Goal: Task Accomplishment & Management: Complete application form

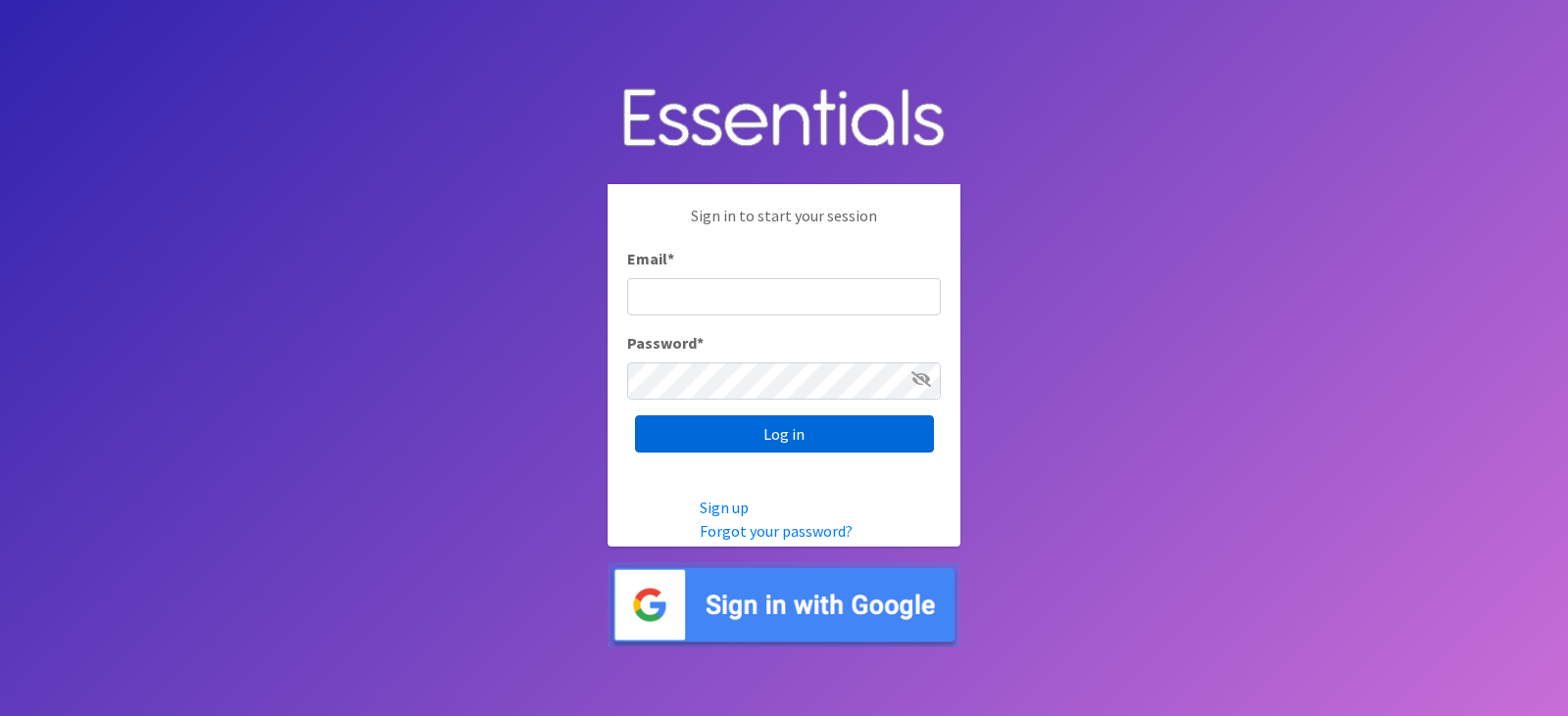
type input "[EMAIL_ADDRESS][DOMAIN_NAME]"
click at [748, 420] on input "Log in" at bounding box center [784, 435] width 299 height 38
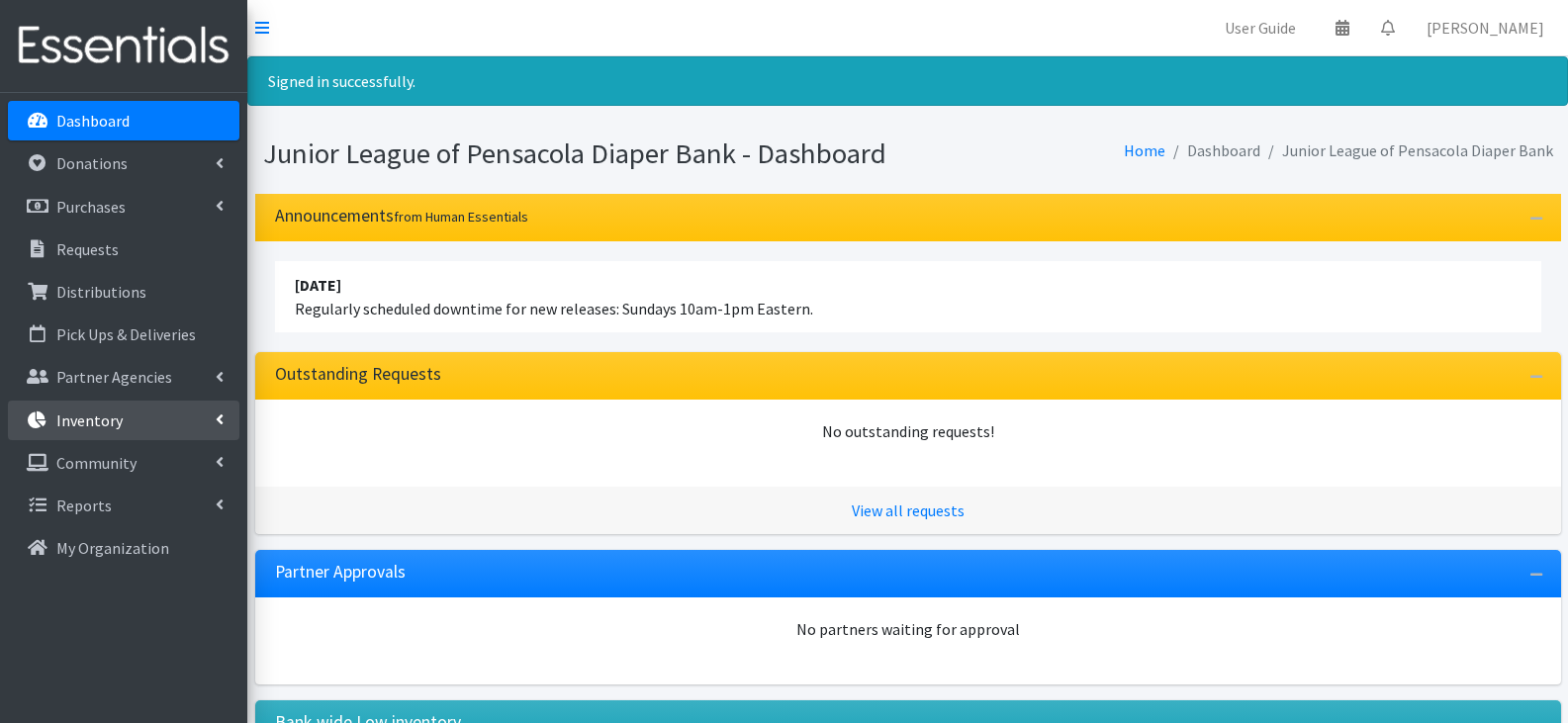
click at [133, 411] on link "Inventory" at bounding box center [124, 421] width 232 height 40
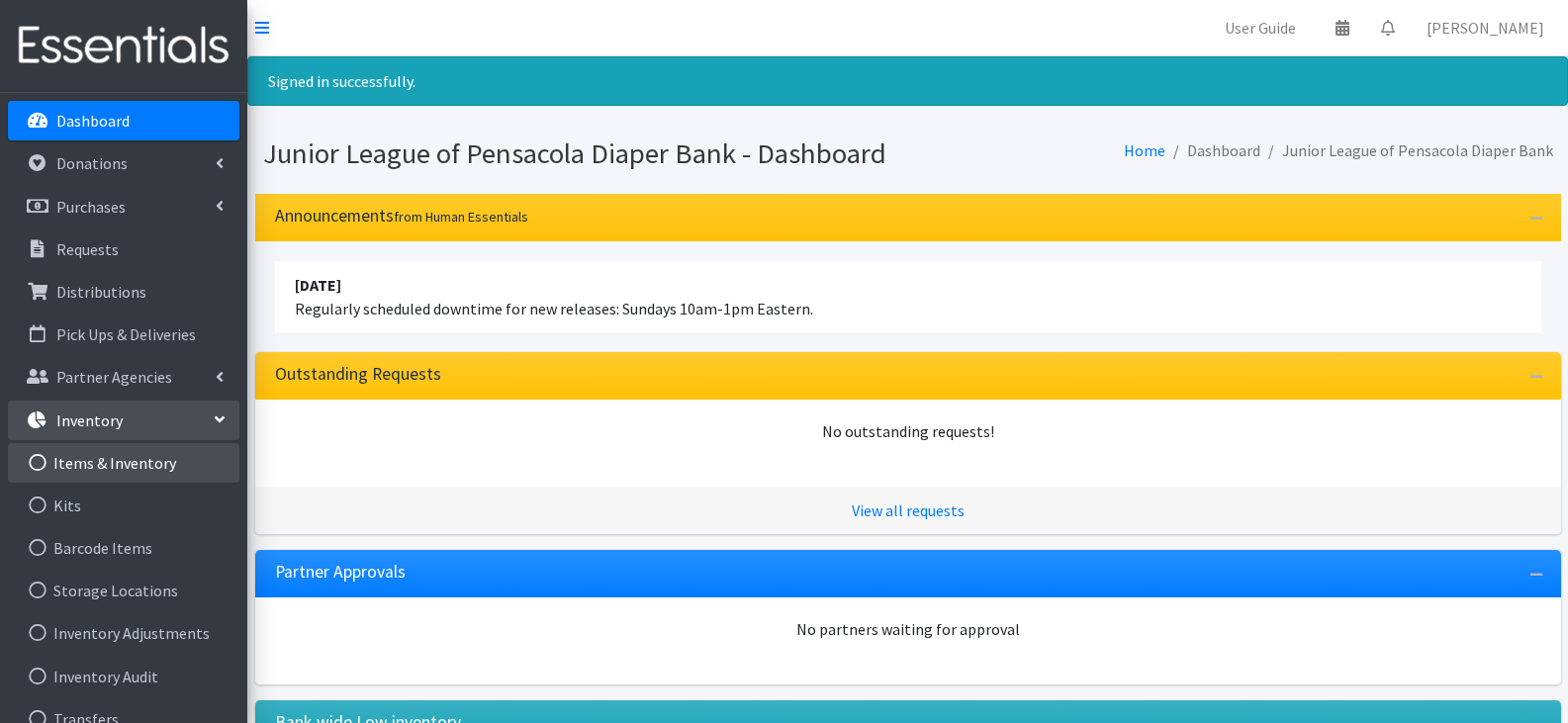
click at [162, 451] on link "Items & Inventory" at bounding box center [124, 463] width 232 height 40
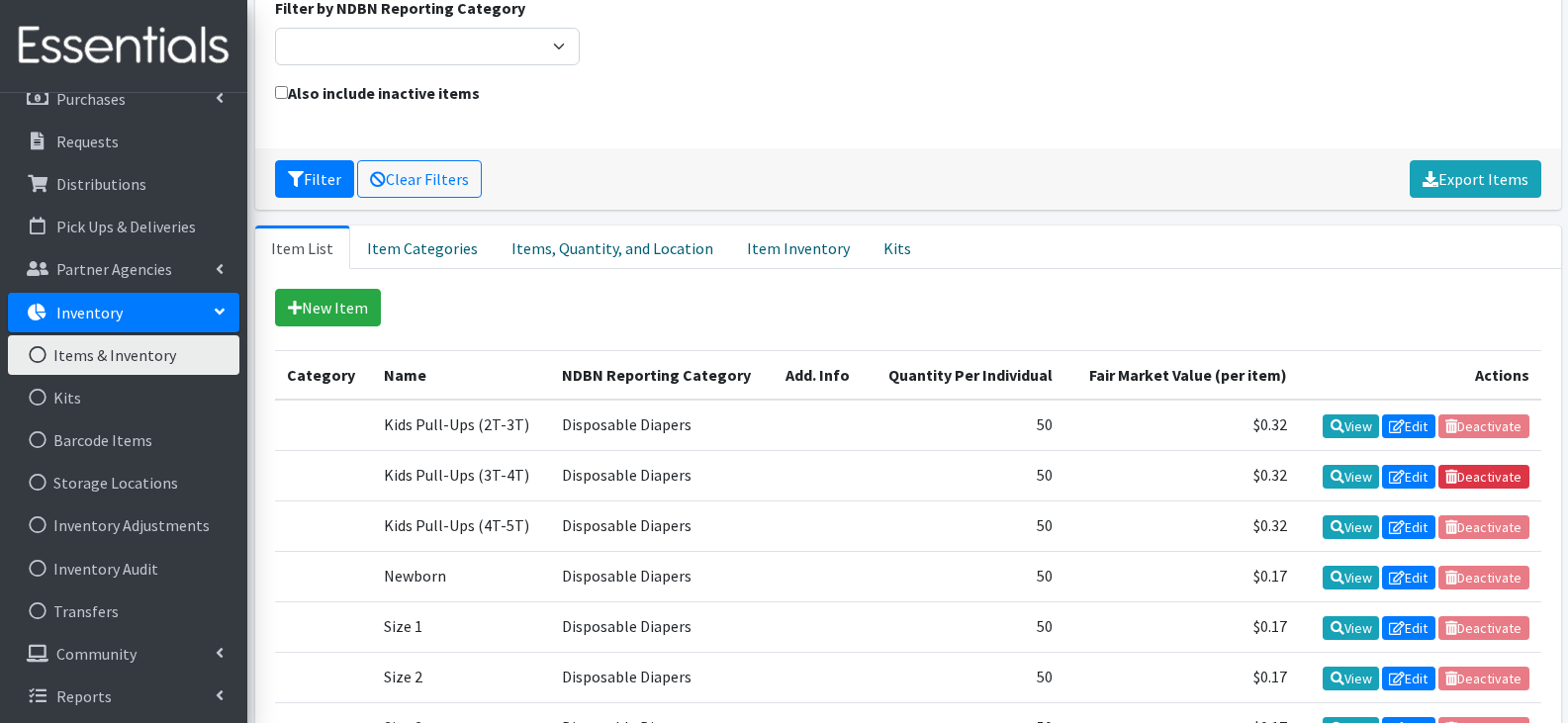
scroll to position [110, 0]
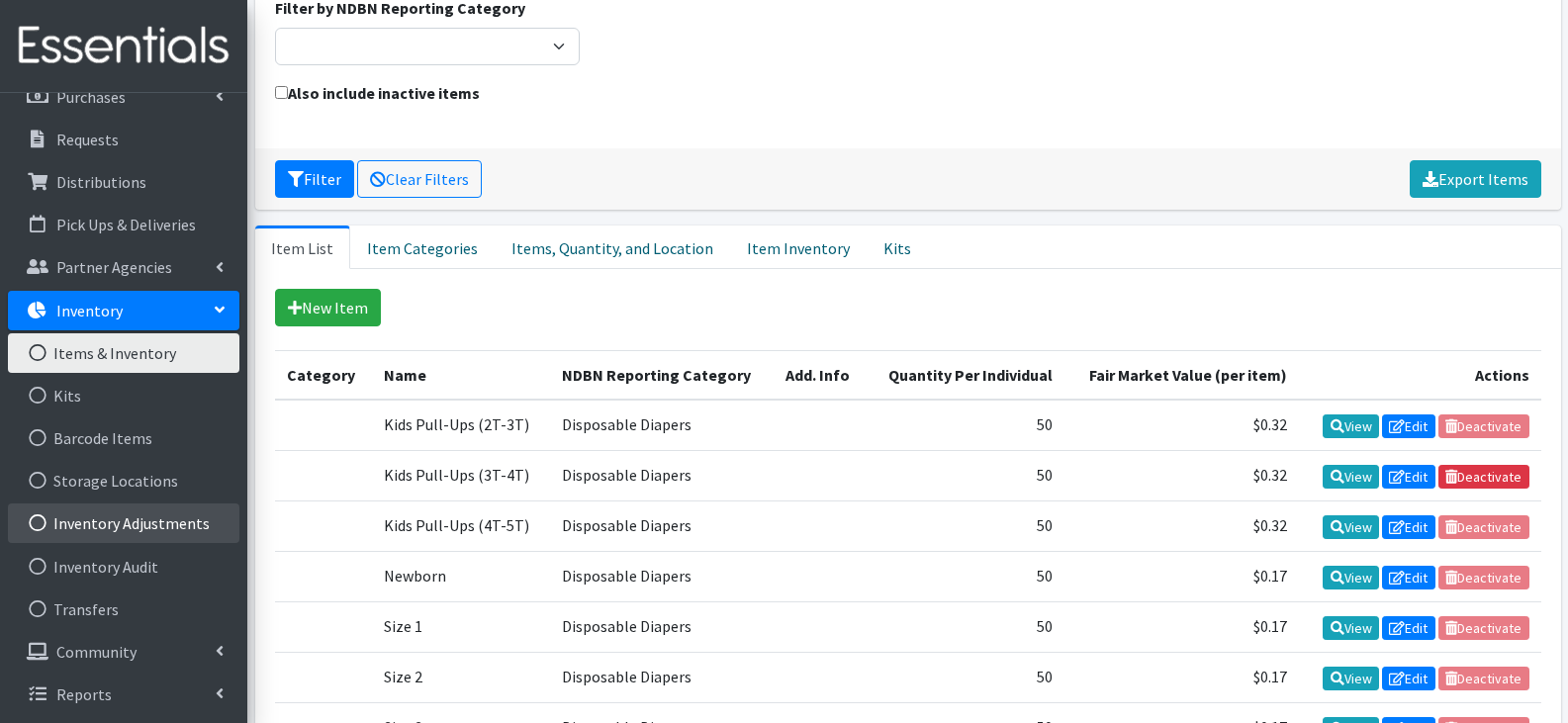
click at [193, 517] on link "Inventory Adjustments" at bounding box center [124, 524] width 232 height 40
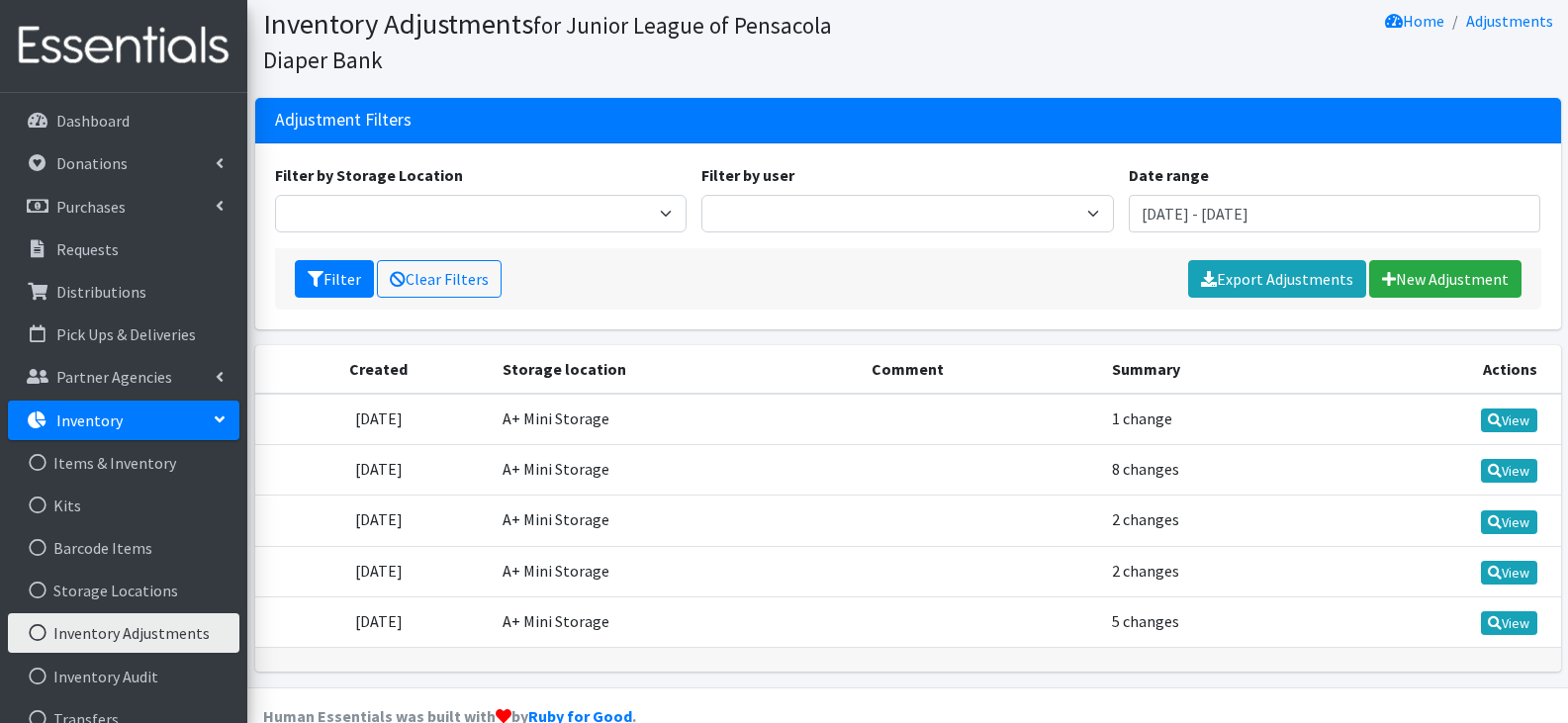
scroll to position [103, 0]
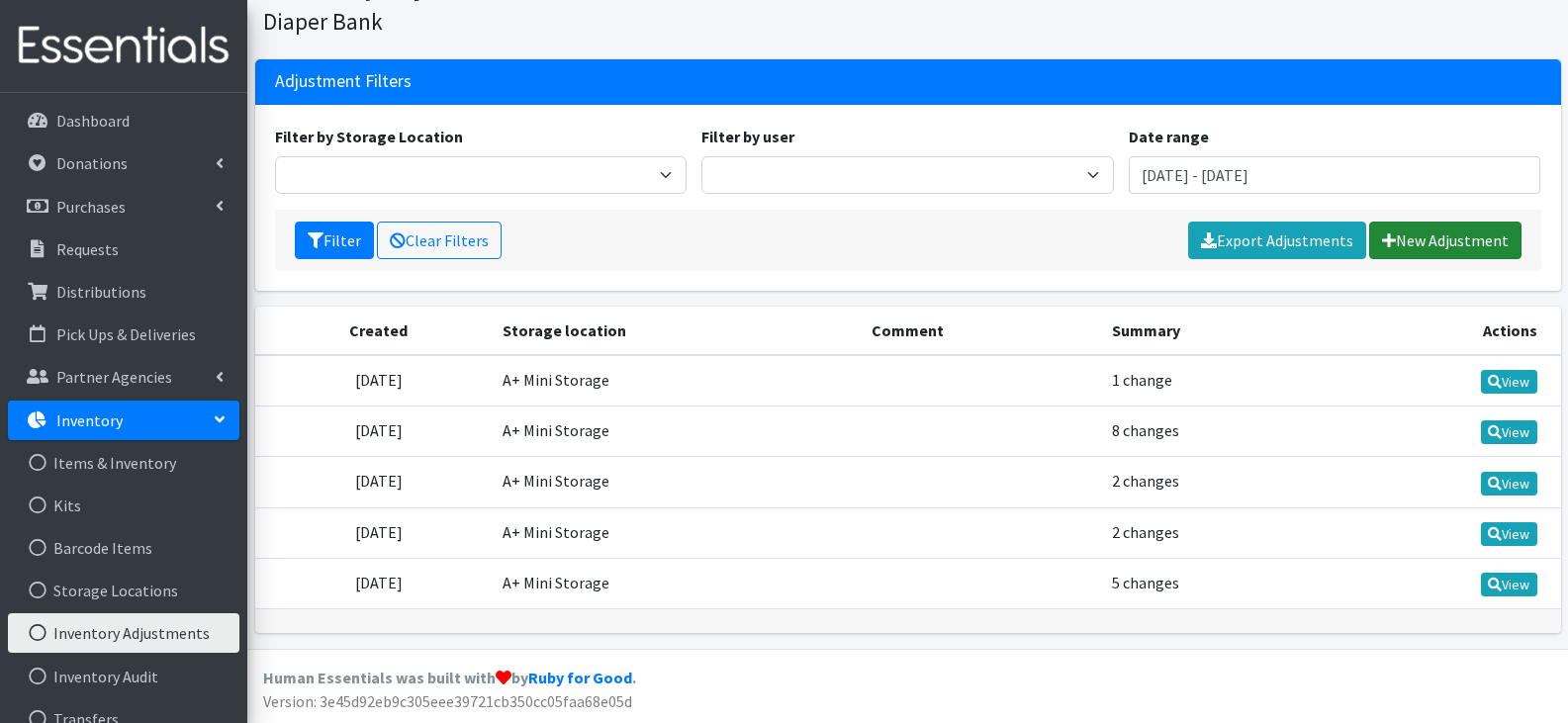
click at [1432, 240] on link "New Adjustment" at bounding box center [1445, 241] width 152 height 38
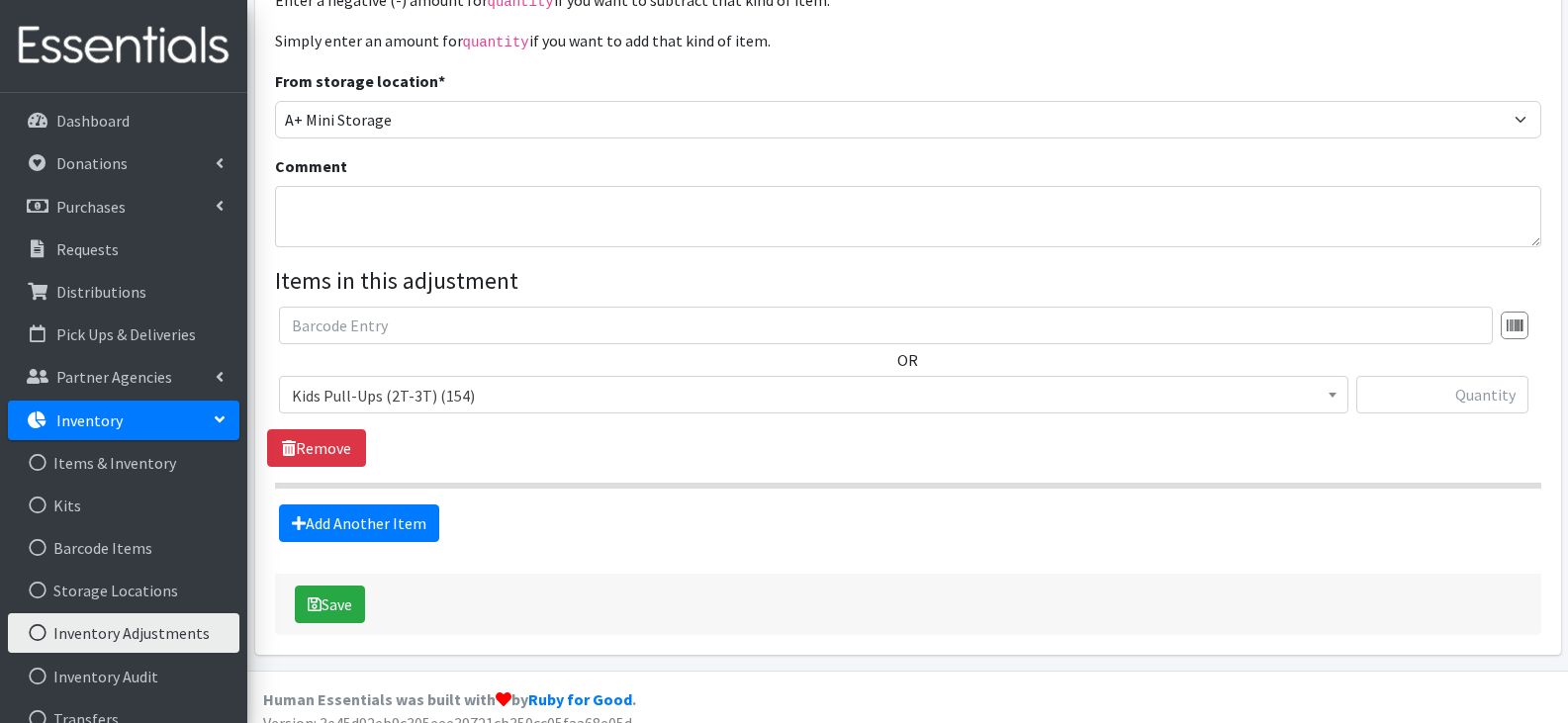
scroll to position [253, 0]
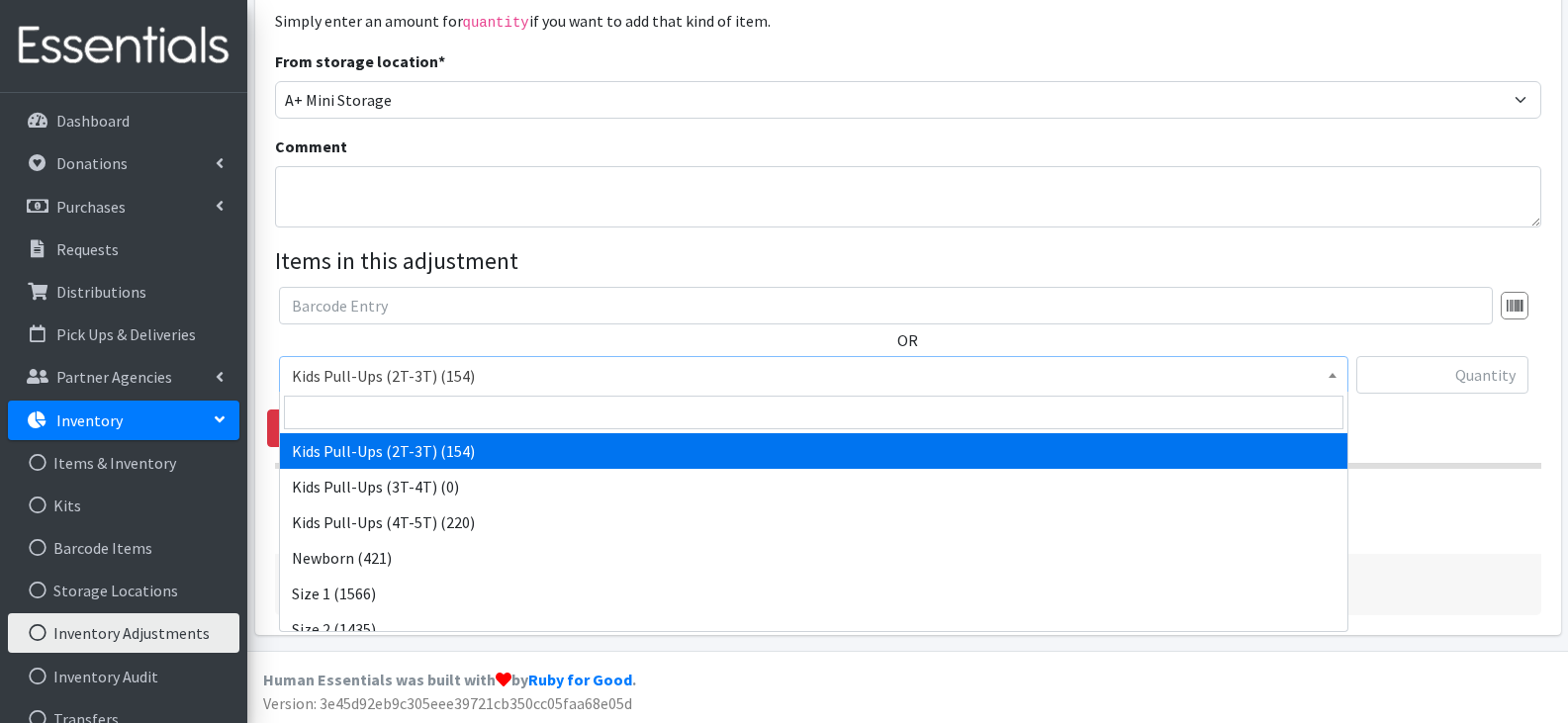
click at [1137, 378] on span "Kids Pull-Ups (2T-3T) (154)" at bounding box center [814, 376] width 1044 height 28
click at [935, 59] on div "From storage location * A+ Mini Storage" at bounding box center [908, 83] width 1267 height 69
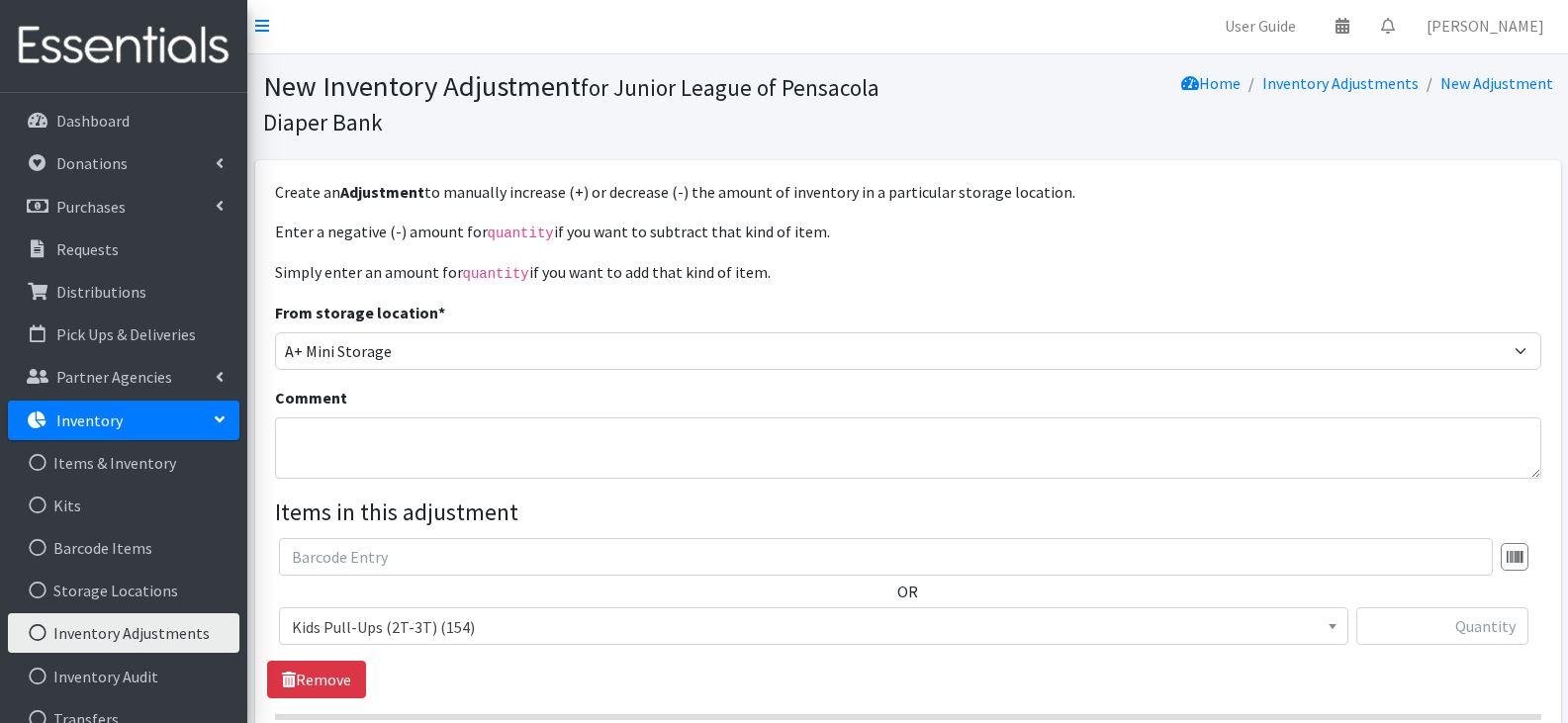
scroll to position [0, 0]
click at [1338, 89] on link "Inventory Adjustments" at bounding box center [1341, 85] width 156 height 20
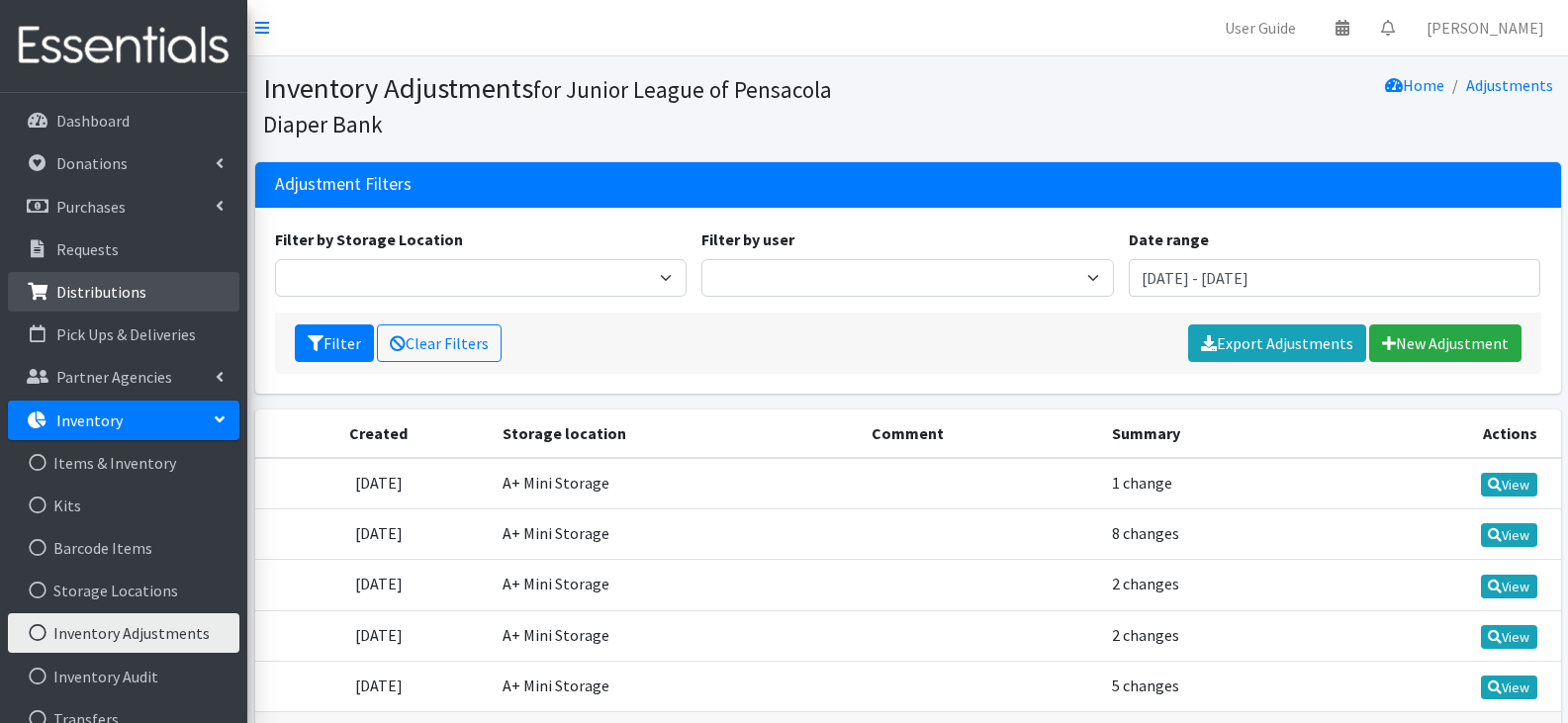
click at [164, 298] on link "Distributions" at bounding box center [124, 292] width 232 height 40
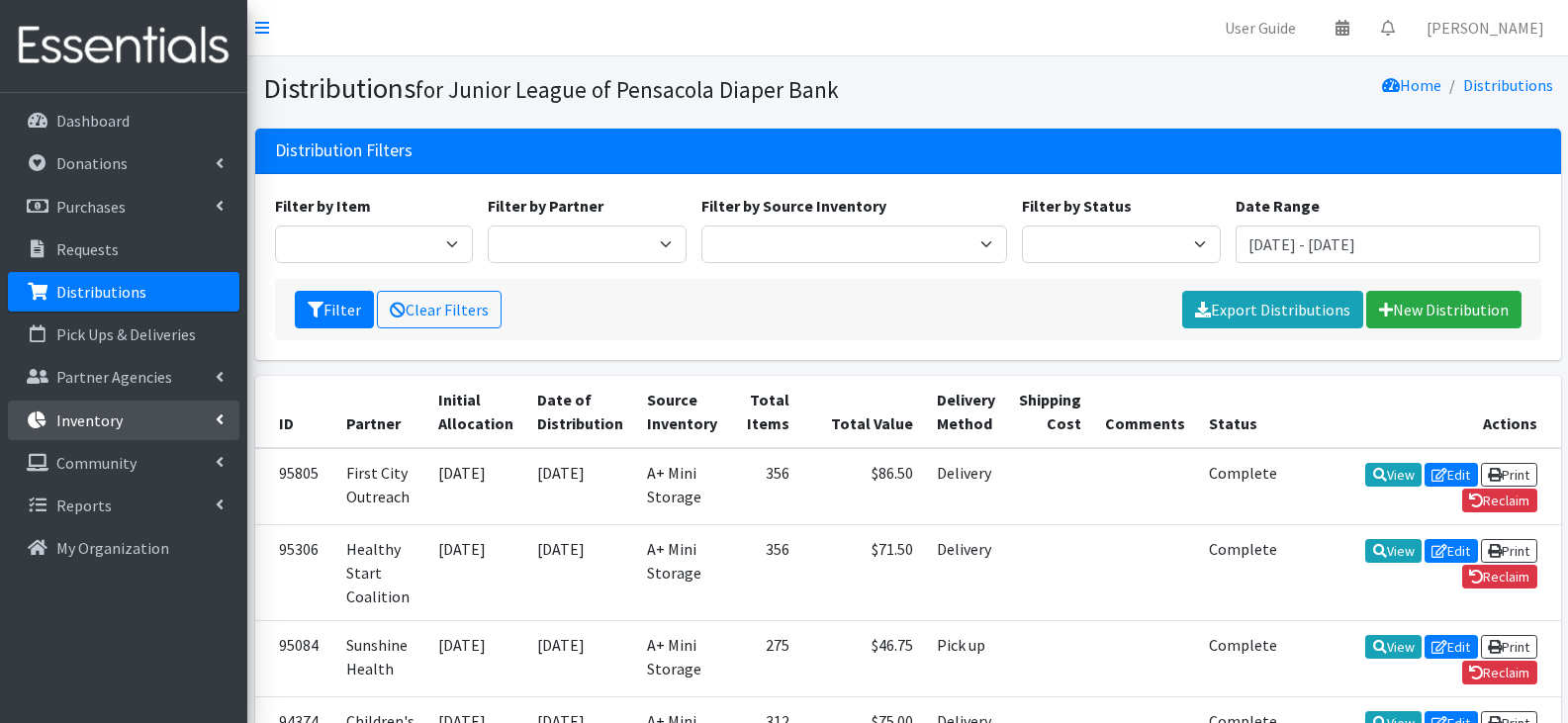
click at [139, 426] on link "Inventory" at bounding box center [124, 421] width 232 height 40
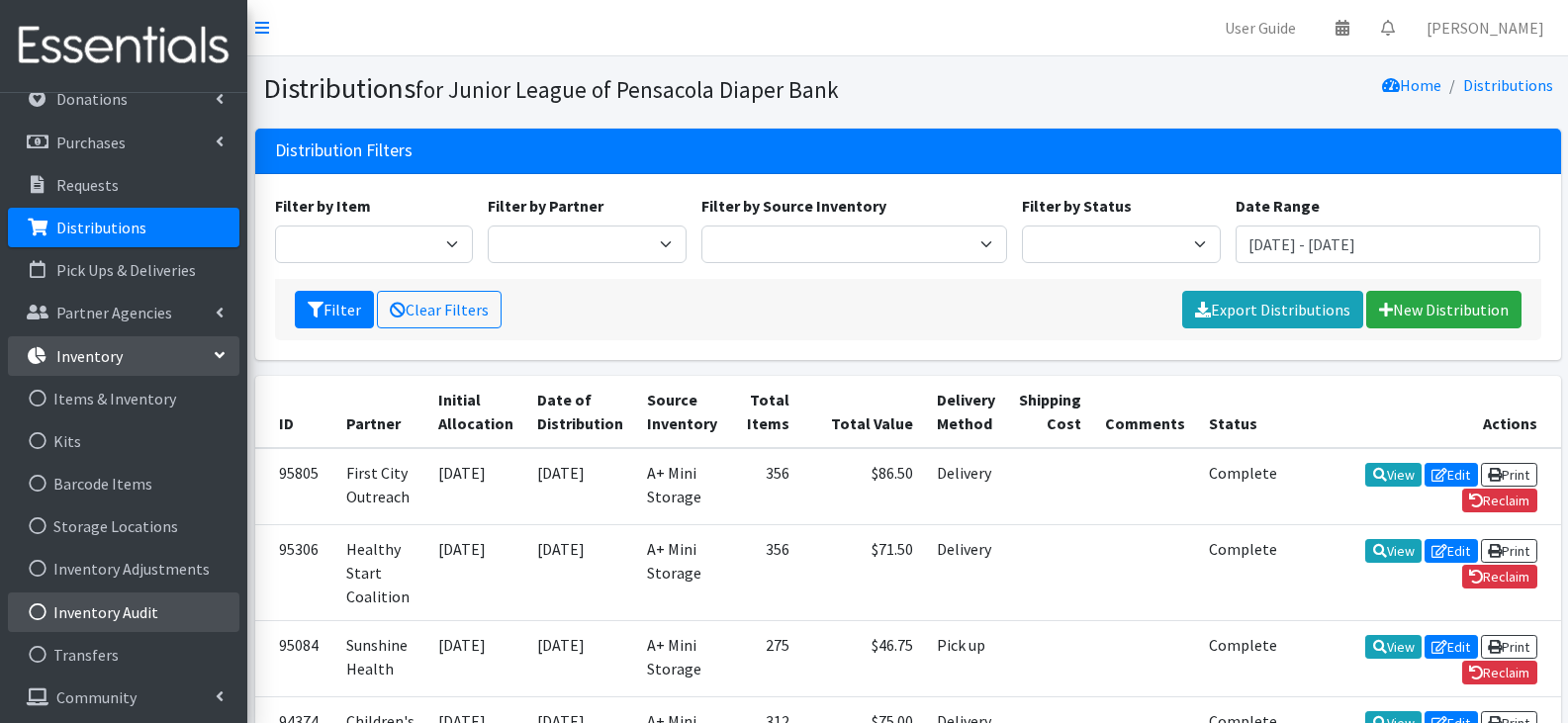
scroll to position [99, 0]
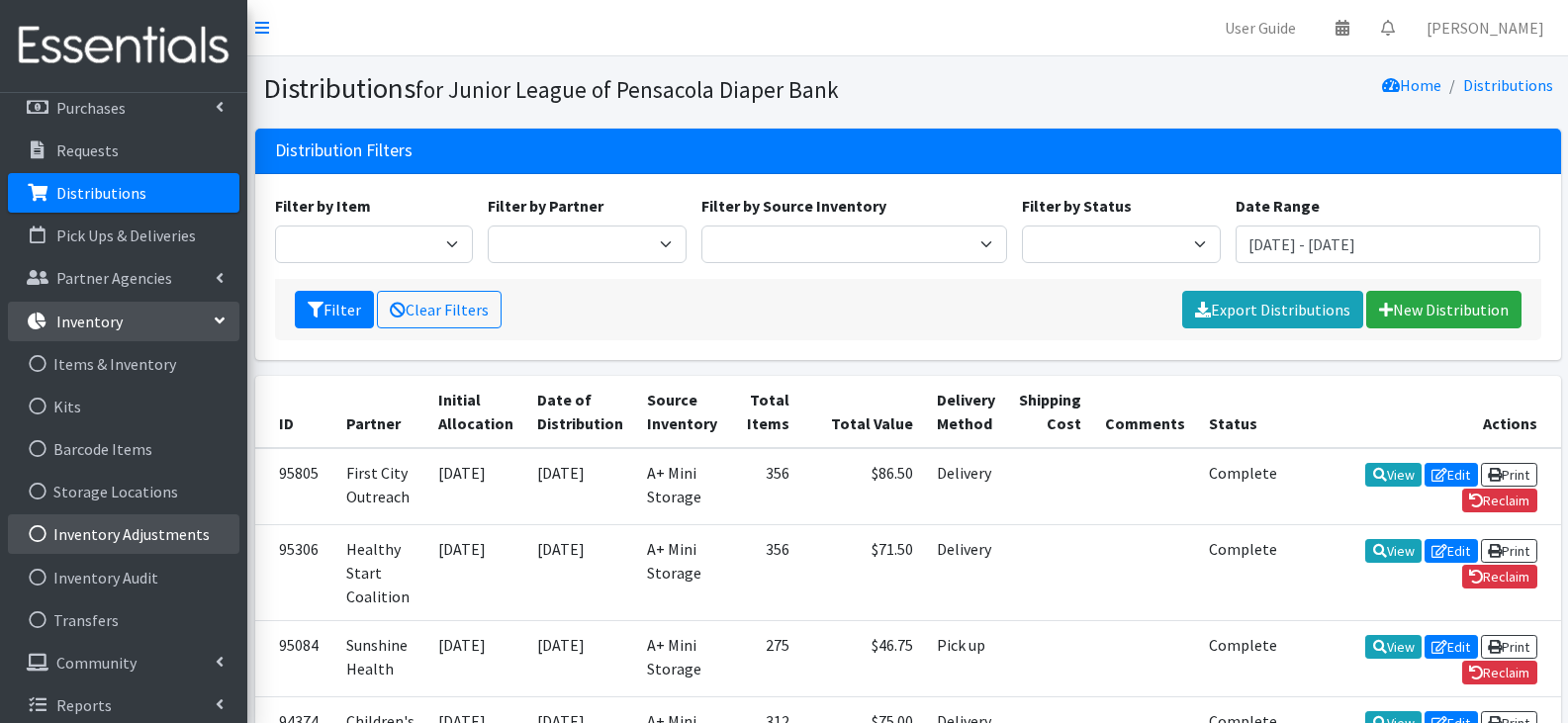
click at [172, 529] on link "Inventory Adjustments" at bounding box center [124, 535] width 232 height 40
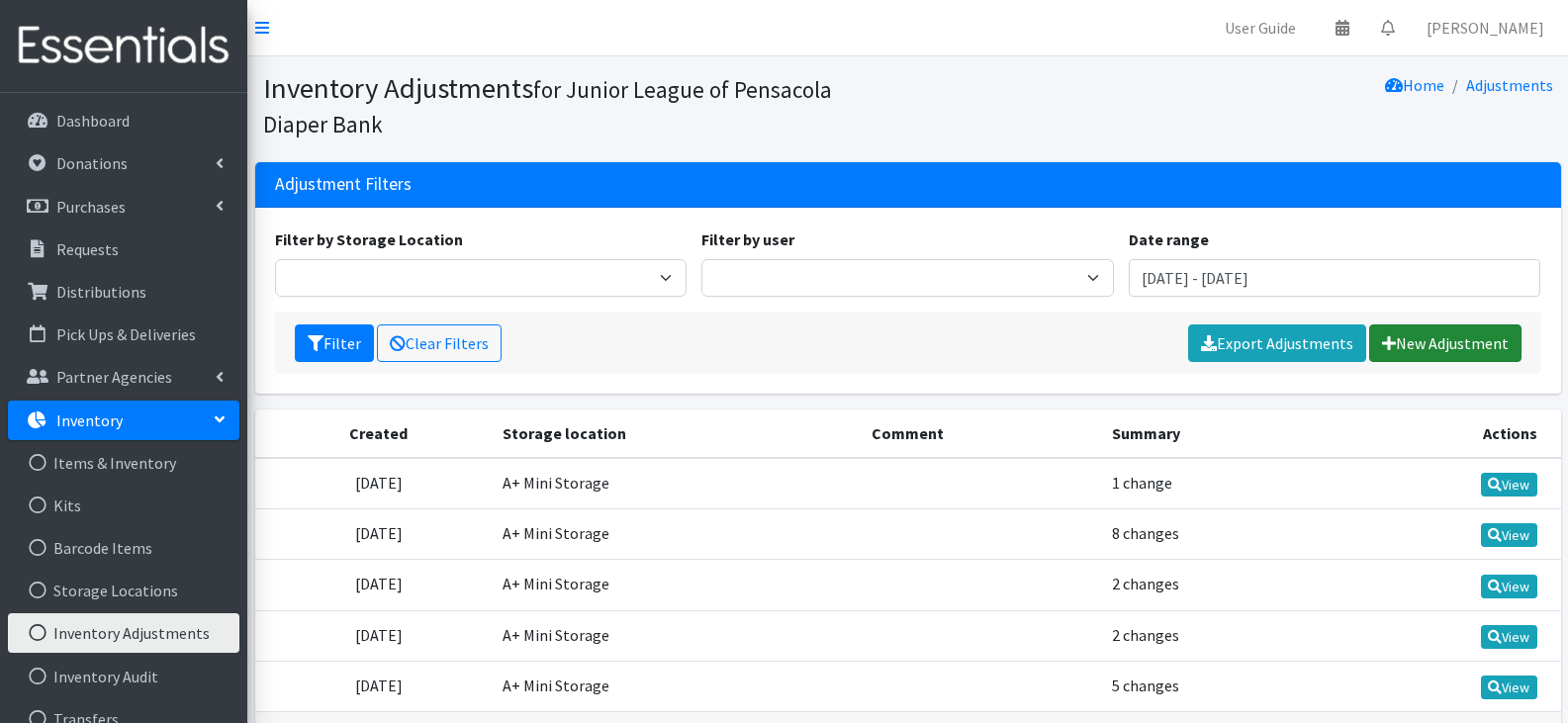
click at [1450, 331] on link "New Adjustment" at bounding box center [1445, 344] width 152 height 38
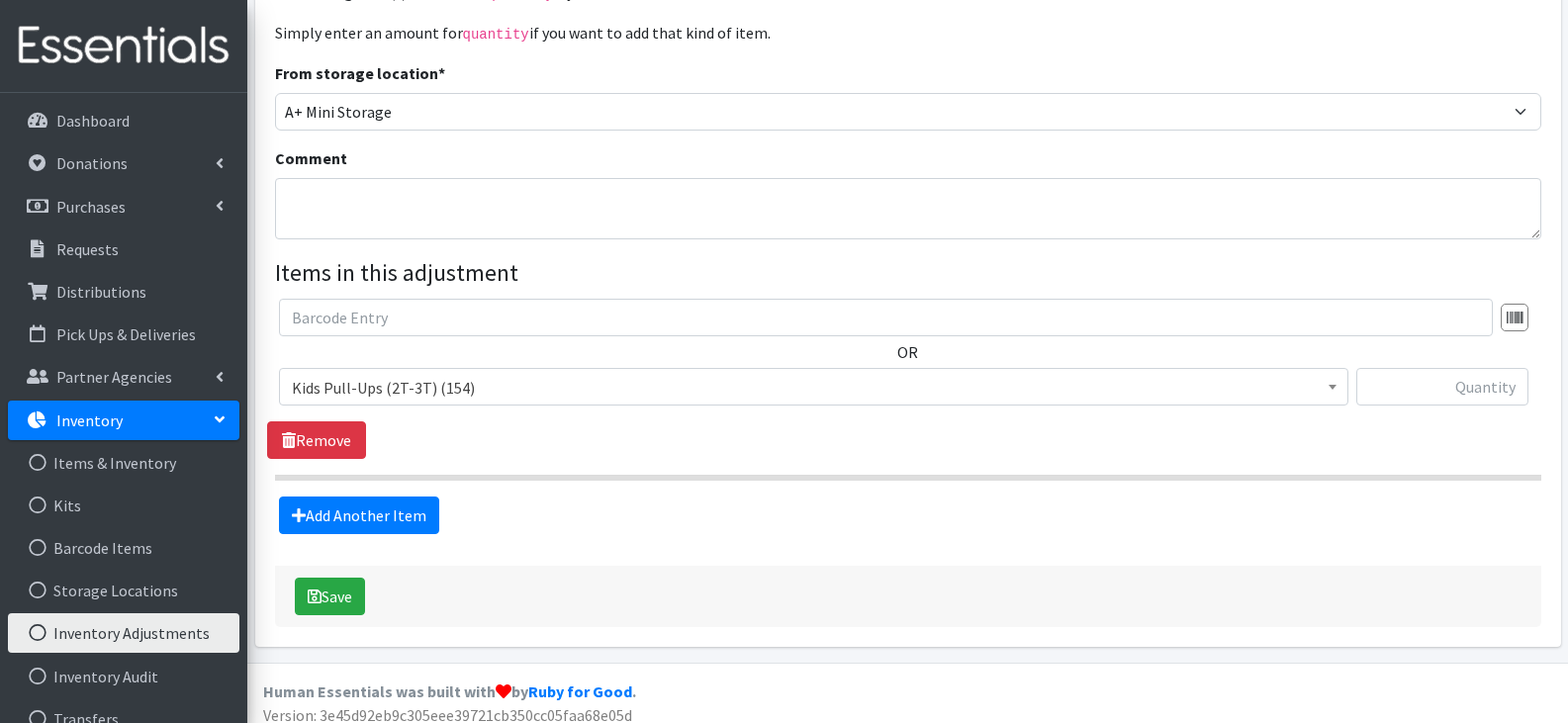
scroll to position [253, 0]
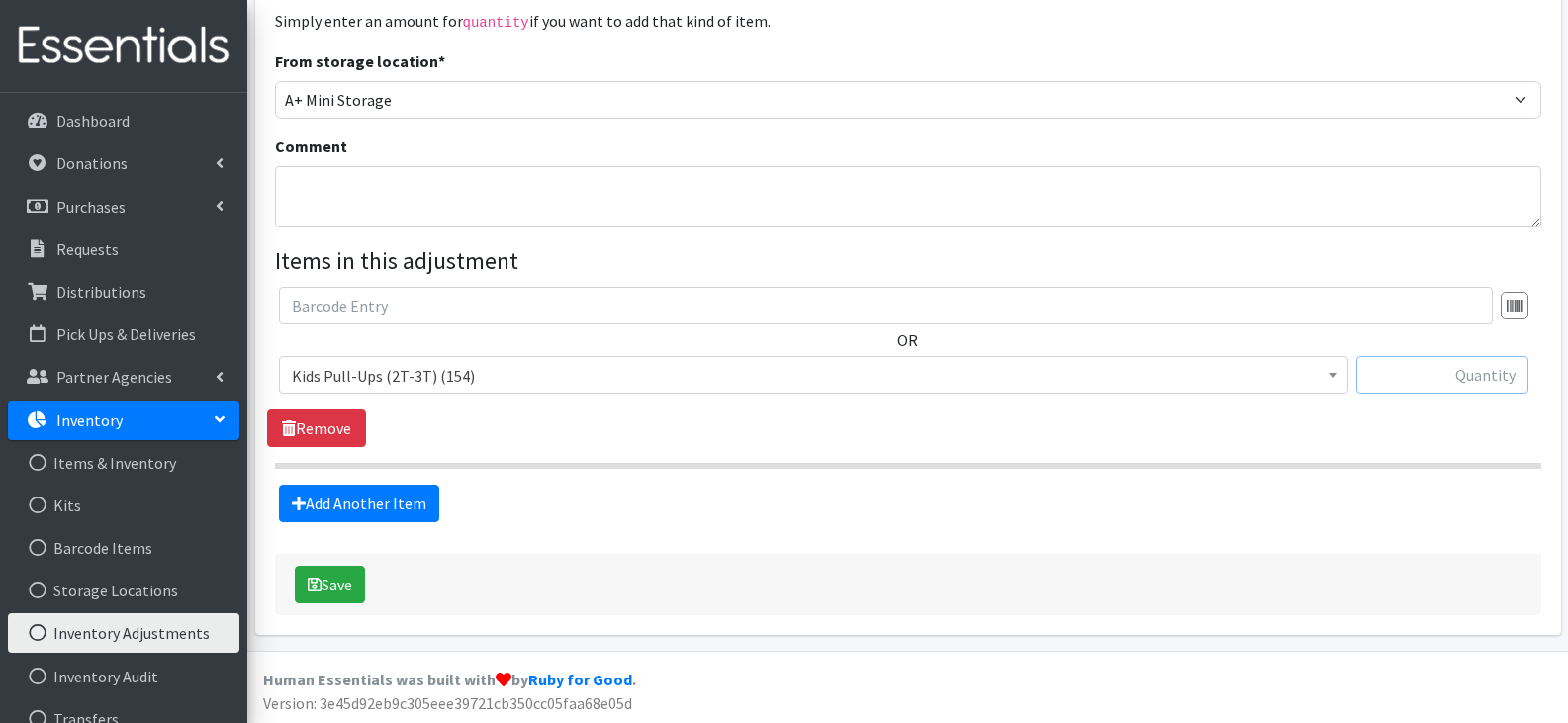
click at [1439, 374] on input "text" at bounding box center [1443, 375] width 172 height 38
drag, startPoint x: 822, startPoint y: 243, endPoint x: 835, endPoint y: 244, distance: 12.9
click at [831, 243] on legend "Items in this adjustment" at bounding box center [908, 261] width 1267 height 36
click at [1507, 363] on input "text" at bounding box center [1443, 375] width 172 height 38
type input "67"
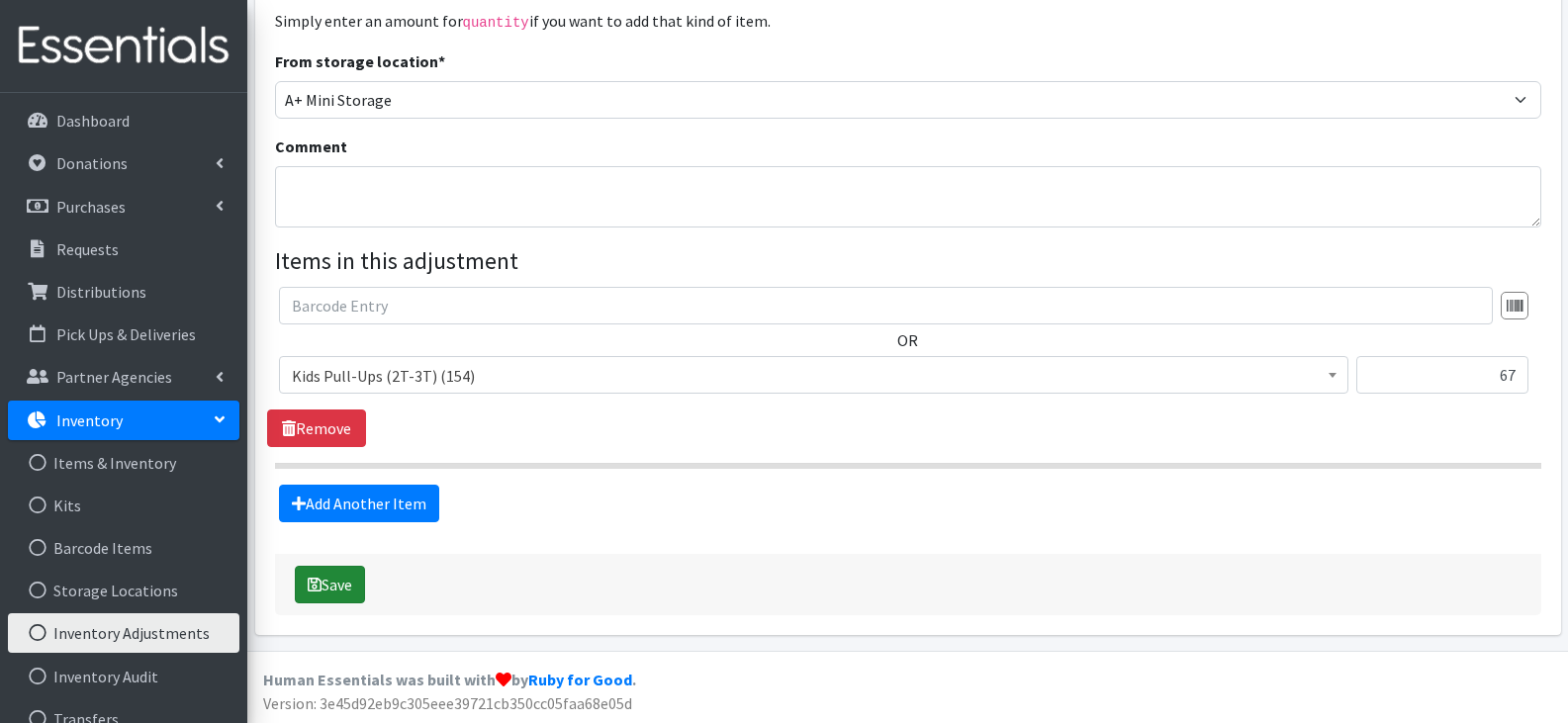
click at [355, 577] on button "Save" at bounding box center [330, 585] width 70 height 38
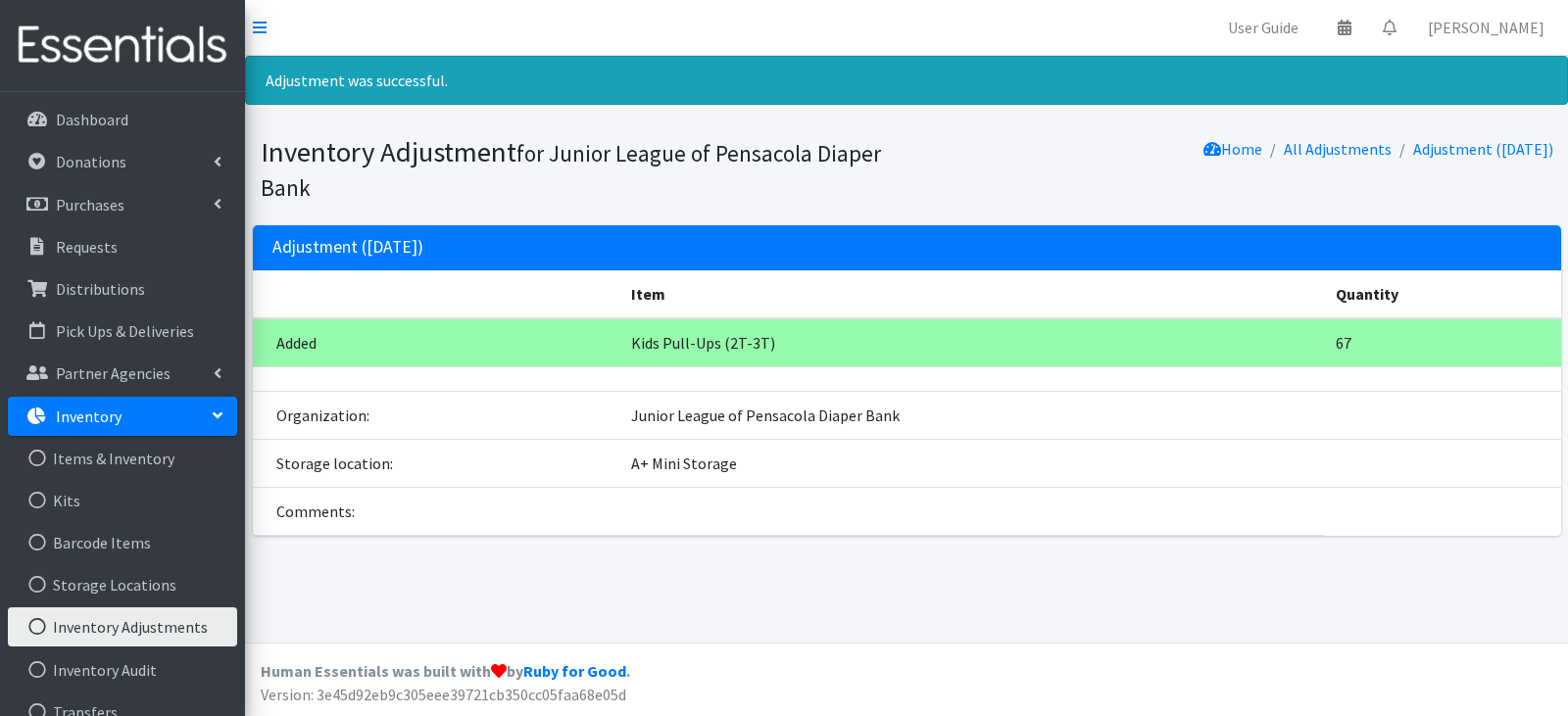
click at [141, 628] on link "Inventory Adjustments" at bounding box center [123, 627] width 230 height 40
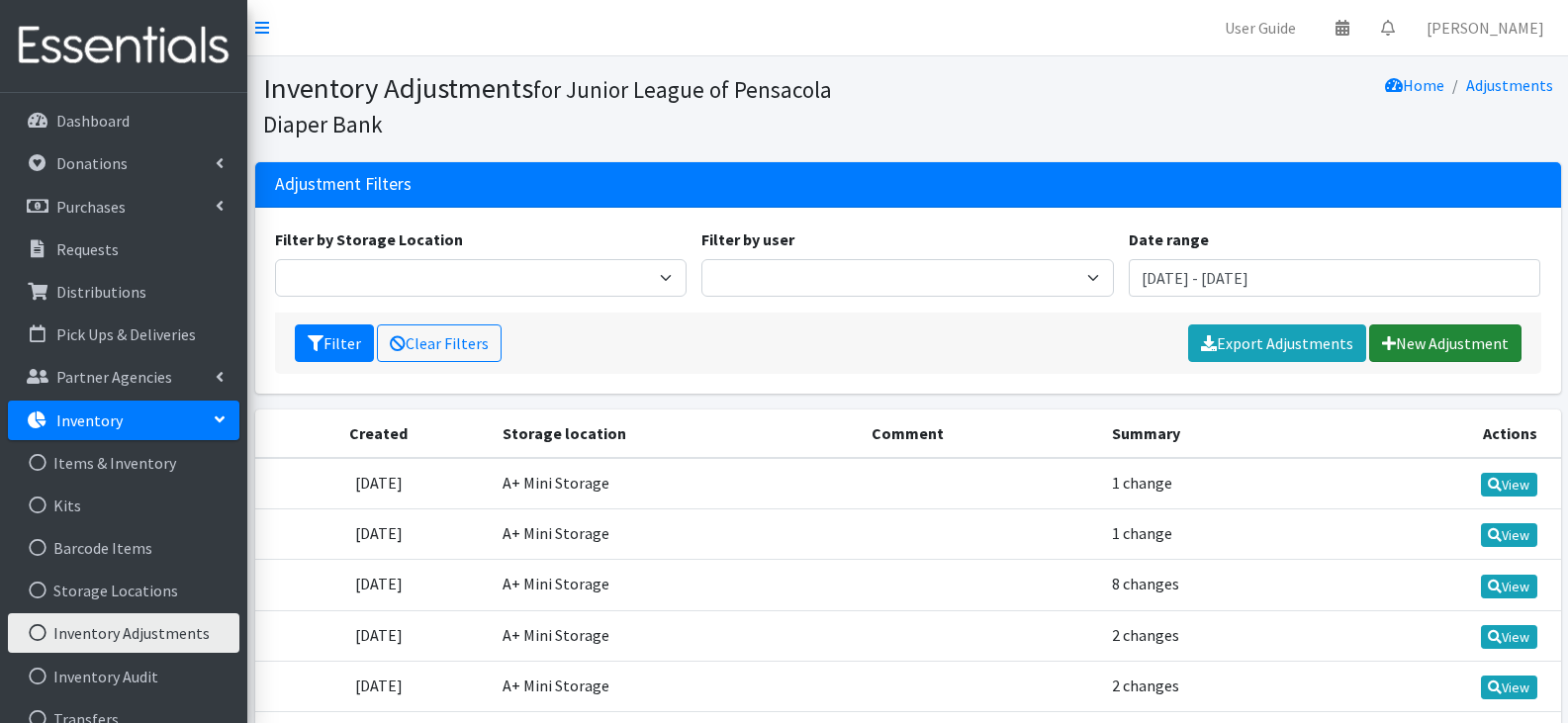
click at [1490, 345] on link "New Adjustment" at bounding box center [1445, 344] width 152 height 38
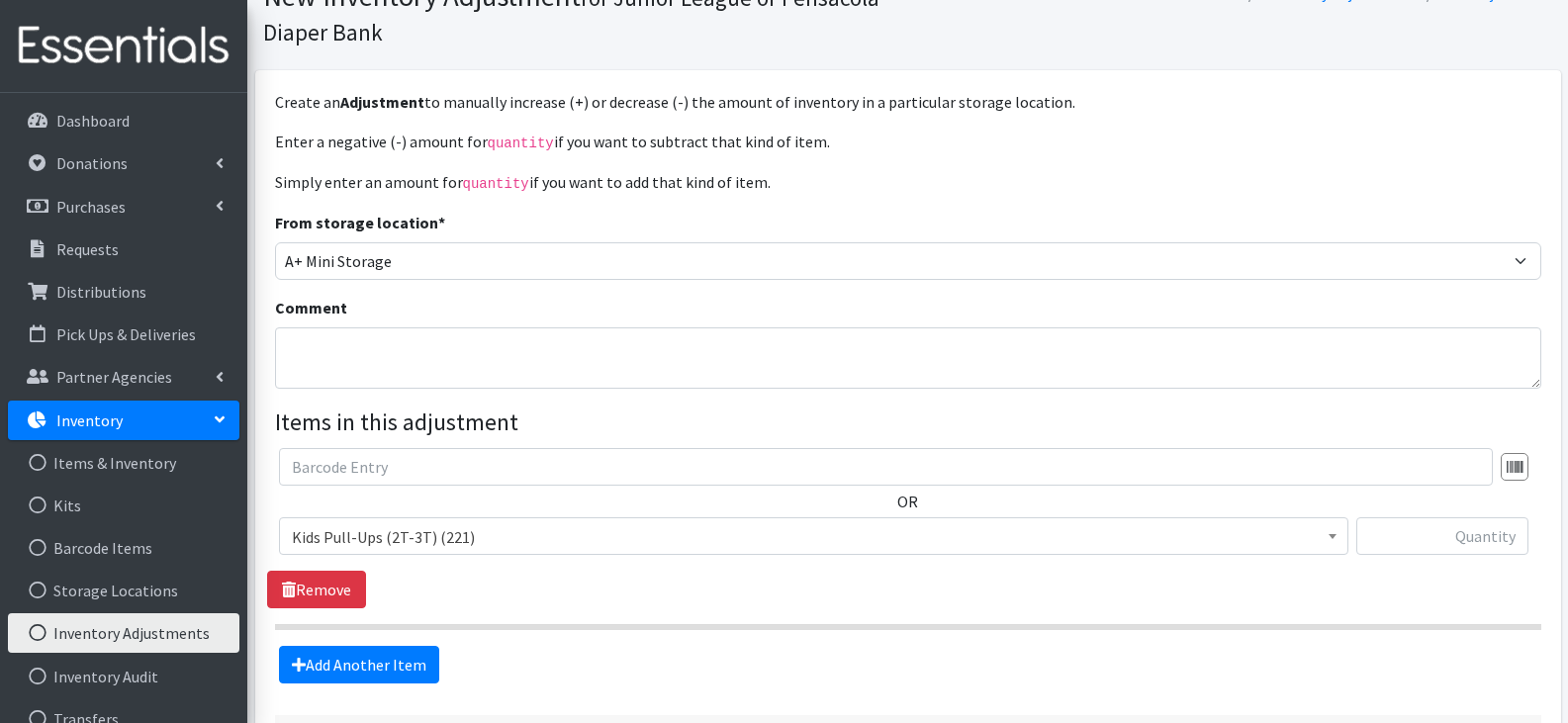
scroll to position [198, 0]
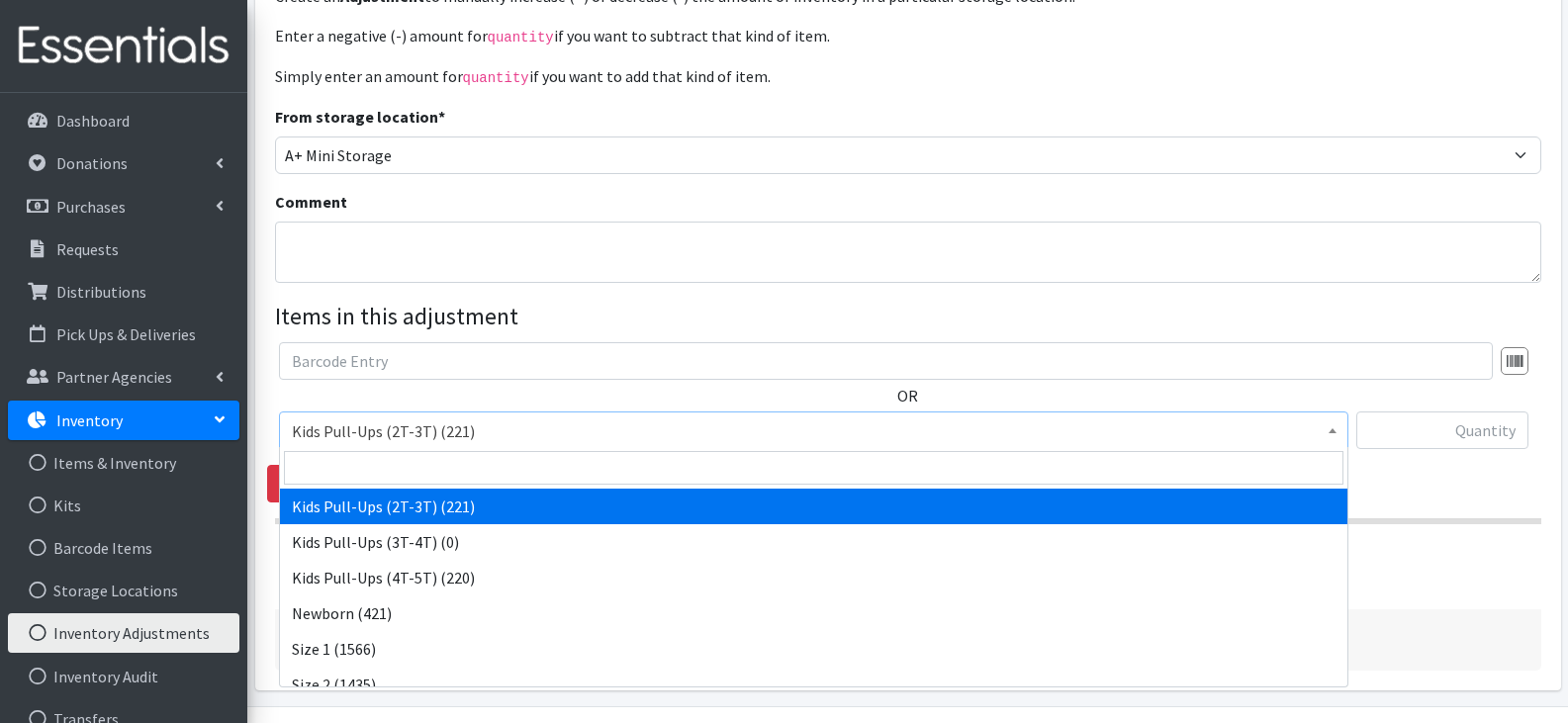
click at [1341, 428] on span at bounding box center [1333, 428] width 20 height 31
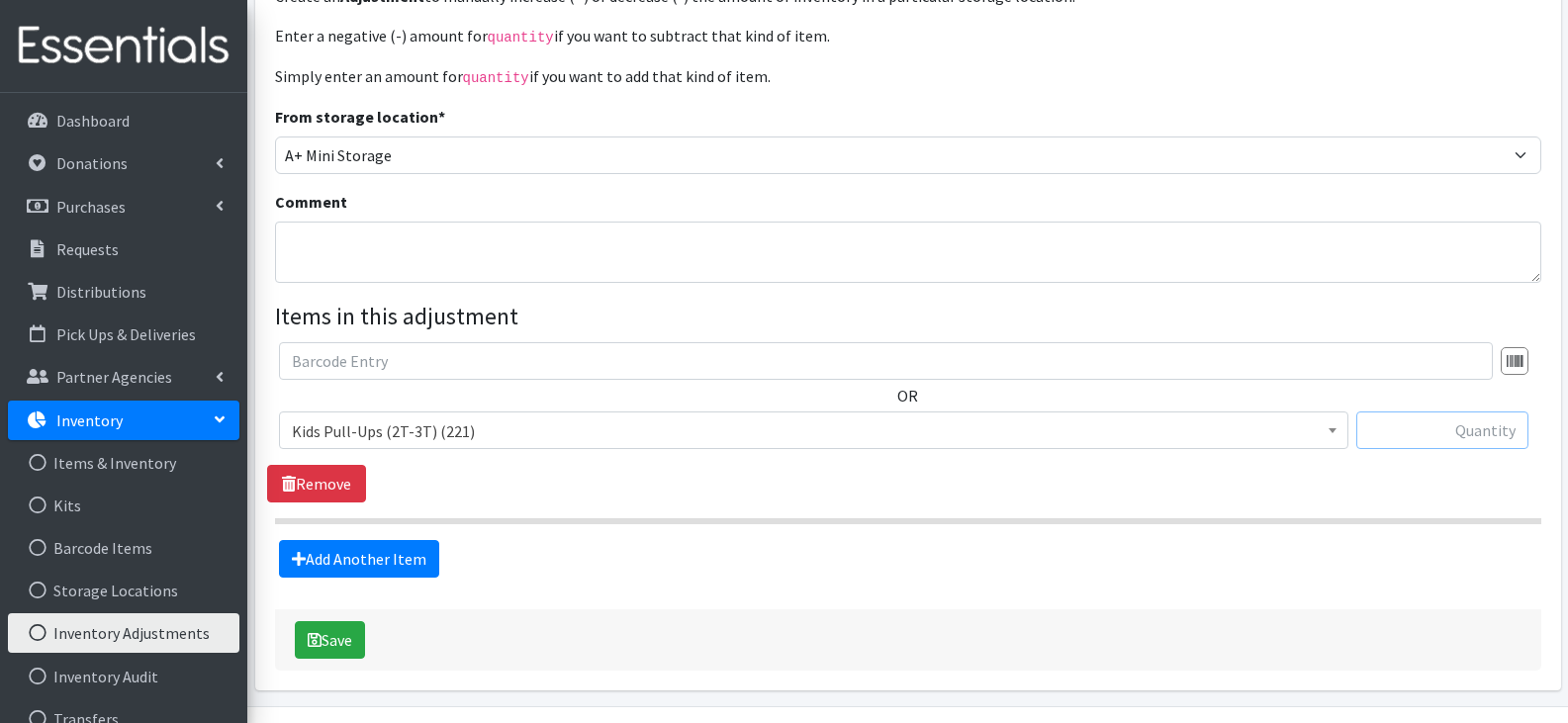
click at [1404, 420] on input "text" at bounding box center [1443, 431] width 172 height 38
type input "0"
click at [380, 544] on link "Add Another Item" at bounding box center [359, 559] width 160 height 38
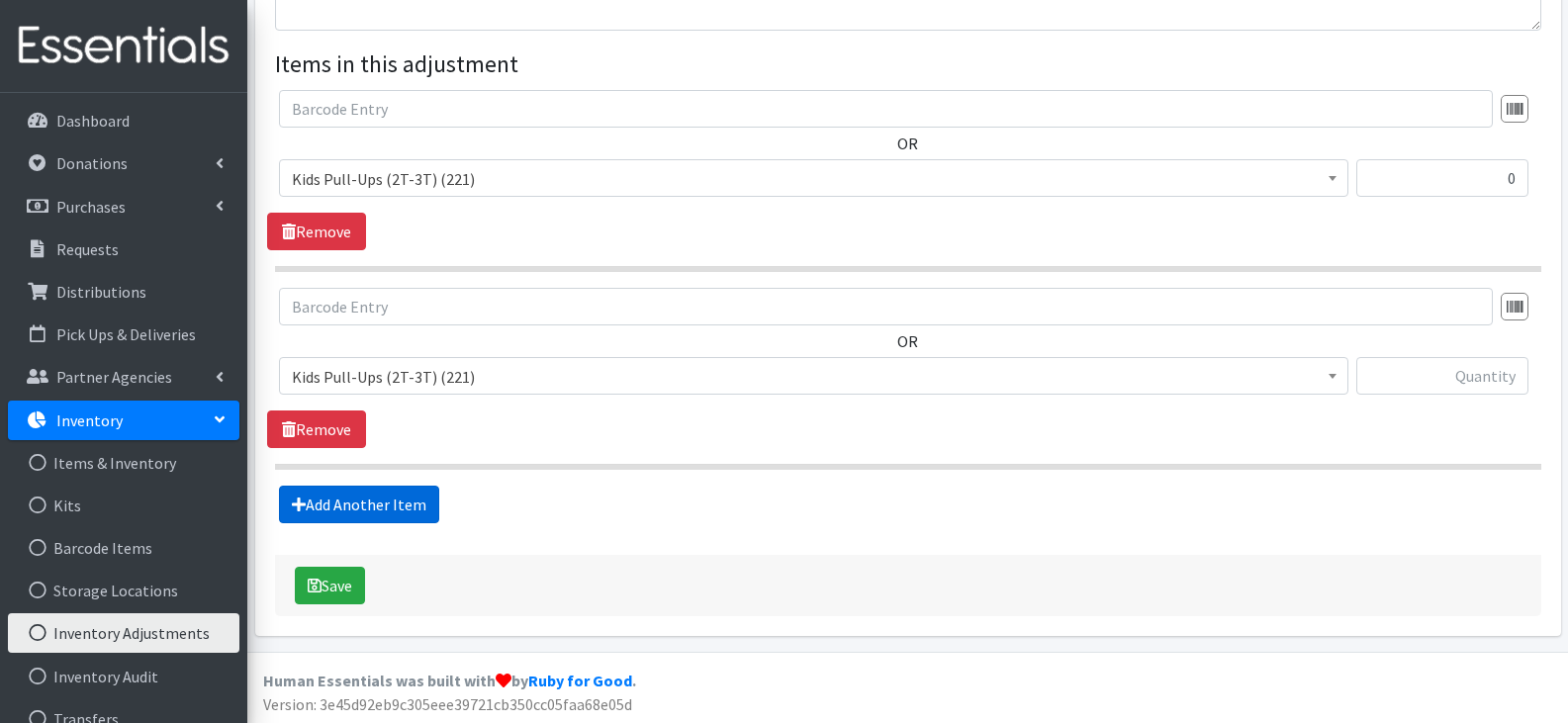
scroll to position [451, 0]
click at [721, 375] on span "Kids Pull-Ups (2T-3T) (221)" at bounding box center [814, 376] width 1044 height 28
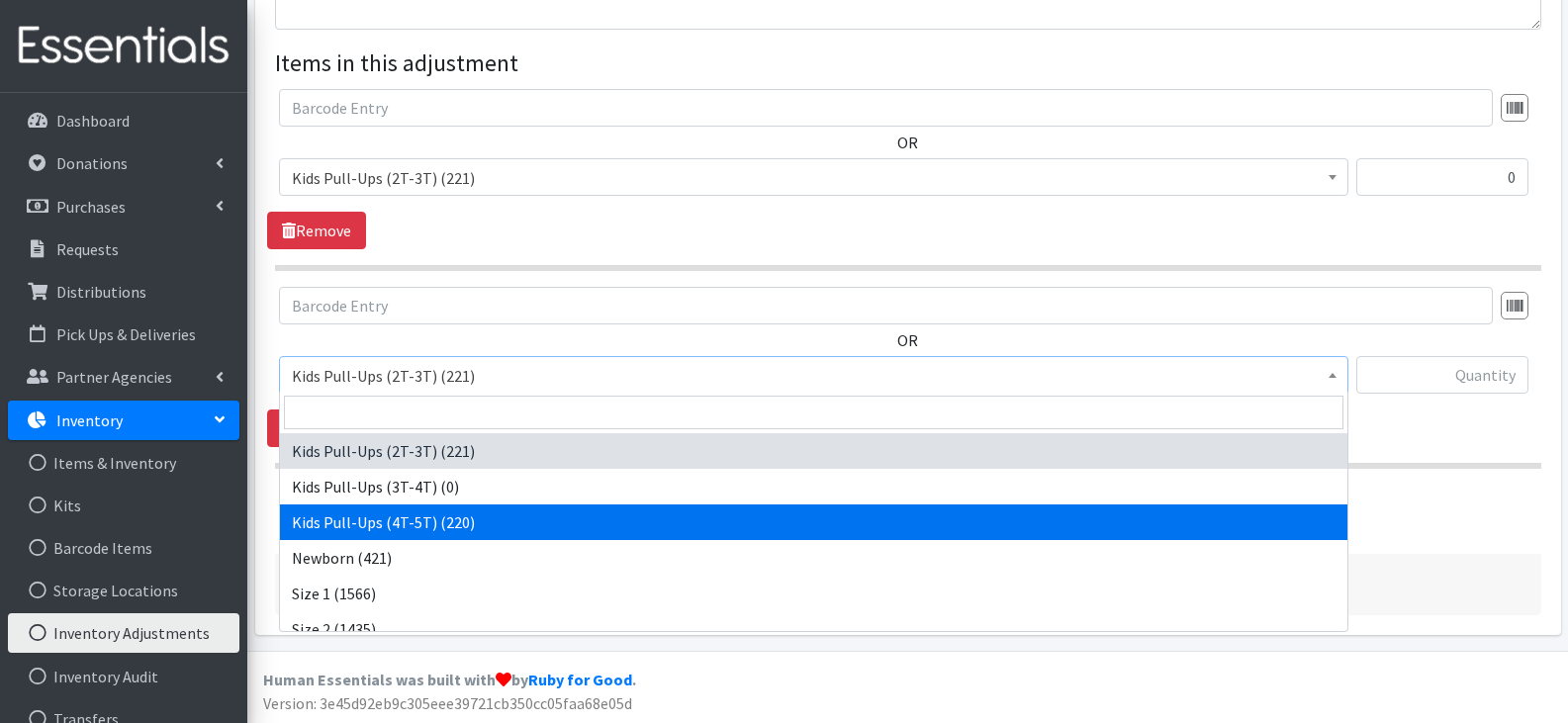
select select "13970"
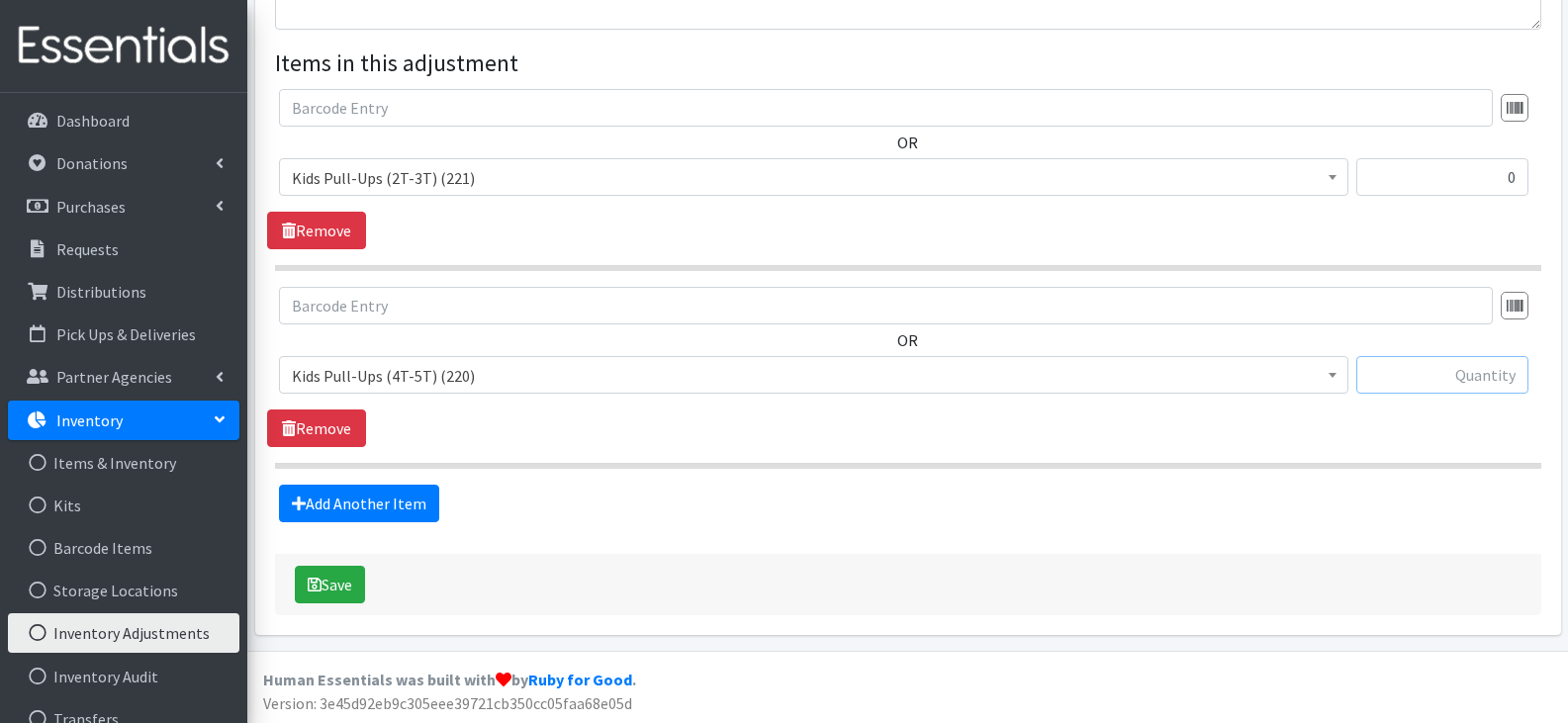
click at [1467, 376] on input "text" at bounding box center [1443, 375] width 172 height 38
type input "1"
click at [370, 497] on link "Add Another Item" at bounding box center [359, 504] width 160 height 38
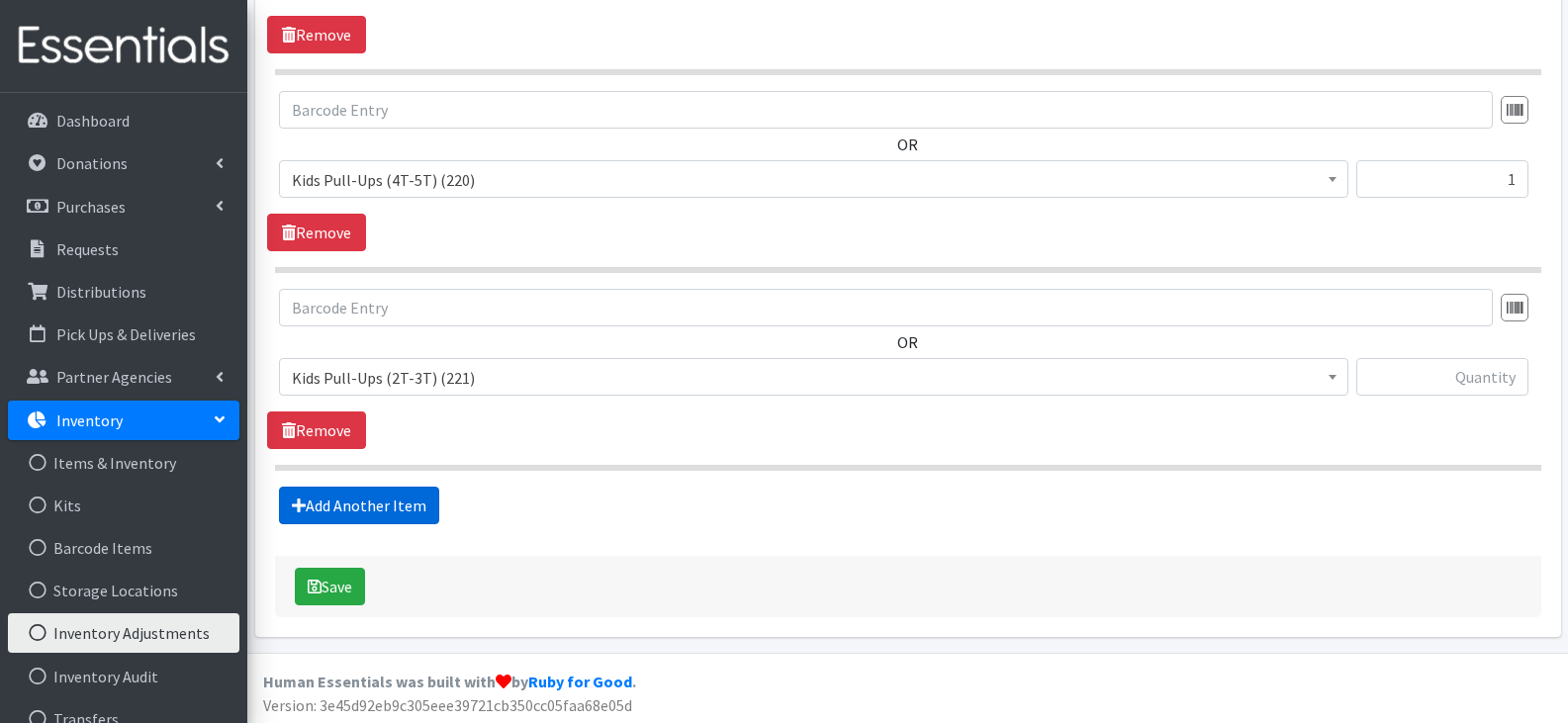
scroll to position [649, 0]
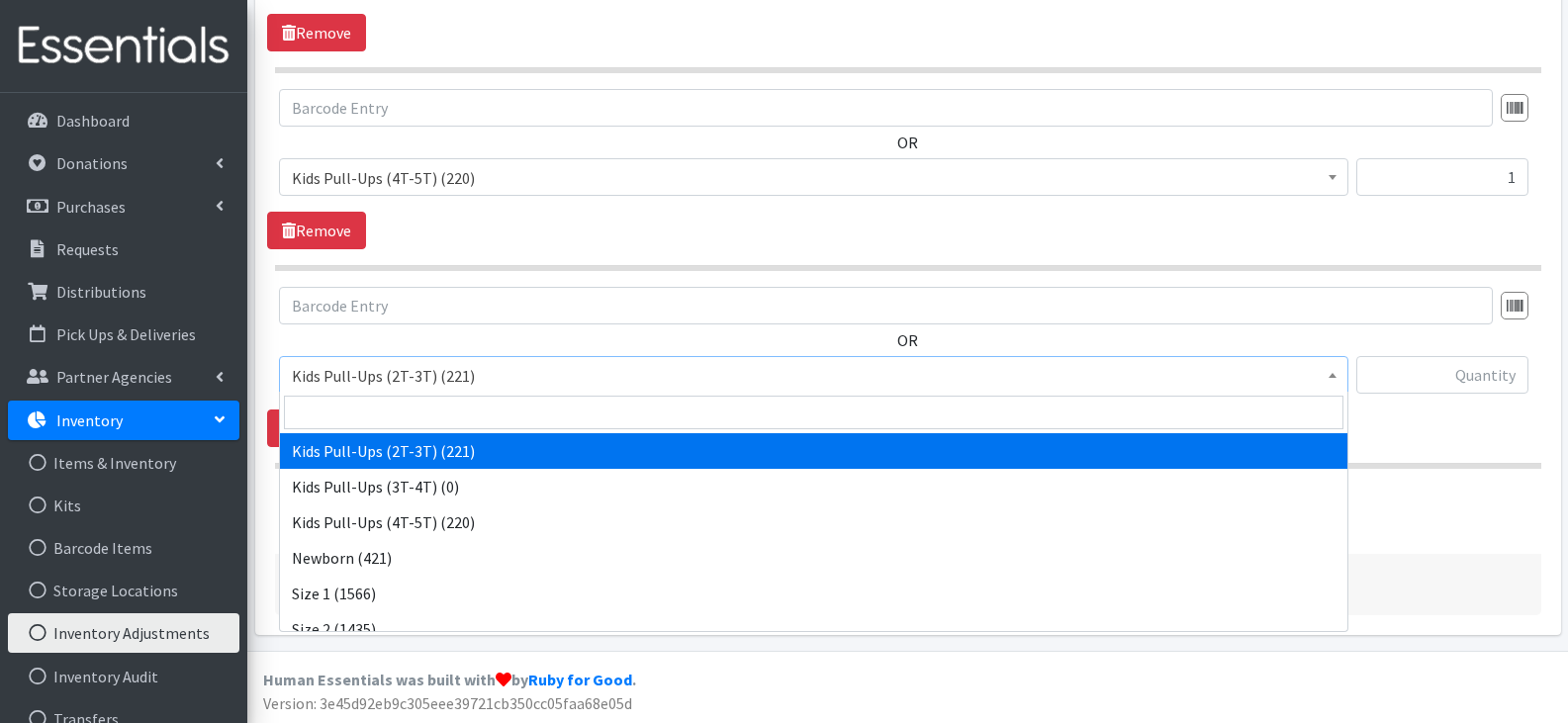
click at [764, 384] on span "Kids Pull-Ups (2T-3T) (221)" at bounding box center [814, 376] width 1044 height 28
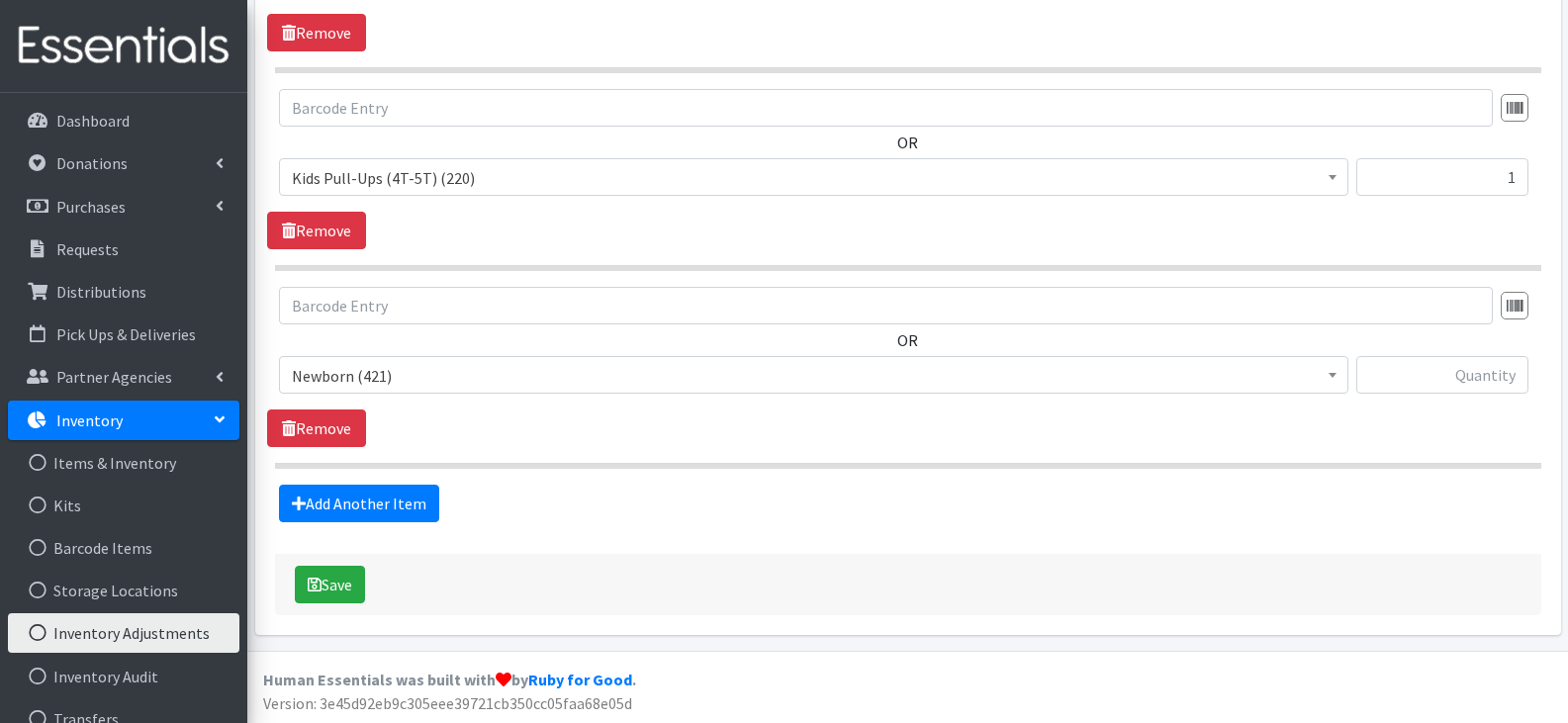
click at [976, 413] on div "OR Kids Pull-Ups (2T-3T) (221) Kids Pull-Ups (3T-4T) (0) Kids Pull-Ups (4T-5T) …" at bounding box center [907, 367] width 1281 height 160
click at [1172, 376] on span "Newborn (421)" at bounding box center [814, 376] width 1044 height 28
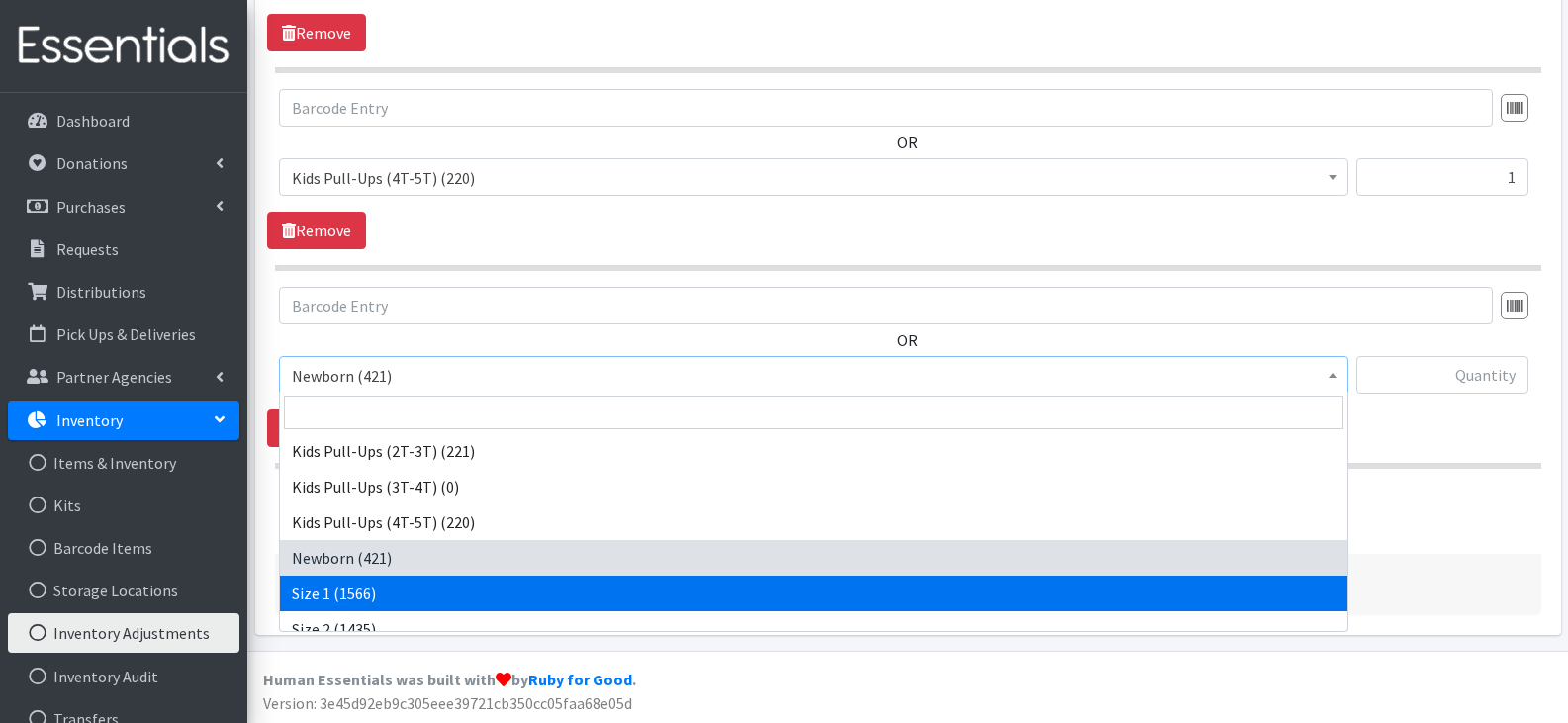
select select "13971"
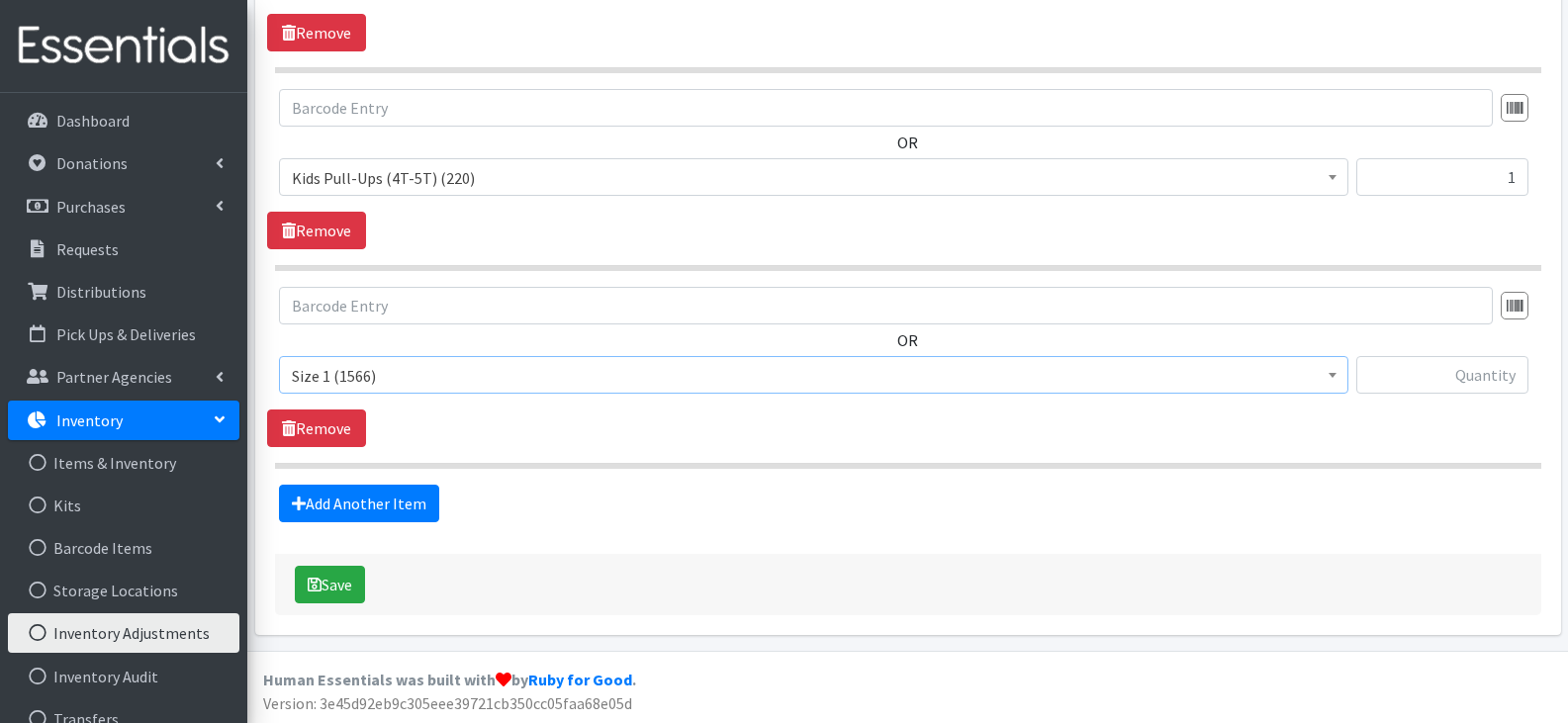
drag, startPoint x: 703, startPoint y: 421, endPoint x: 796, endPoint y: 405, distance: 94.4
click at [707, 421] on div "OR Kids Pull-Ups (2T-3T) (221) Kids Pull-Ups (3T-4T) (0) Kids Pull-Ups (4T-5T) …" at bounding box center [907, 367] width 1281 height 160
click at [1430, 359] on input "text" at bounding box center [1443, 375] width 172 height 38
click at [1430, 360] on input "1" at bounding box center [1443, 375] width 172 height 38
type input "108"
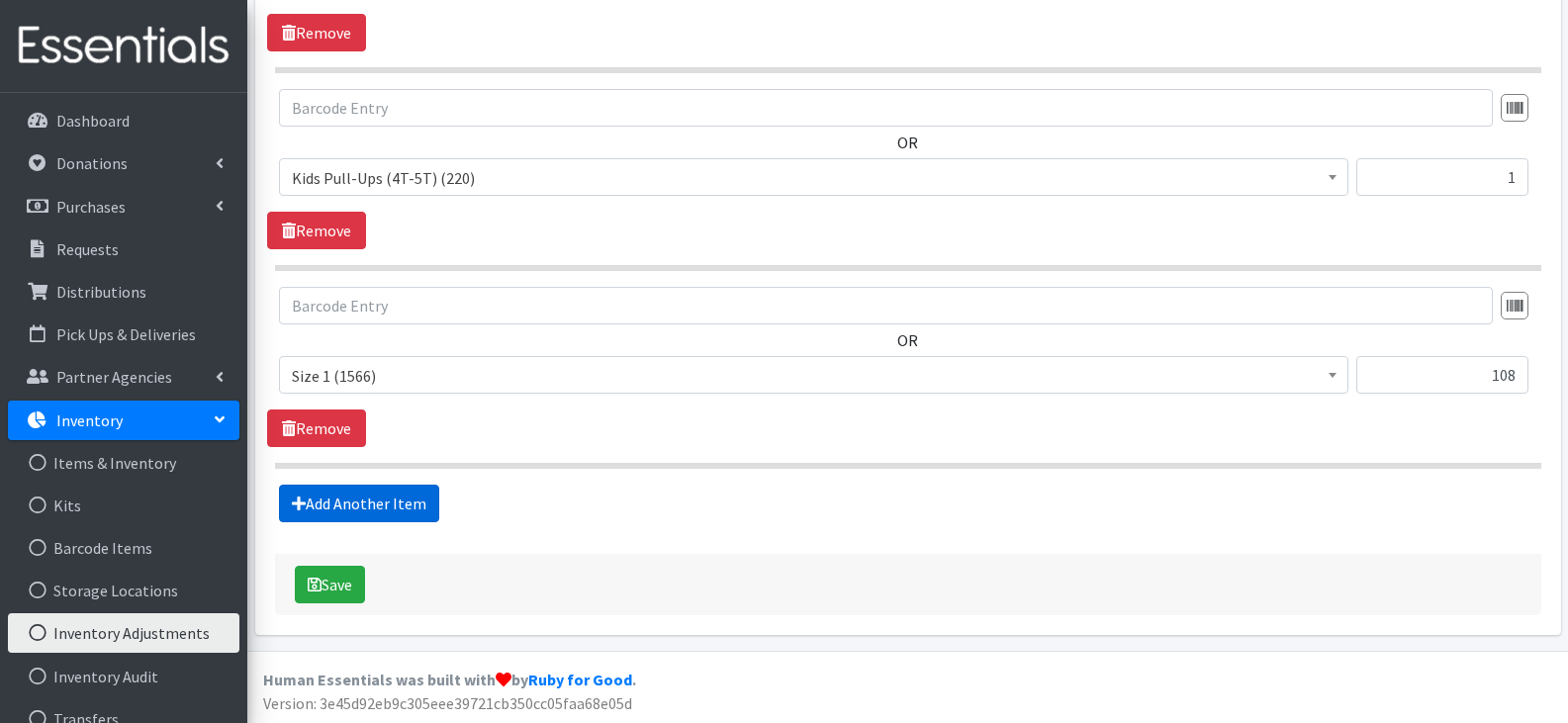
click at [415, 496] on link "Add Another Item" at bounding box center [359, 504] width 160 height 38
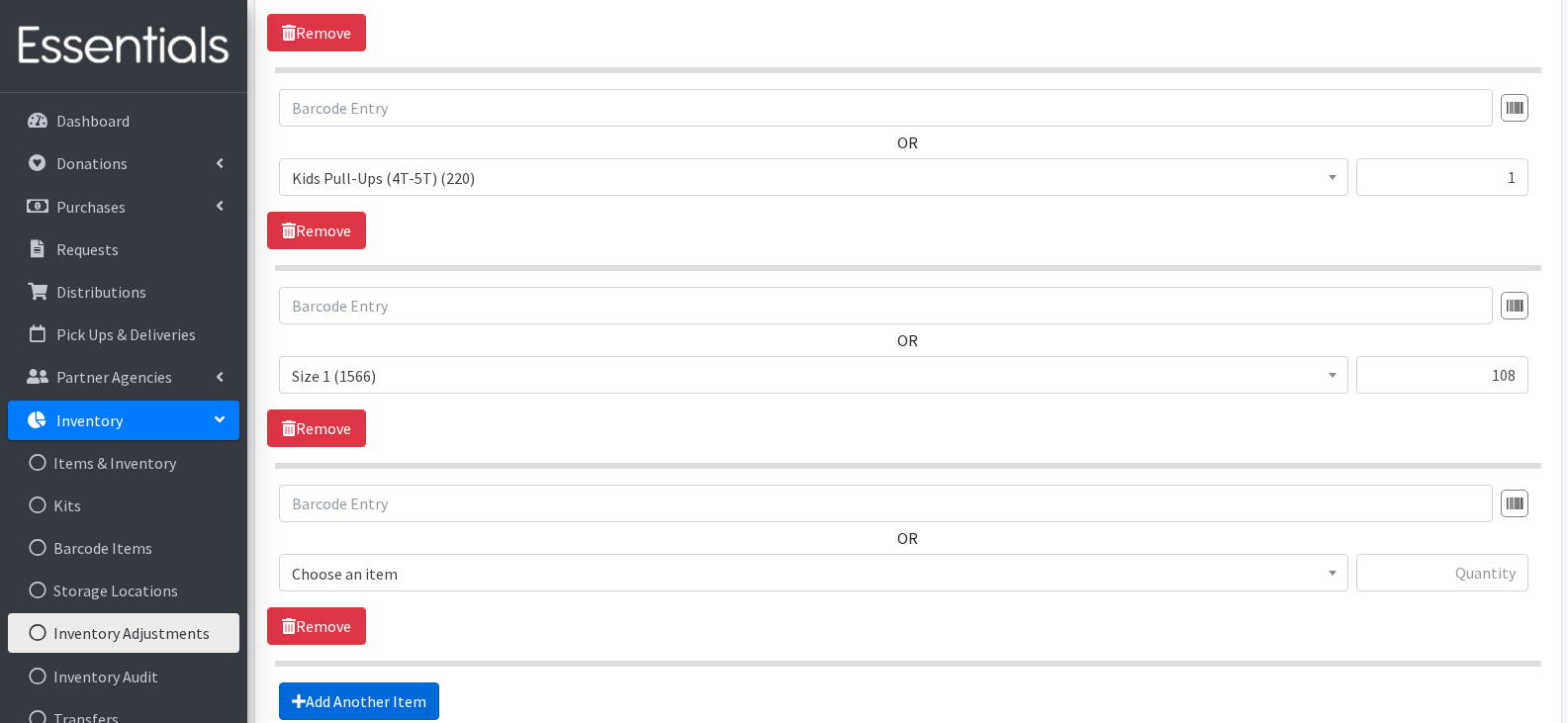
scroll to position [847, 0]
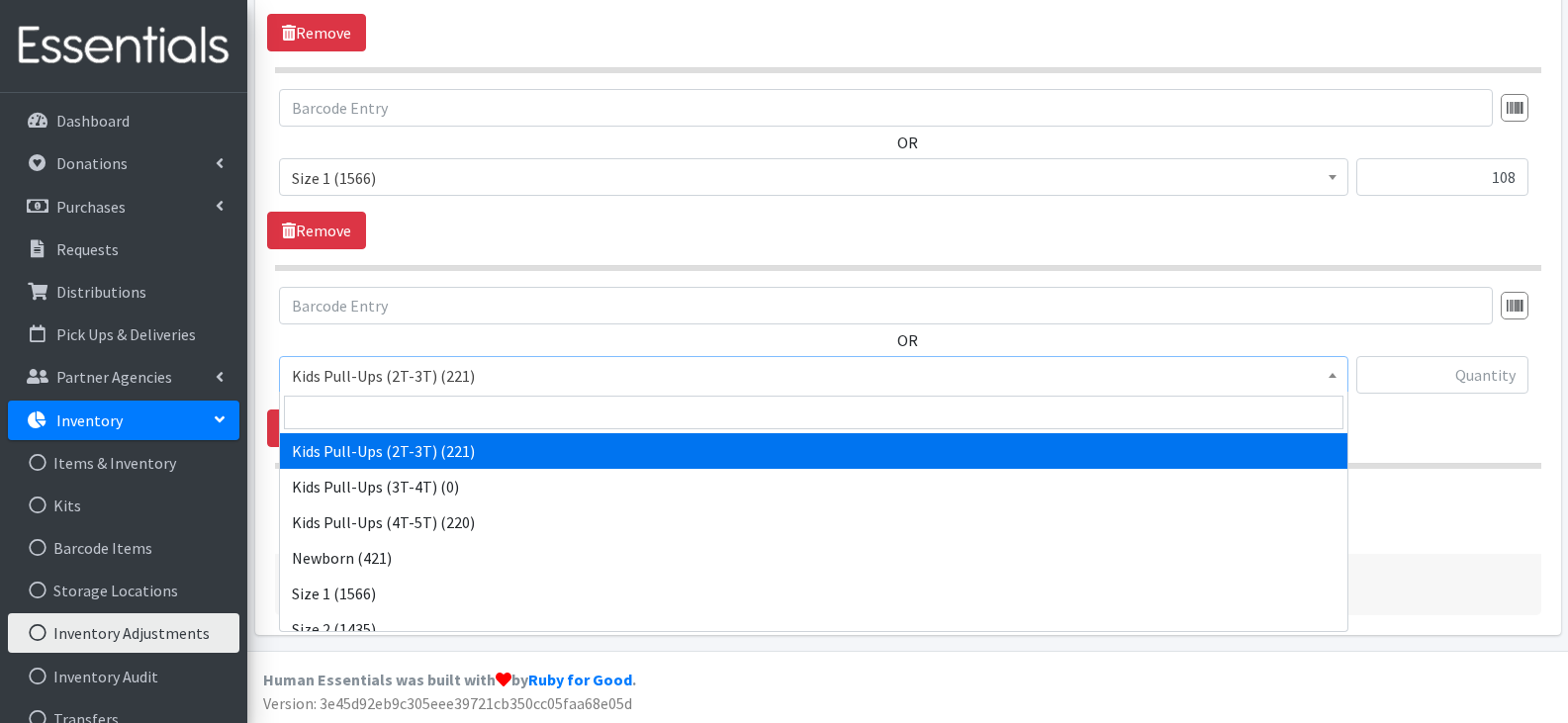
click at [771, 367] on span "Kids Pull-Ups (2T-3T) (221)" at bounding box center [814, 376] width 1044 height 28
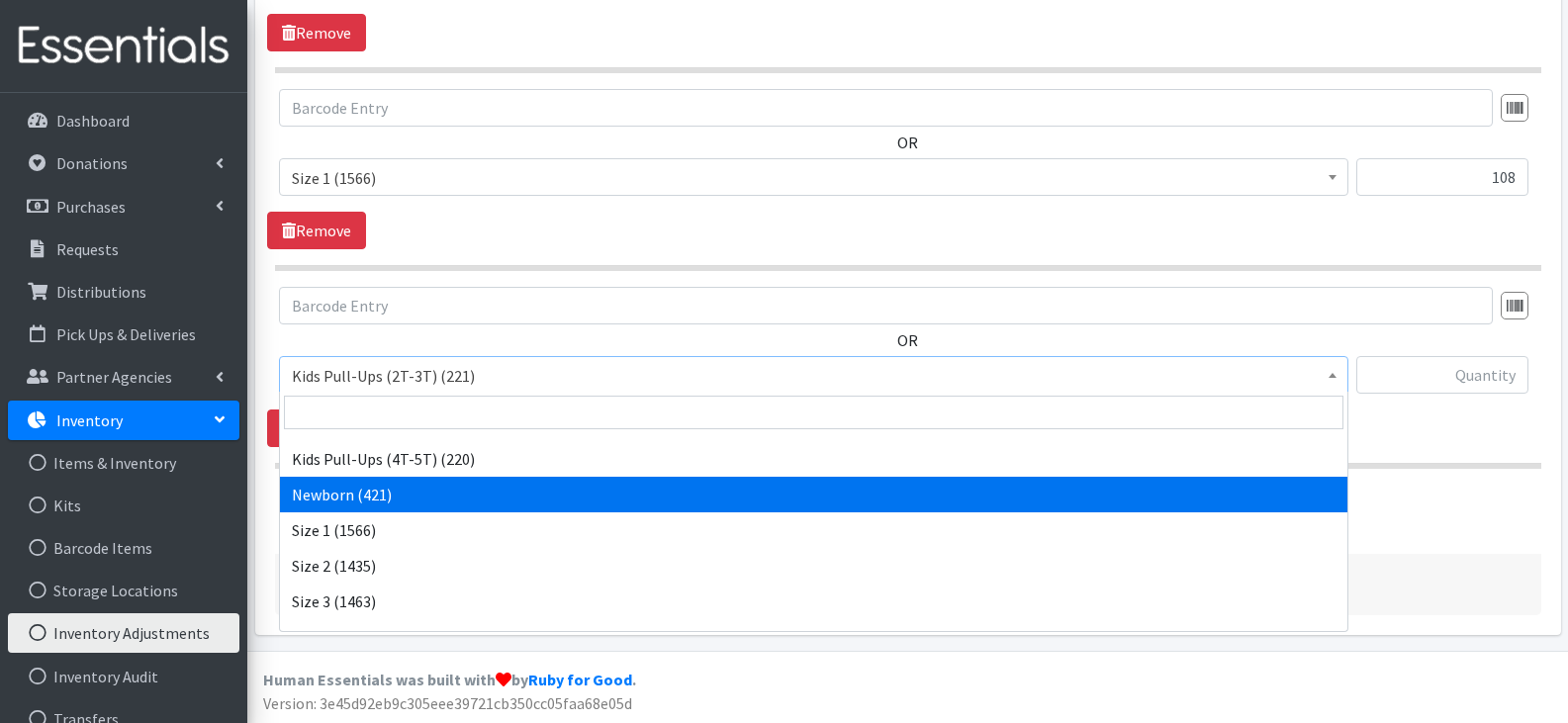
scroll to position [99, 0]
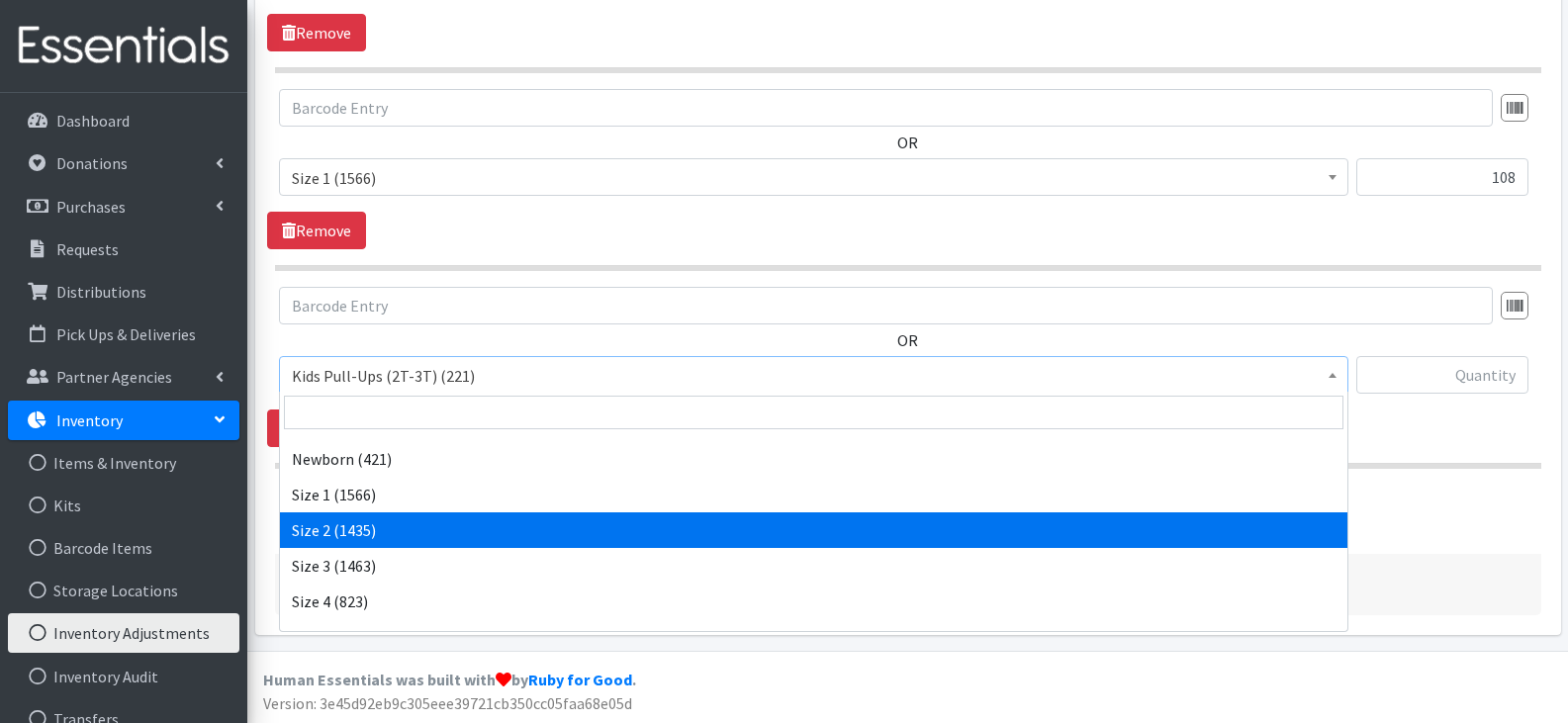
select select "13972"
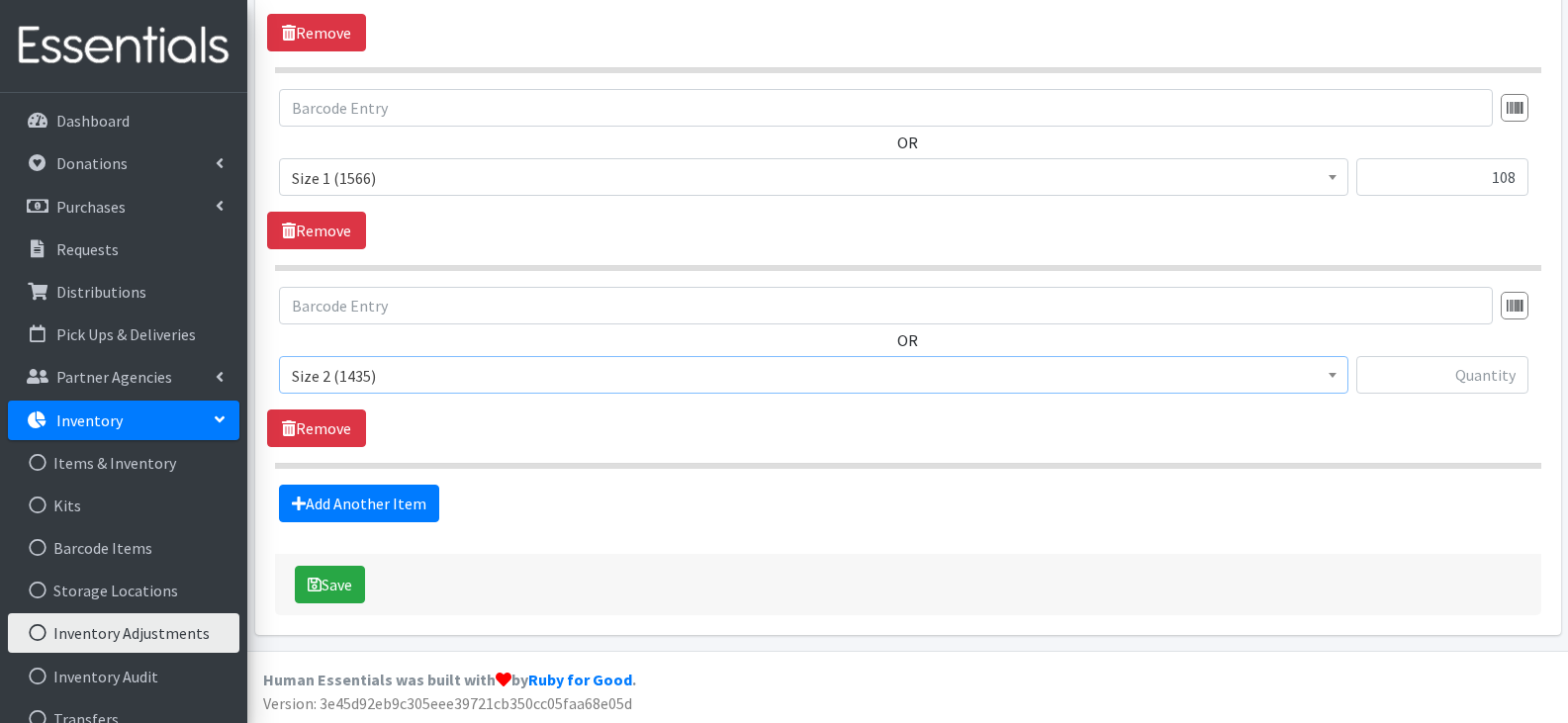
click at [1009, 398] on span "Kids Pull-Ups (2T-3T) (221) Kids Pull-Ups (3T-4T) (0) Kids Pull-Ups (4T-5T) (22…" at bounding box center [814, 382] width 1070 height 53
click at [1448, 384] on input "text" at bounding box center [1443, 375] width 172 height 38
type input "143"
click at [358, 504] on link "Add Another Item" at bounding box center [359, 504] width 160 height 38
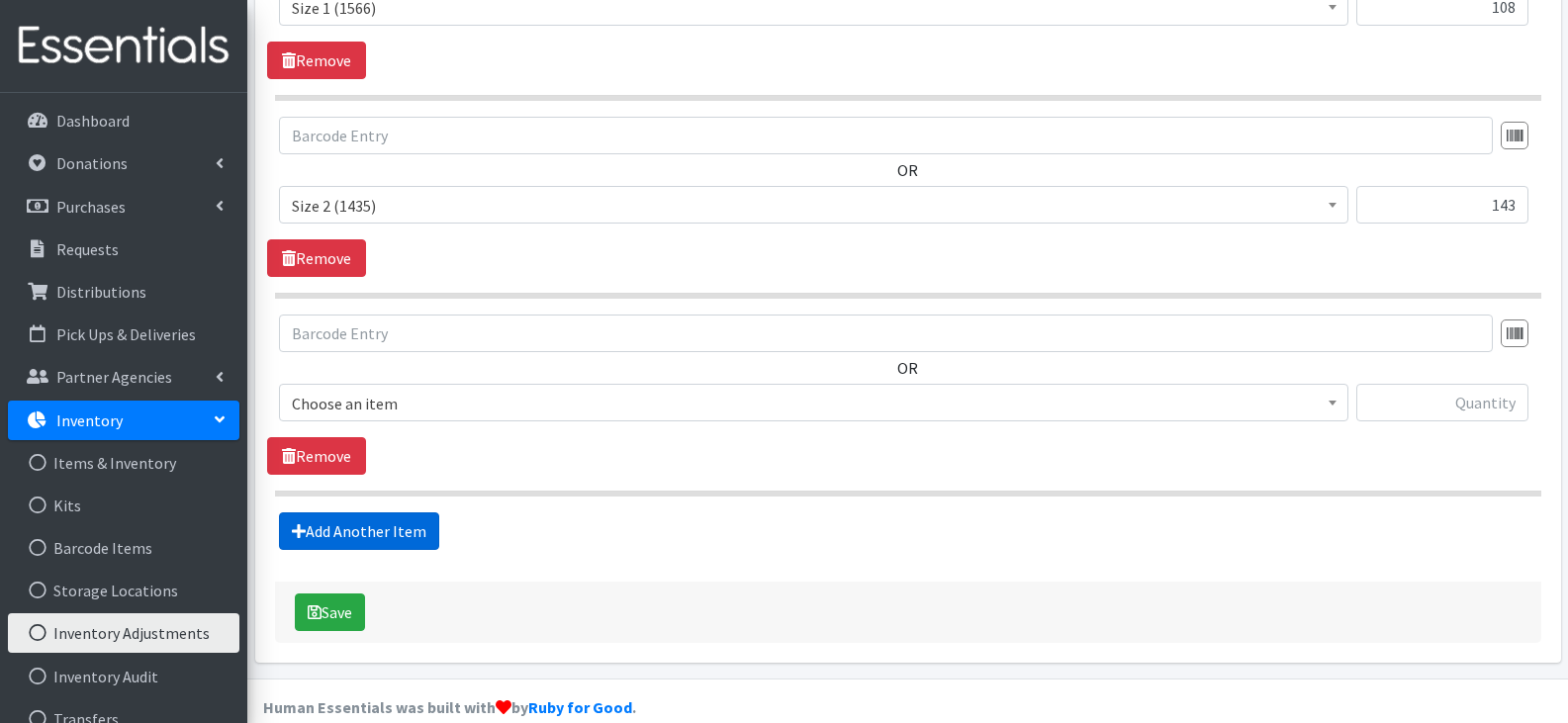
scroll to position [1045, 0]
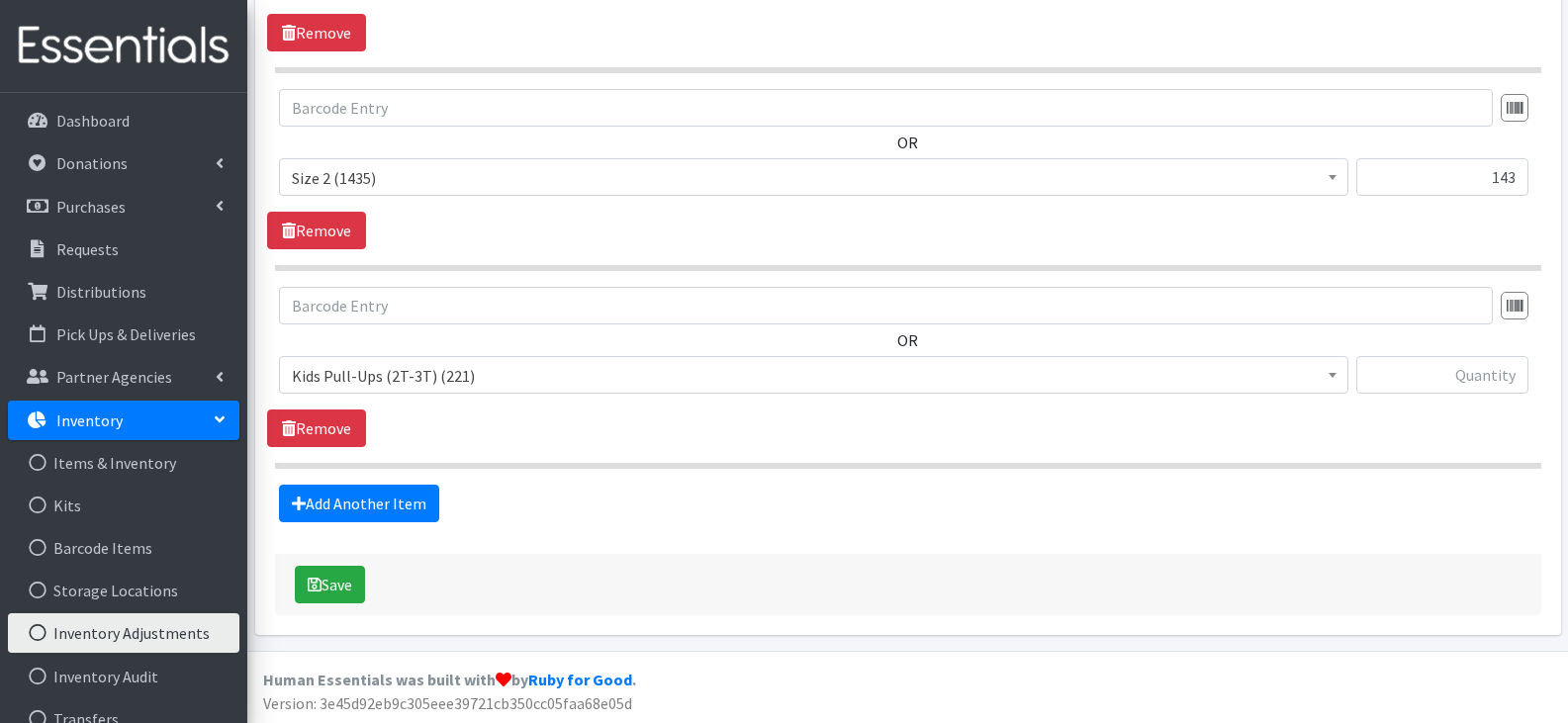
click at [680, 368] on span "Kids Pull-Ups (2T-3T) (221)" at bounding box center [814, 376] width 1044 height 28
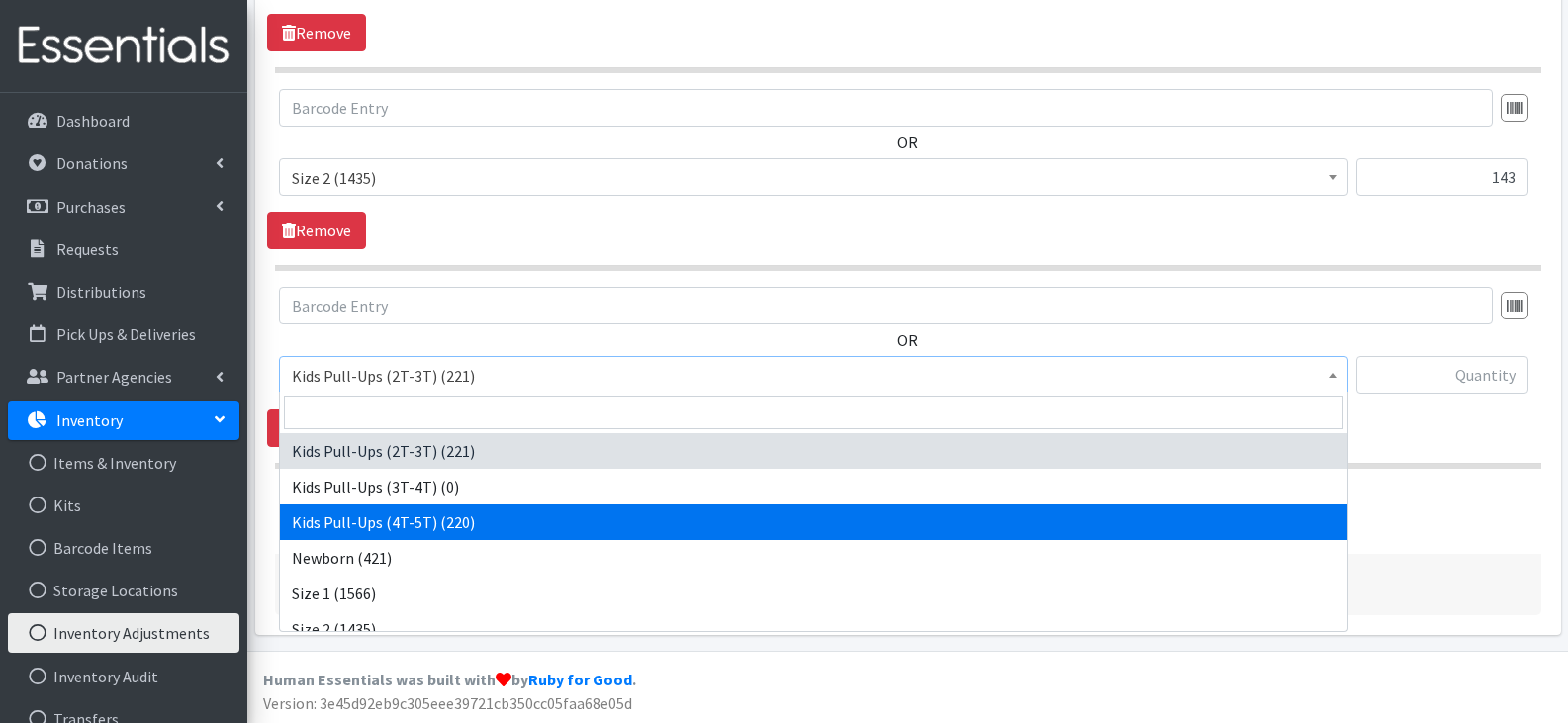
scroll to position [99, 0]
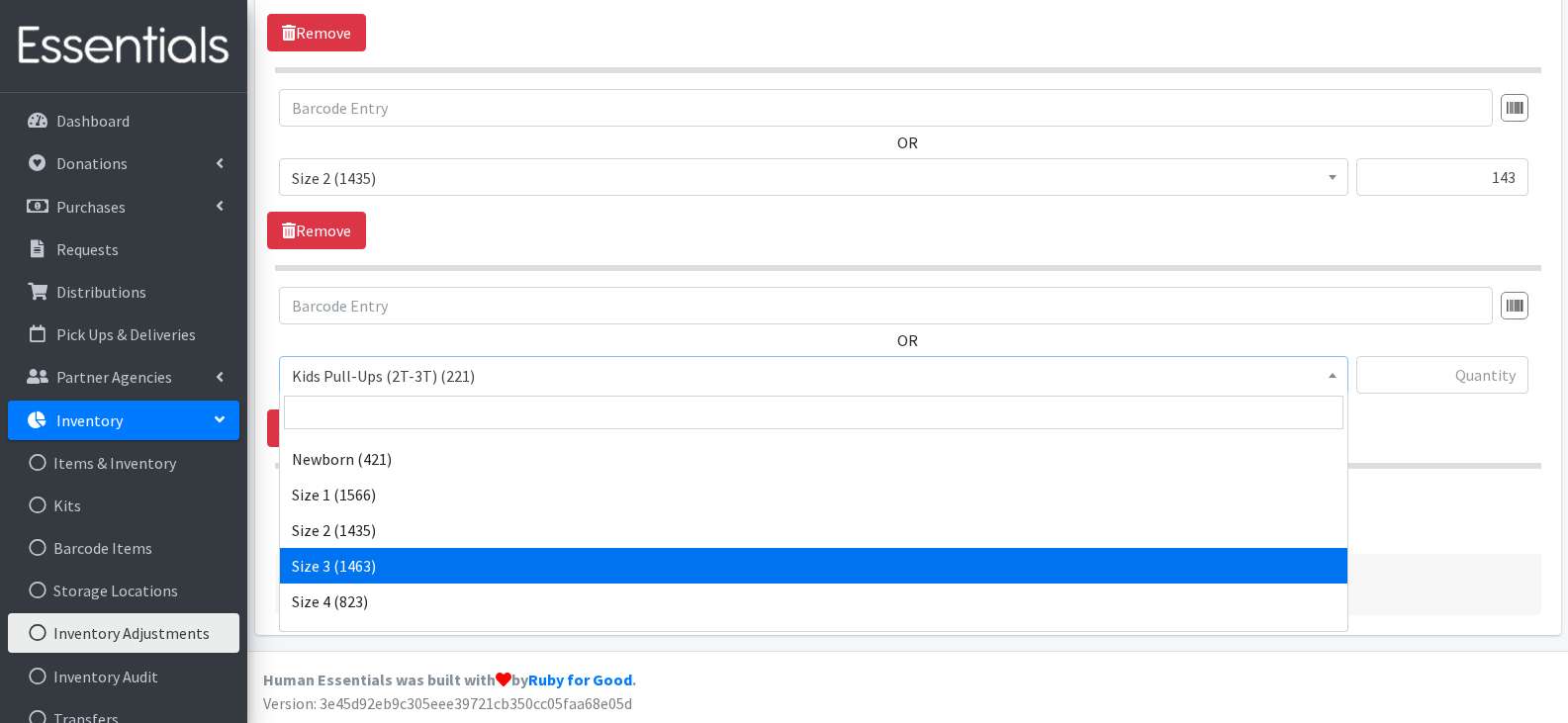
select select "13973"
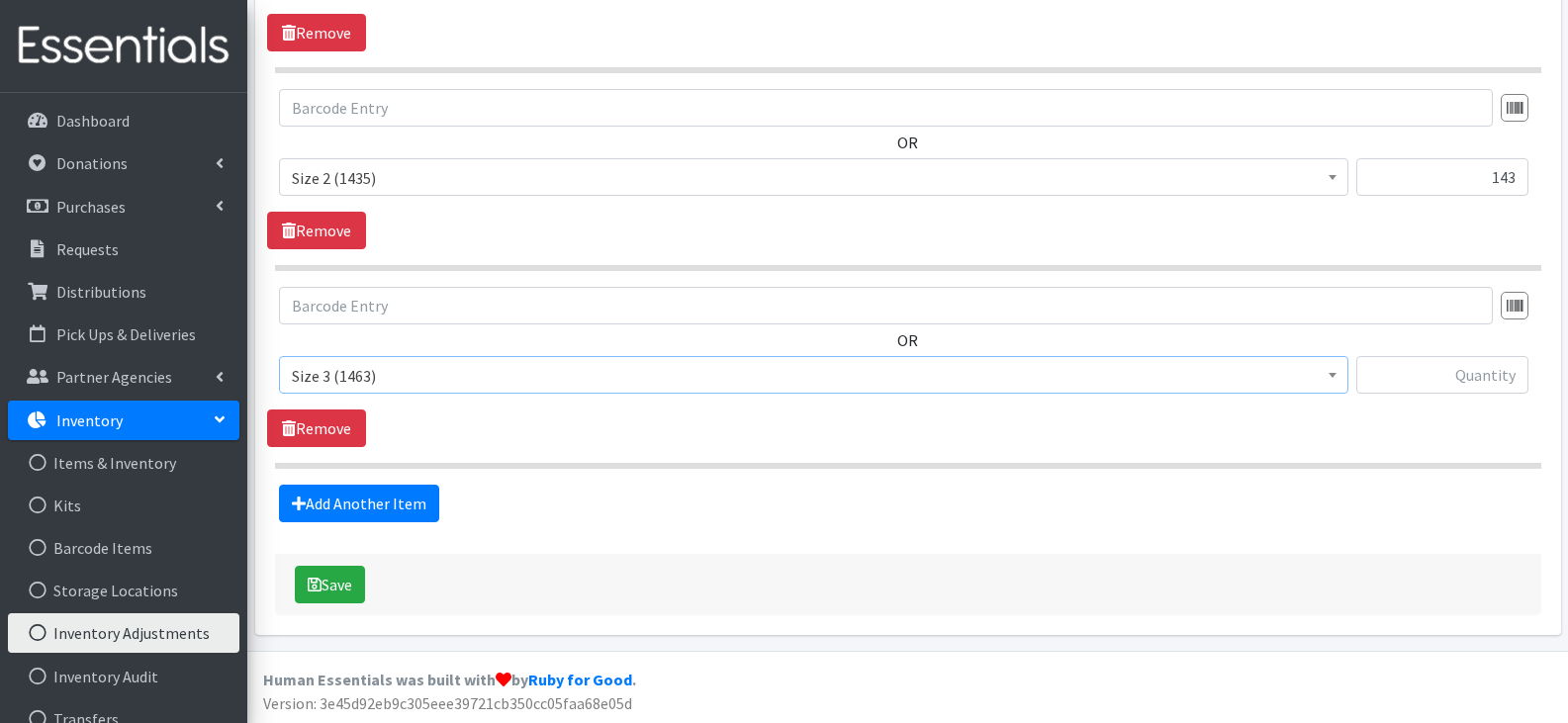
drag, startPoint x: 961, startPoint y: 515, endPoint x: 1067, endPoint y: 490, distance: 108.7
click at [962, 515] on div "Add Another Item" at bounding box center [907, 504] width 1281 height 38
click at [1462, 361] on input "text" at bounding box center [1443, 375] width 172 height 38
type input "8"
click at [407, 498] on link "Add Another Item" at bounding box center [359, 504] width 160 height 38
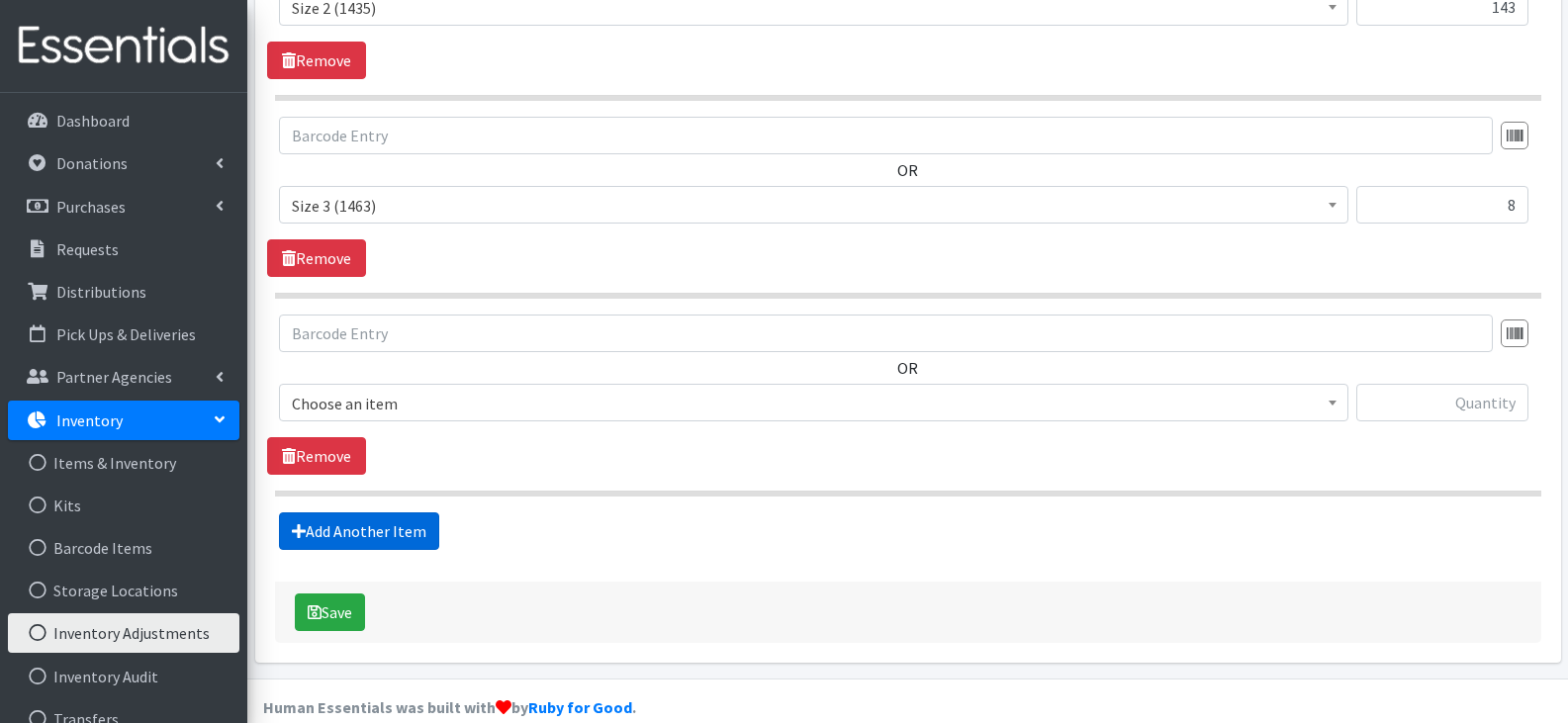
scroll to position [1243, 0]
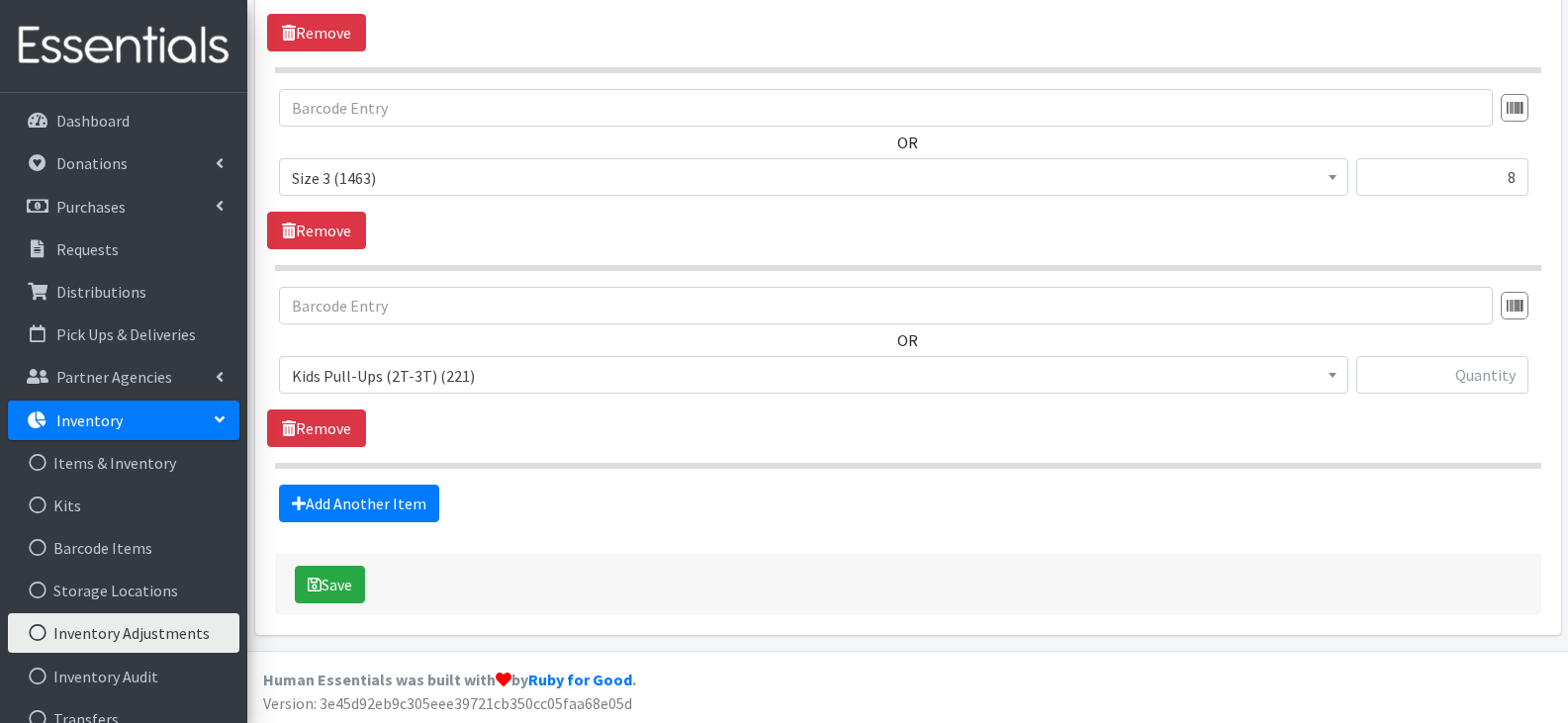
click at [877, 559] on div "Save" at bounding box center [908, 584] width 1267 height 61
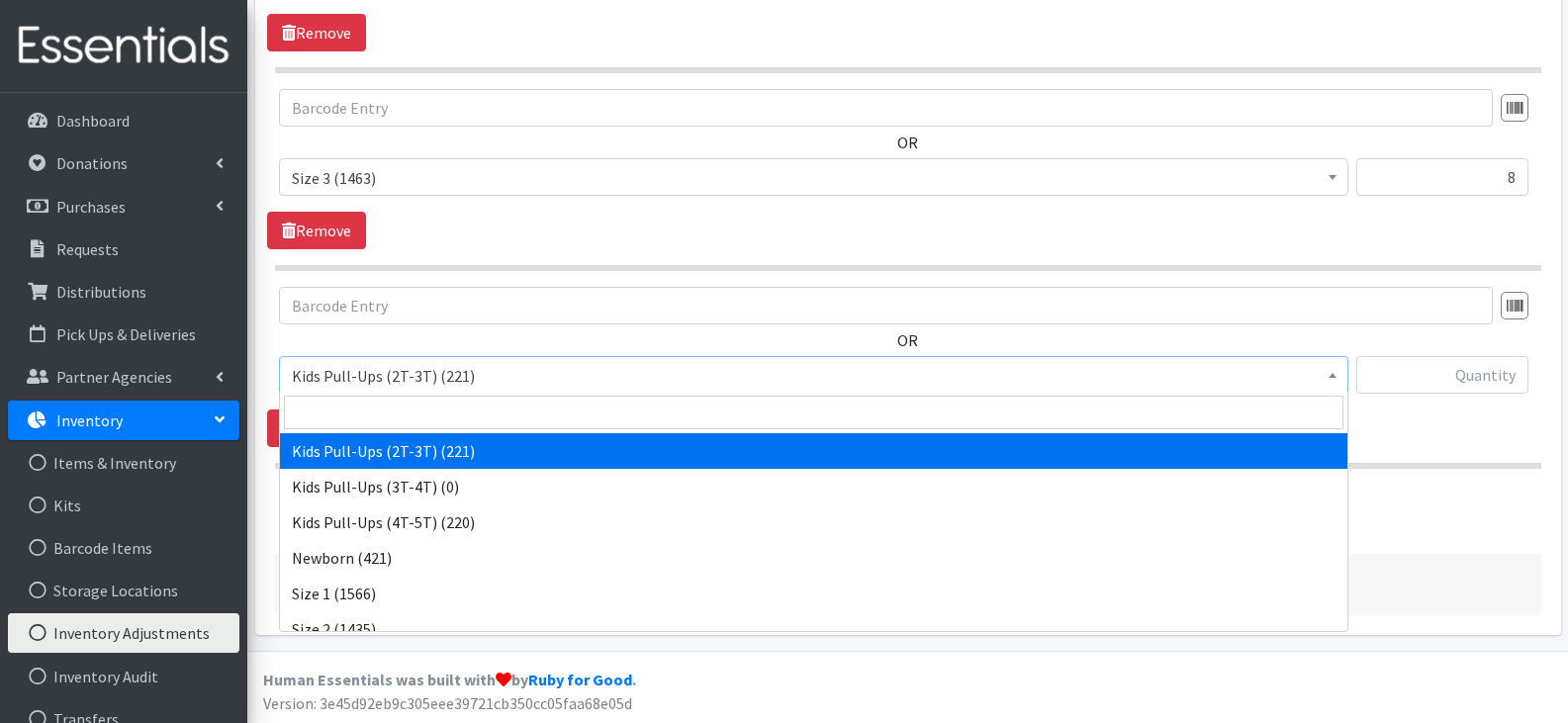
click at [815, 368] on span "Kids Pull-Ups (2T-3T) (221)" at bounding box center [814, 376] width 1044 height 28
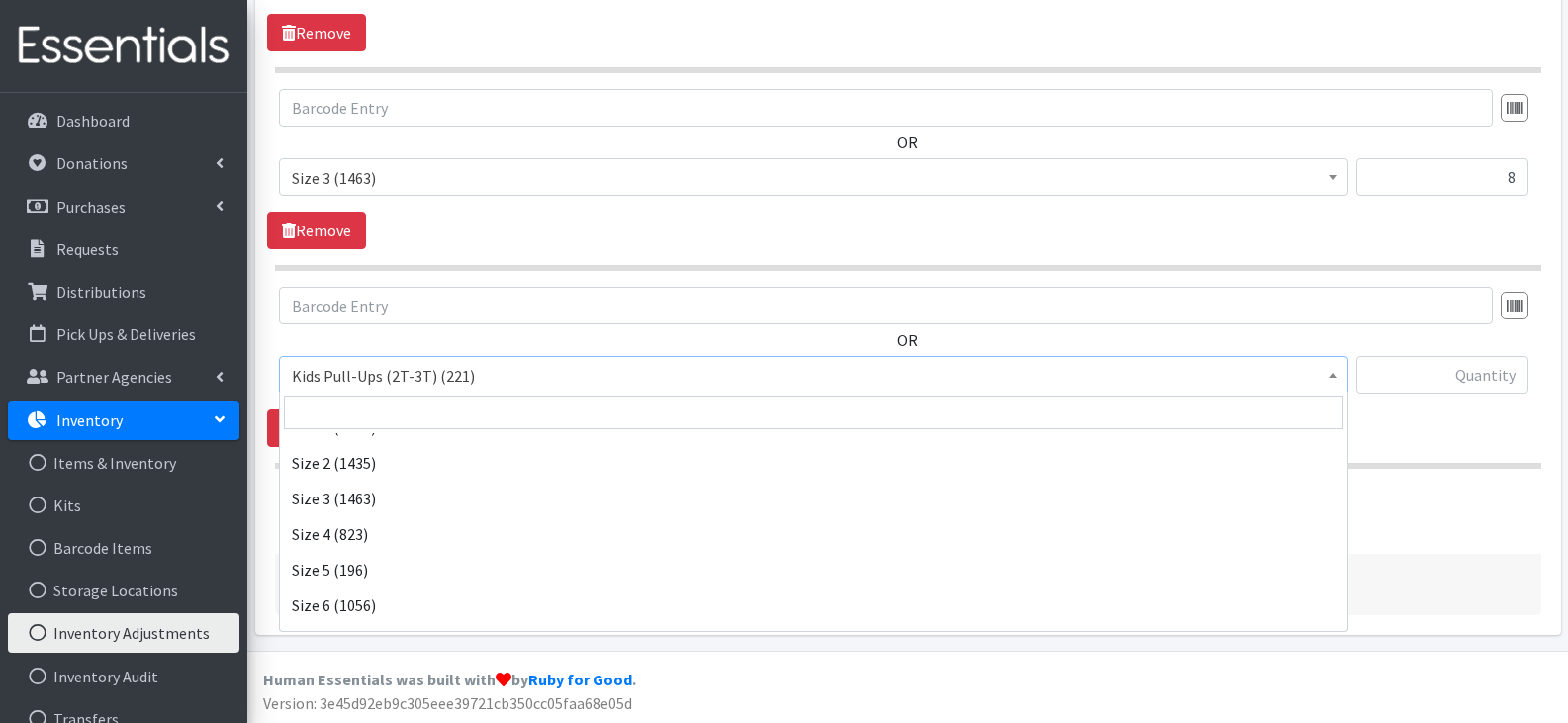
scroll to position [198, 0]
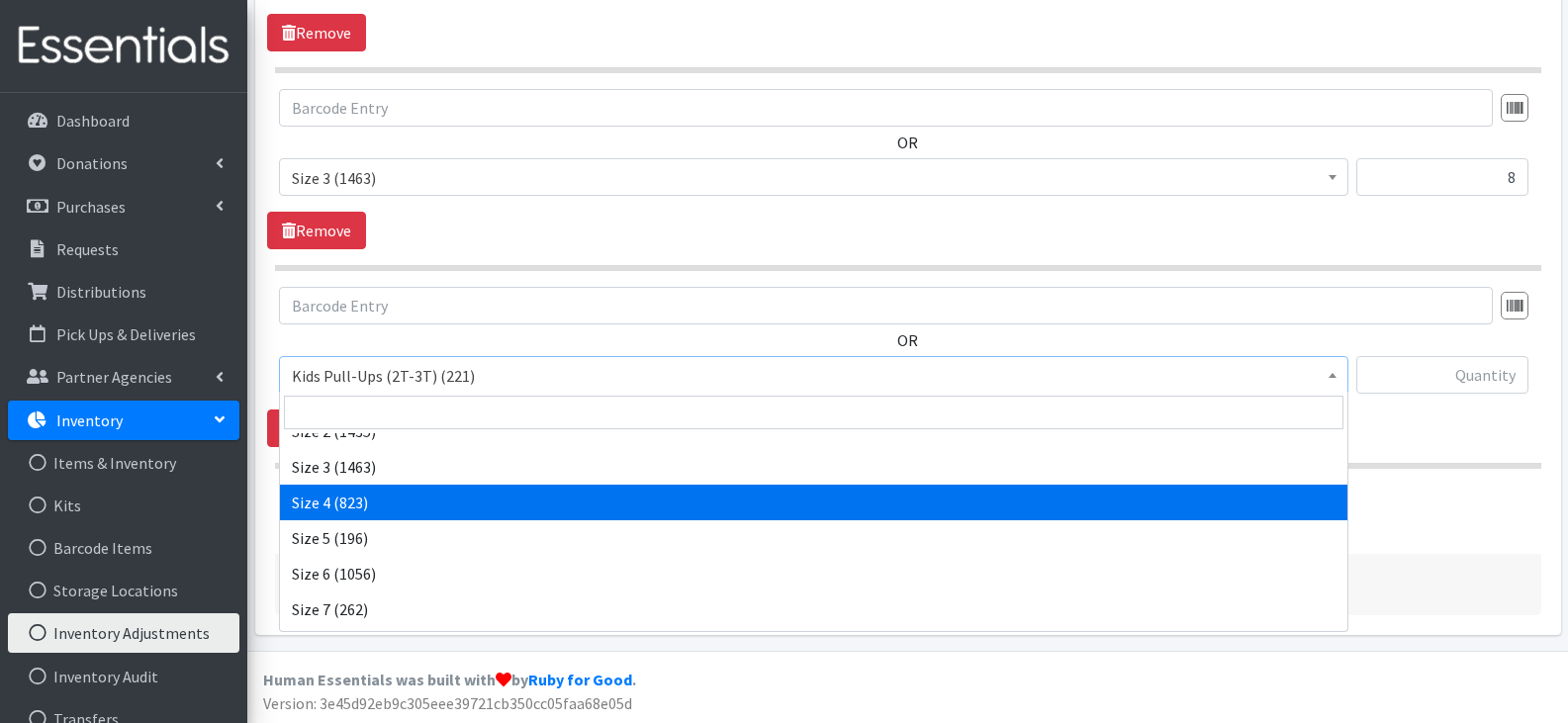
select select "13974"
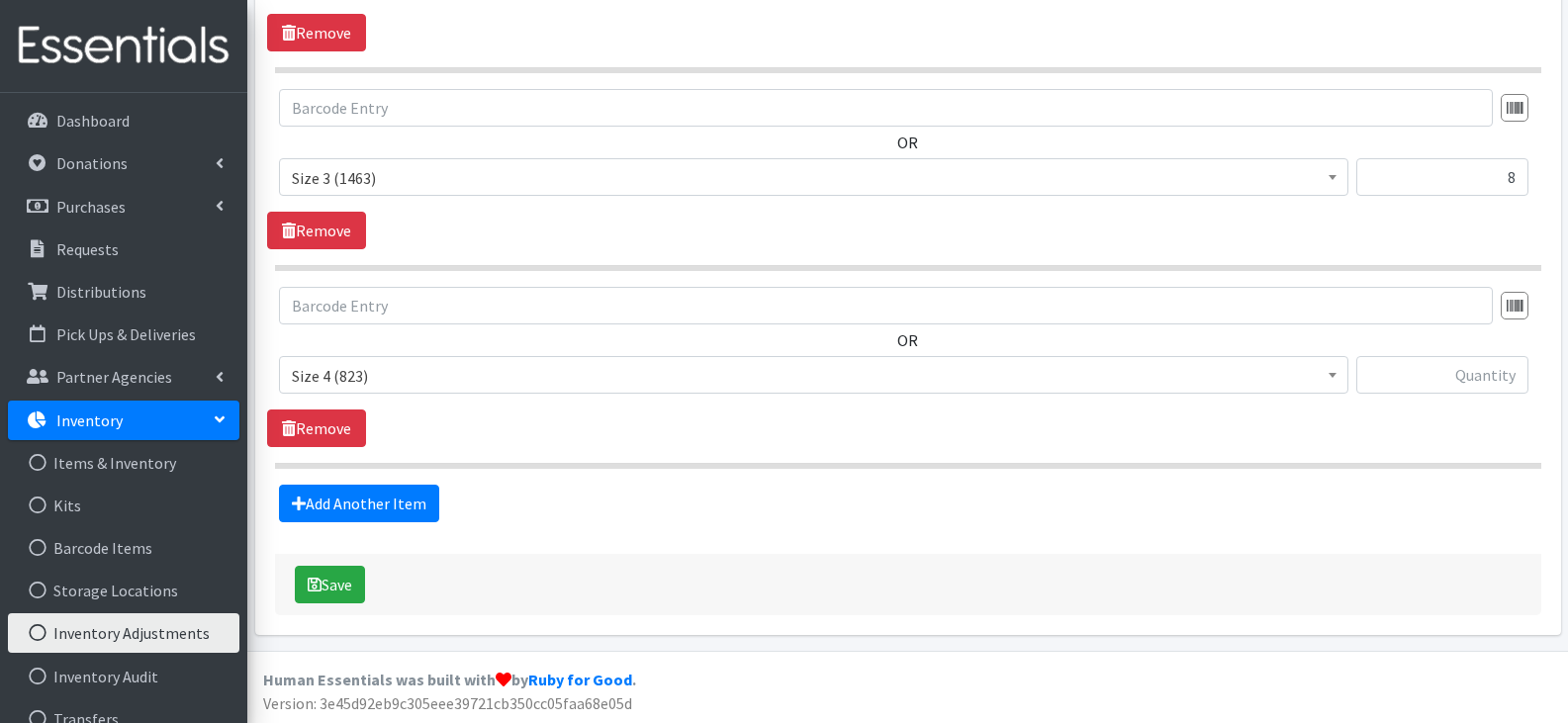
click at [963, 429] on div "OR Kids Pull-Ups (2T-3T) (221) Kids Pull-Ups (3T-4T) (0) Kids Pull-Ups (4T-5T) …" at bounding box center [907, 367] width 1281 height 160
click at [1406, 373] on input "text" at bounding box center [1443, 375] width 172 height 38
type input "81"
click at [394, 501] on link "Add Another Item" at bounding box center [359, 504] width 160 height 38
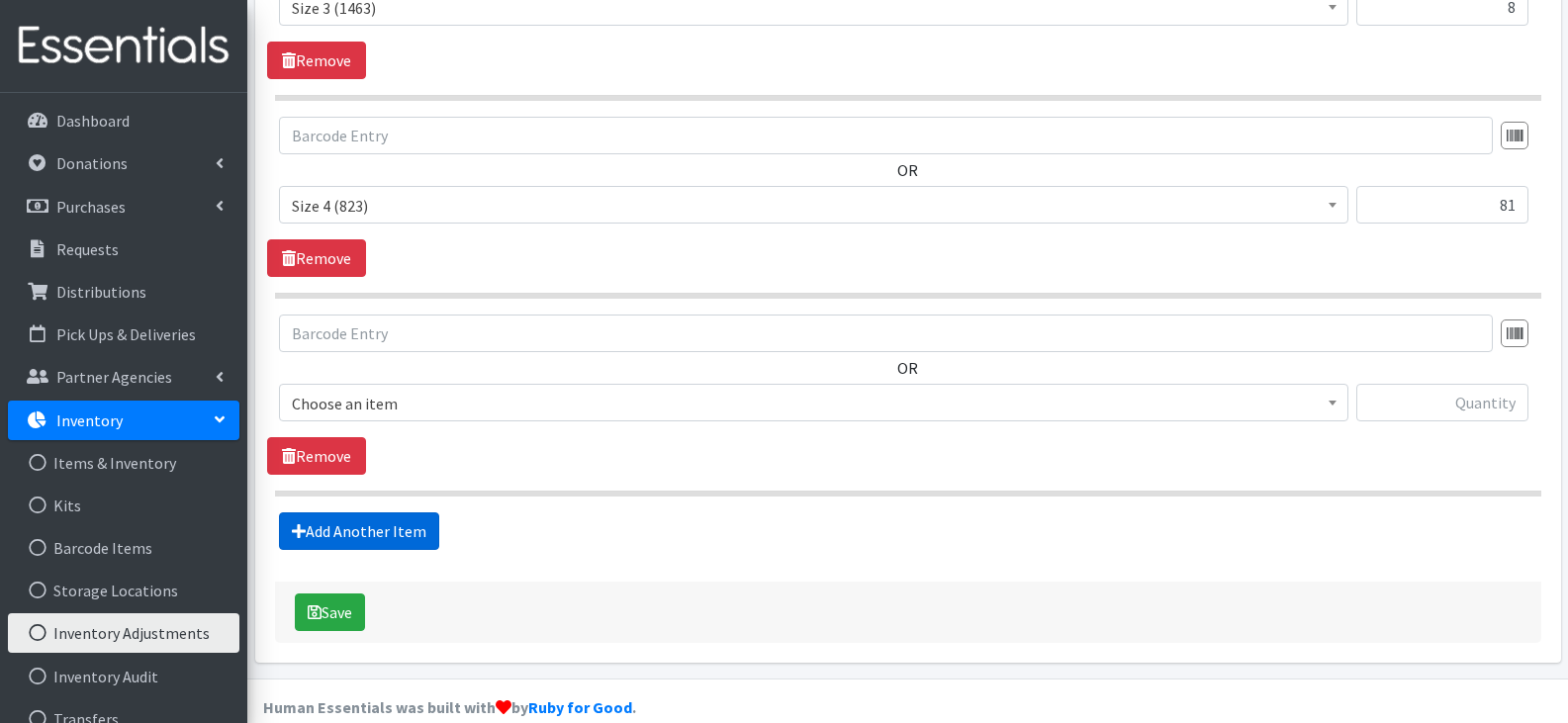
scroll to position [1441, 0]
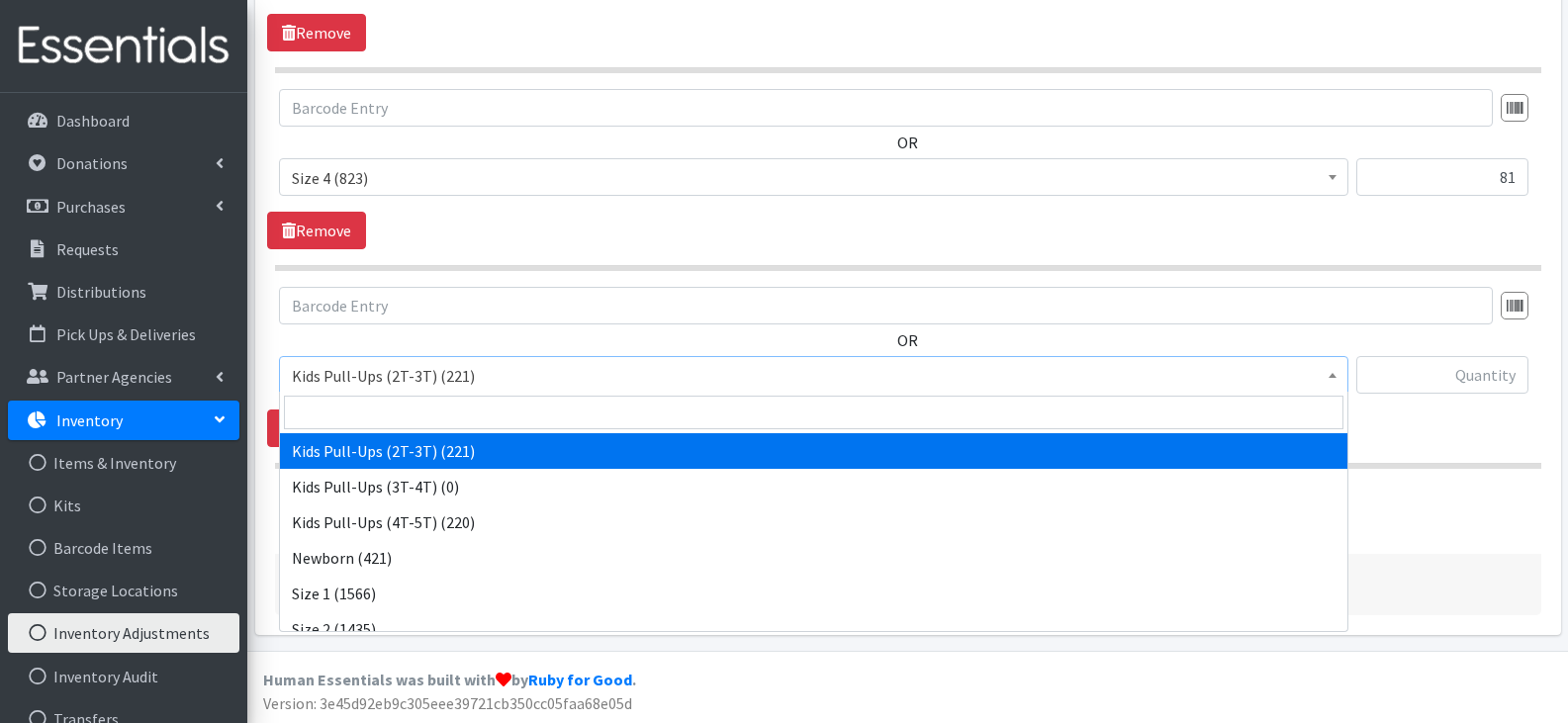
click at [582, 380] on span "Kids Pull-Ups (2T-3T) (221)" at bounding box center [814, 376] width 1044 height 28
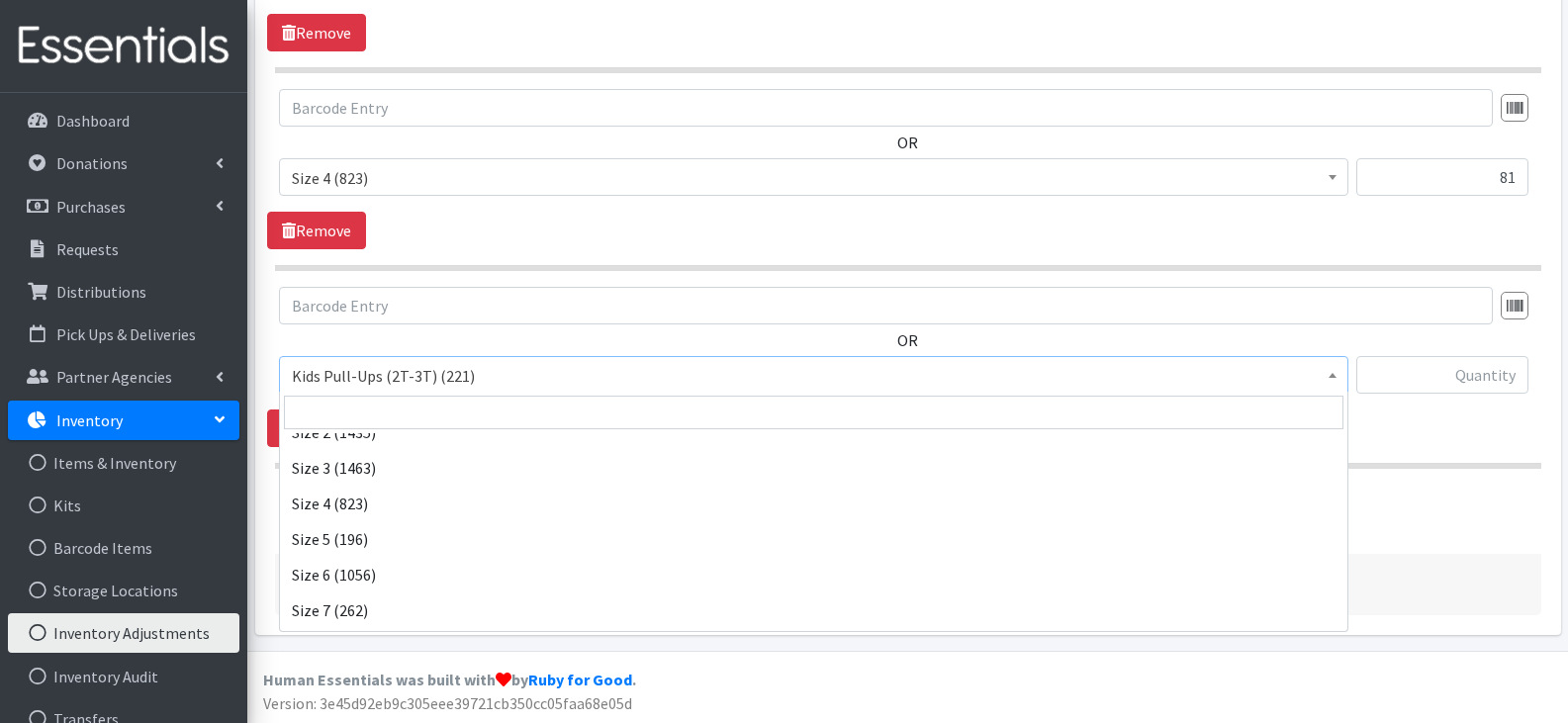
scroll to position [198, 0]
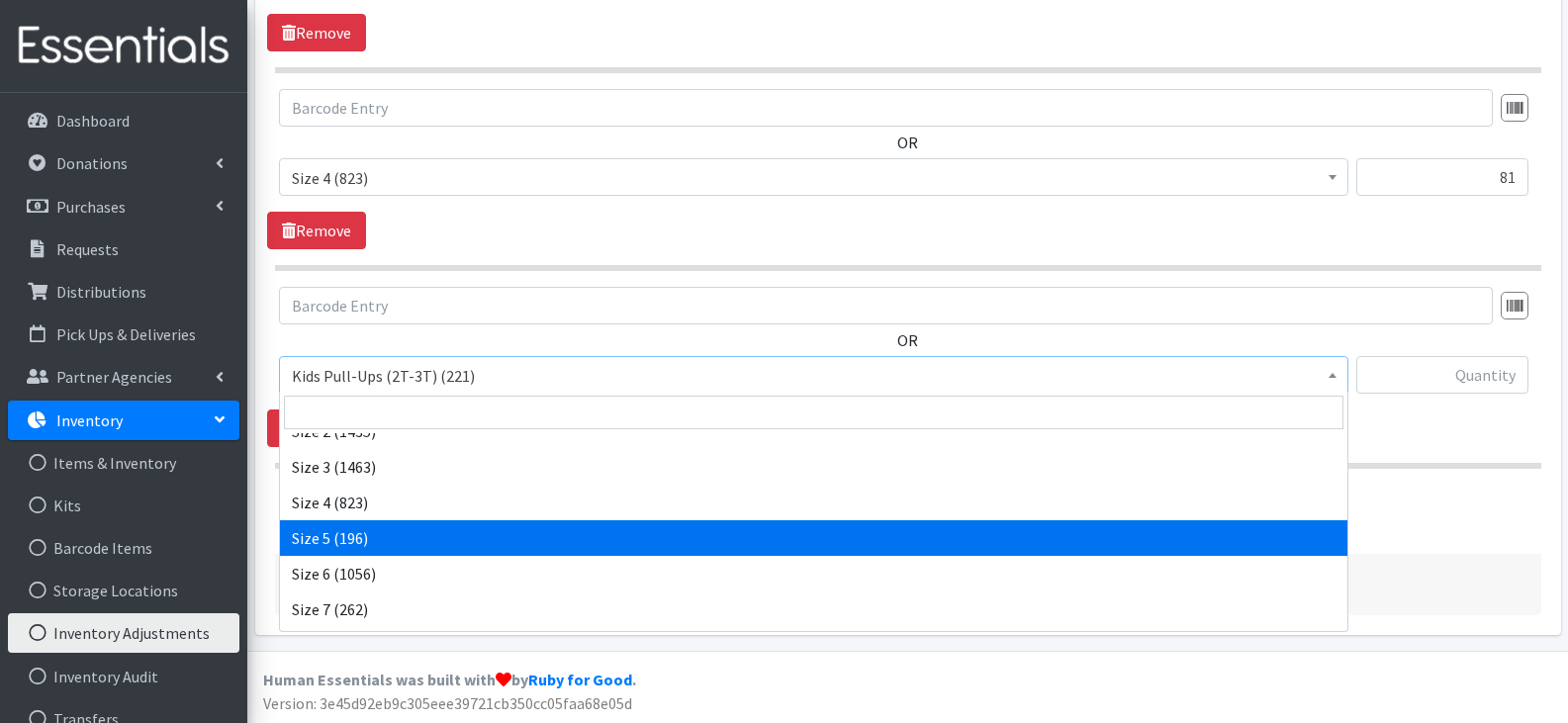
select select "13965"
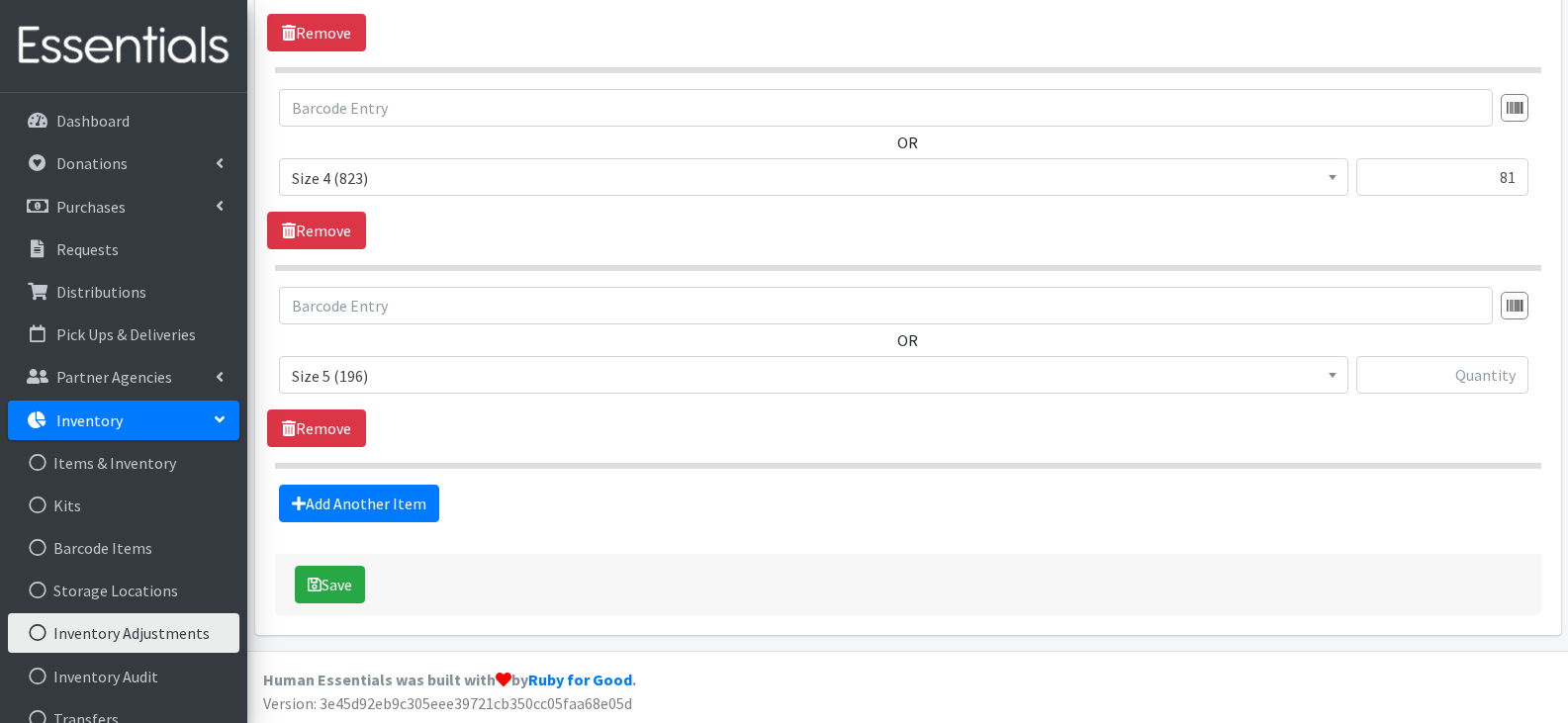
click at [997, 405] on span "Kids Pull-Ups (2T-3T) (221) Kids Pull-Ups (3T-4T) (0) Kids Pull-Ups (4T-5T) (22…" at bounding box center [814, 382] width 1070 height 53
click at [1425, 378] on input "text" at bounding box center [1443, 375] width 172 height 38
type input "-1"
click at [874, 400] on span "Kids Pull-Ups (2T-3T) (221) Kids Pull-Ups (3T-4T) (0) Kids Pull-Ups (4T-5T) (22…" at bounding box center [814, 382] width 1070 height 53
click at [425, 512] on link "Add Another Item" at bounding box center [359, 504] width 160 height 38
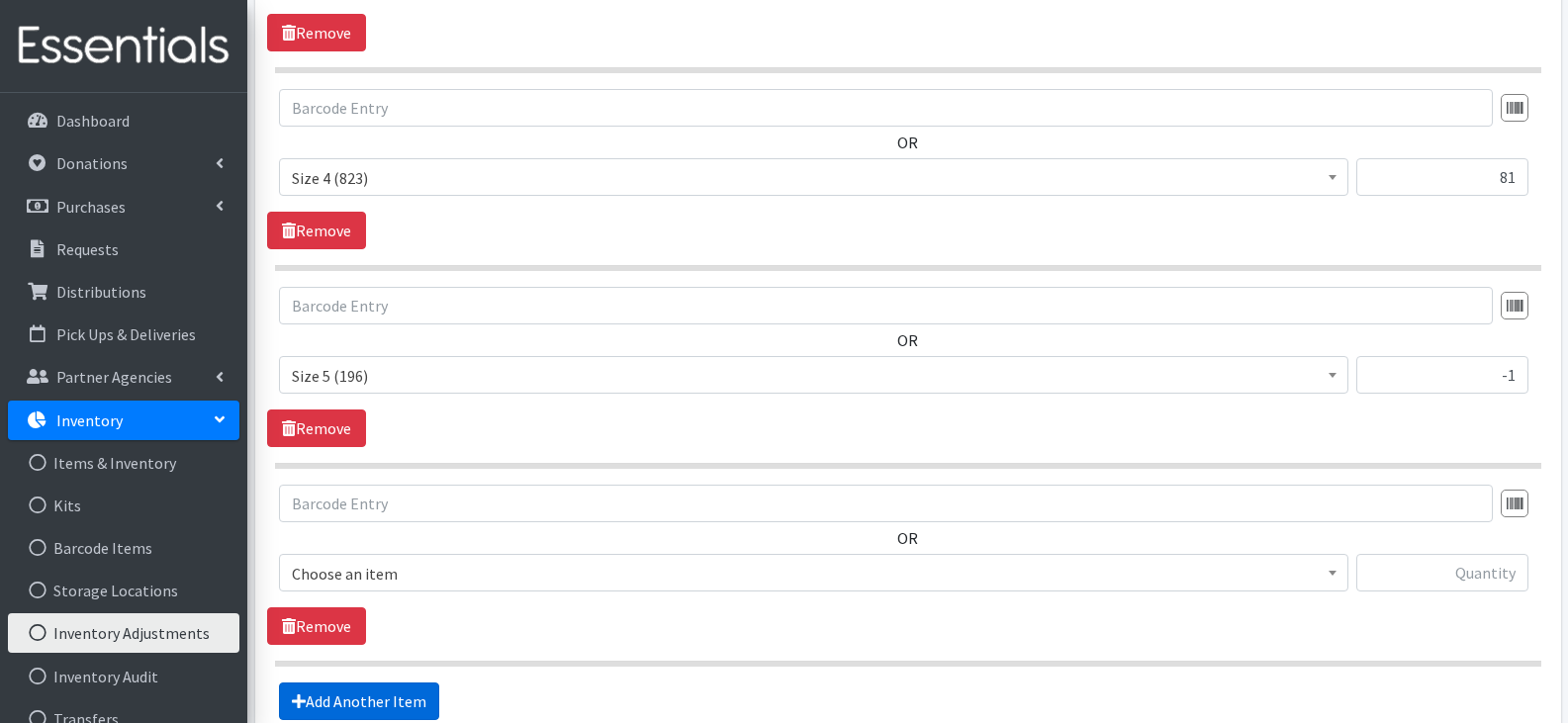
scroll to position [1639, 0]
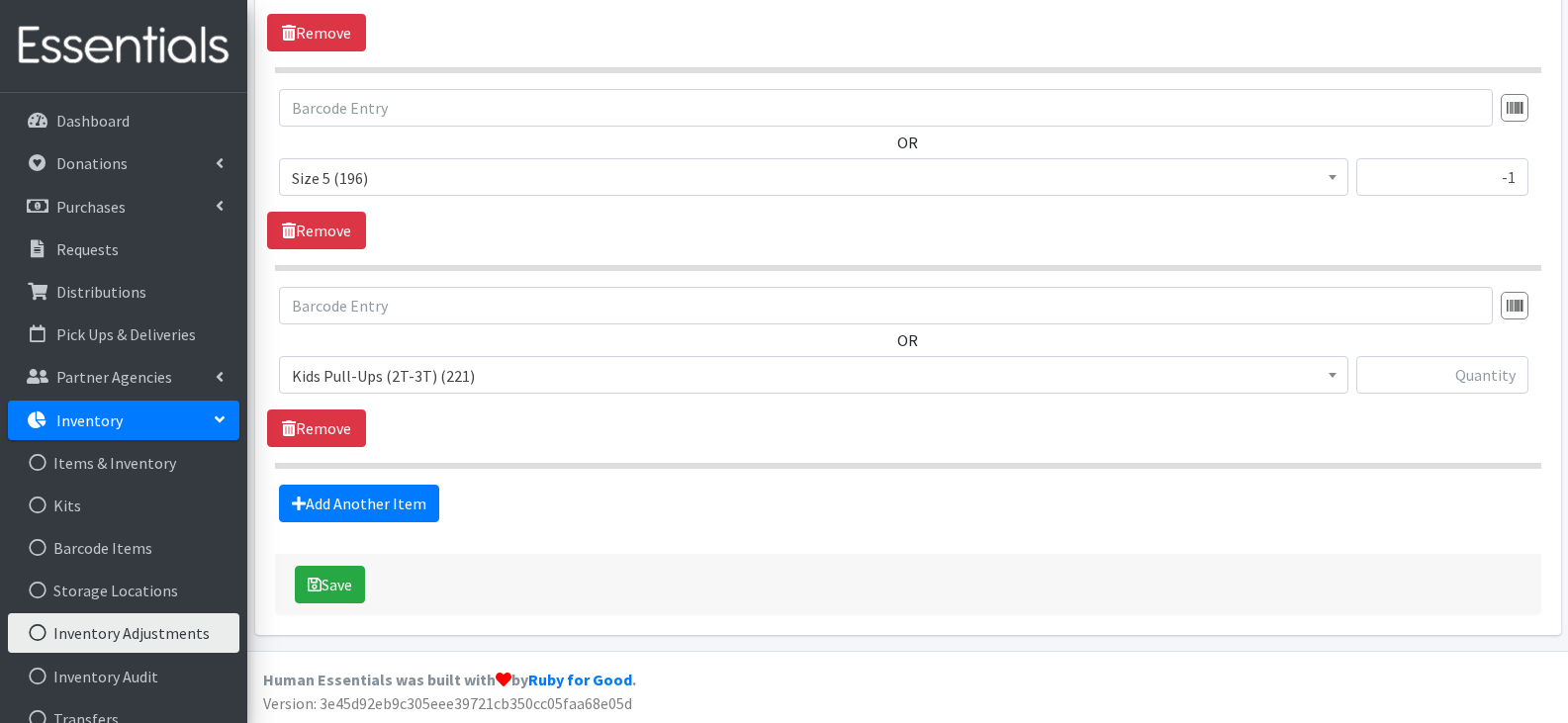
click at [602, 377] on span "Kids Pull-Ups (2T-3T) (221)" at bounding box center [814, 376] width 1044 height 28
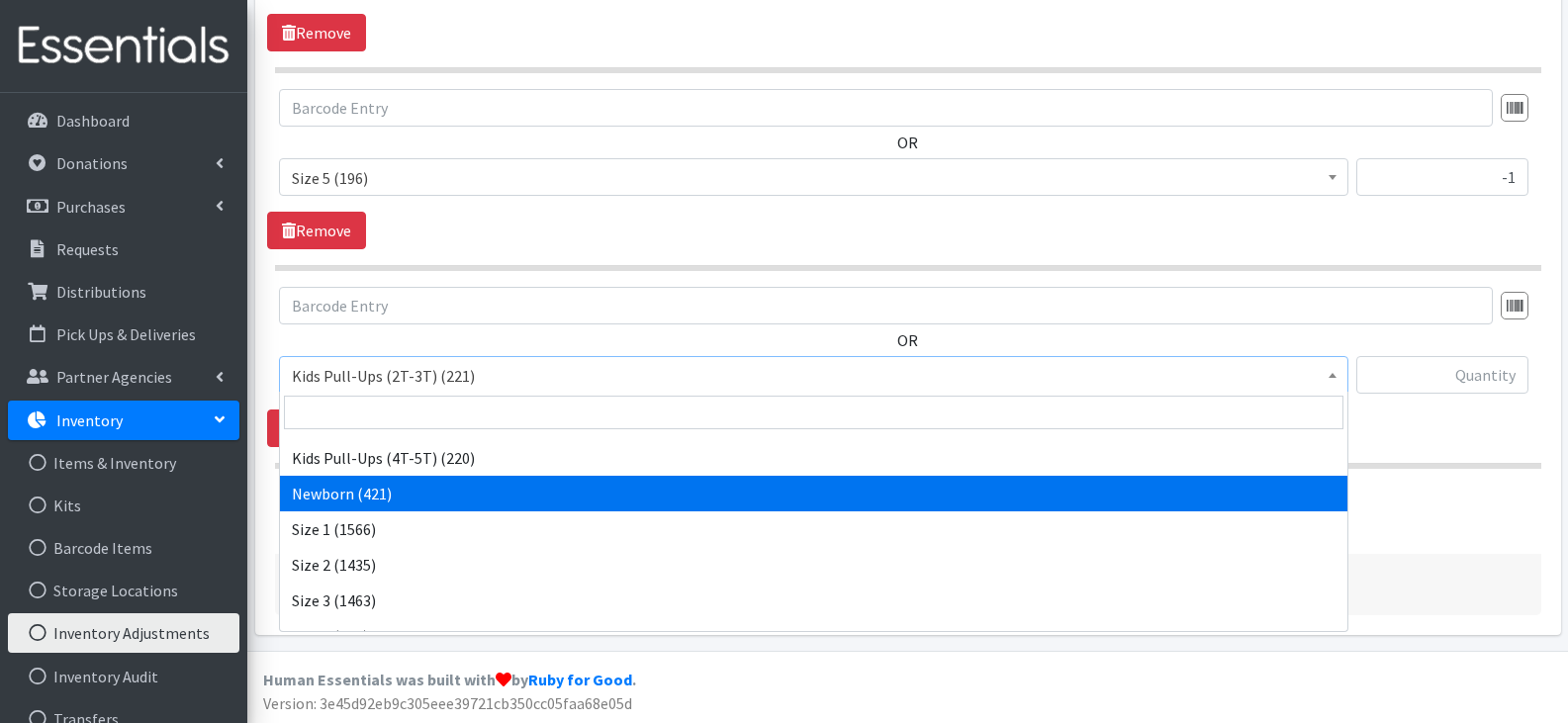
scroll to position [198, 0]
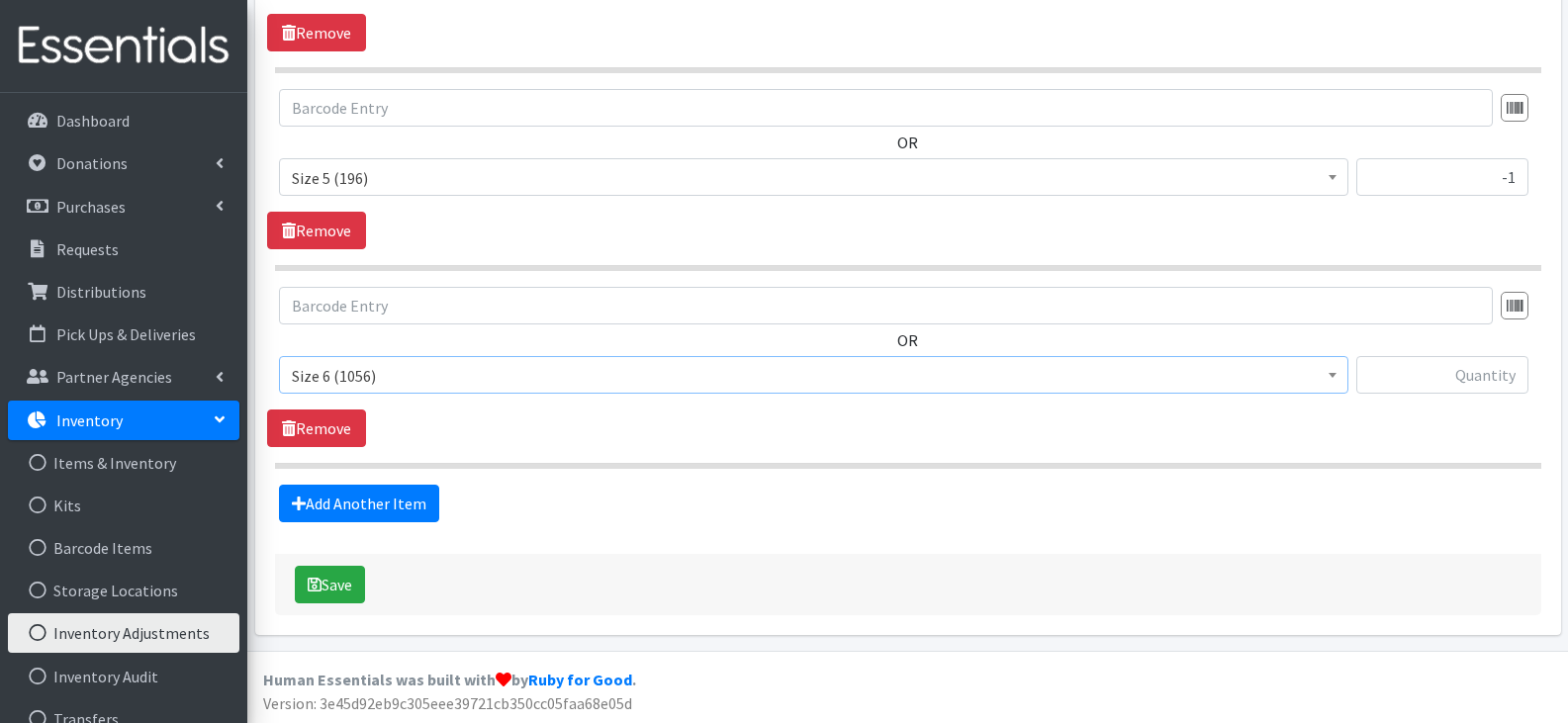
click at [746, 363] on span "Size 6 (1056)" at bounding box center [814, 376] width 1044 height 28
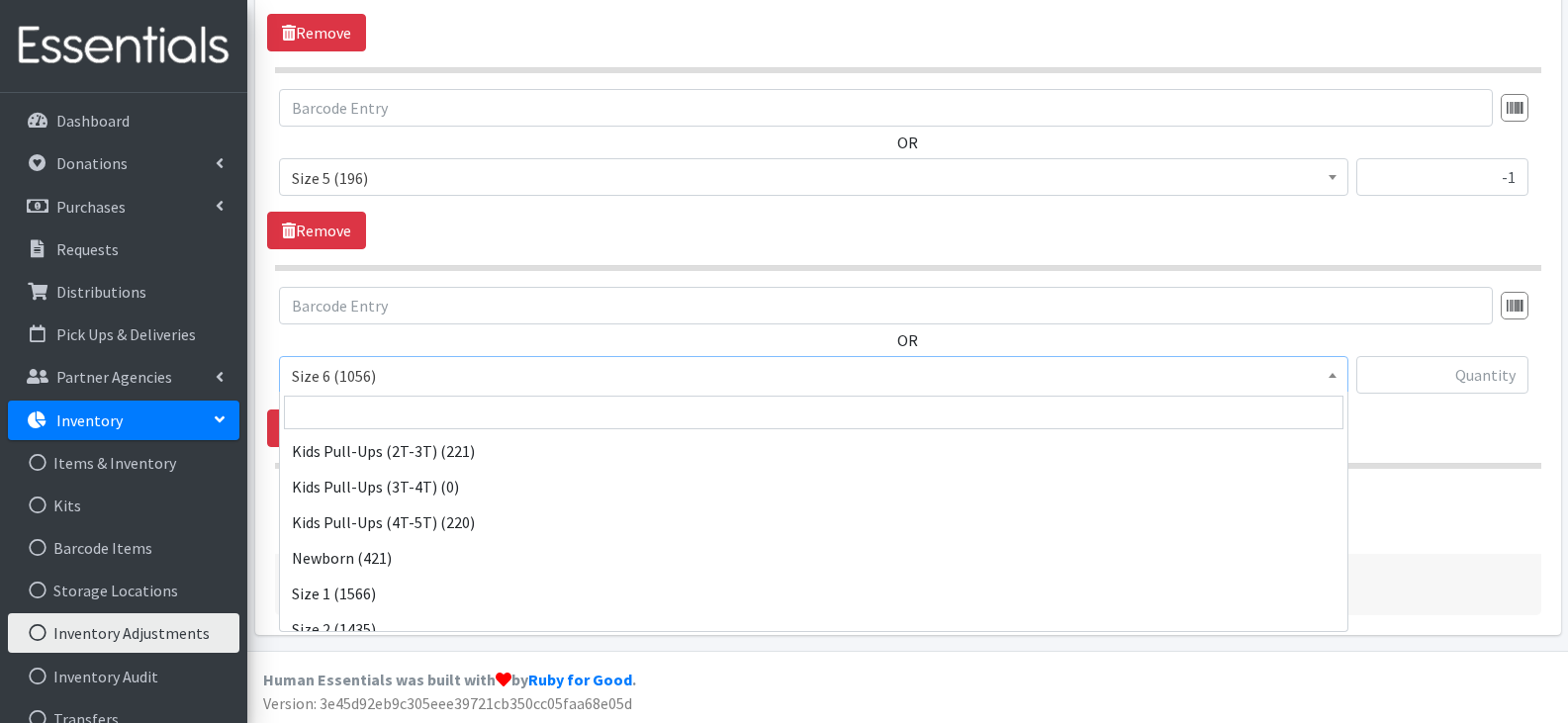
scroll to position [265, 0]
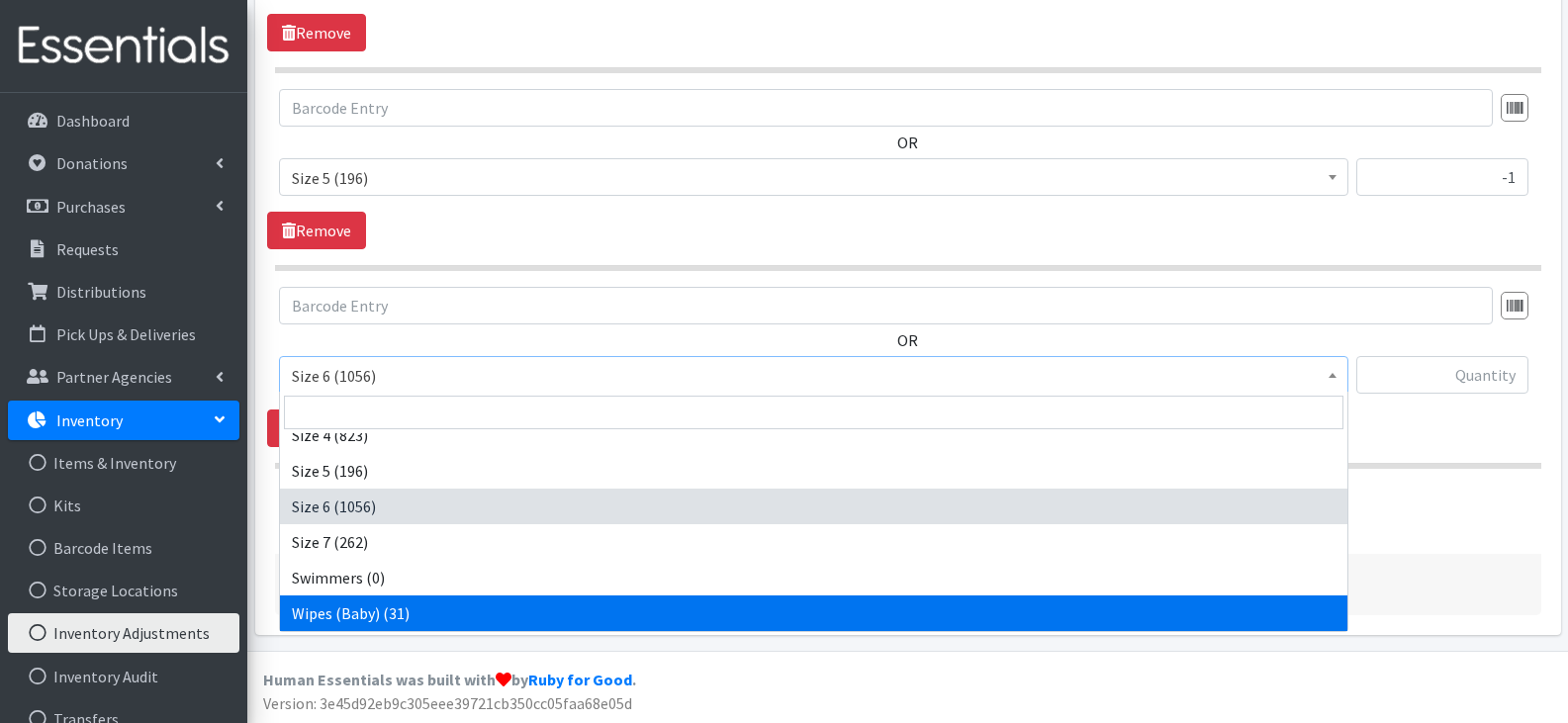
select select "13948"
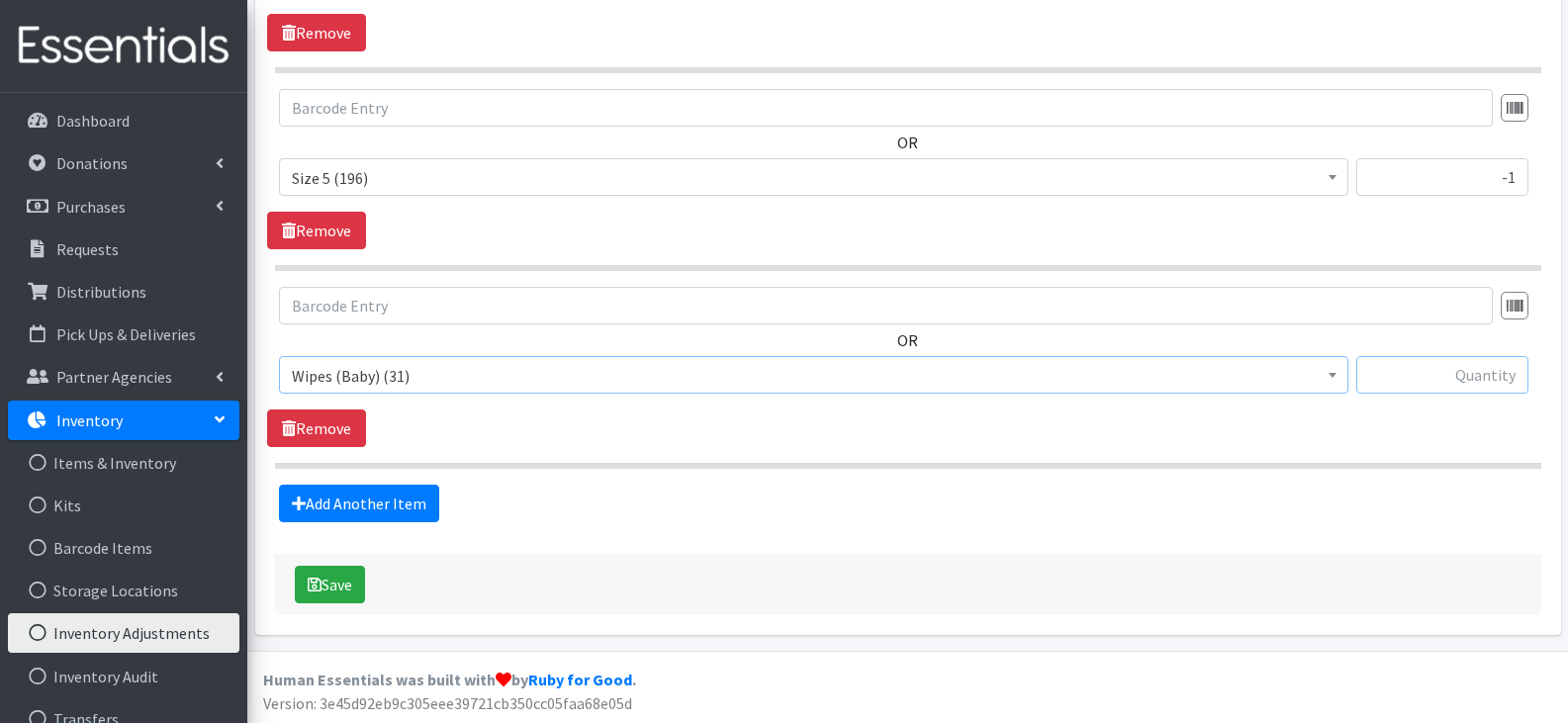
click at [1401, 387] on input "text" at bounding box center [1443, 375] width 172 height 38
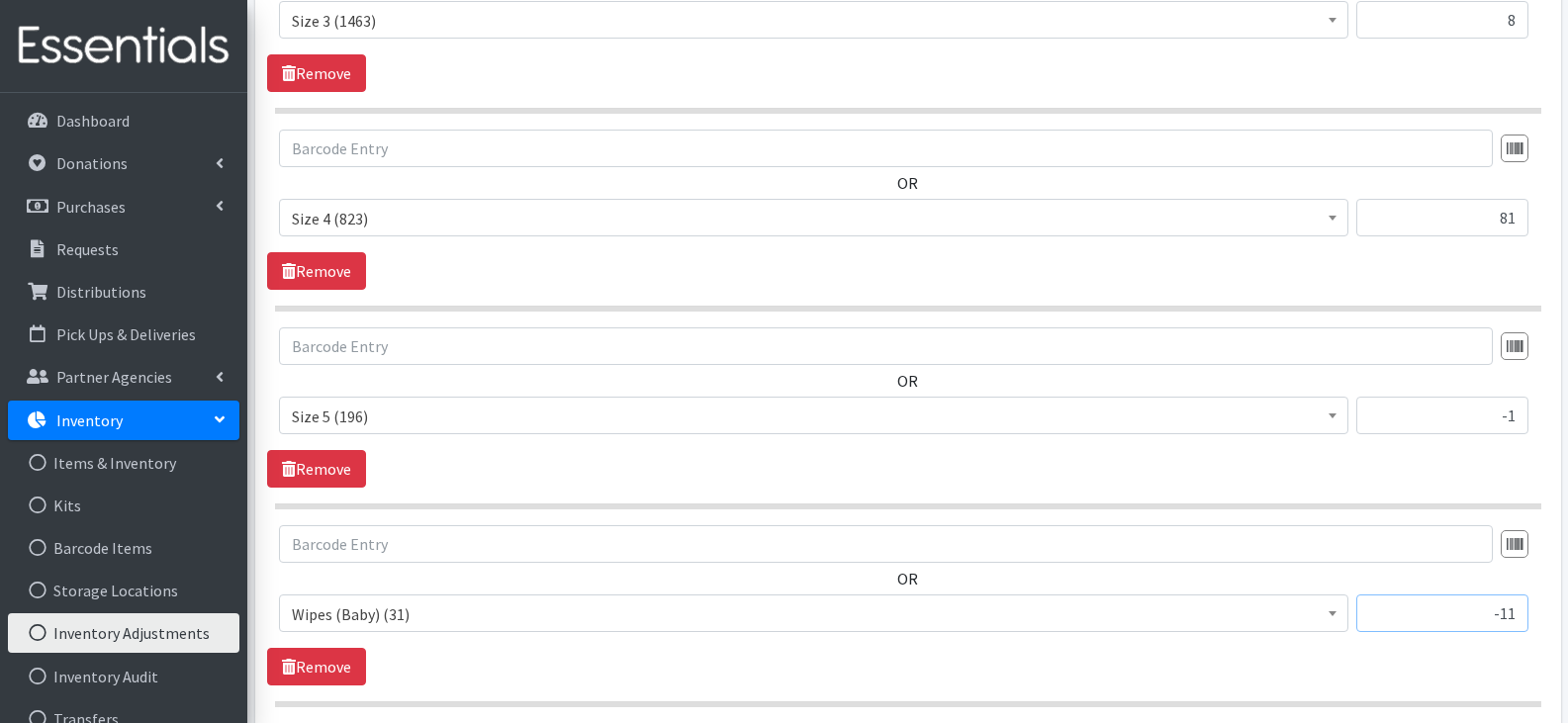
scroll to position [1540, 0]
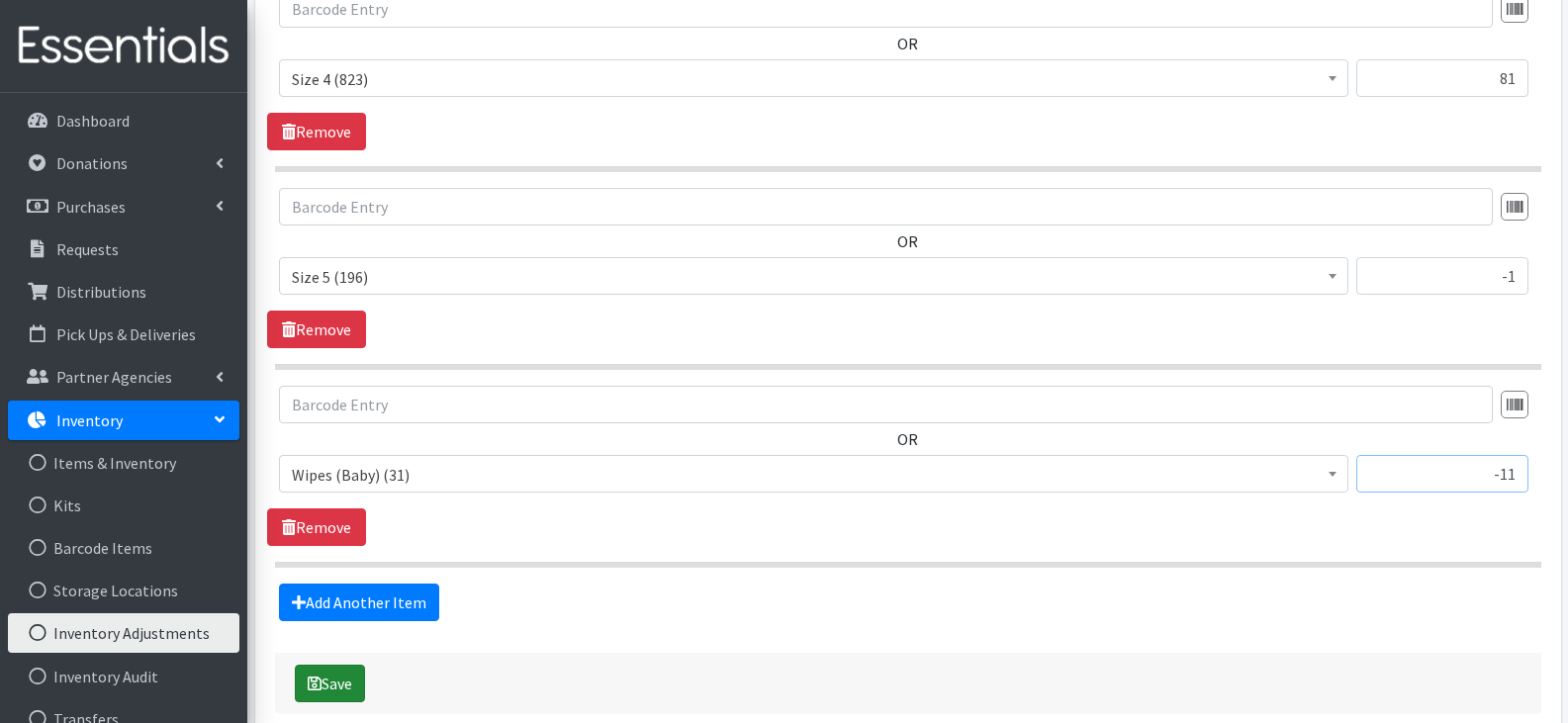
type input "-11"
click at [365, 678] on button "Save" at bounding box center [330, 684] width 70 height 38
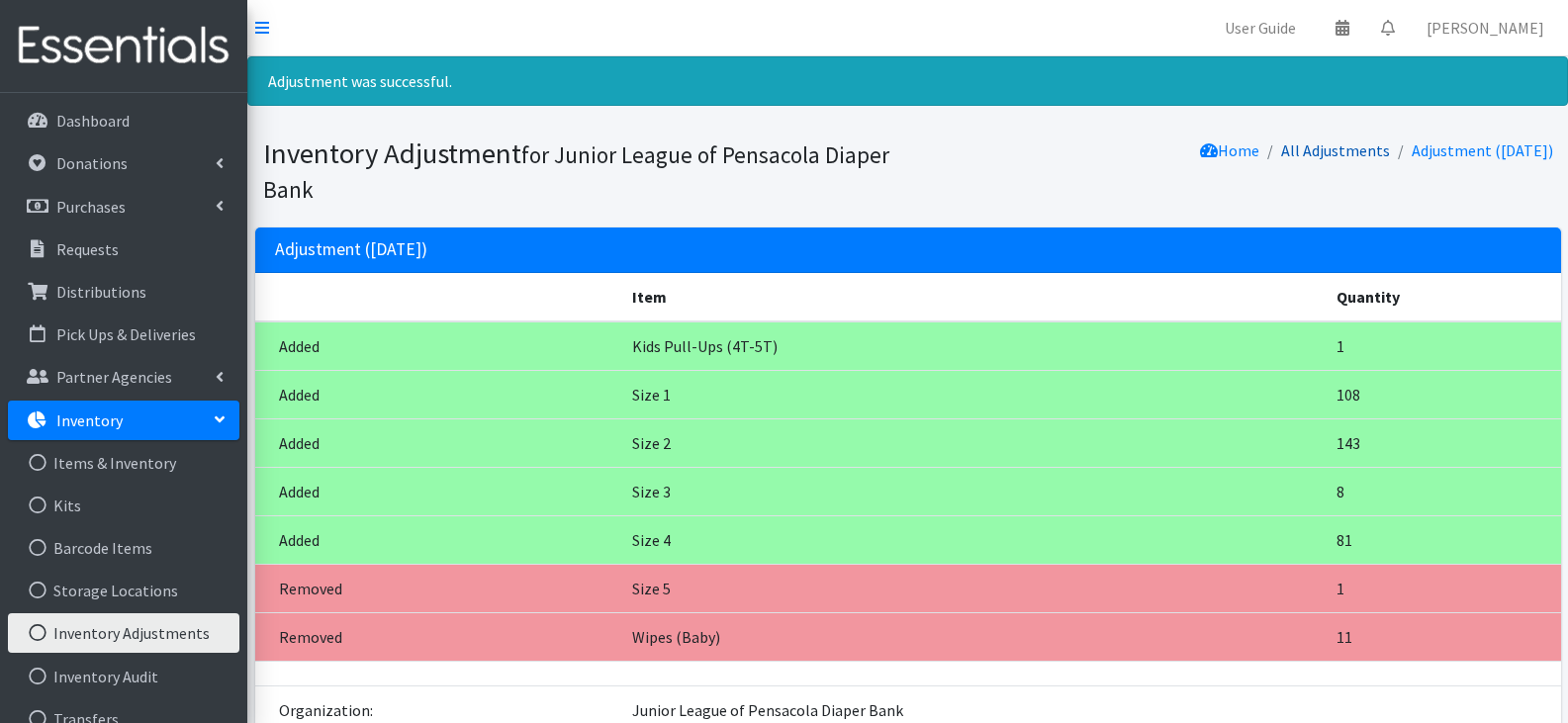
click at [1302, 148] on link "All Adjustments" at bounding box center [1335, 151] width 109 height 20
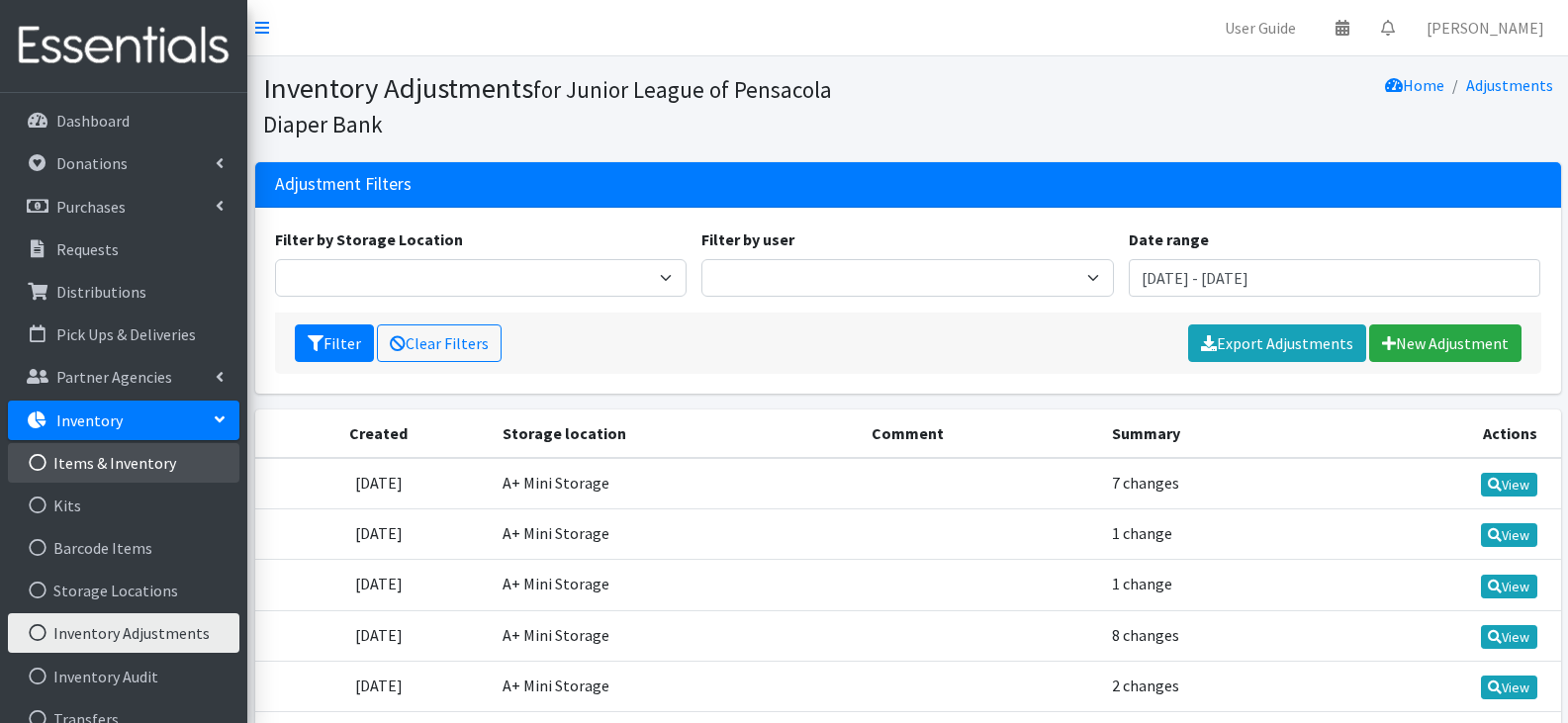
click at [164, 459] on link "Items & Inventory" at bounding box center [124, 463] width 232 height 40
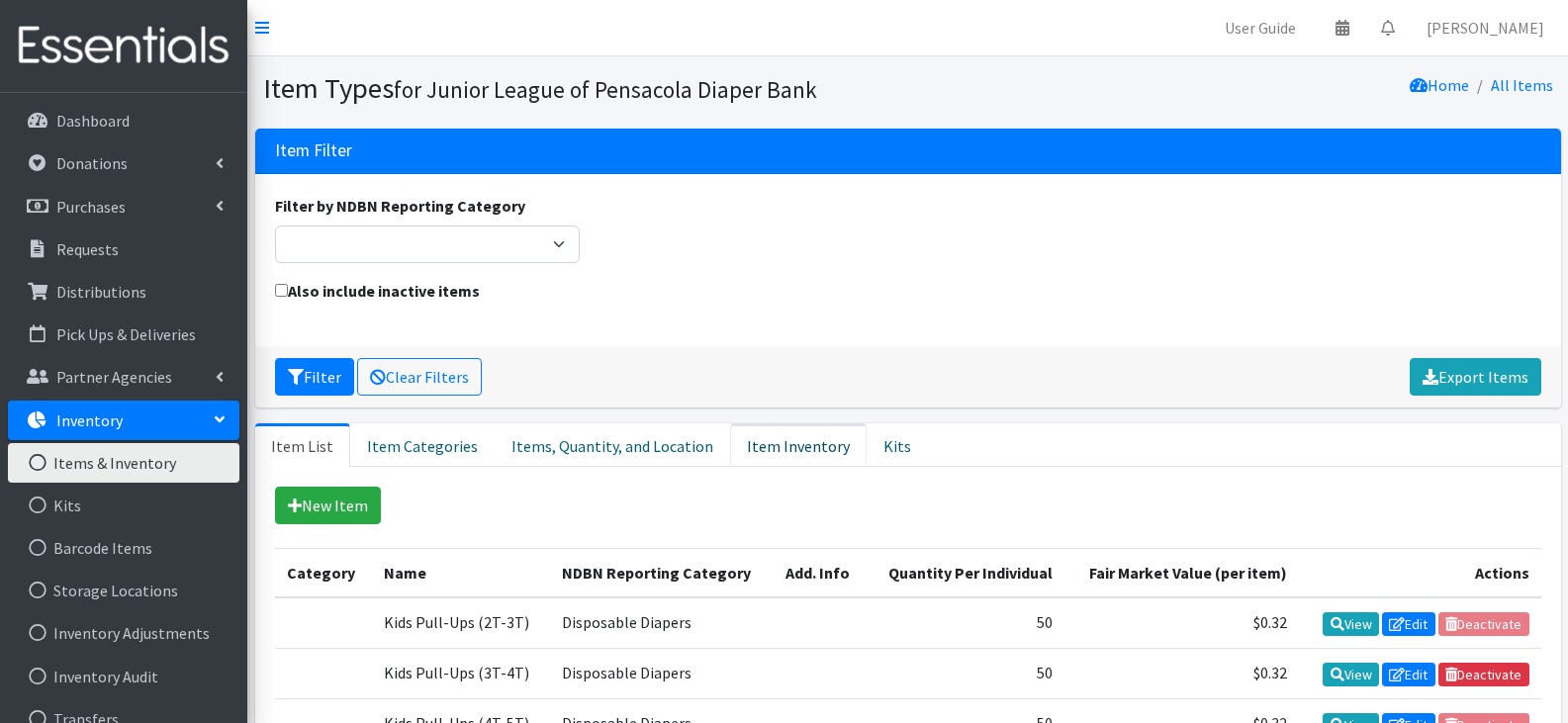
click at [747, 457] on link "Item Inventory" at bounding box center [798, 446] width 137 height 44
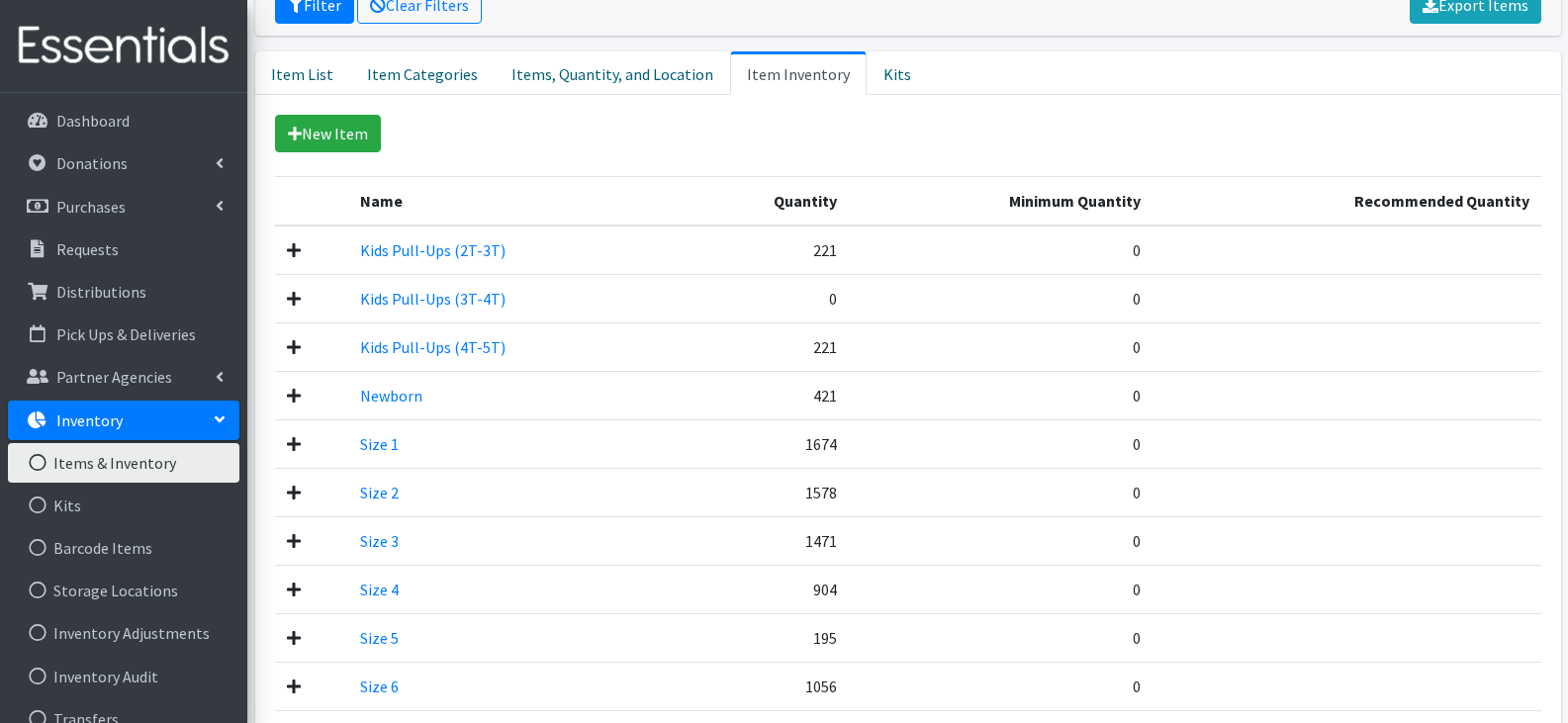
scroll to position [297, 0]
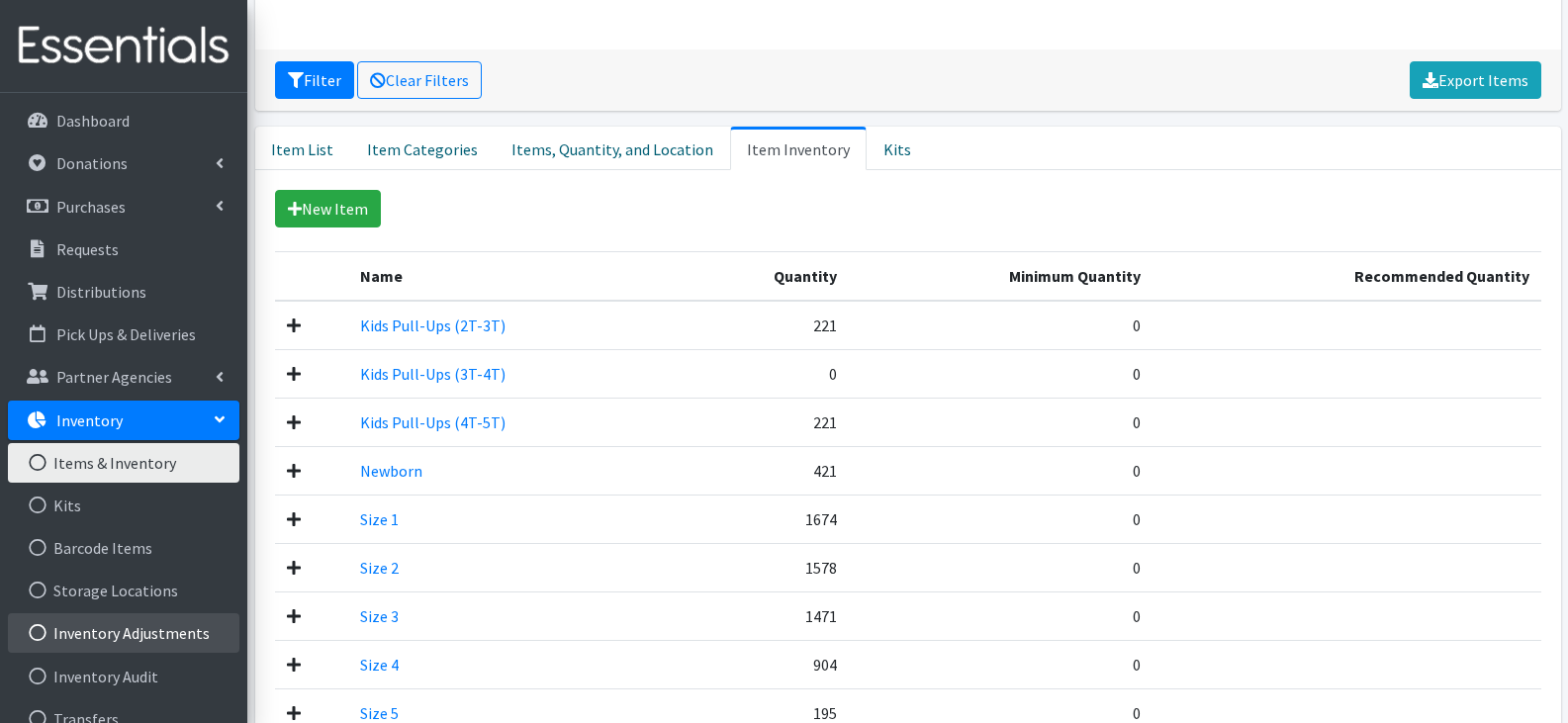
click at [91, 639] on link "Inventory Adjustments" at bounding box center [124, 633] width 232 height 40
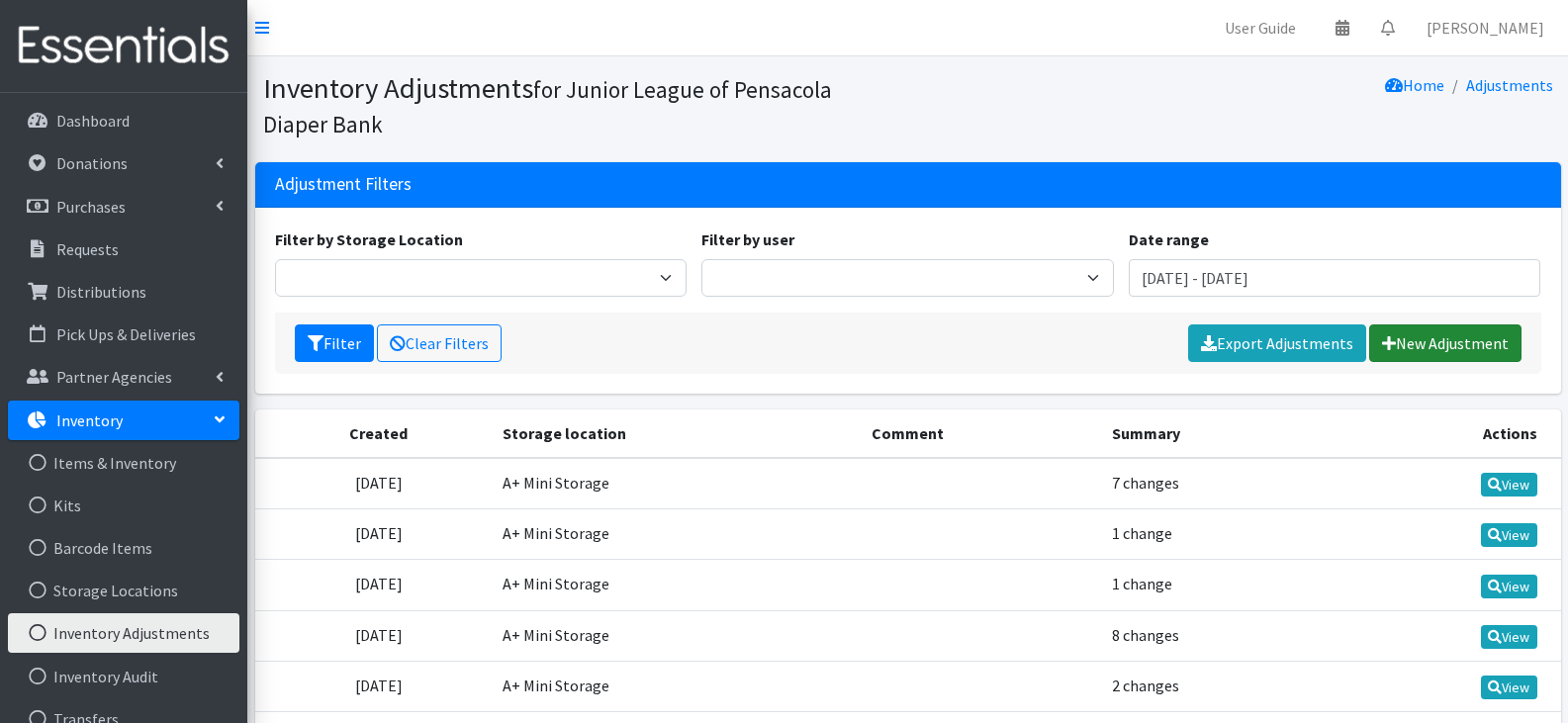
click at [1418, 341] on link "New Adjustment" at bounding box center [1445, 344] width 152 height 38
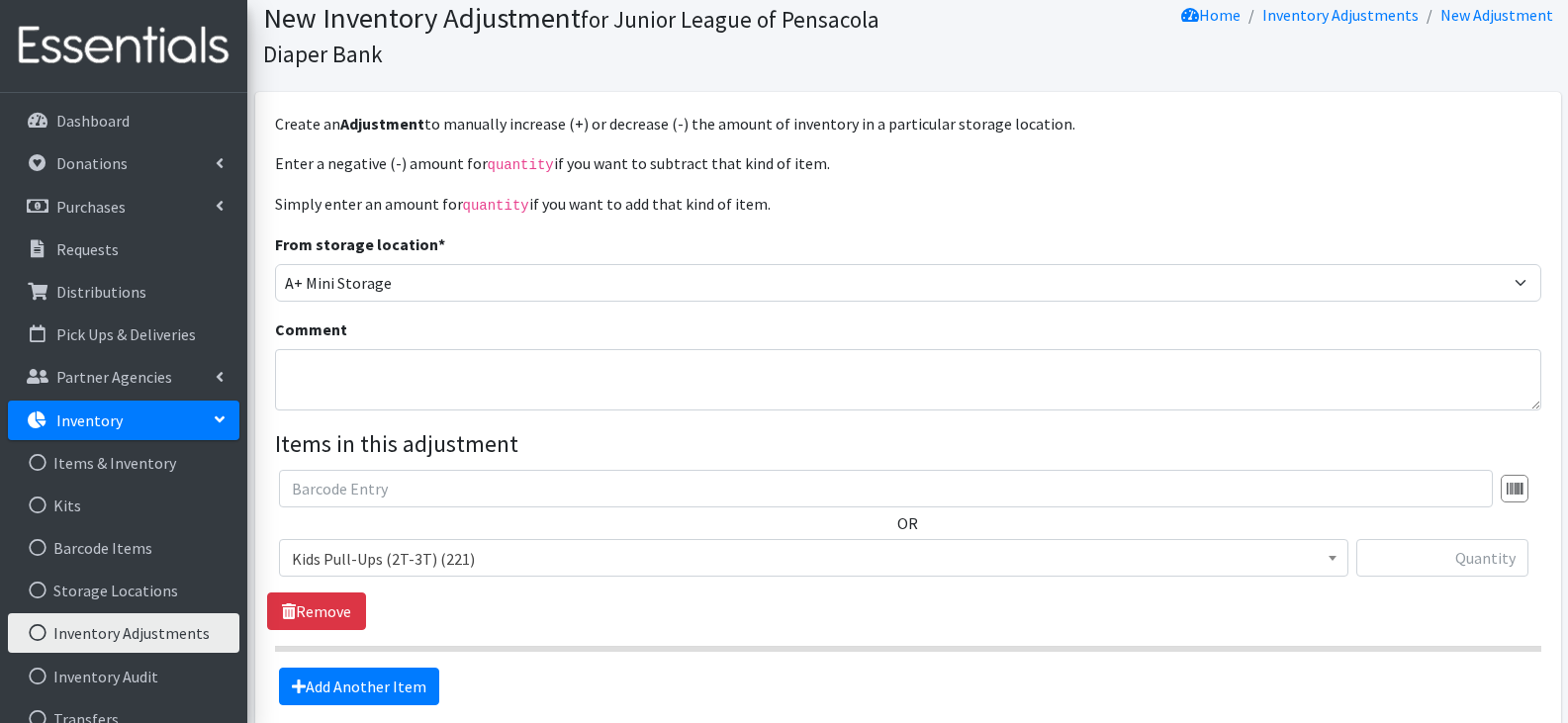
scroll to position [198, 0]
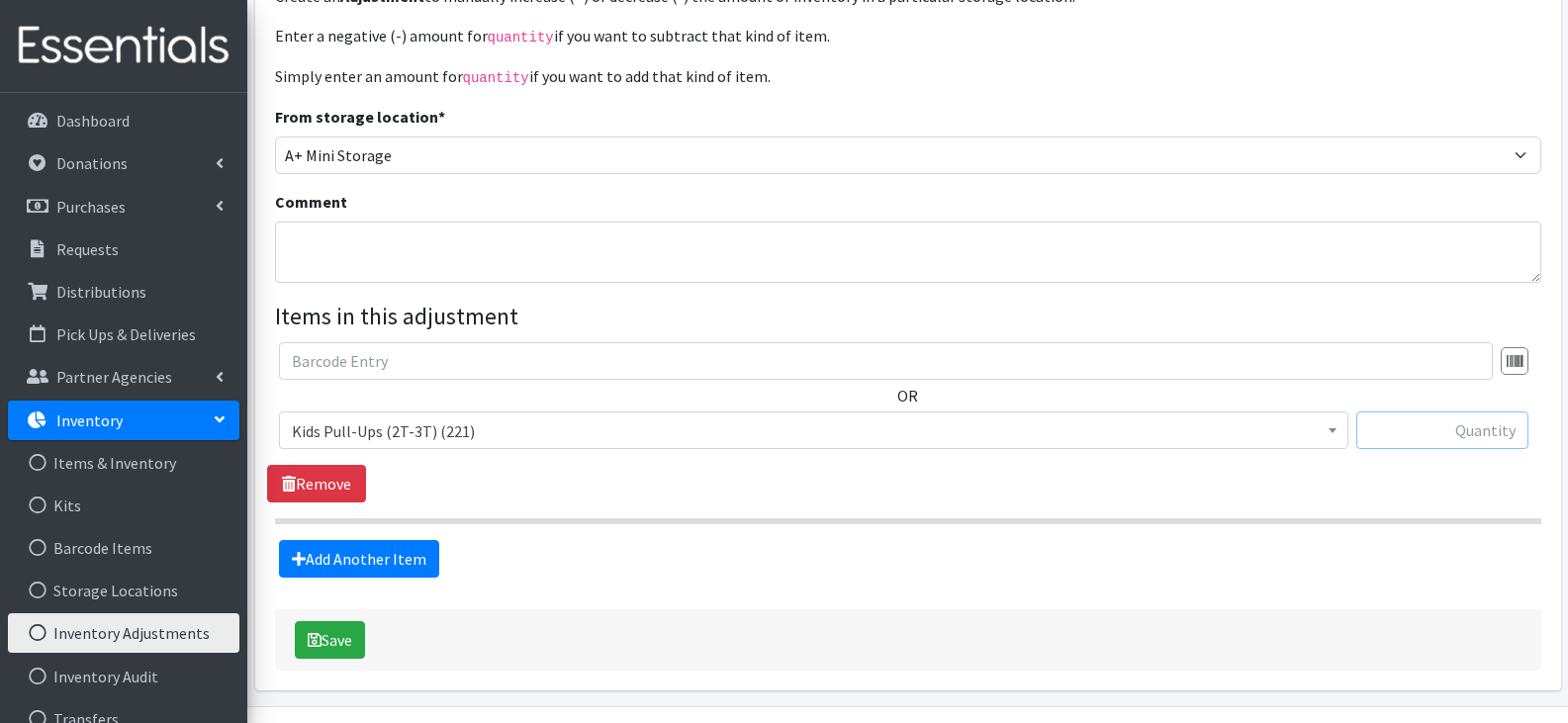
click at [1390, 425] on input "text" at bounding box center [1443, 431] width 172 height 38
type input "-221"
click at [365, 634] on button "Save" at bounding box center [330, 640] width 70 height 38
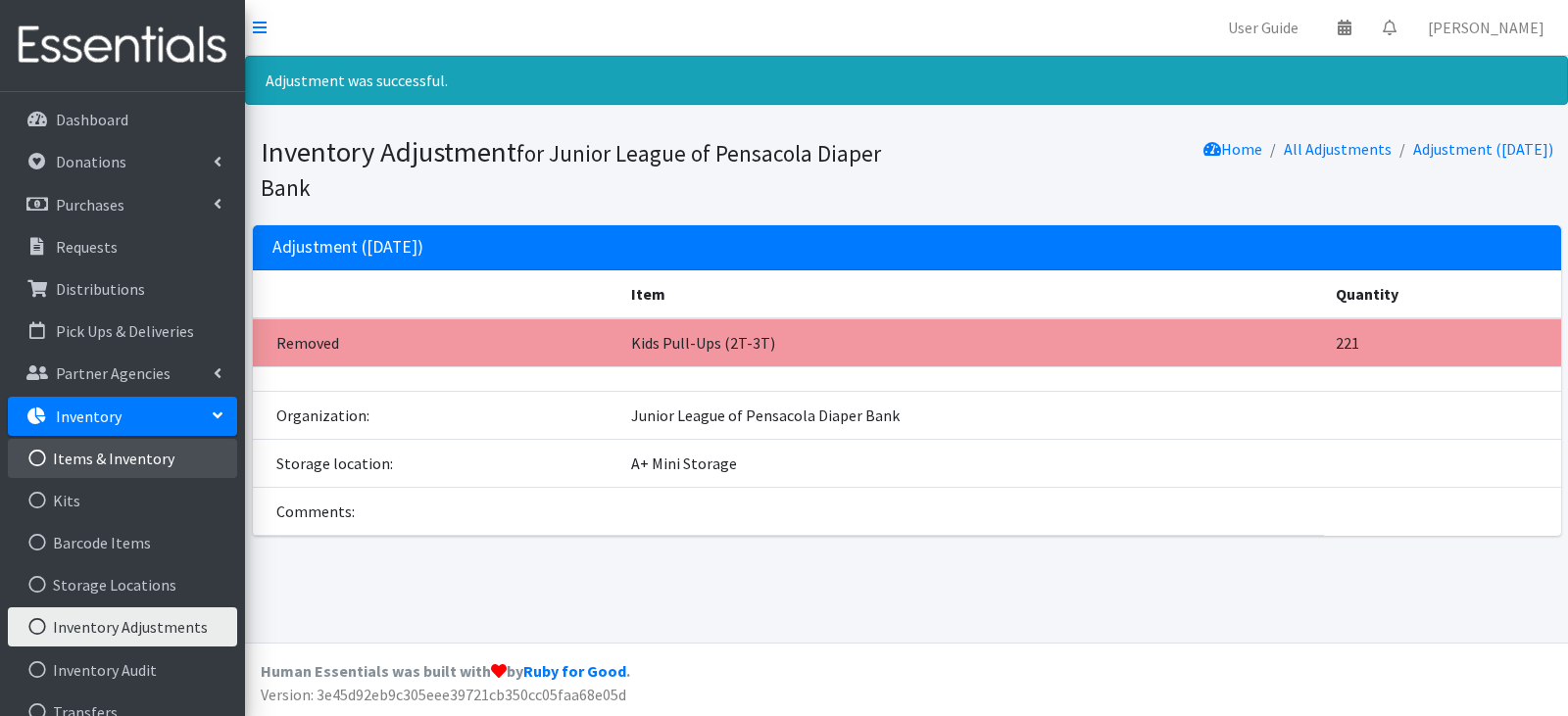
click at [114, 457] on link "Items & Inventory" at bounding box center [123, 459] width 230 height 40
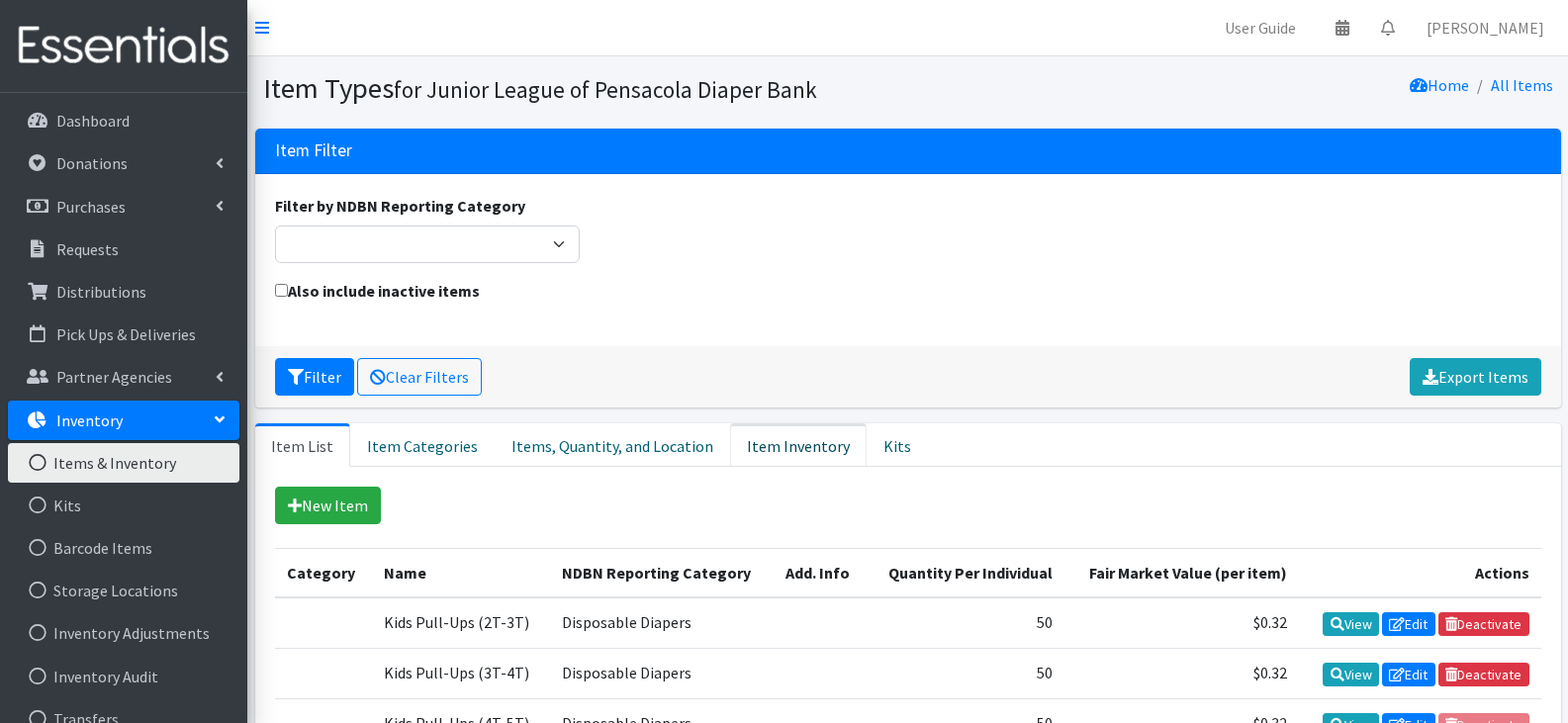
click at [743, 453] on link "Item Inventory" at bounding box center [798, 446] width 137 height 44
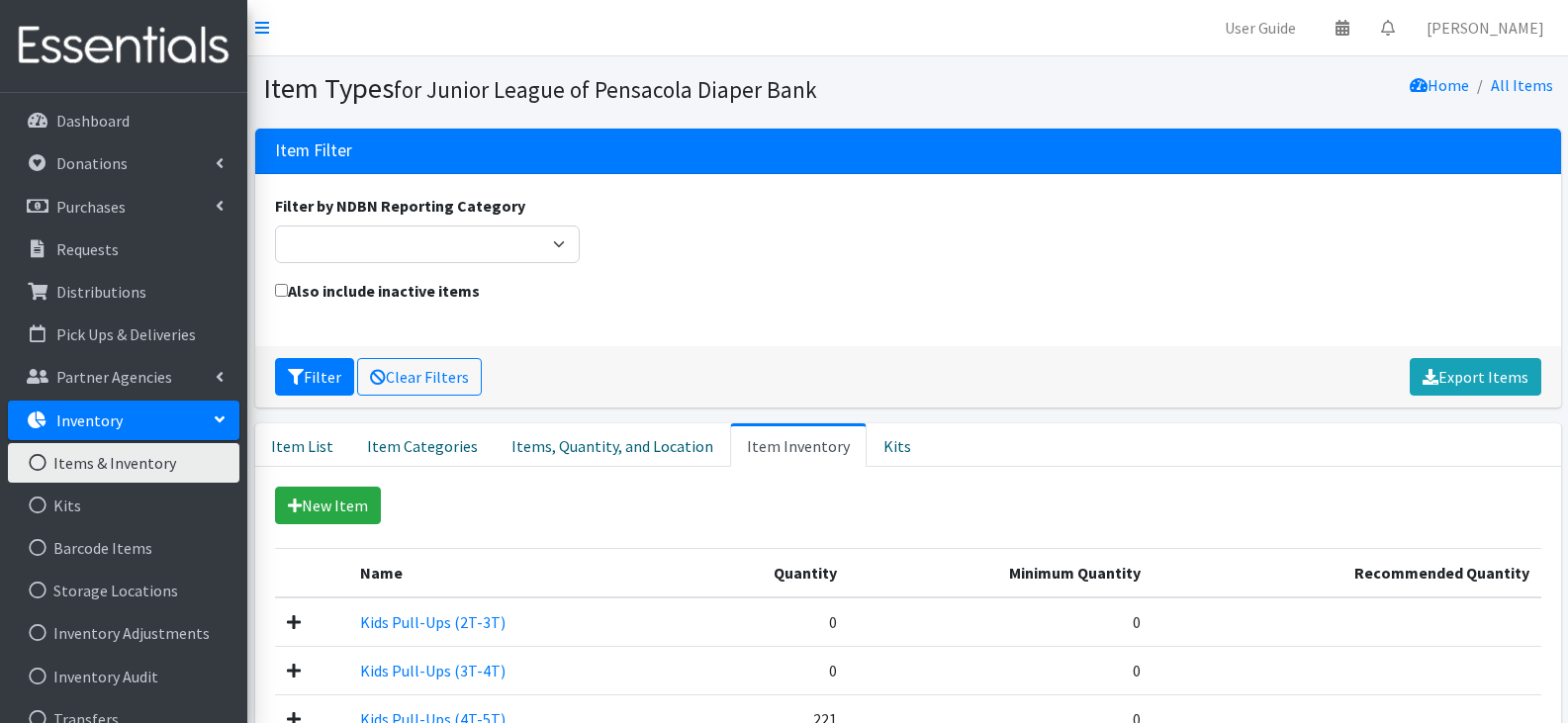
click at [832, 313] on div "Also include inactive items" at bounding box center [907, 302] width 1281 height 47
click at [61, 298] on p "Distributions" at bounding box center [101, 292] width 90 height 20
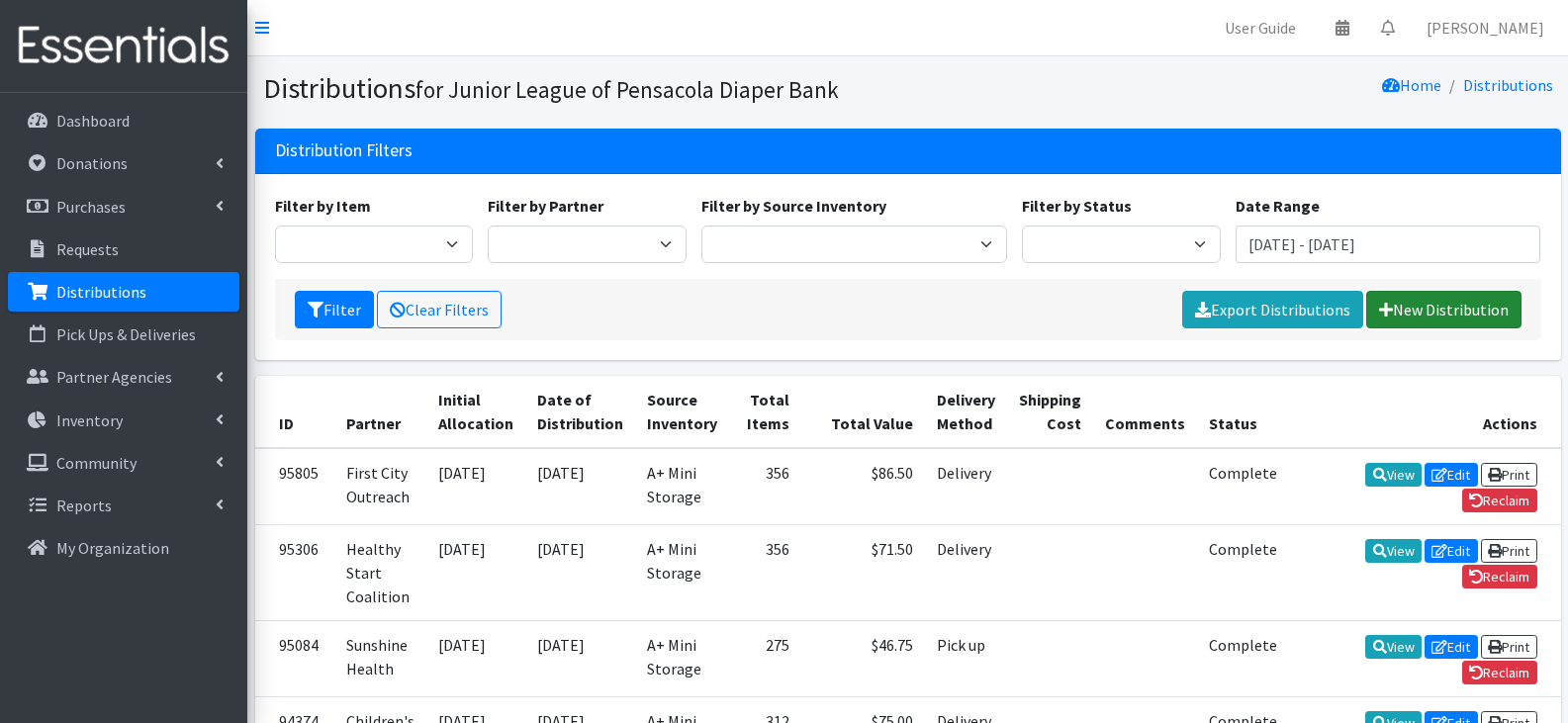
click at [1406, 303] on link "New Distribution" at bounding box center [1443, 310] width 155 height 38
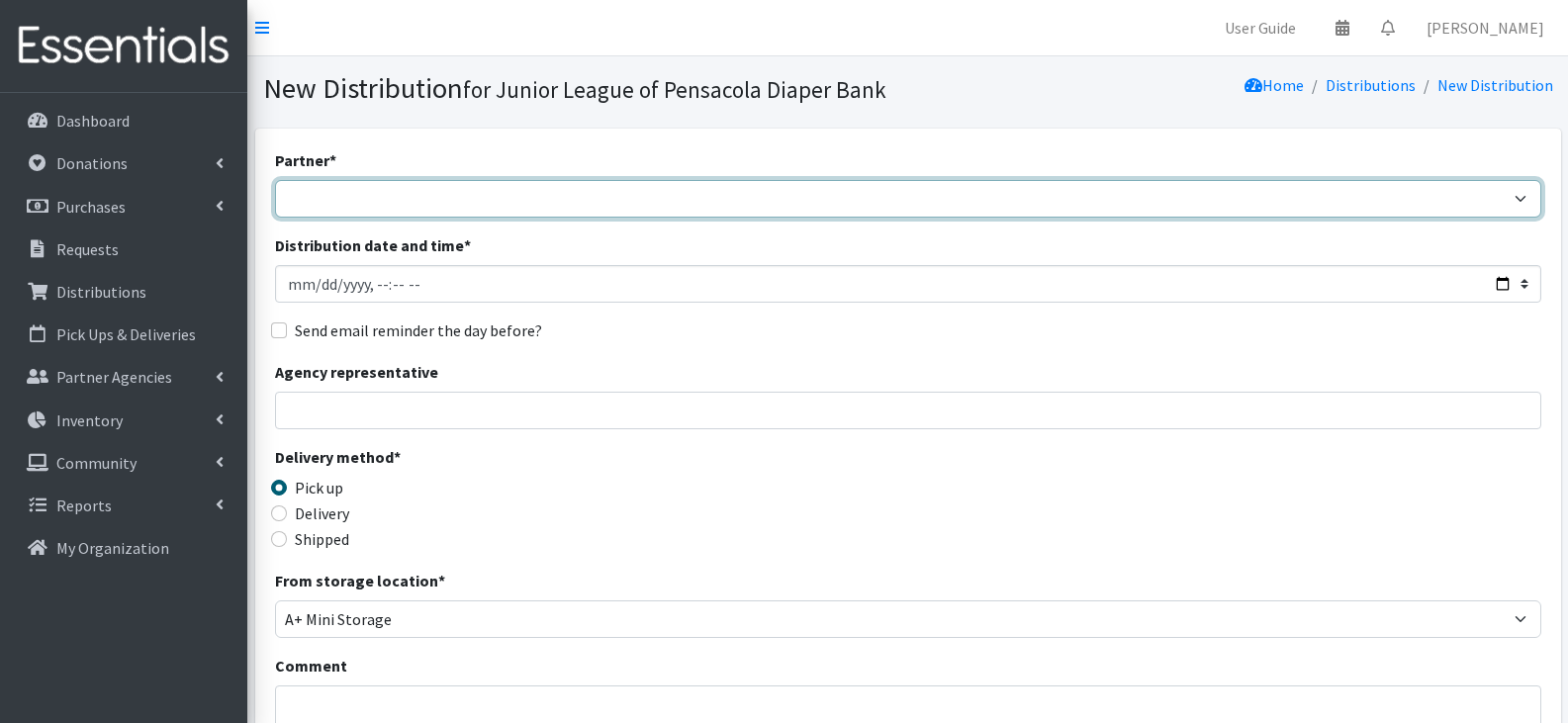
click at [553, 216] on select "Children's Home Society Community Diaper Drive First City Outreach Healthy Star…" at bounding box center [908, 199] width 1267 height 38
select select "5818"
click at [275, 180] on select "Children's Home Society Community Diaper Drive First City Outreach Healthy Star…" at bounding box center [908, 199] width 1267 height 38
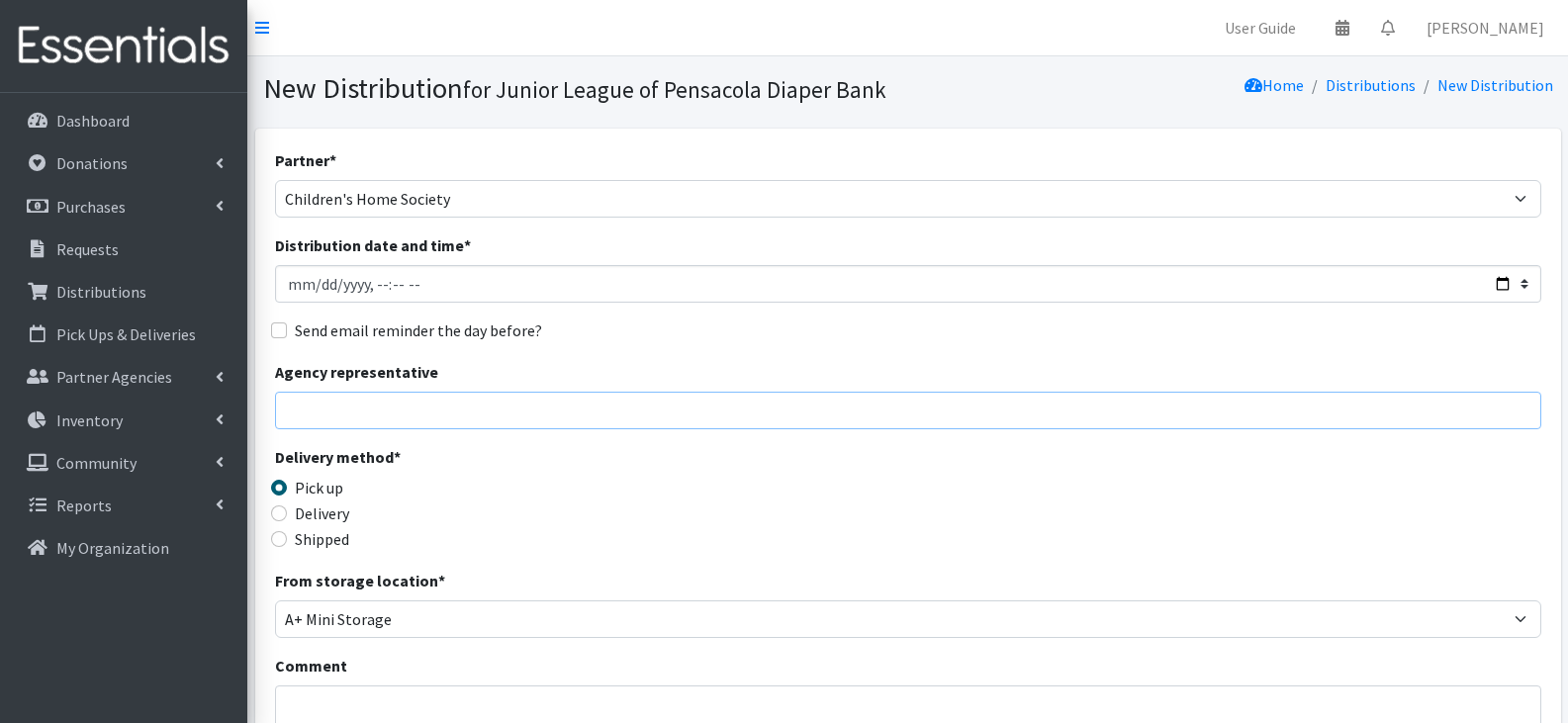
click at [518, 414] on input "Agency representative" at bounding box center [908, 411] width 1267 height 38
type input "Chuntell Paterson"
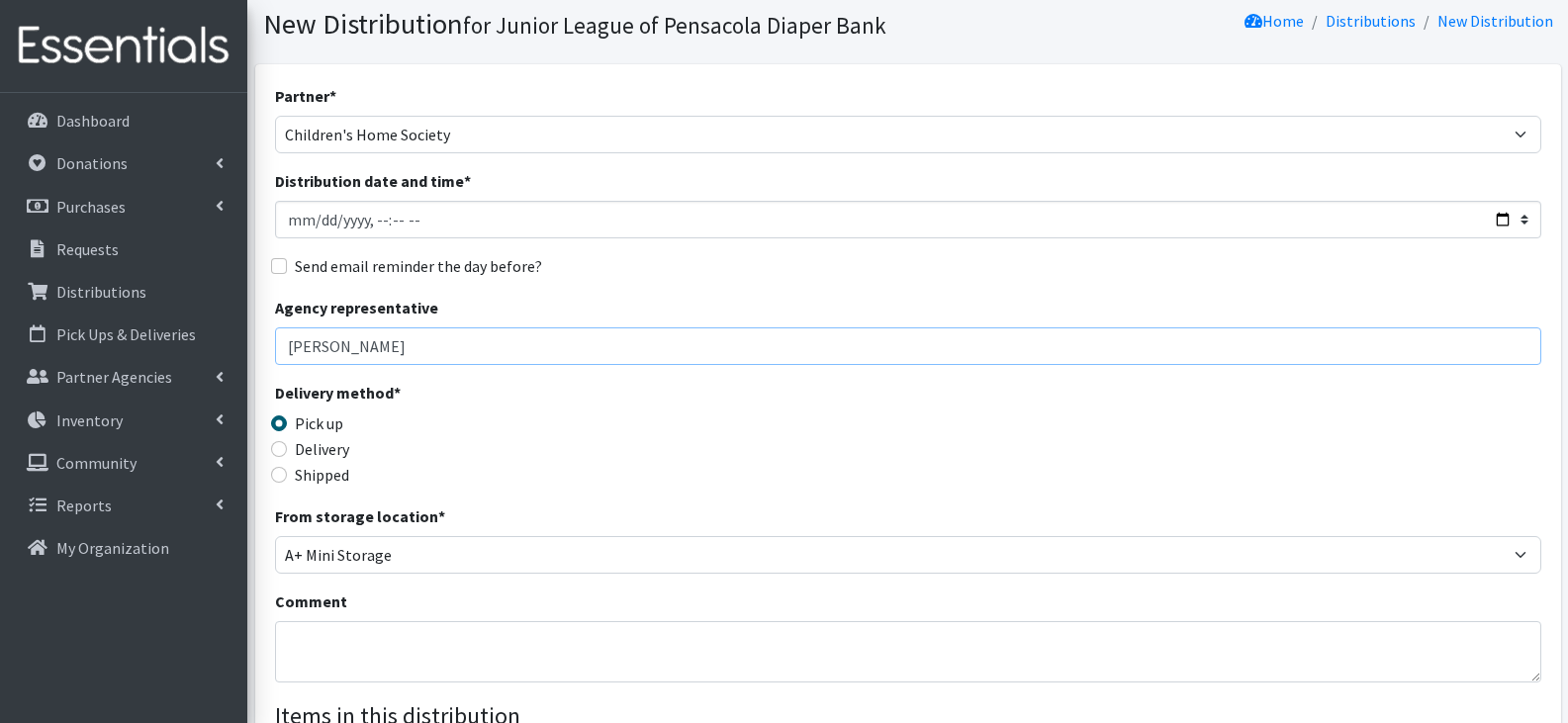
scroll to position [99, 0]
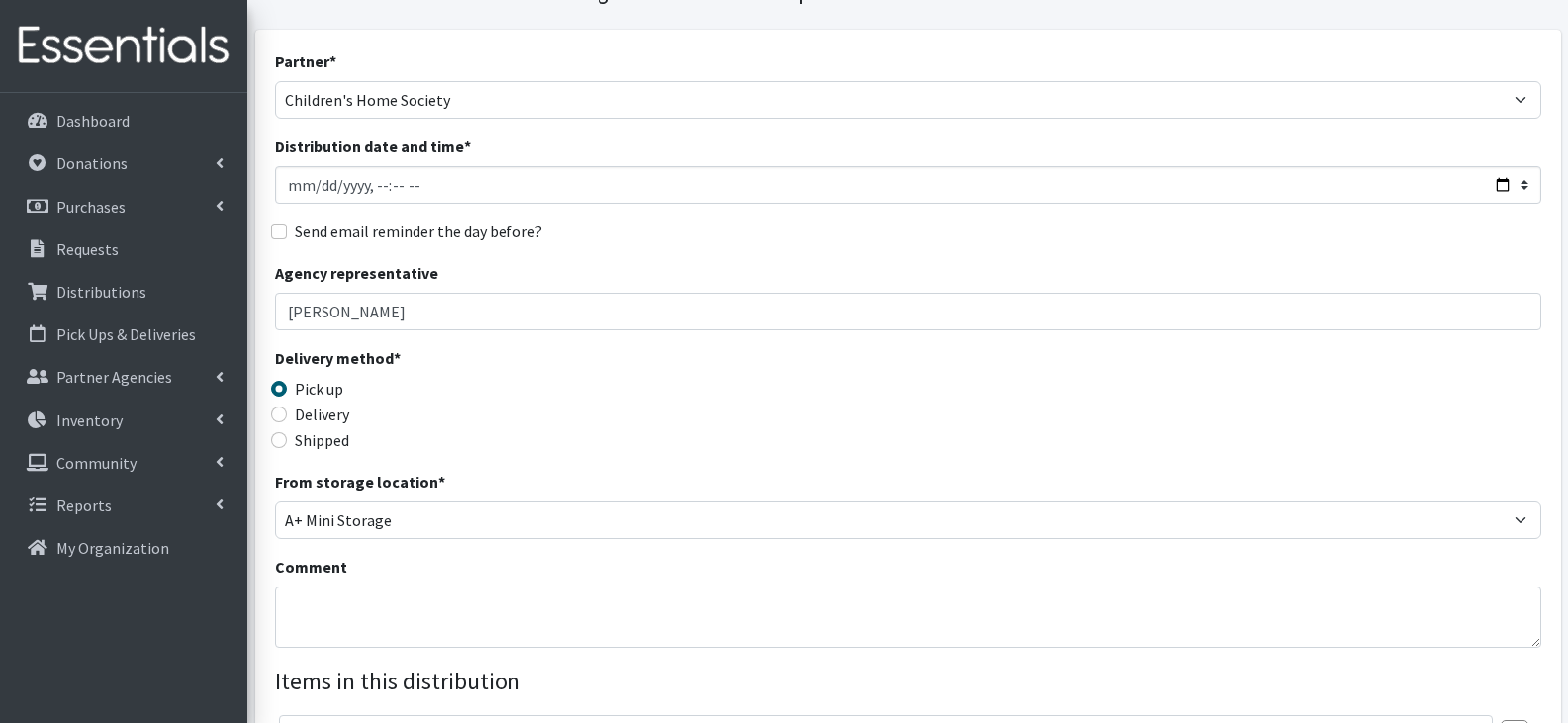
click at [329, 407] on label "Delivery" at bounding box center [322, 415] width 54 height 24
click at [287, 407] on input "Delivery" at bounding box center [279, 415] width 16 height 16
radio input "true"
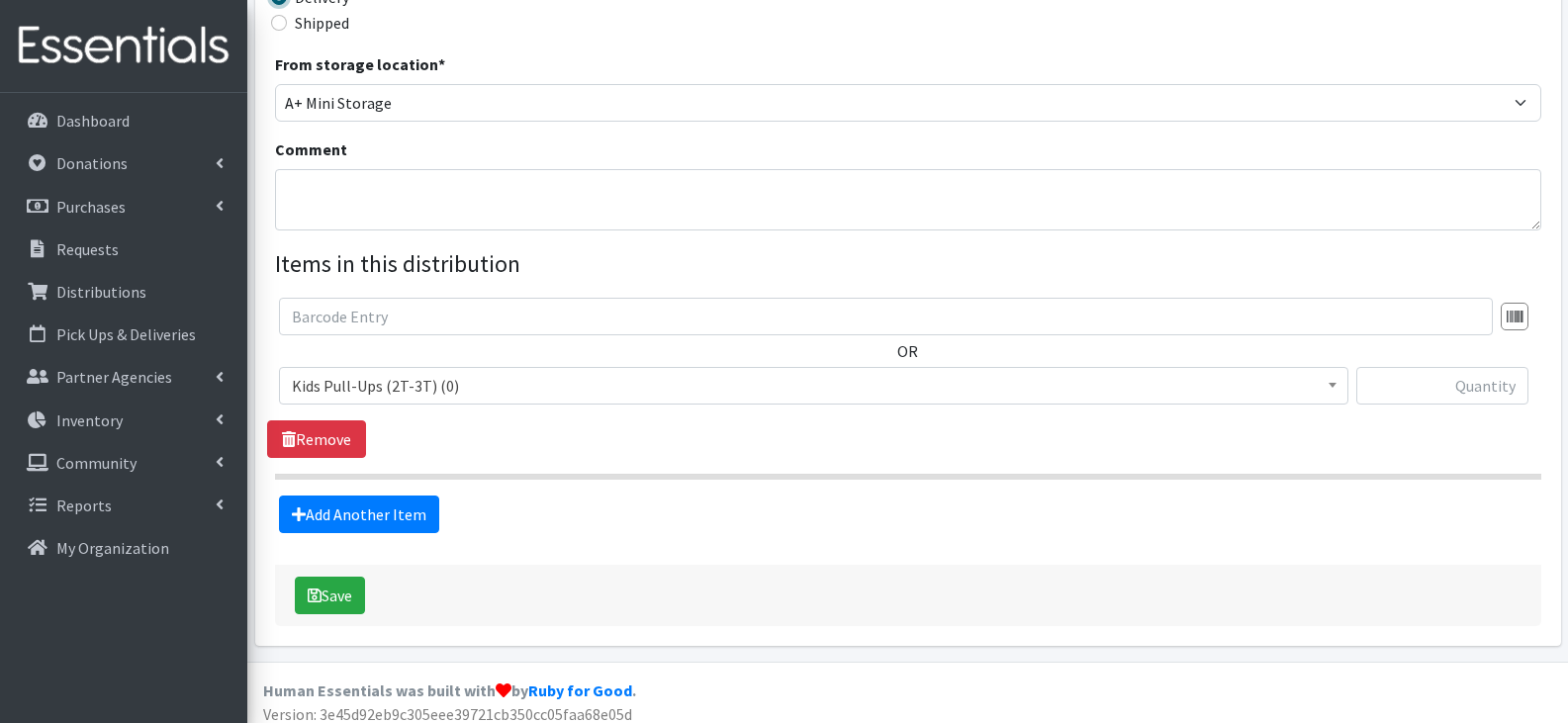
scroll to position [529, 0]
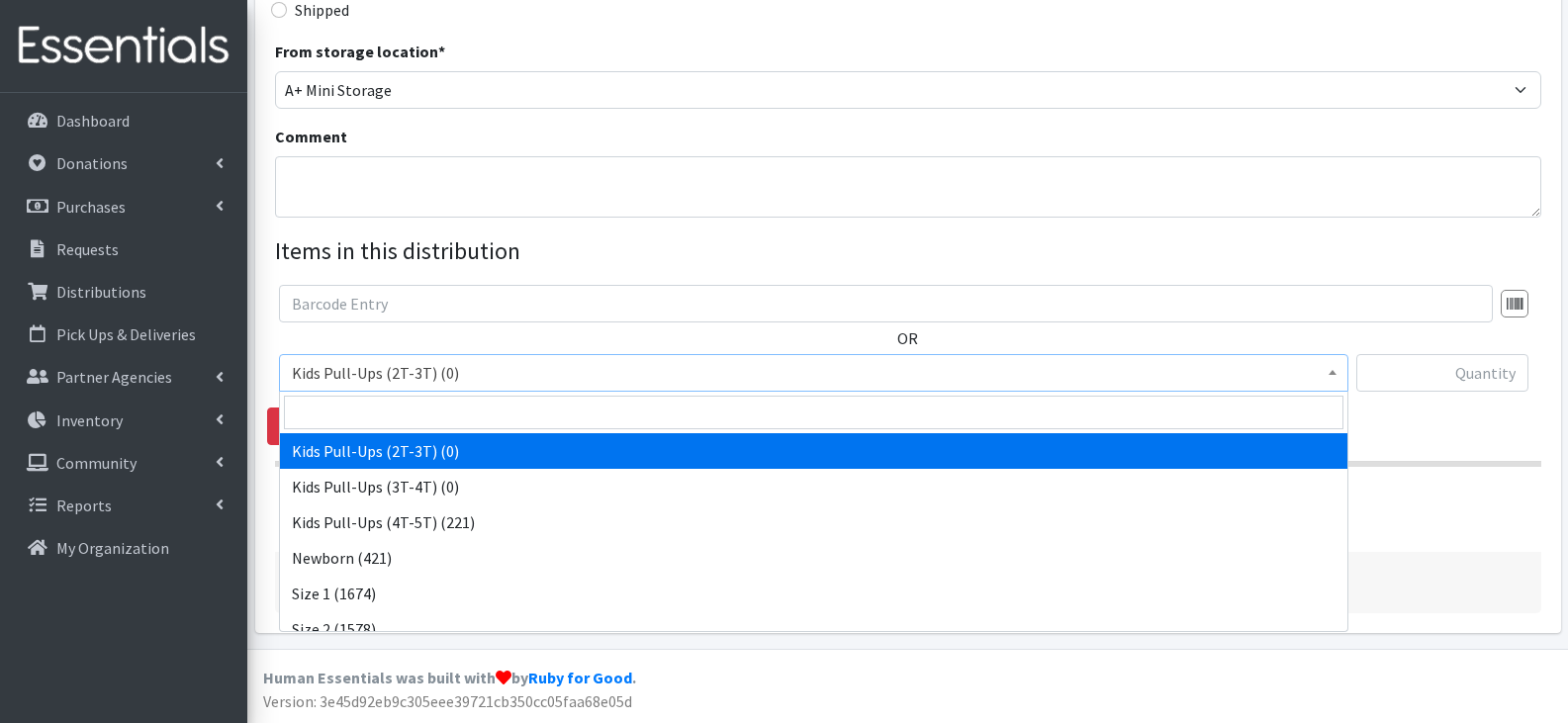
click at [716, 373] on span "Kids Pull-Ups (2T-3T) (0)" at bounding box center [814, 373] width 1044 height 28
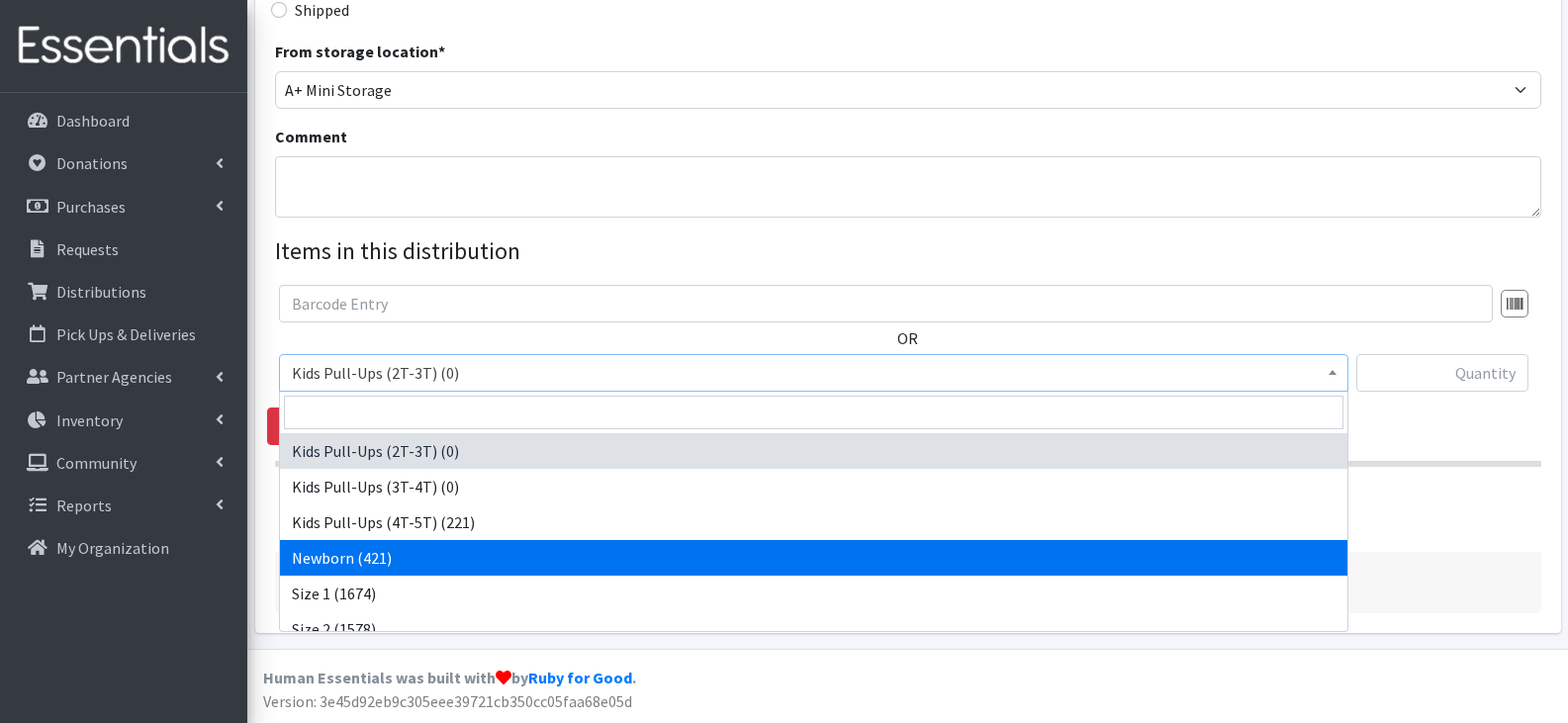
select select "13976"
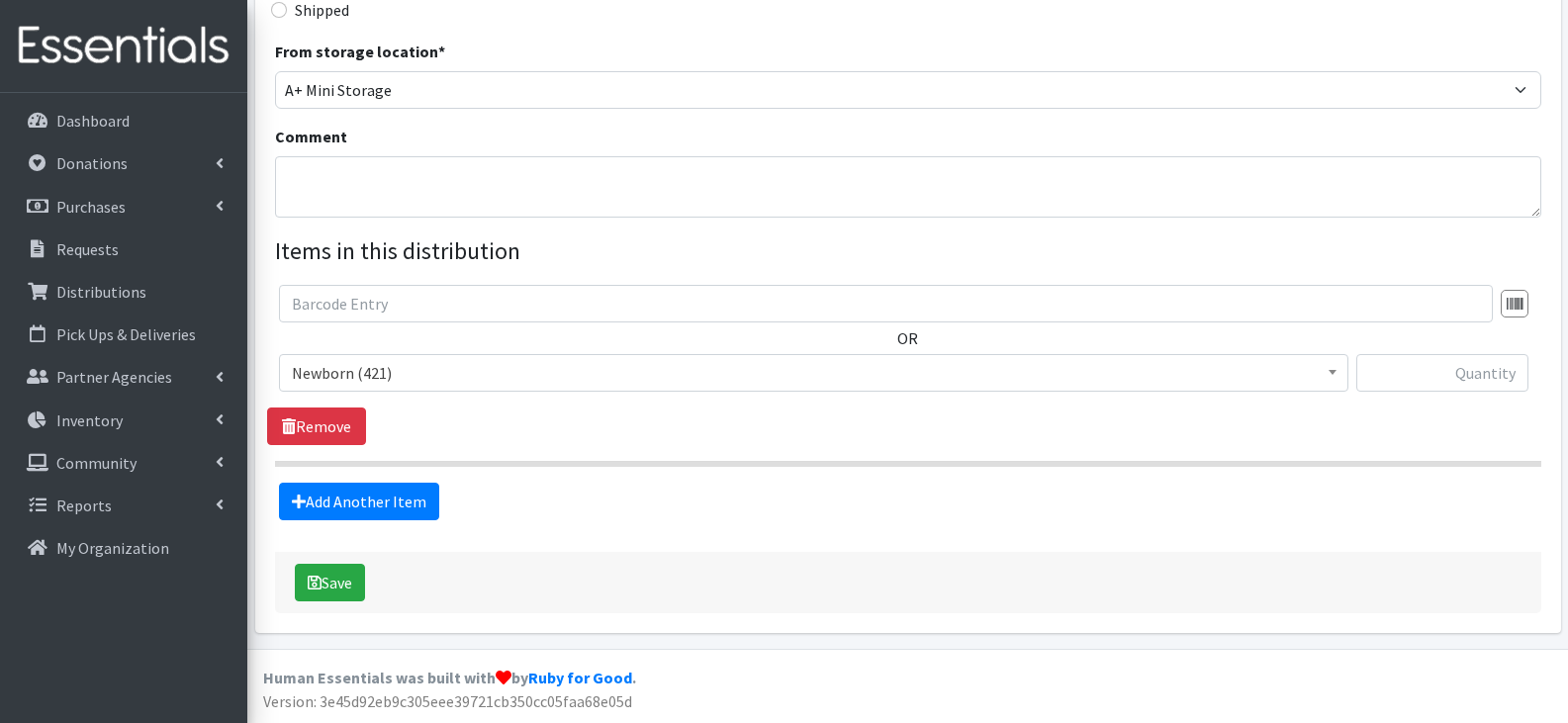
click at [1485, 392] on div at bounding box center [1443, 380] width 172 height 53
click at [1480, 378] on input "text" at bounding box center [1443, 373] width 172 height 38
type input "75"
click at [388, 489] on link "Add Another Item" at bounding box center [359, 502] width 160 height 38
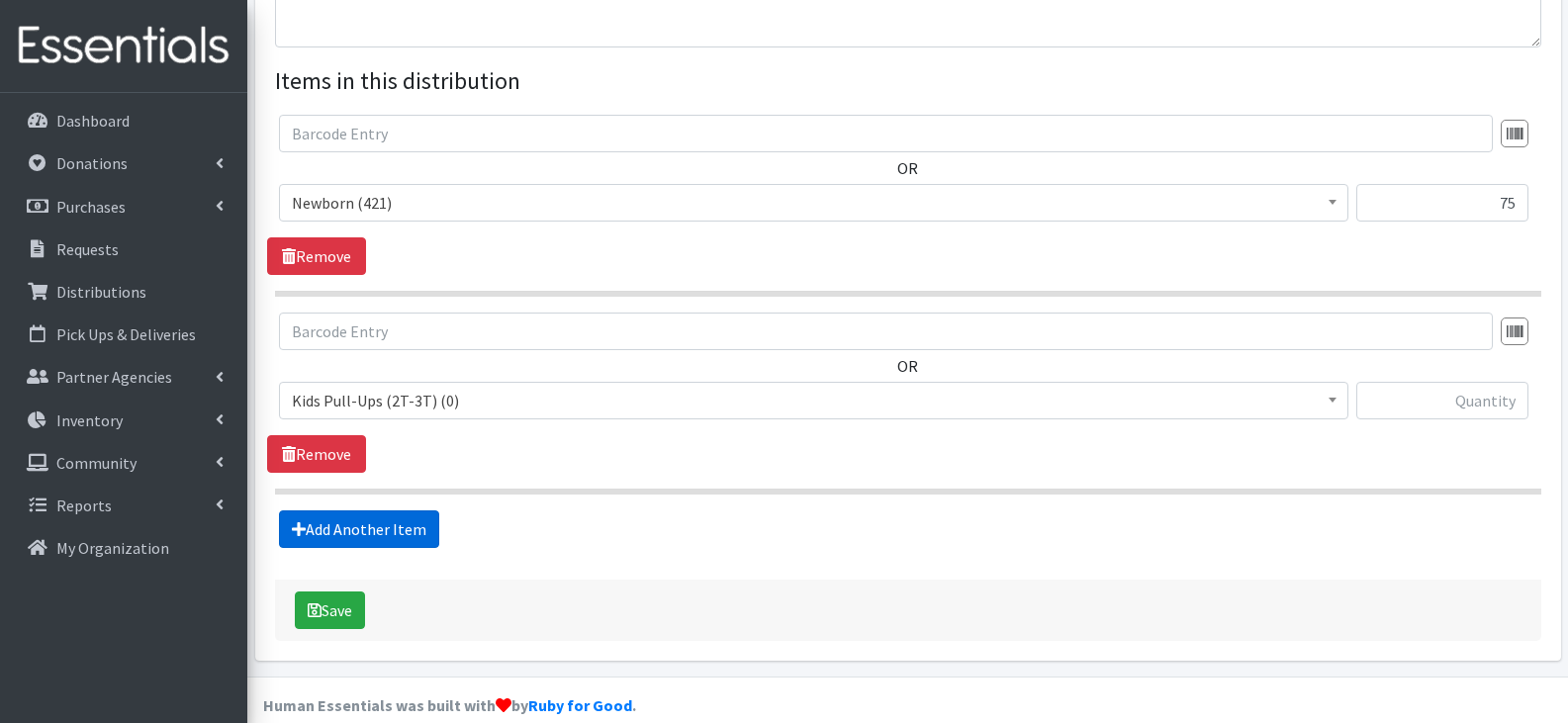
scroll to position [727, 0]
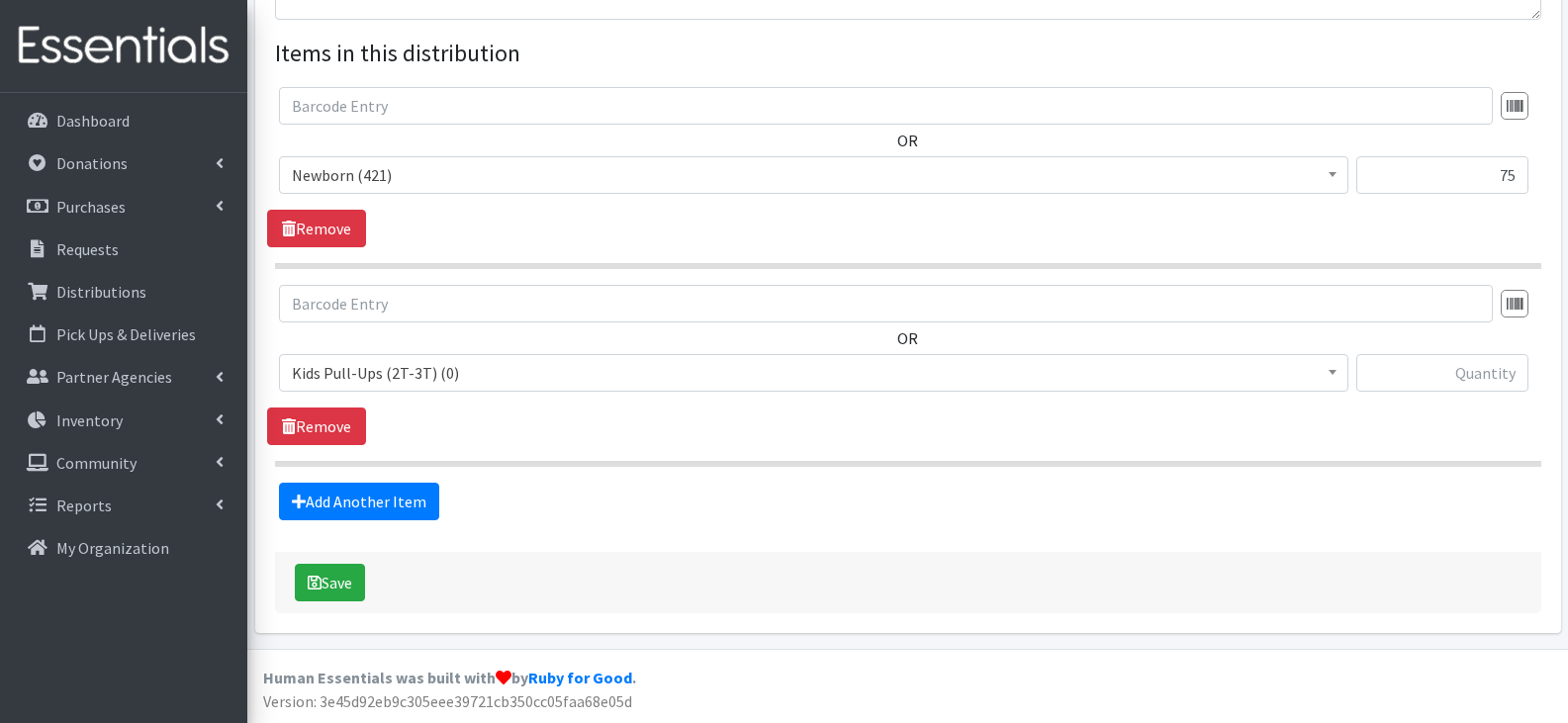
click at [697, 370] on span "Kids Pull-Ups (2T-3T) (0)" at bounding box center [814, 373] width 1044 height 28
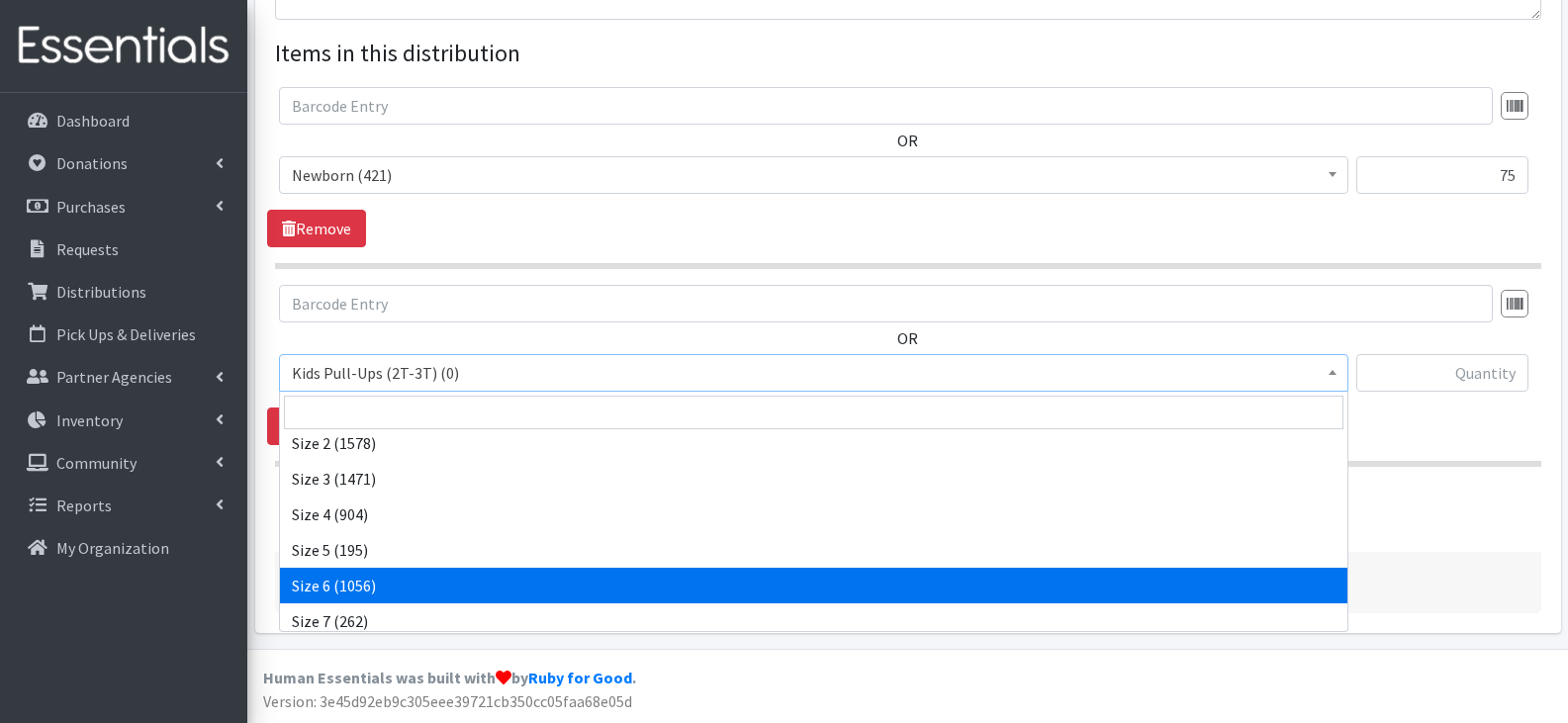
scroll to position [198, 0]
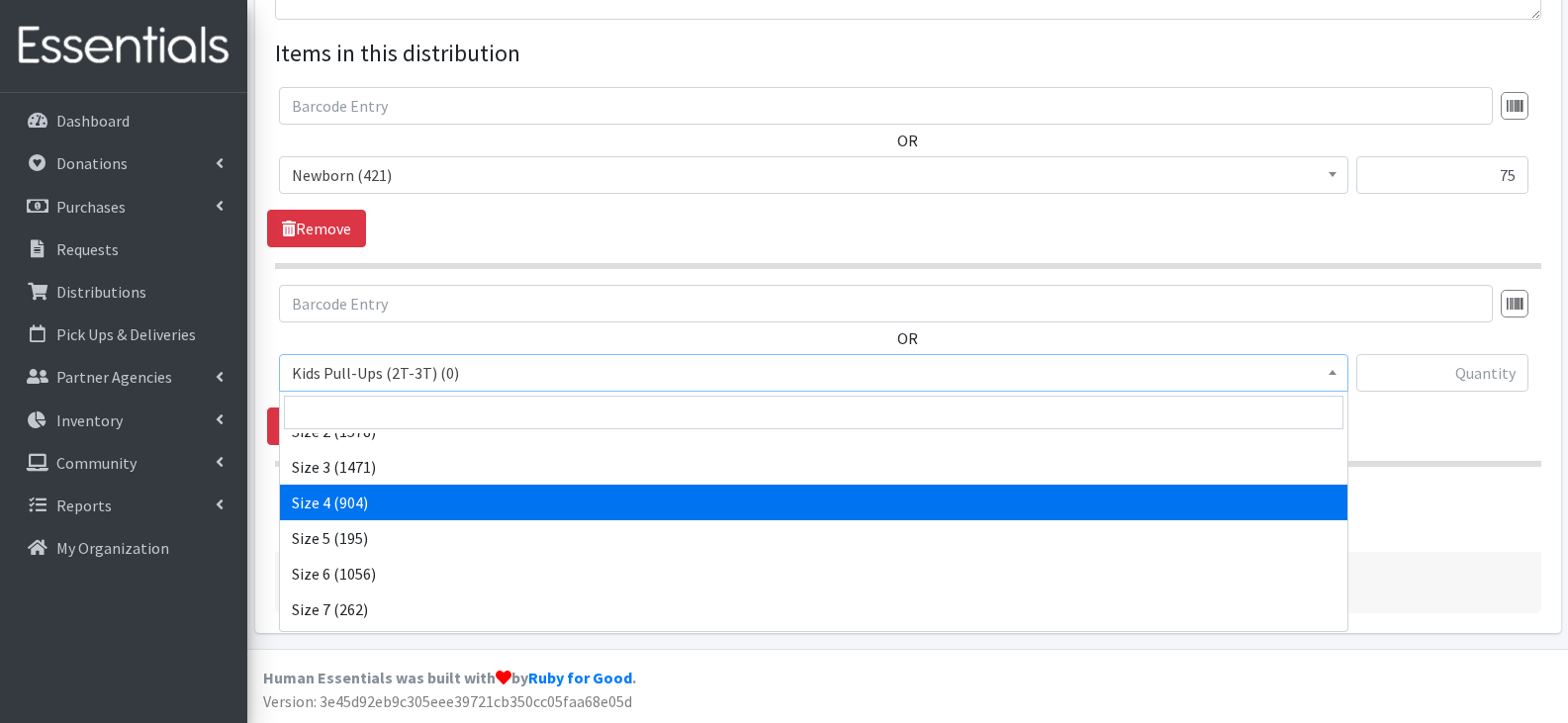
select select "13974"
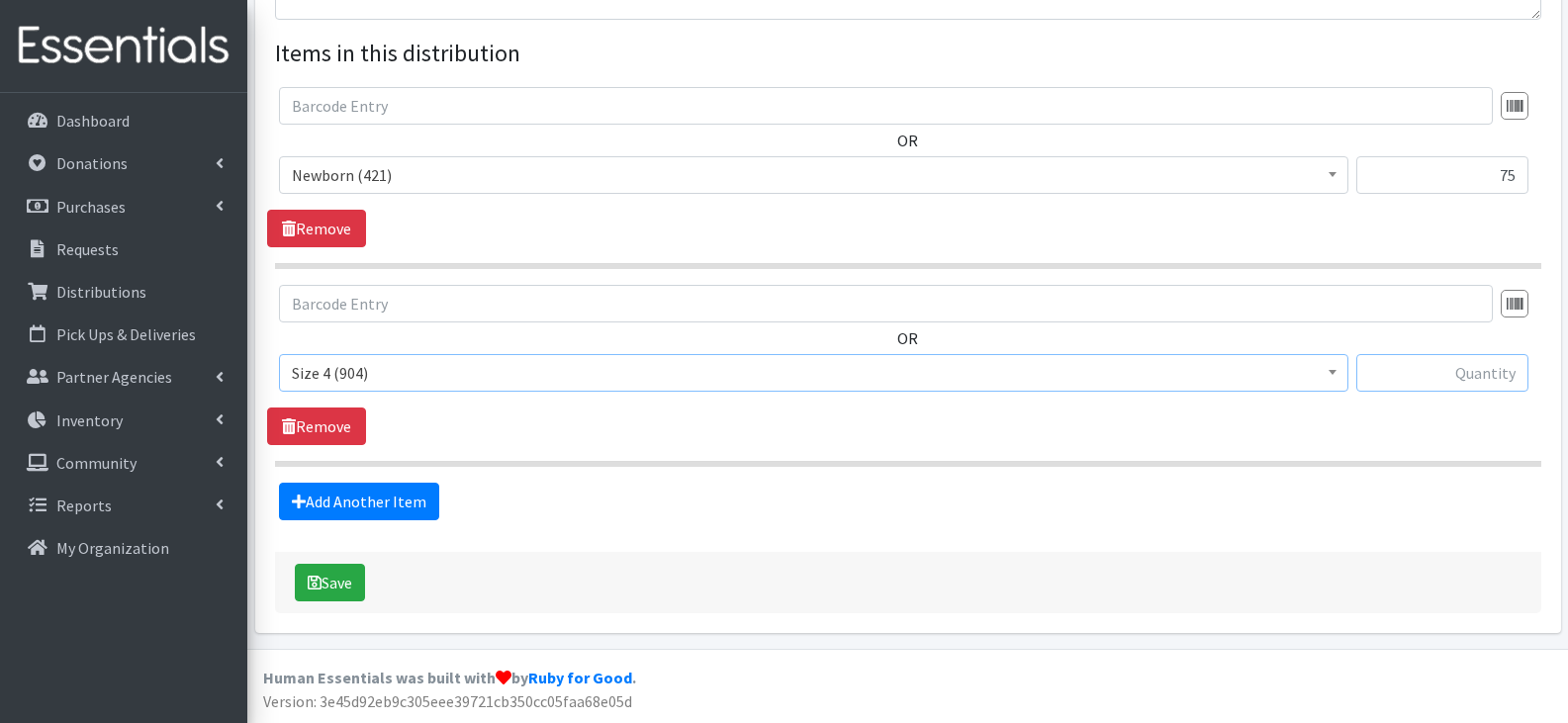
click at [1368, 374] on input "text" at bounding box center [1443, 373] width 172 height 38
type input "75"
click at [390, 505] on link "Add Another Item" at bounding box center [359, 502] width 160 height 38
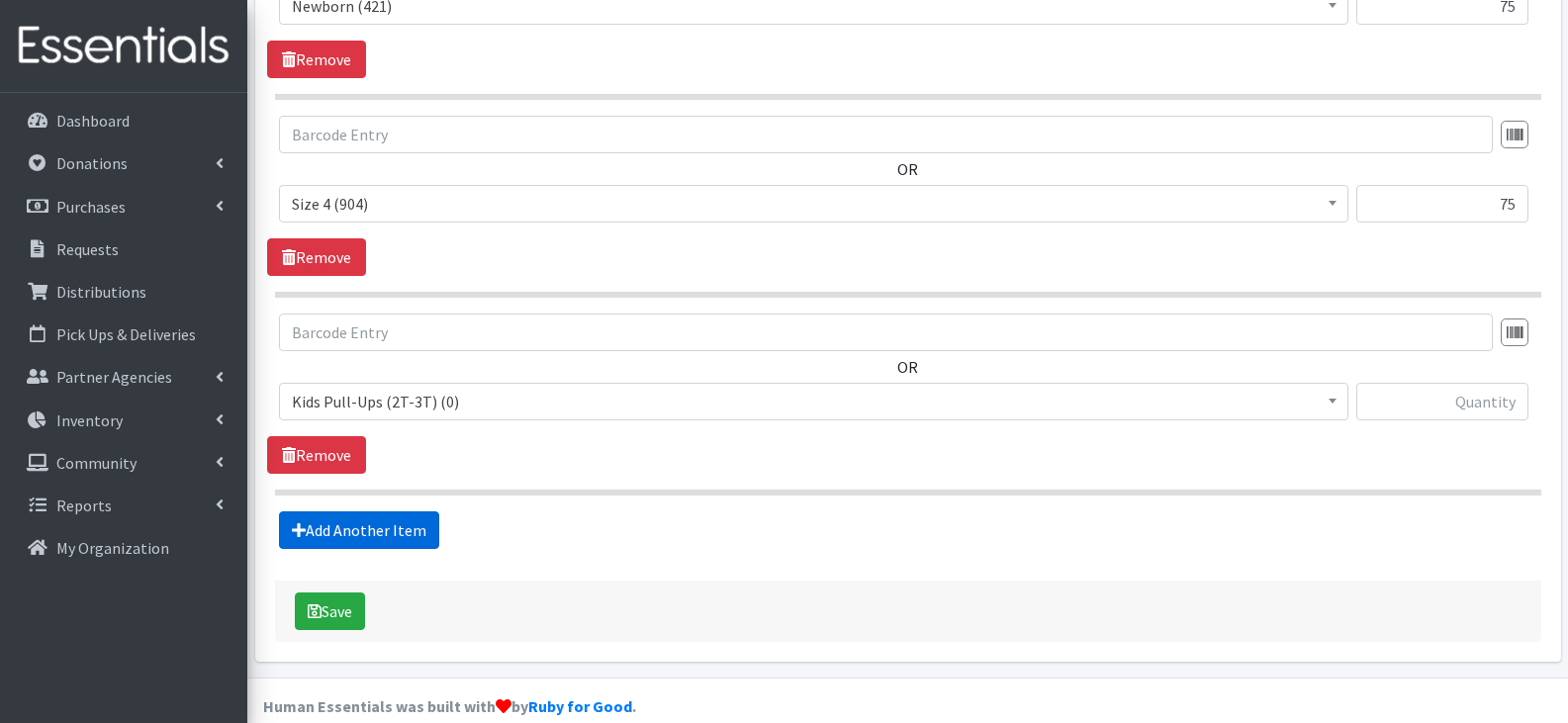
scroll to position [925, 0]
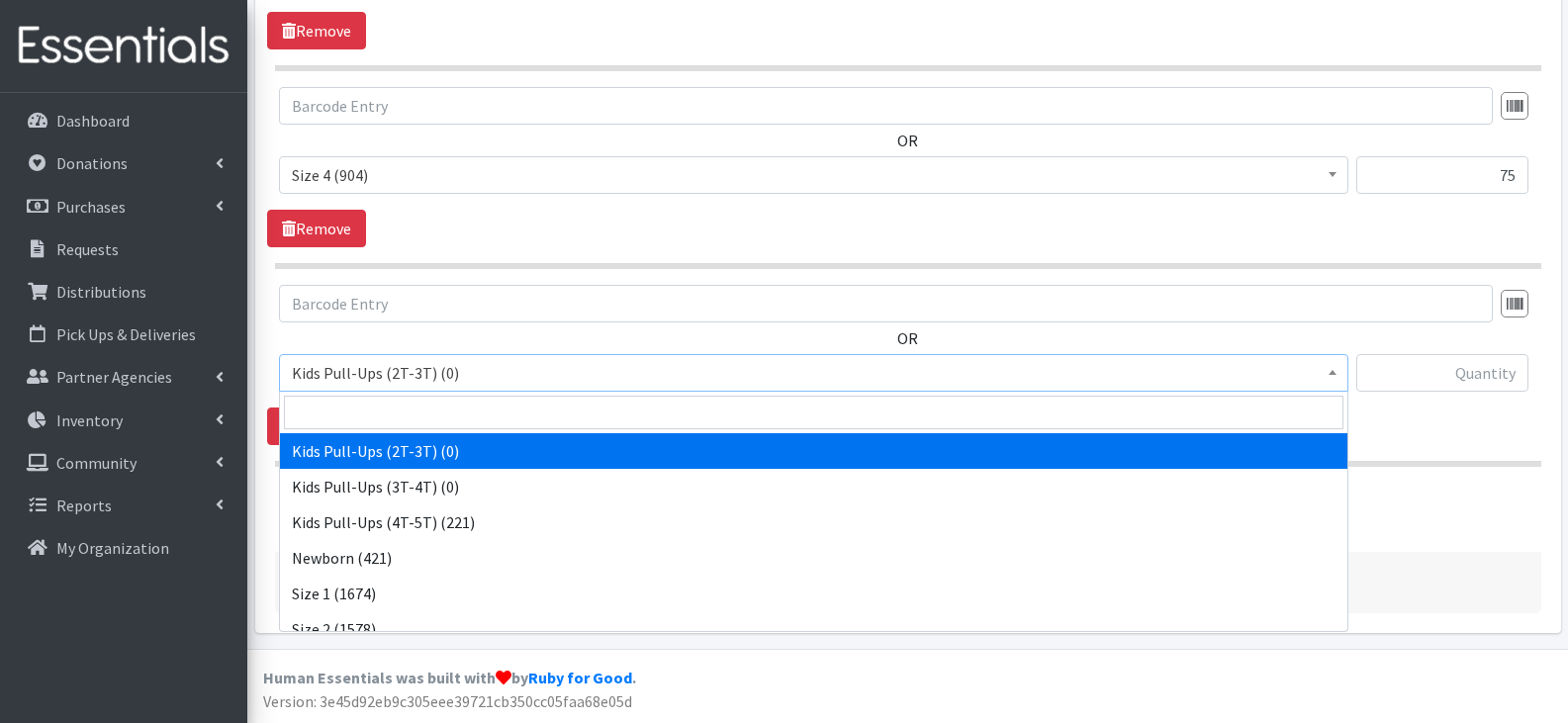
click at [470, 373] on span "Kids Pull-Ups (2T-3T) (0)" at bounding box center [814, 373] width 1044 height 28
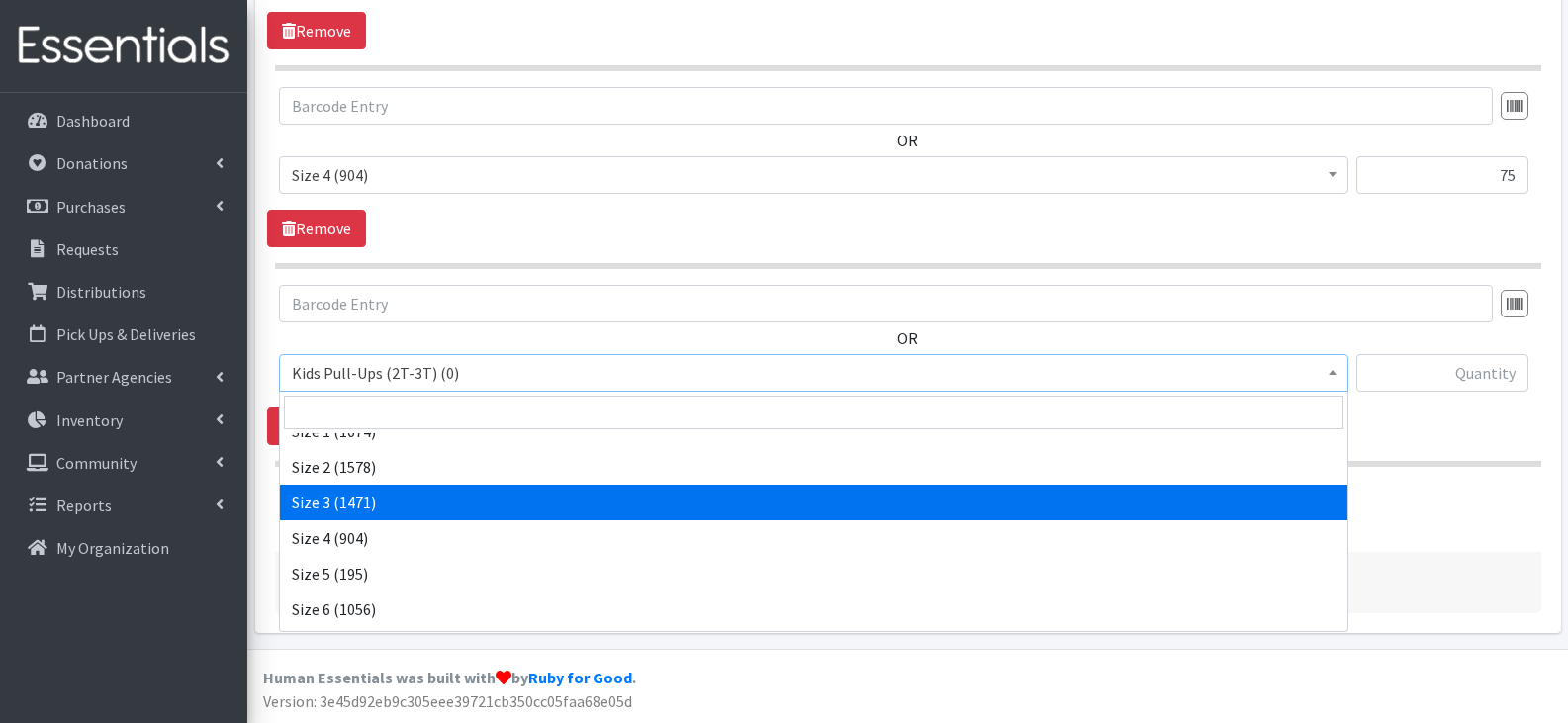
scroll to position [198, 0]
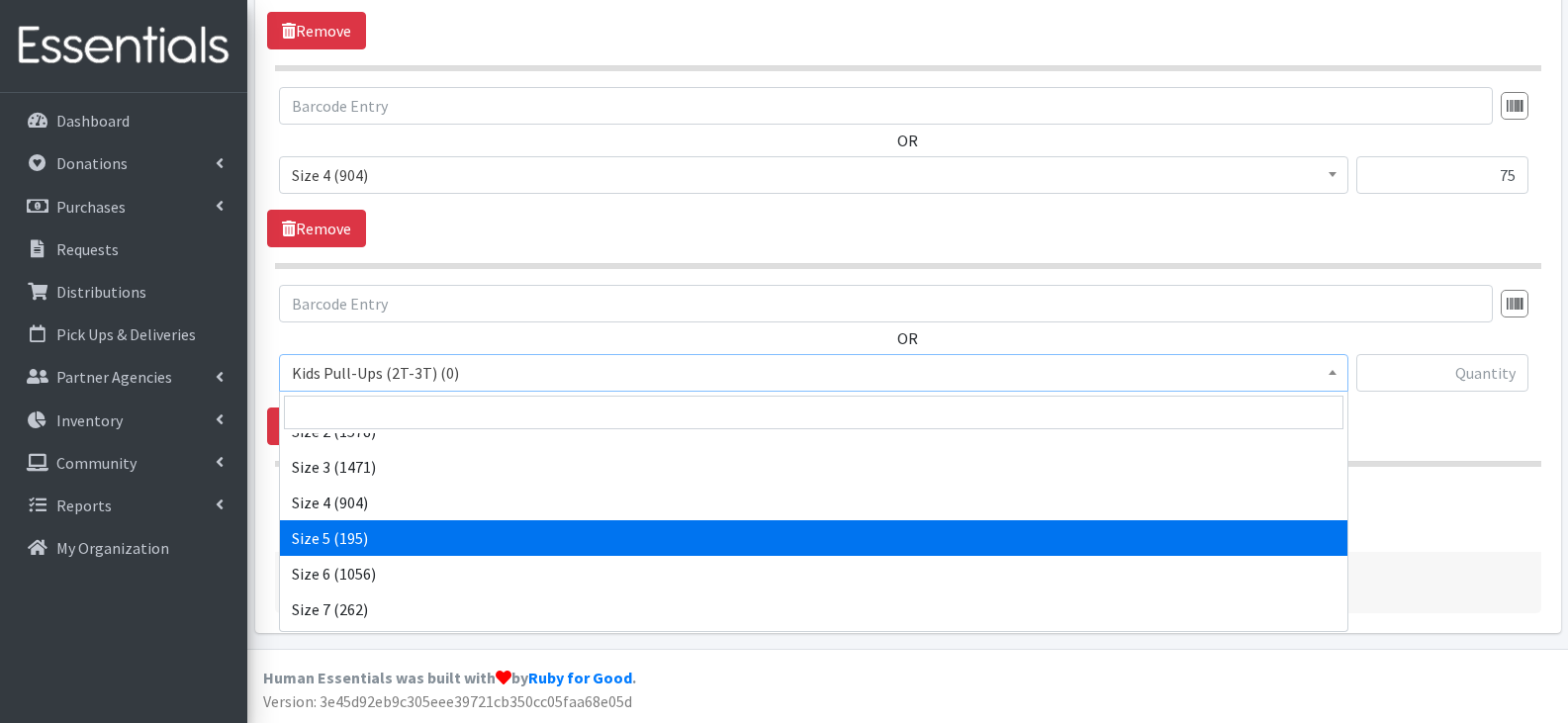
select select "13965"
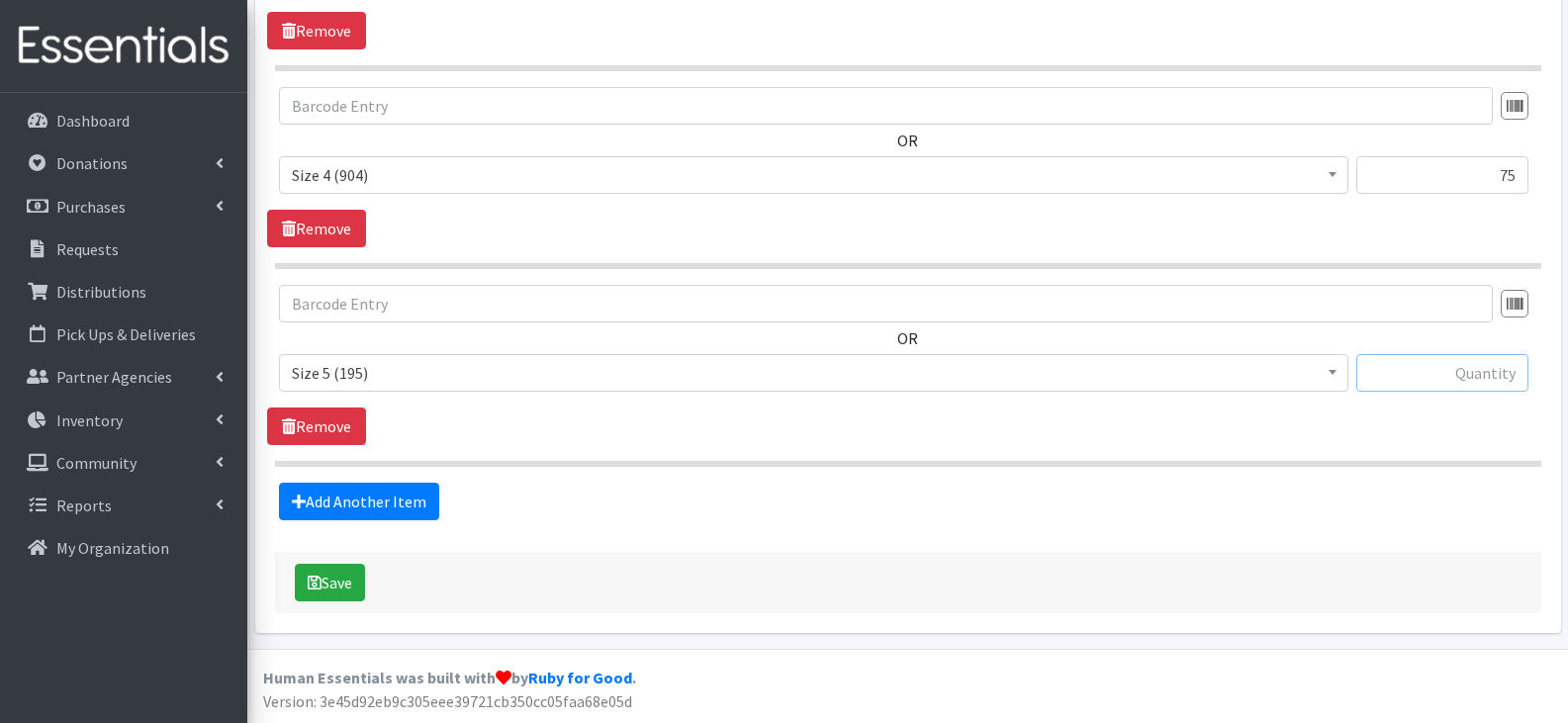
click at [1402, 367] on input "text" at bounding box center [1443, 373] width 172 height 38
type input "75"
click at [407, 501] on link "Add Another Item" at bounding box center [359, 502] width 160 height 38
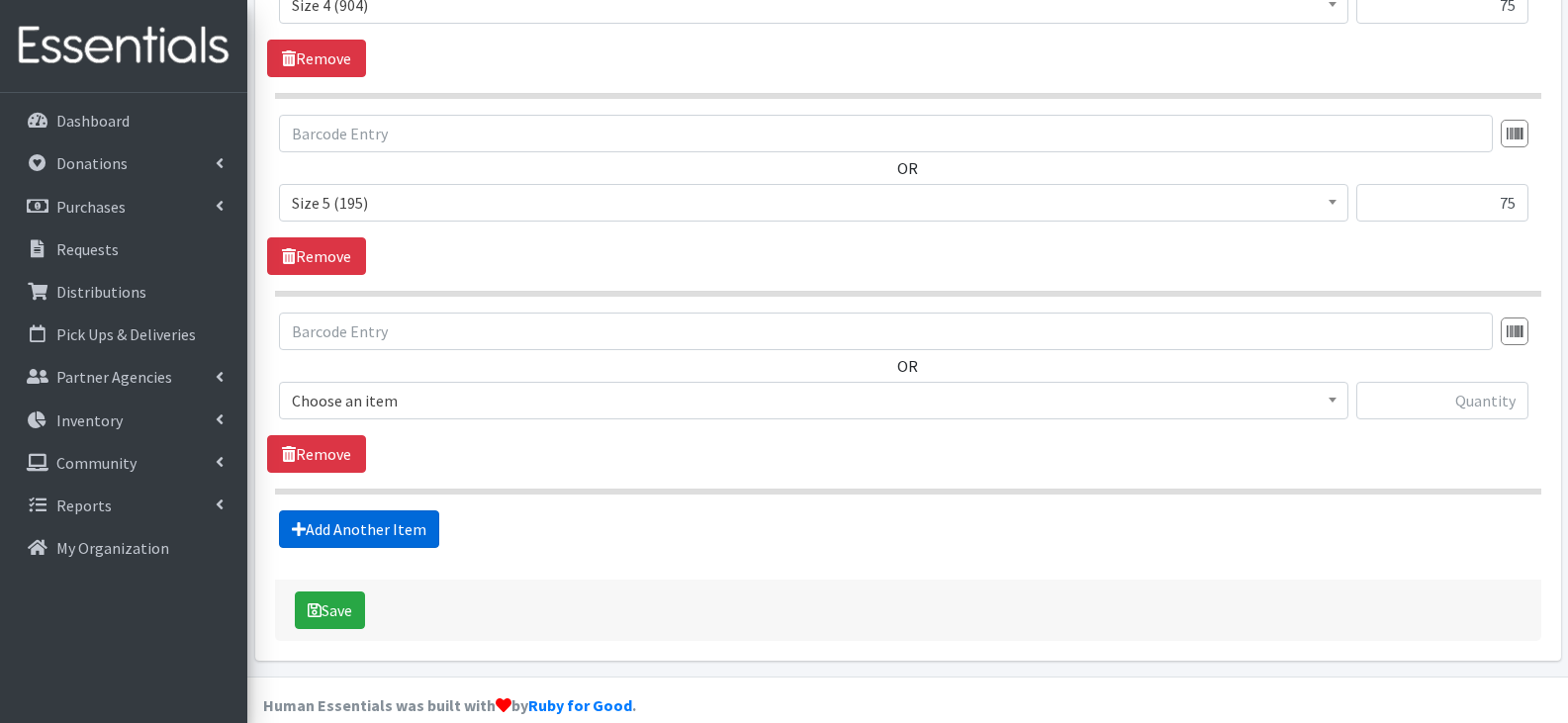
scroll to position [1123, 0]
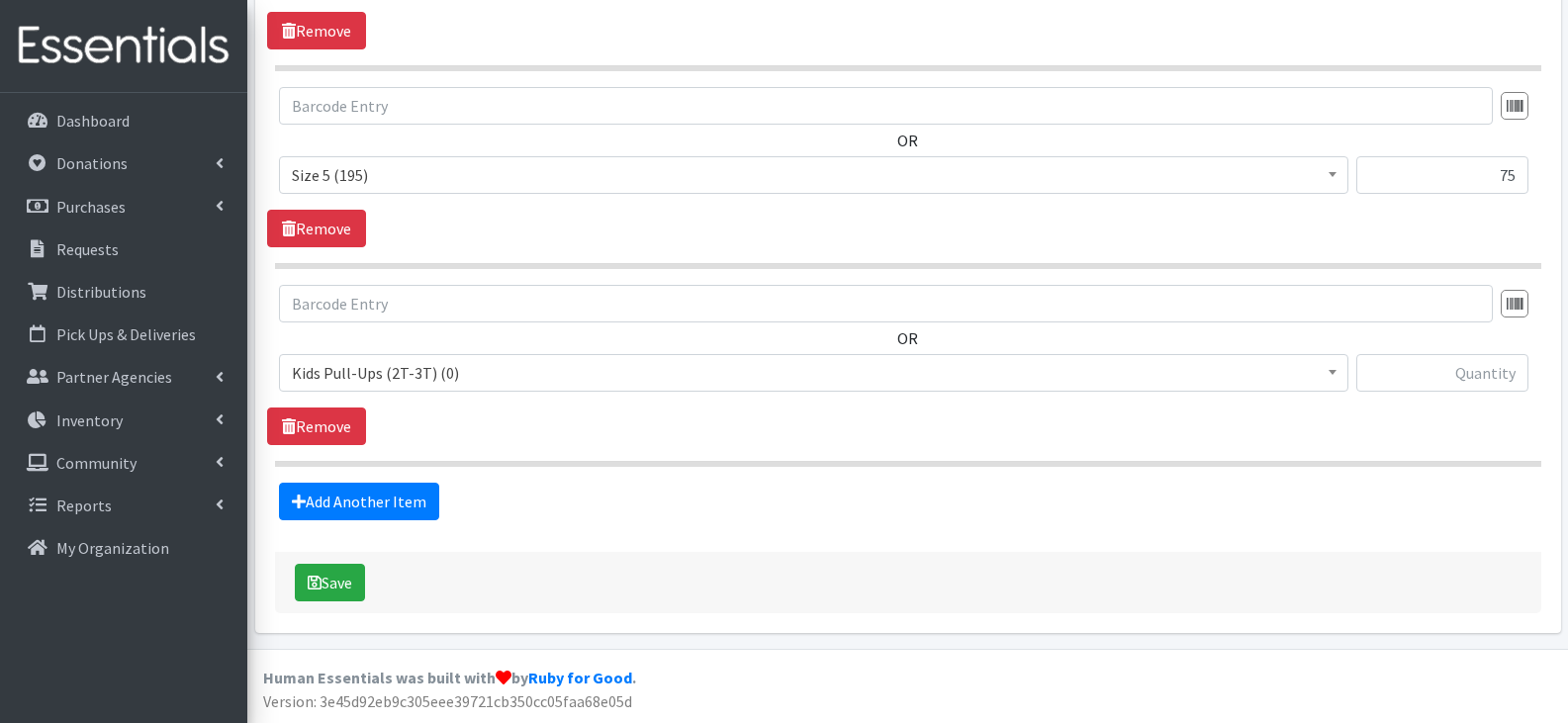
click at [506, 375] on span "Kids Pull-Ups (2T-3T) (0)" at bounding box center [814, 373] width 1044 height 28
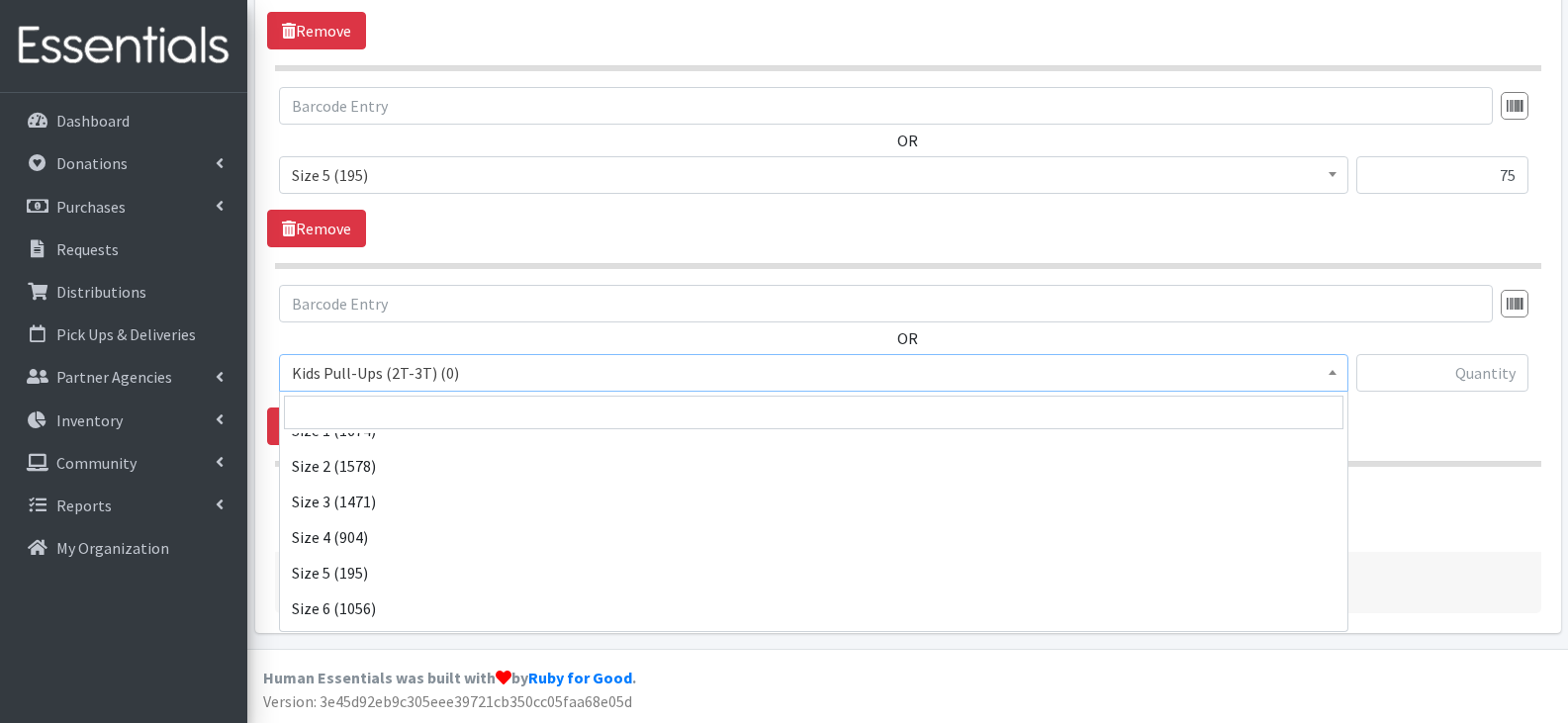
scroll to position [198, 0]
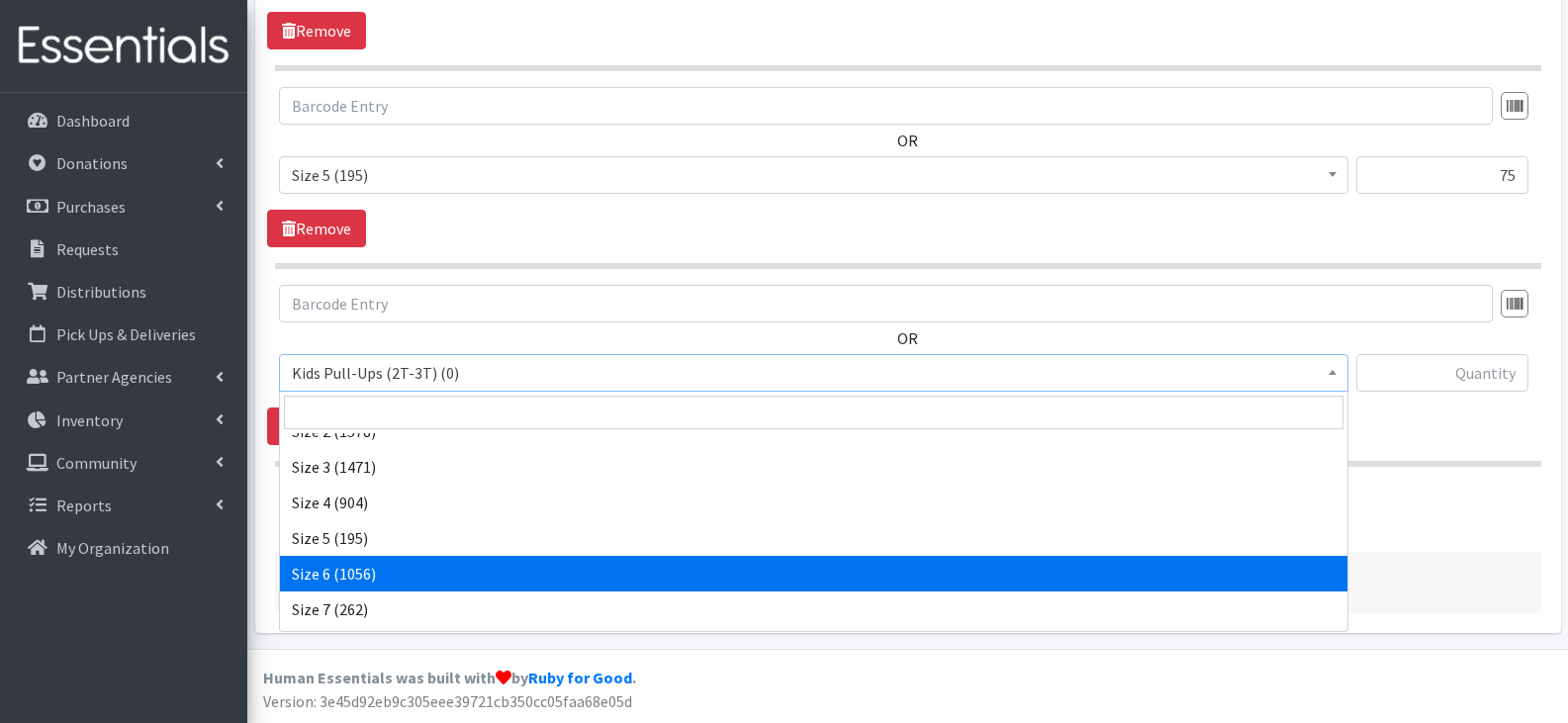
select select "13943"
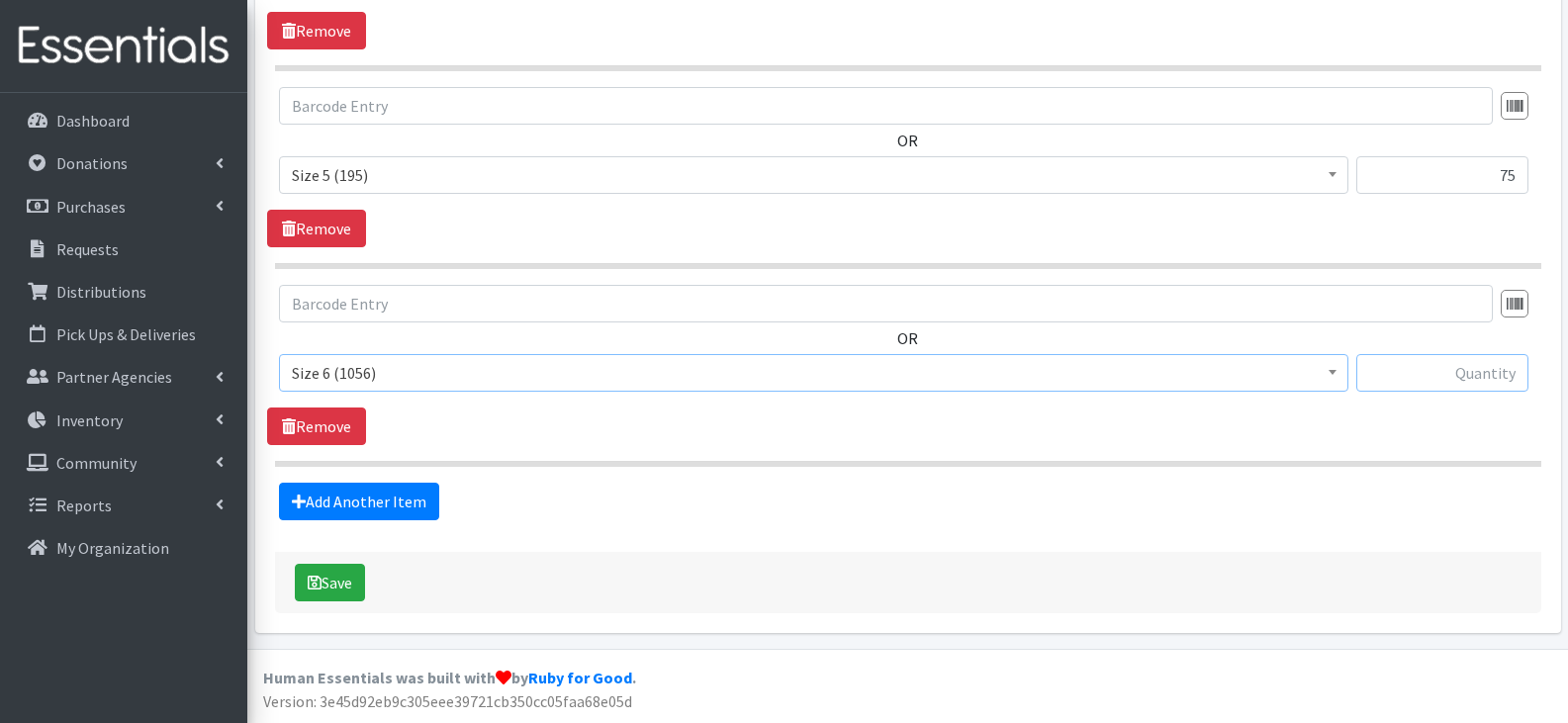
click at [1453, 376] on input "text" at bounding box center [1443, 373] width 172 height 38
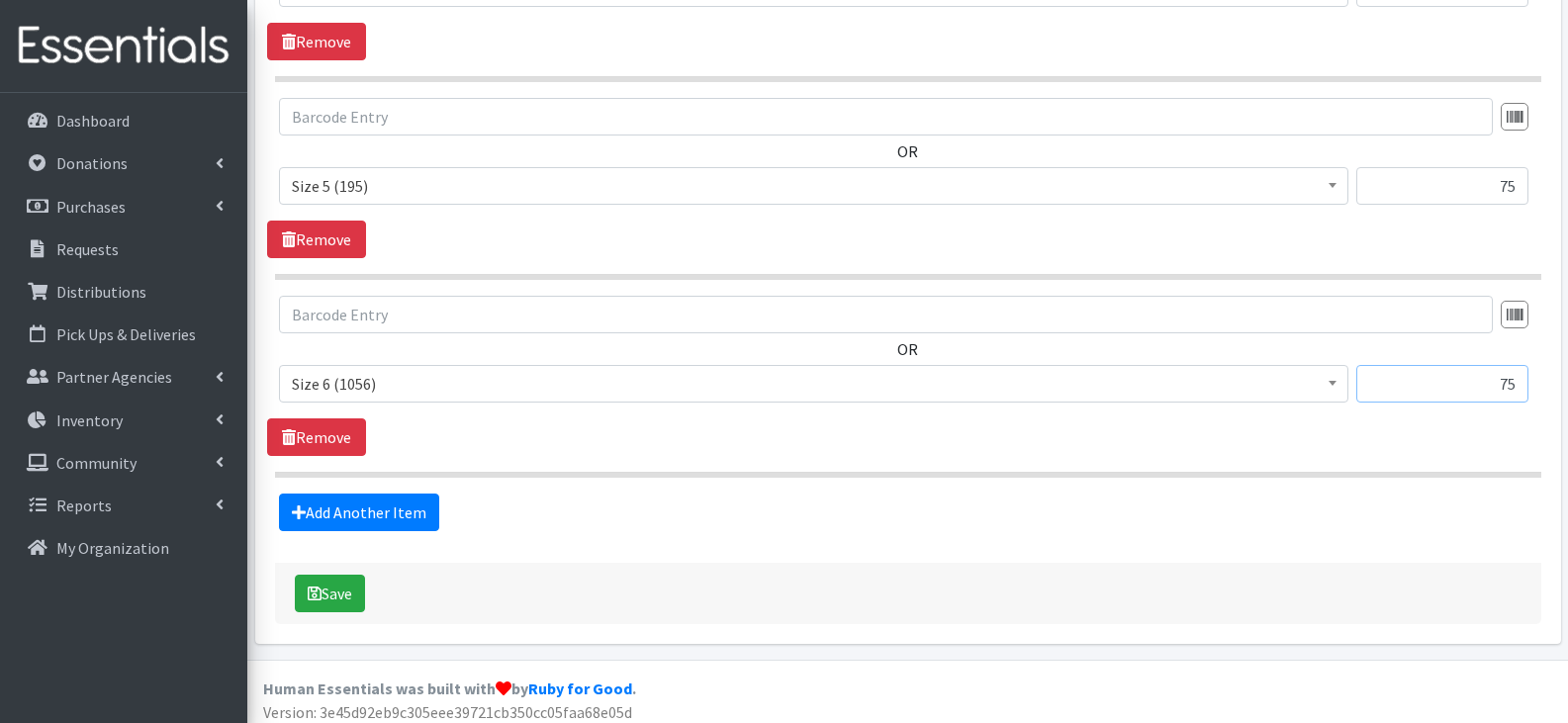
scroll to position [1123, 0]
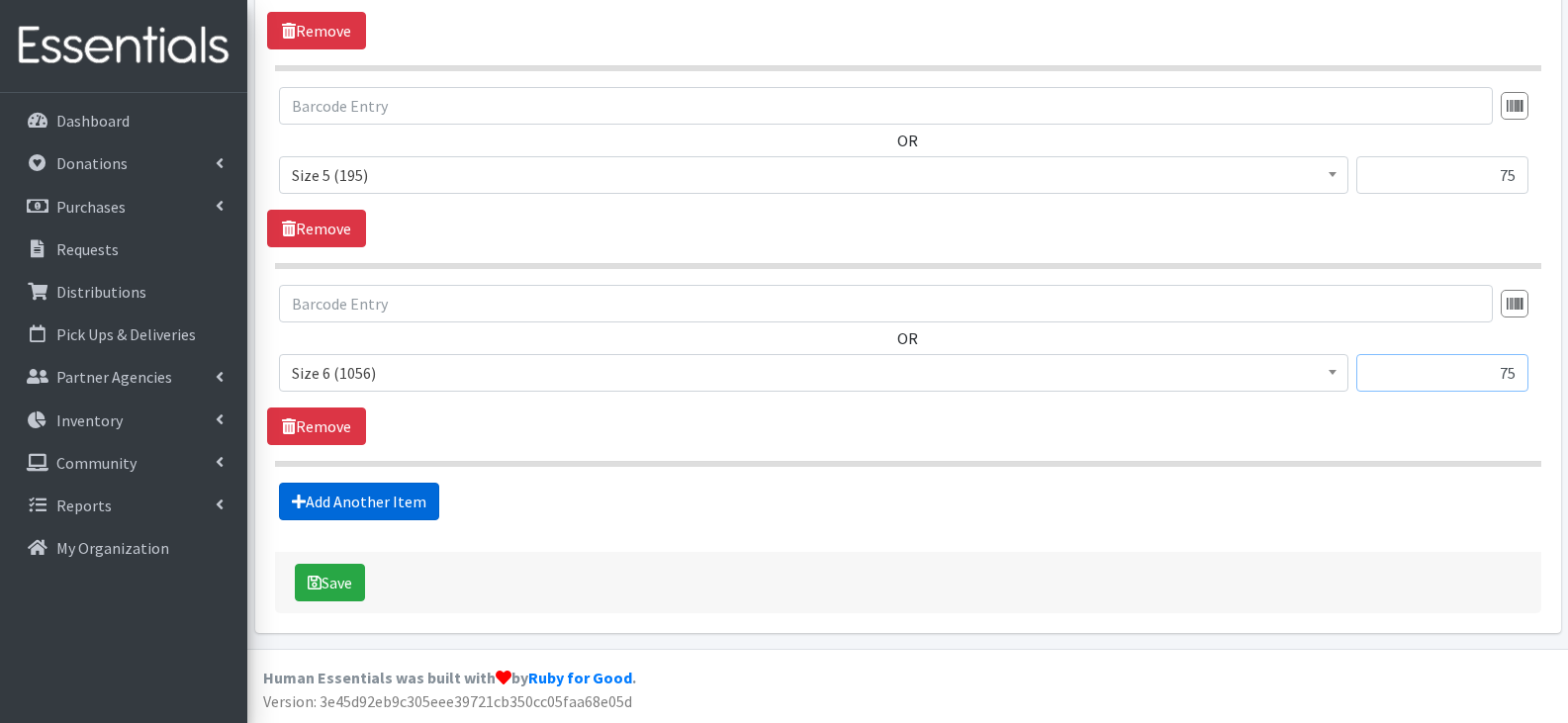
type input "75"
click at [395, 500] on link "Add Another Item" at bounding box center [359, 502] width 160 height 38
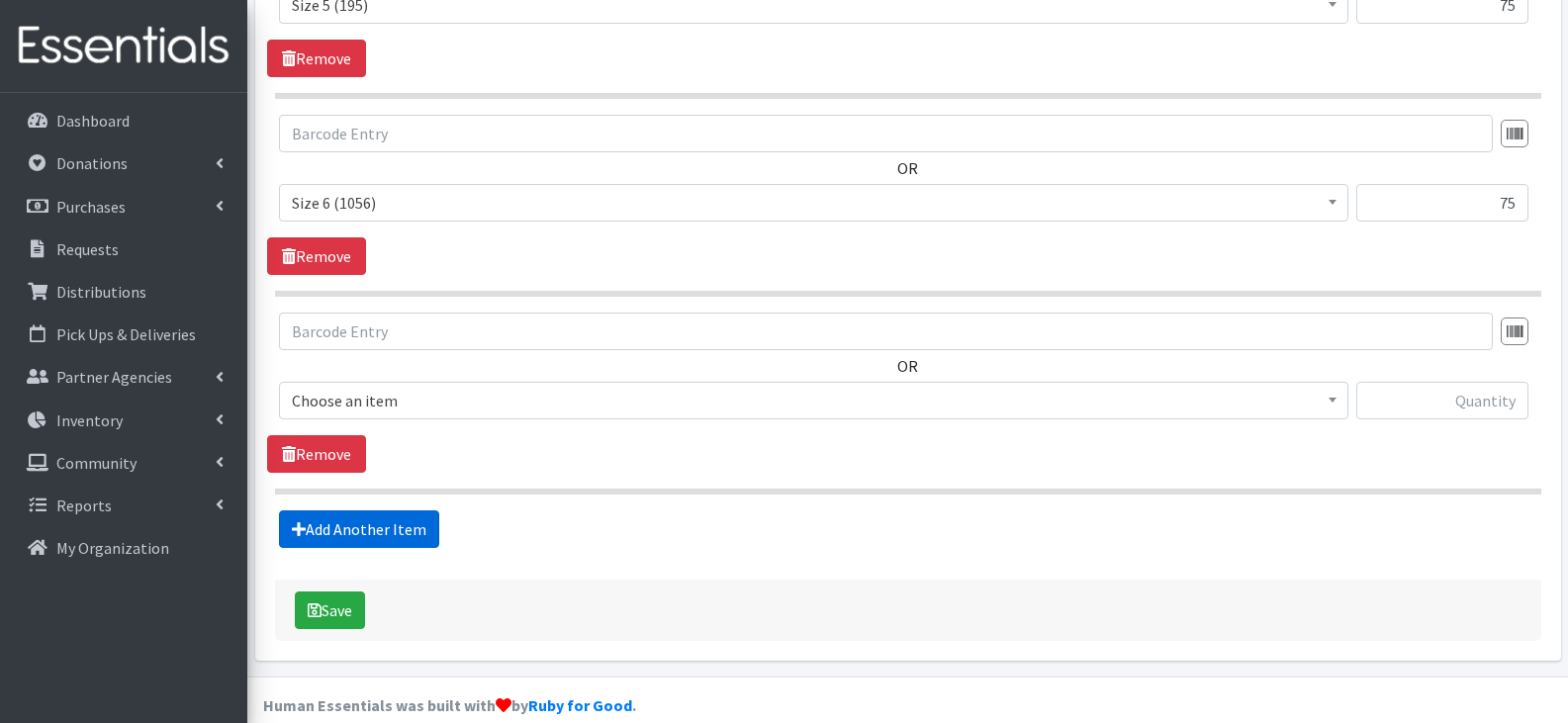
scroll to position [1321, 0]
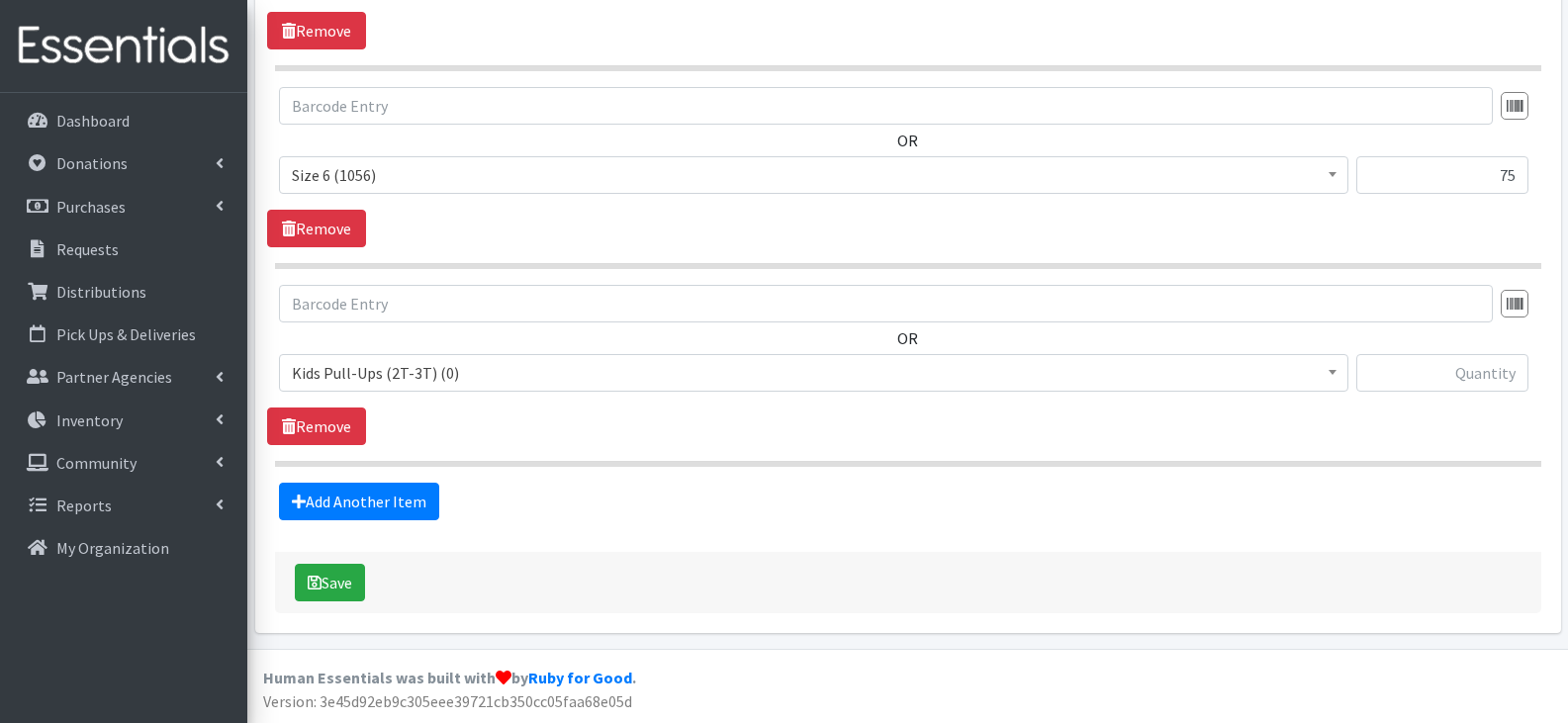
click at [457, 382] on span "Kids Pull-Ups (2T-3T) (0)" at bounding box center [814, 373] width 1044 height 28
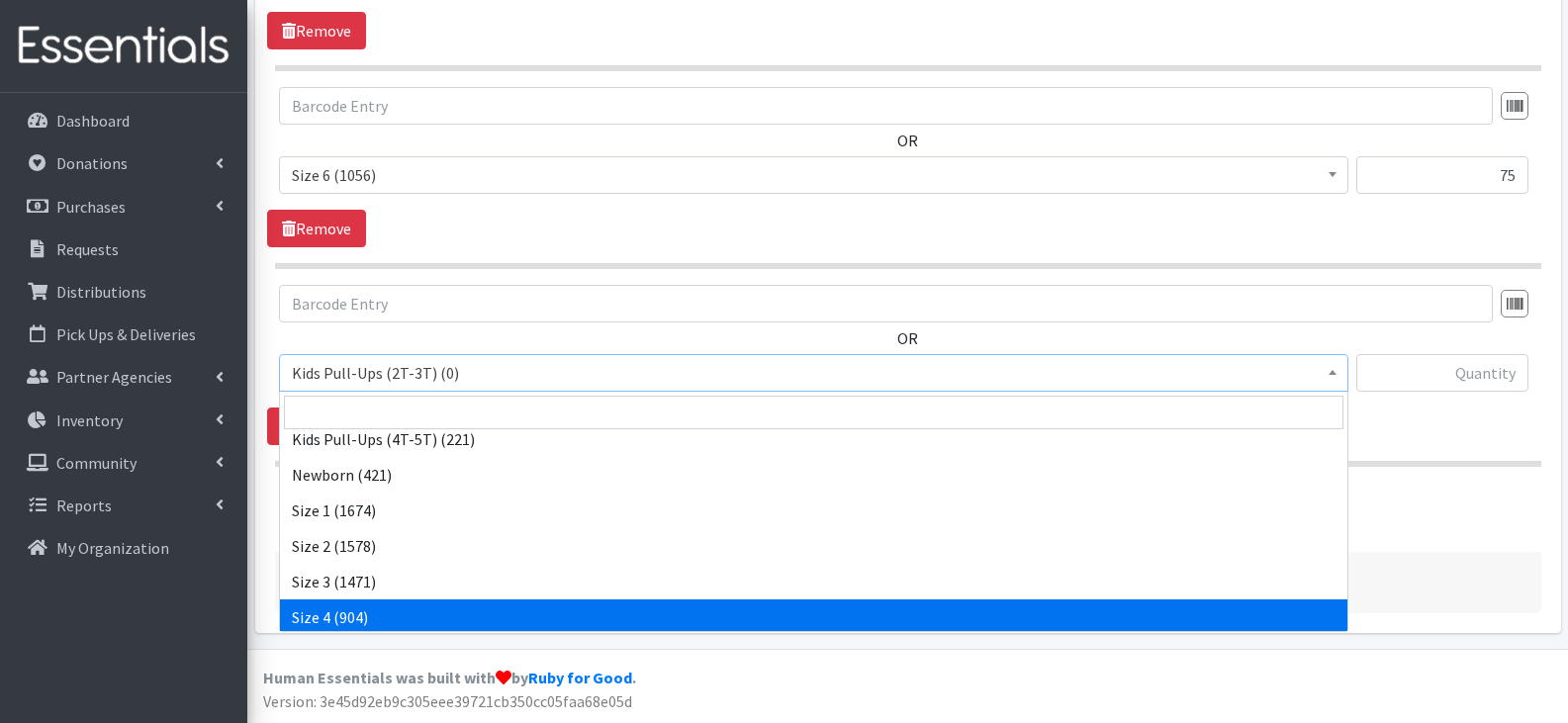
scroll to position [265, 0]
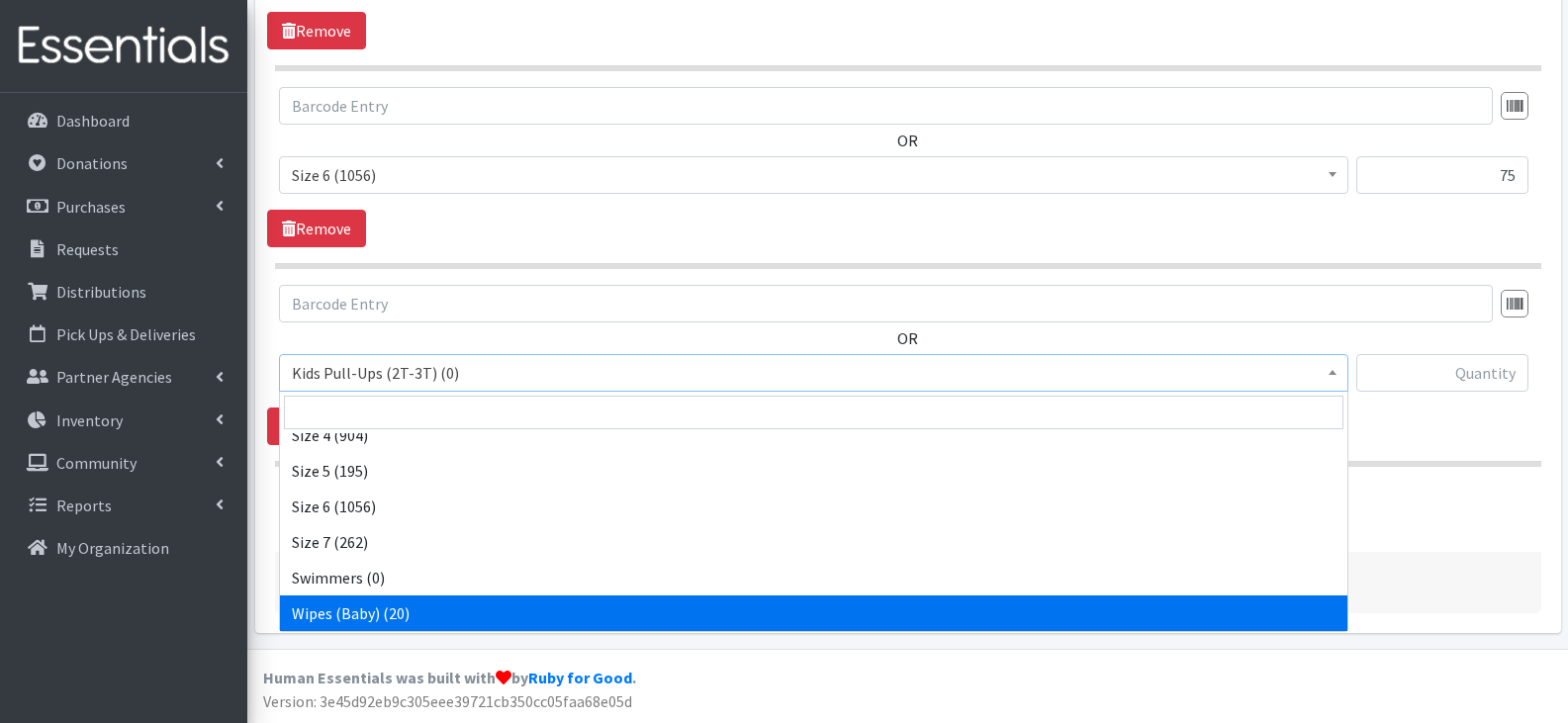
select select "13948"
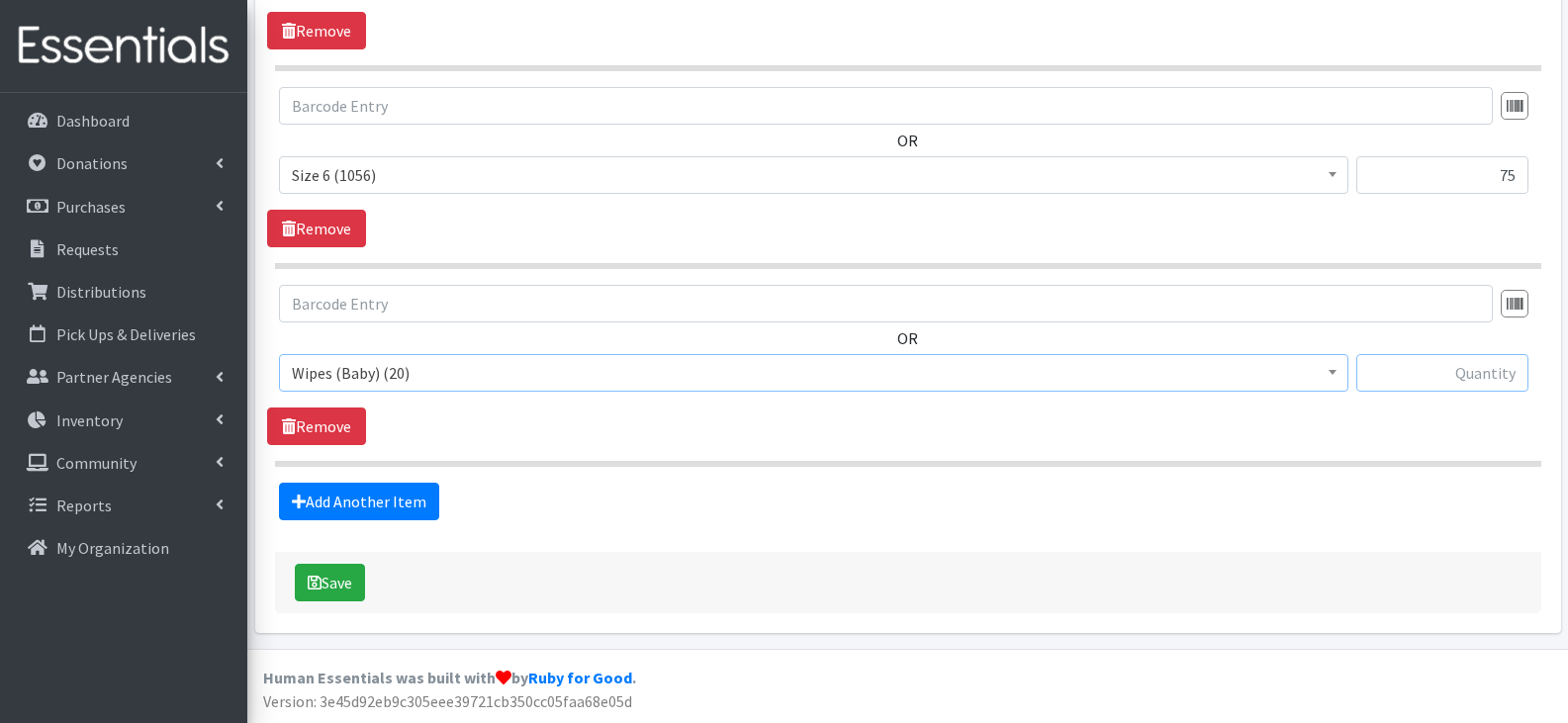
click at [1403, 381] on input "text" at bounding box center [1443, 373] width 172 height 38
type input "2"
click at [1403, 381] on input "2" at bounding box center [1443, 373] width 172 height 38
type input "12"
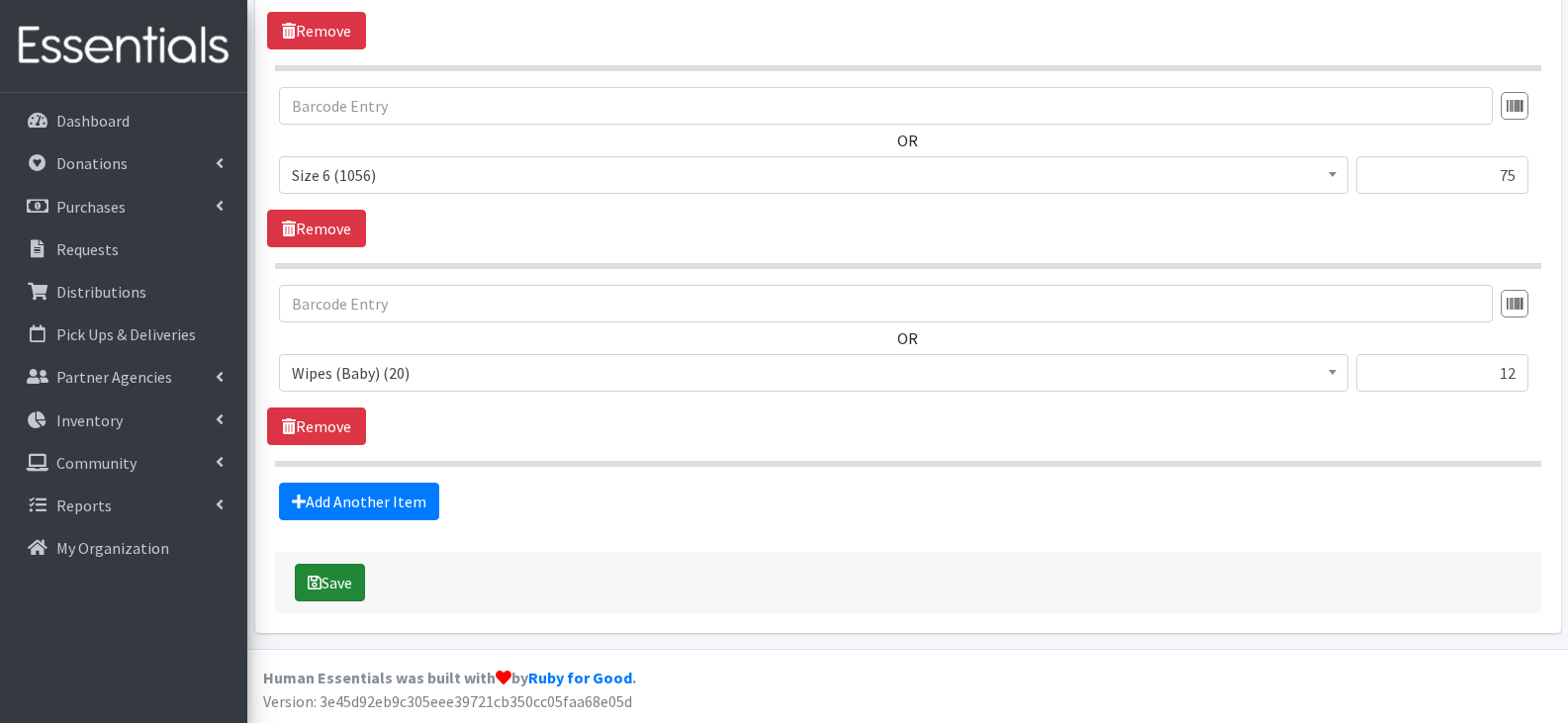
click at [327, 590] on button "Save" at bounding box center [330, 583] width 70 height 38
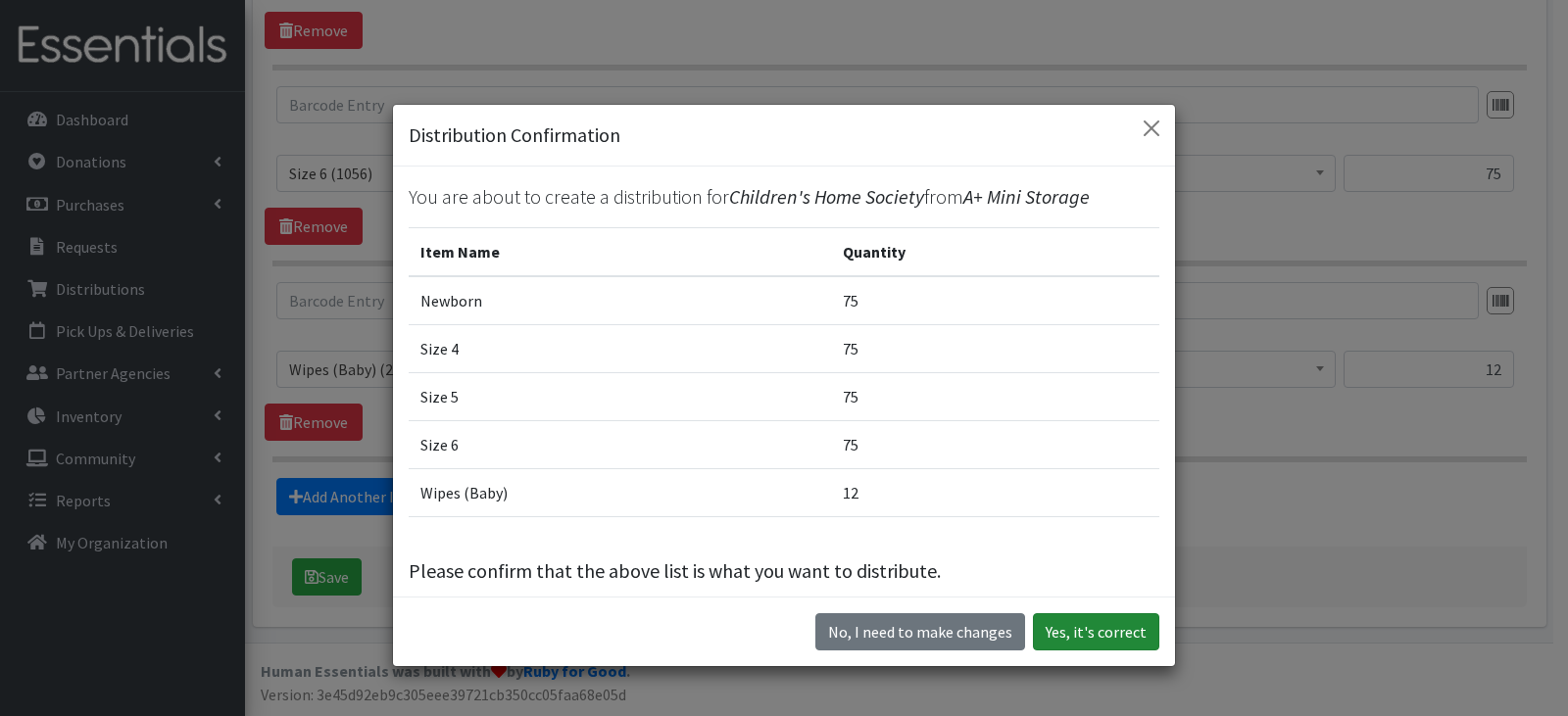
click at [1100, 619] on button "Yes, it's correct" at bounding box center [1097, 632] width 127 height 38
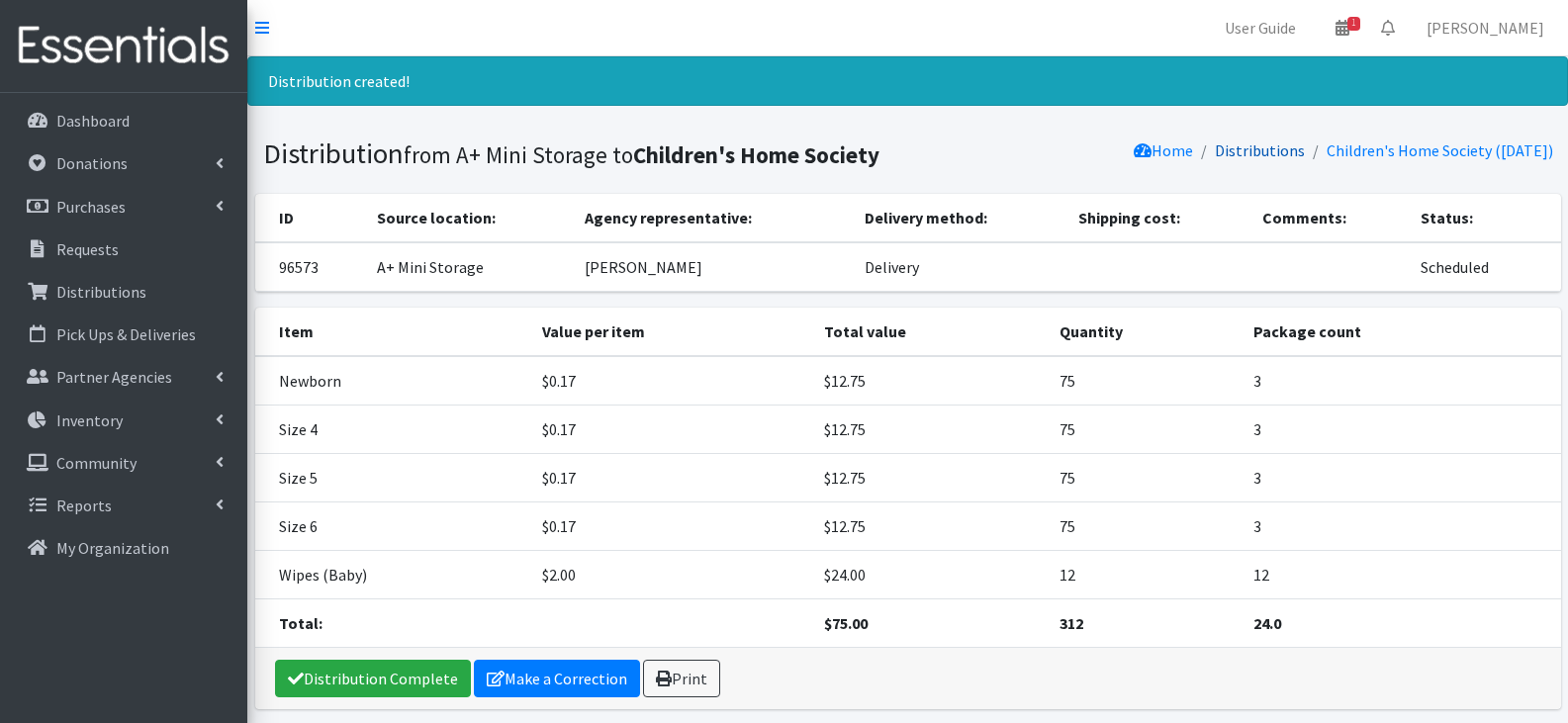
click at [1243, 158] on link "Distributions" at bounding box center [1260, 151] width 90 height 20
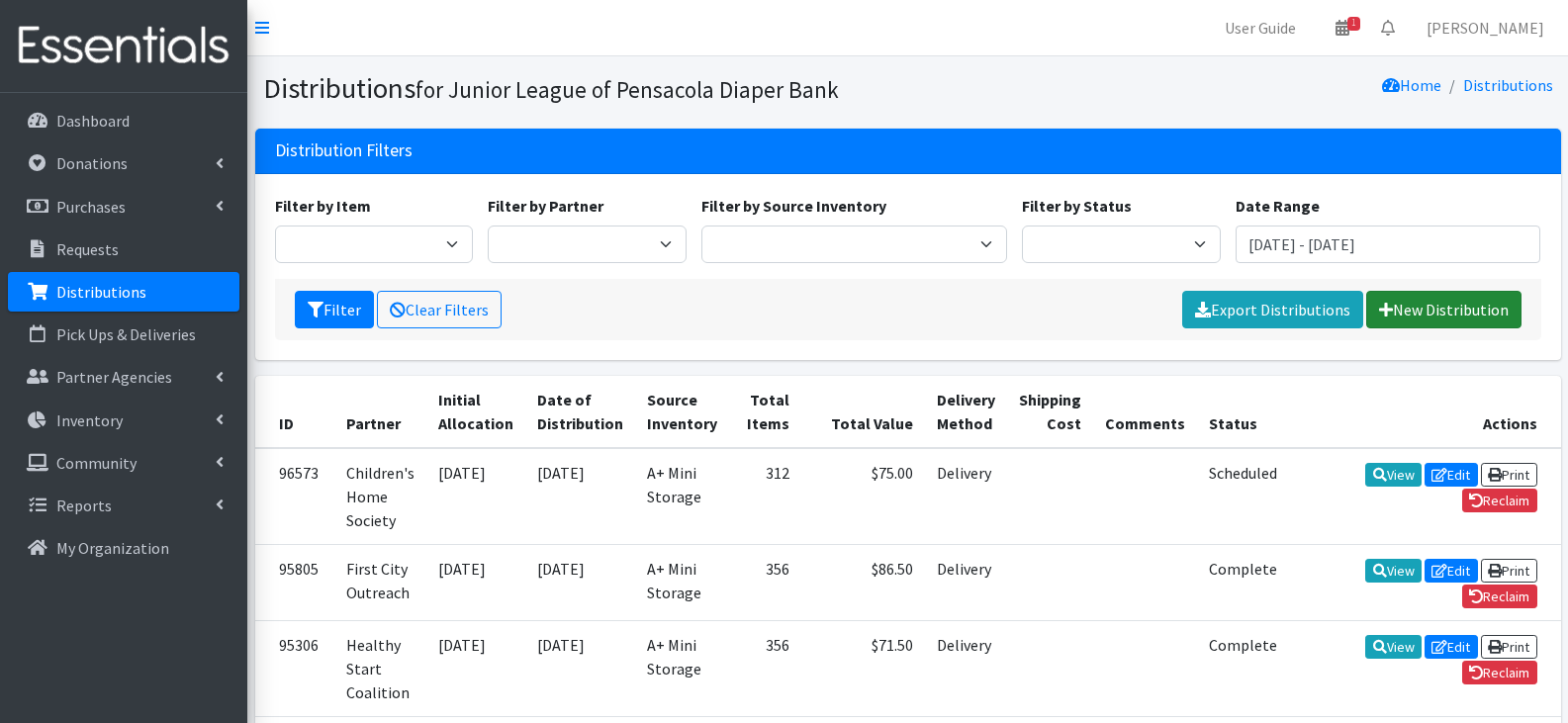
click at [1419, 312] on link "New Distribution" at bounding box center [1443, 310] width 155 height 38
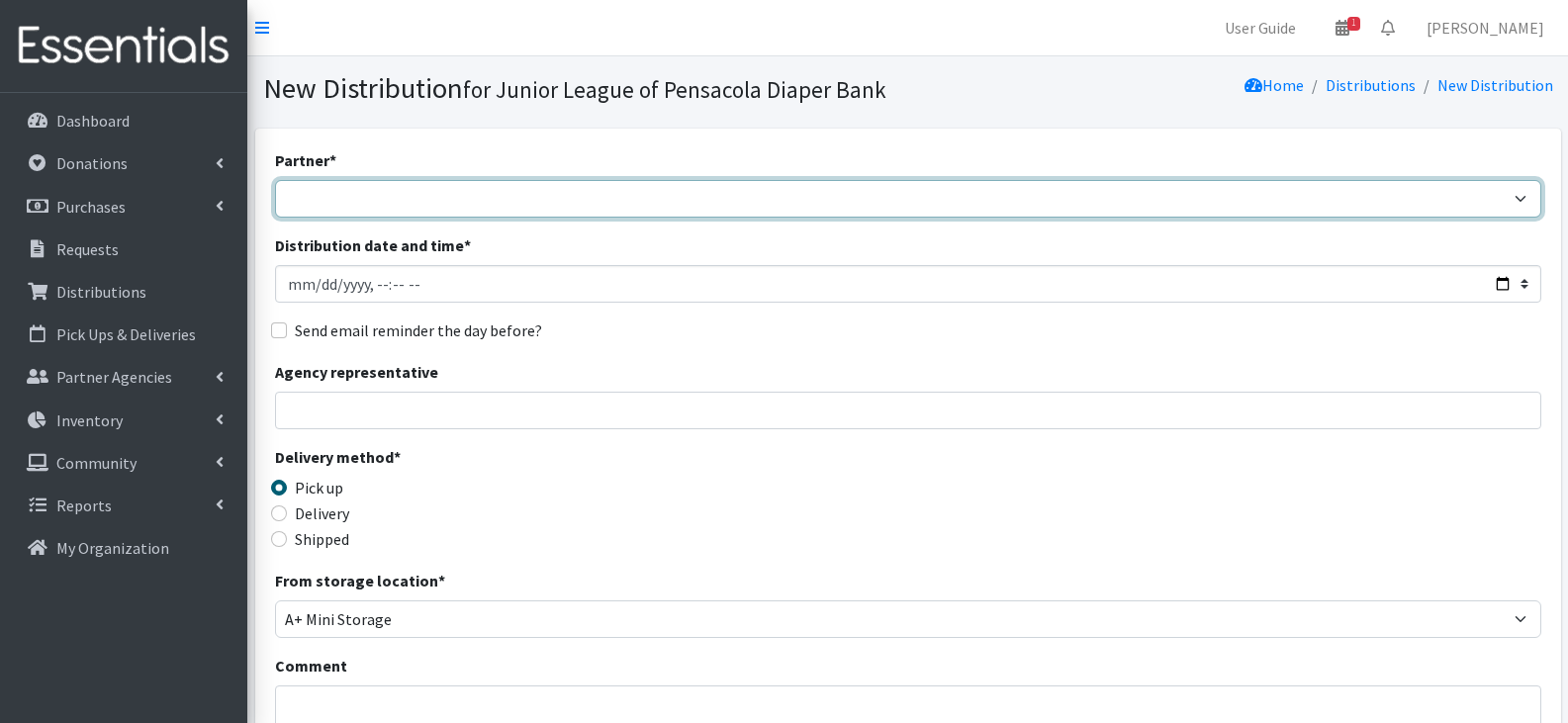
click at [536, 211] on select "Children's Home Society Community Diaper Drive First City Outreach Healthy Star…" at bounding box center [908, 199] width 1267 height 38
select select "5447"
click at [275, 180] on select "Children's Home Society Community Diaper Drive First City Outreach Healthy Star…" at bounding box center [908, 199] width 1267 height 38
click at [468, 212] on select "Children's Home Society Community Diaper Drive First City Outreach Healthy Star…" at bounding box center [908, 199] width 1267 height 38
click at [275, 180] on select "Children's Home Society Community Diaper Drive First City Outreach Healthy Star…" at bounding box center [908, 199] width 1267 height 38
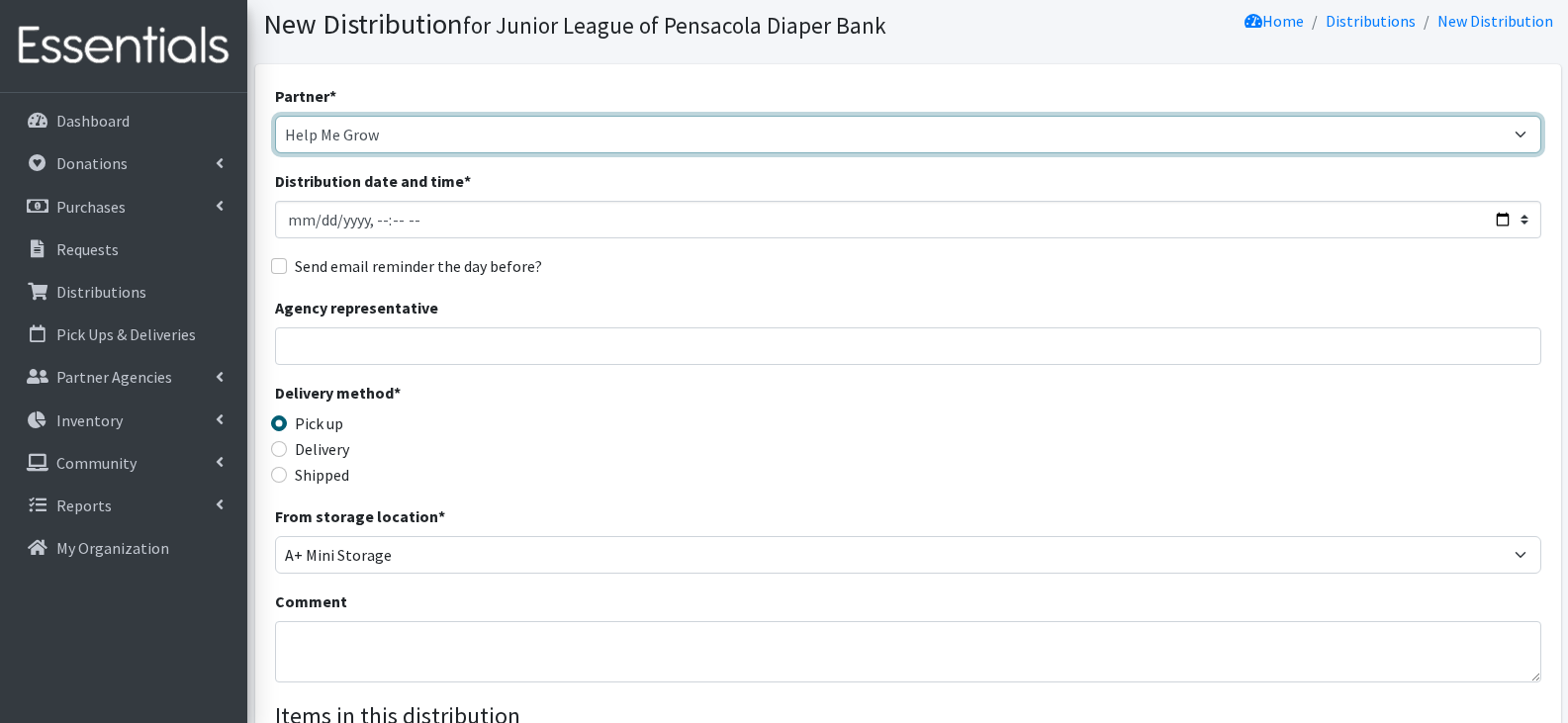
scroll to position [99, 0]
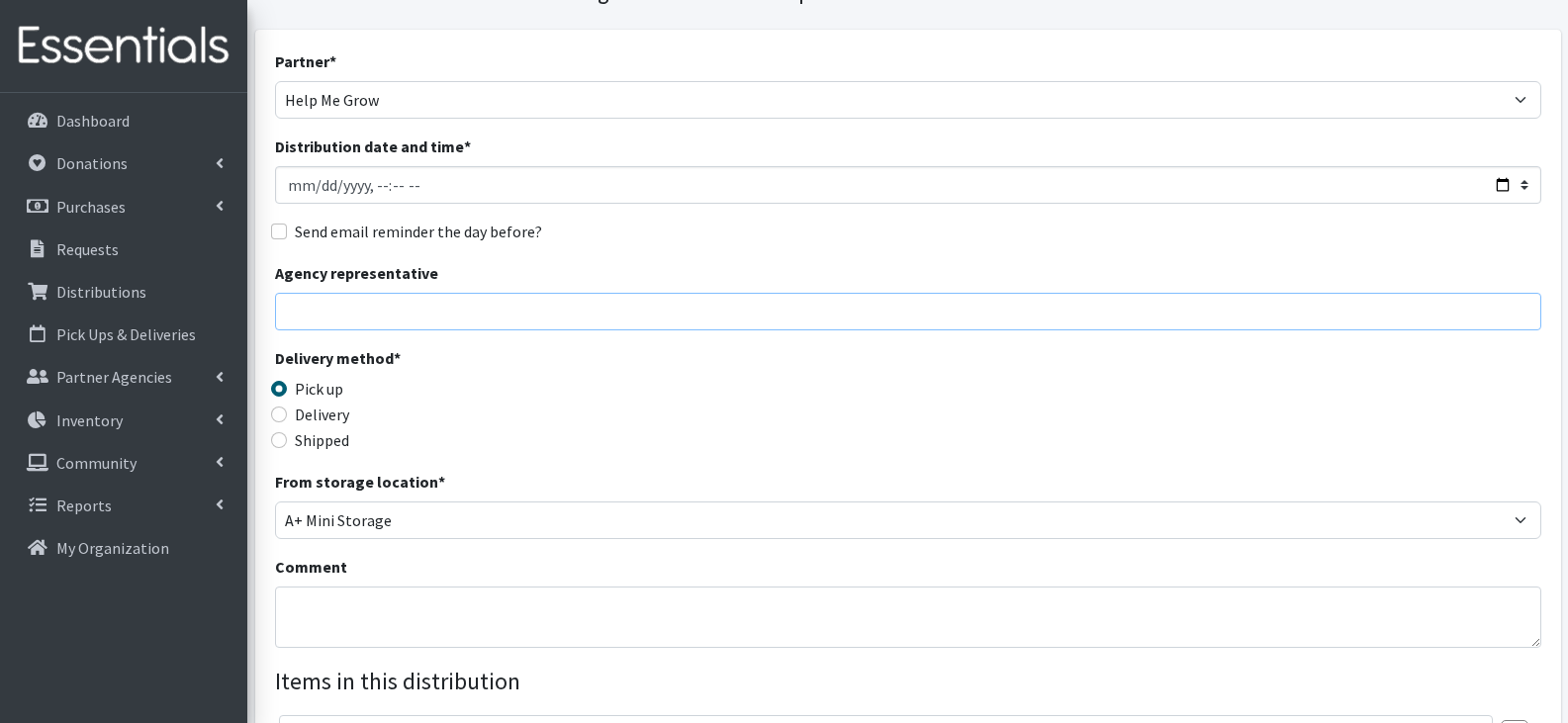
click at [528, 310] on input "Agency representative" at bounding box center [908, 312] width 1267 height 38
type input "[PERSON_NAME]"
drag, startPoint x: 340, startPoint y: 419, endPoint x: 371, endPoint y: 413, distance: 31.2
click at [341, 418] on label "Delivery" at bounding box center [322, 415] width 54 height 24
click at [287, 418] on input "Delivery" at bounding box center [279, 415] width 16 height 16
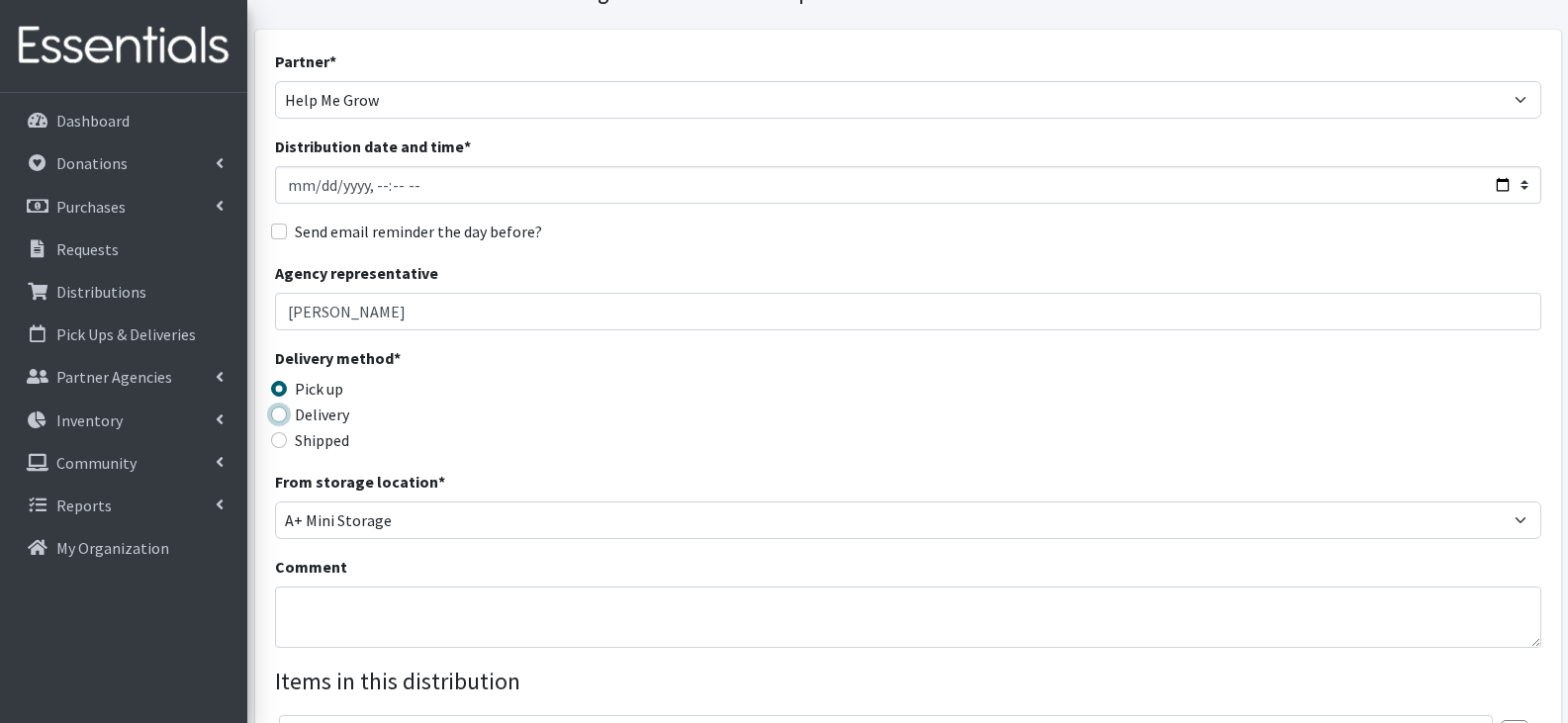
radio input "true"
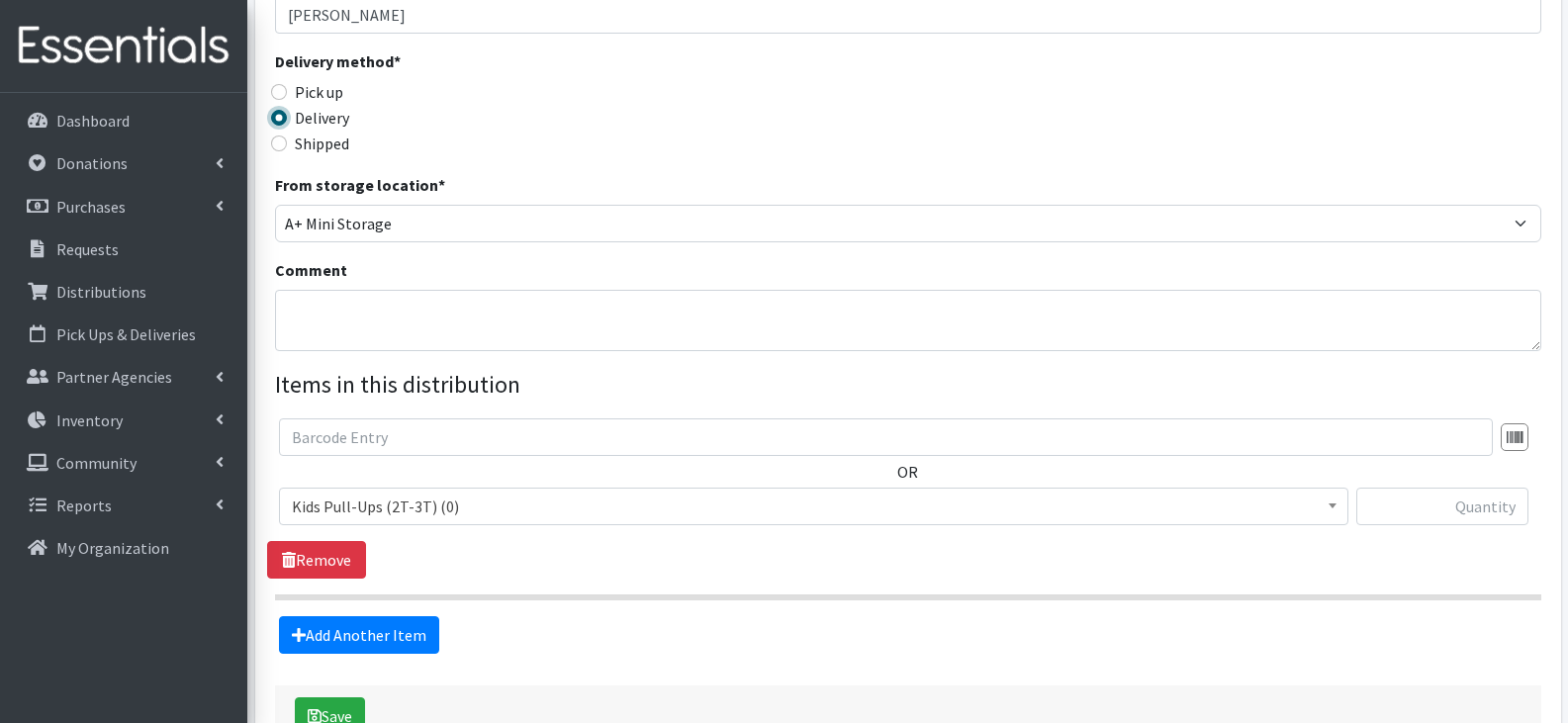
scroll to position [495, 0]
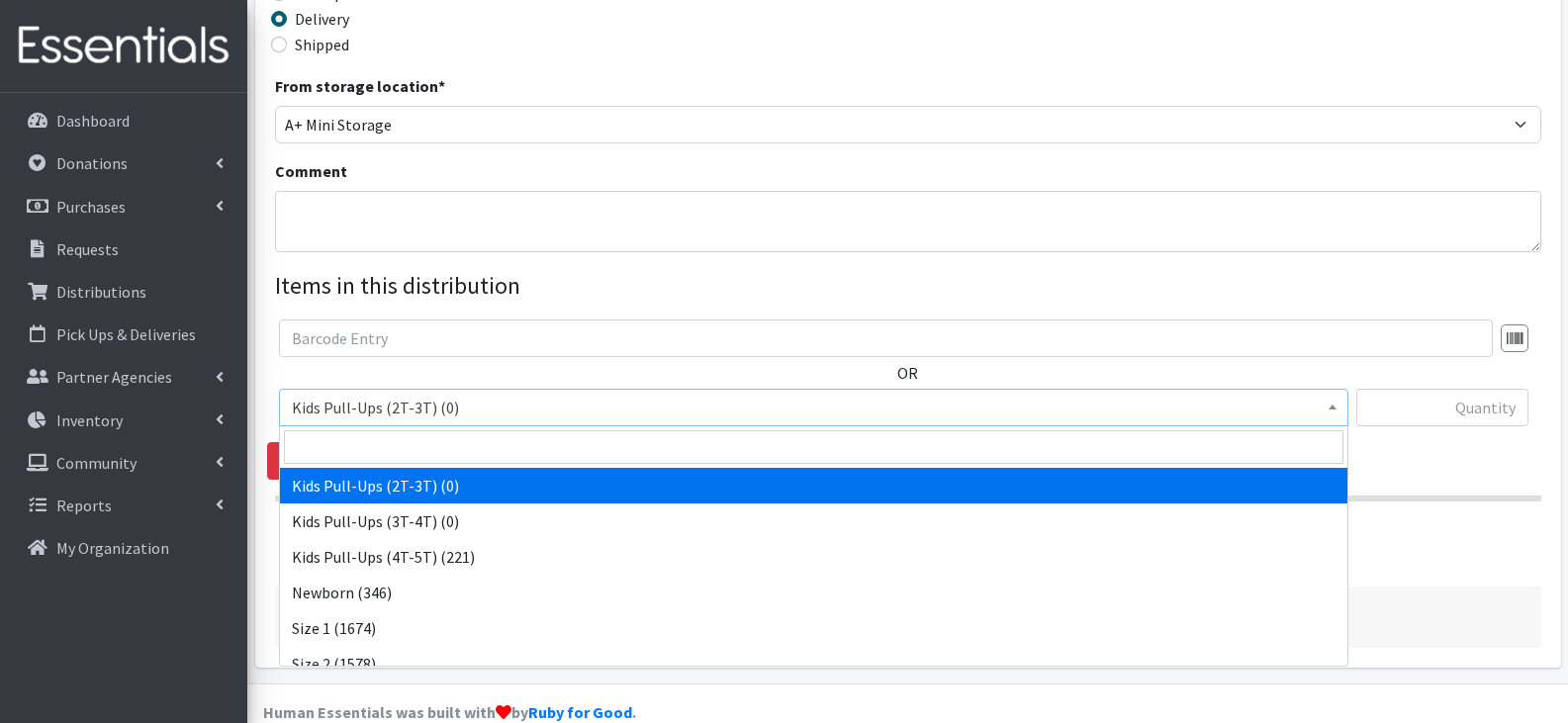
click at [514, 404] on span "Kids Pull-Ups (2T-3T) (0)" at bounding box center [814, 408] width 1044 height 28
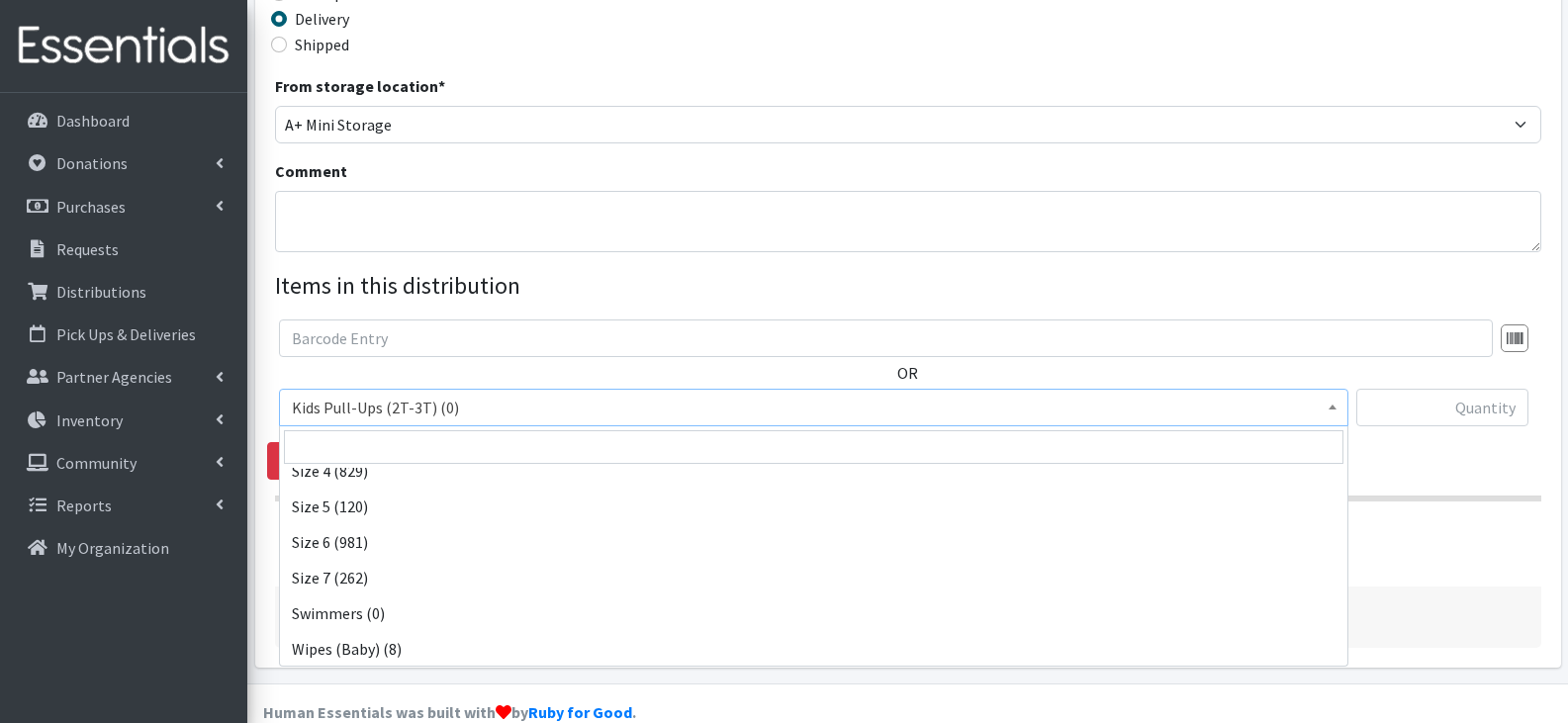
scroll to position [265, 0]
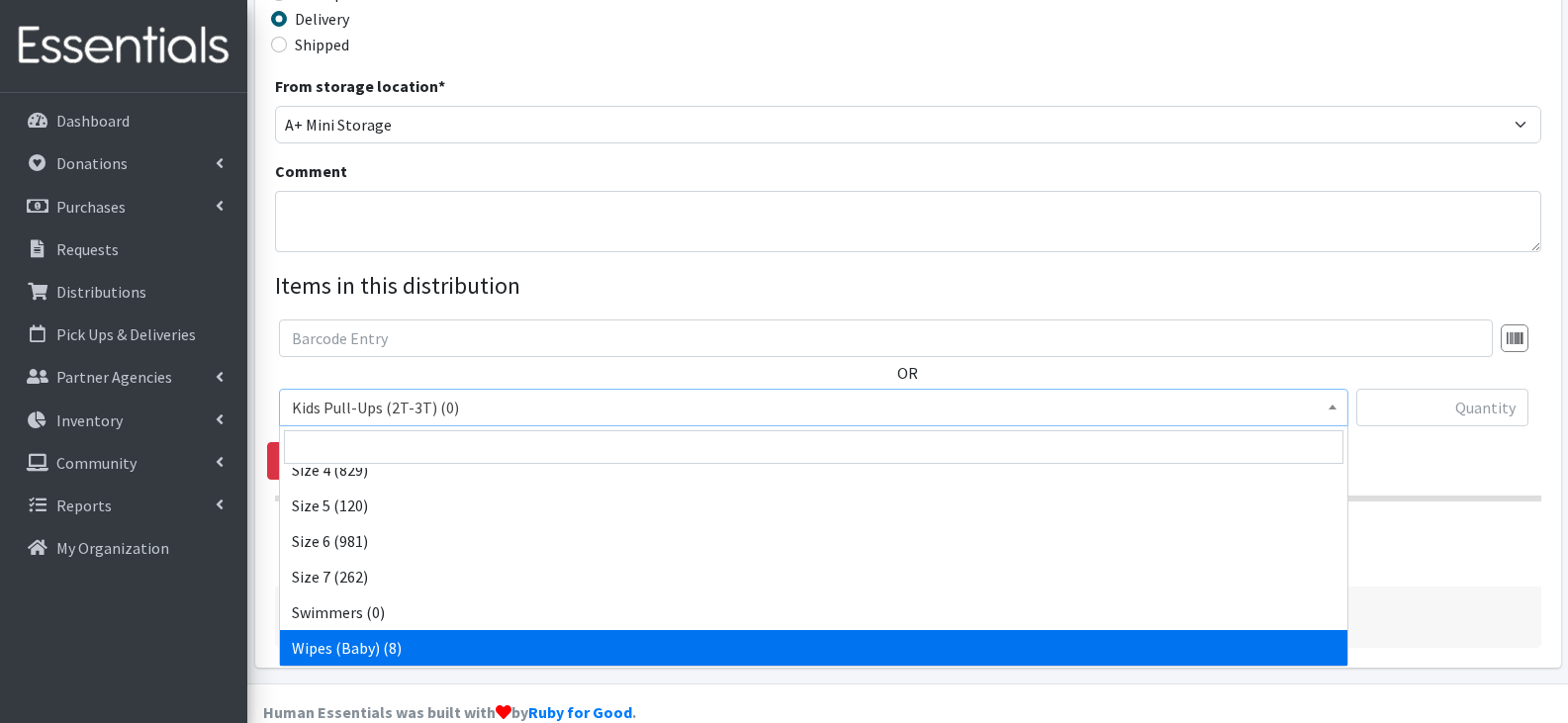
select select "13948"
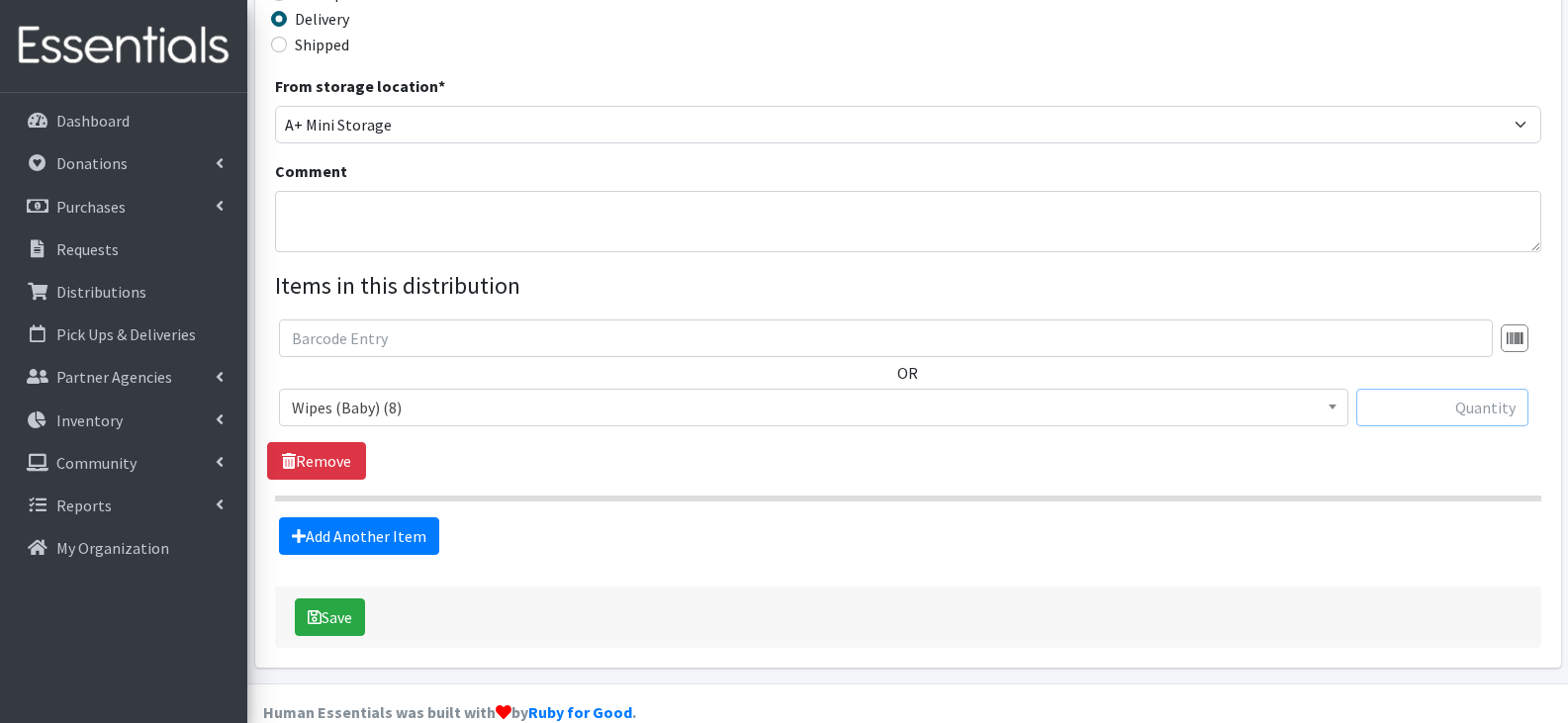
click at [1384, 407] on input "text" at bounding box center [1443, 408] width 172 height 38
type input "12"
click at [1358, 518] on div "Add Another Item" at bounding box center [907, 537] width 1281 height 38
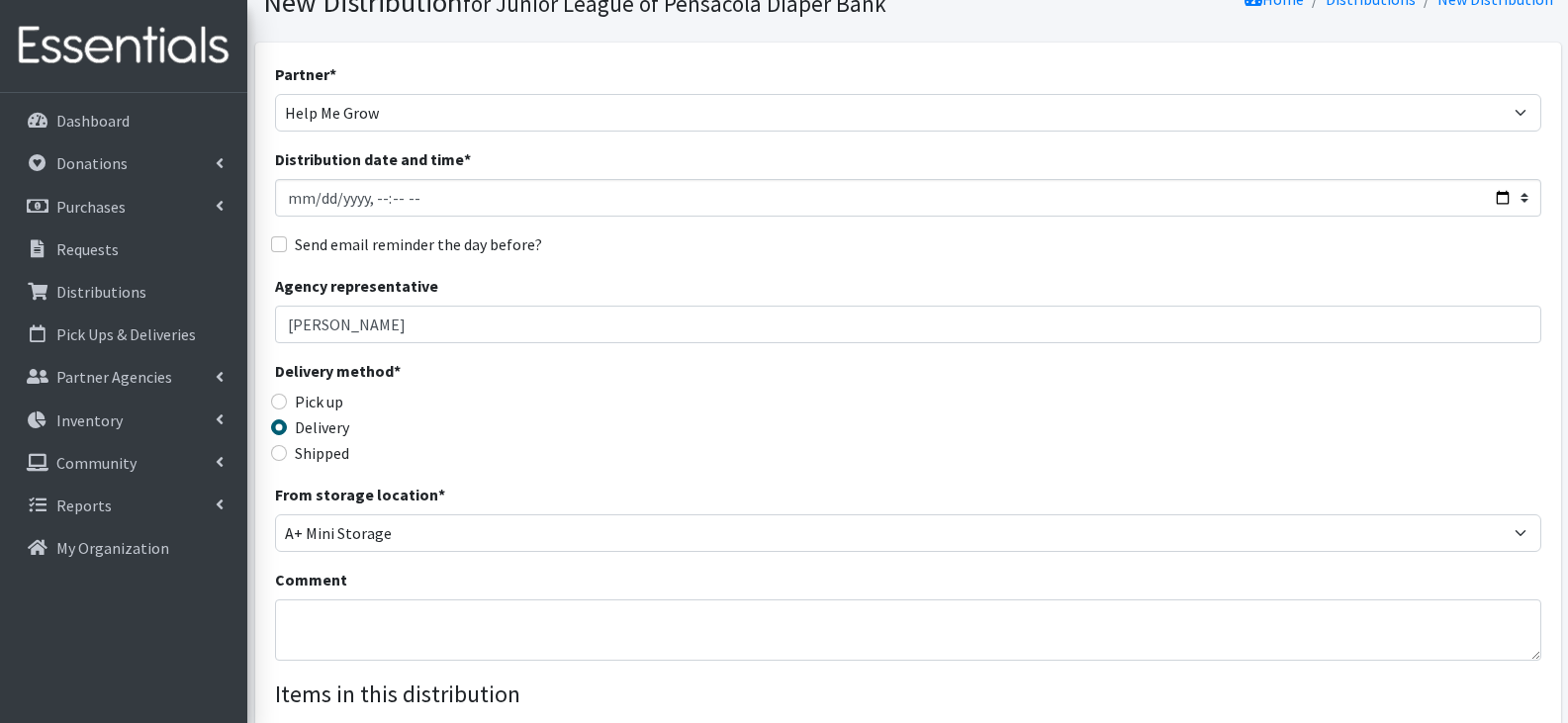
scroll to position [0, 0]
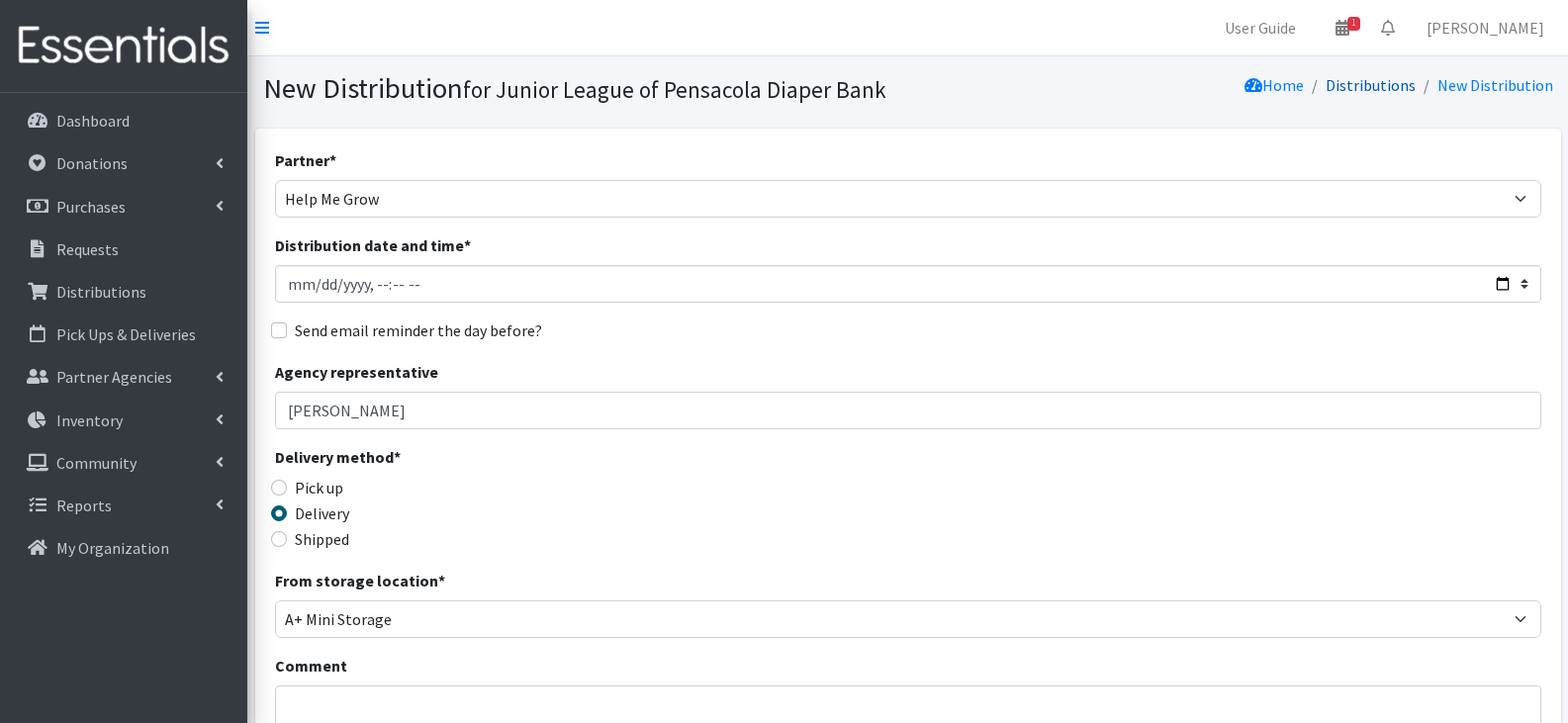
click at [1373, 81] on link "Distributions" at bounding box center [1371, 85] width 90 height 20
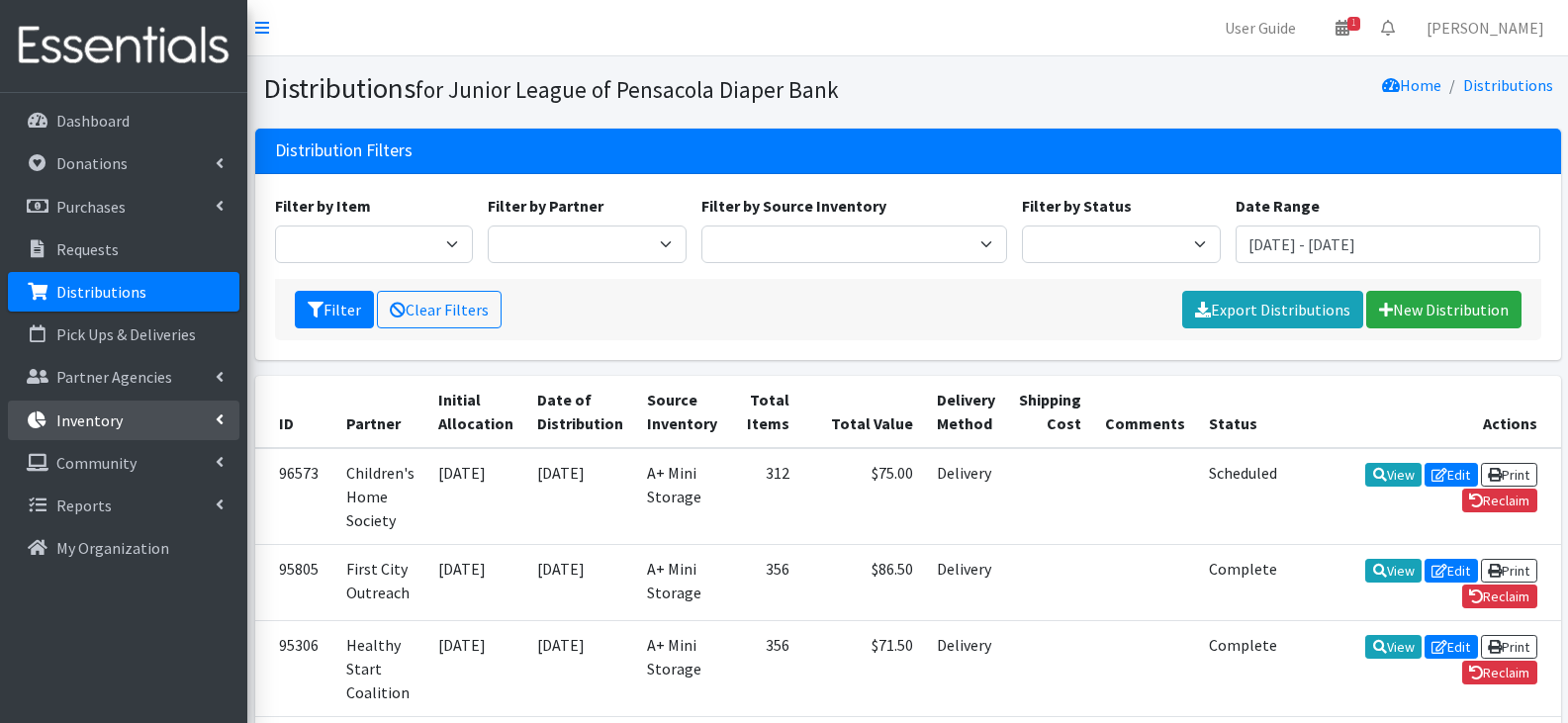
click at [142, 410] on link "Inventory" at bounding box center [124, 421] width 232 height 40
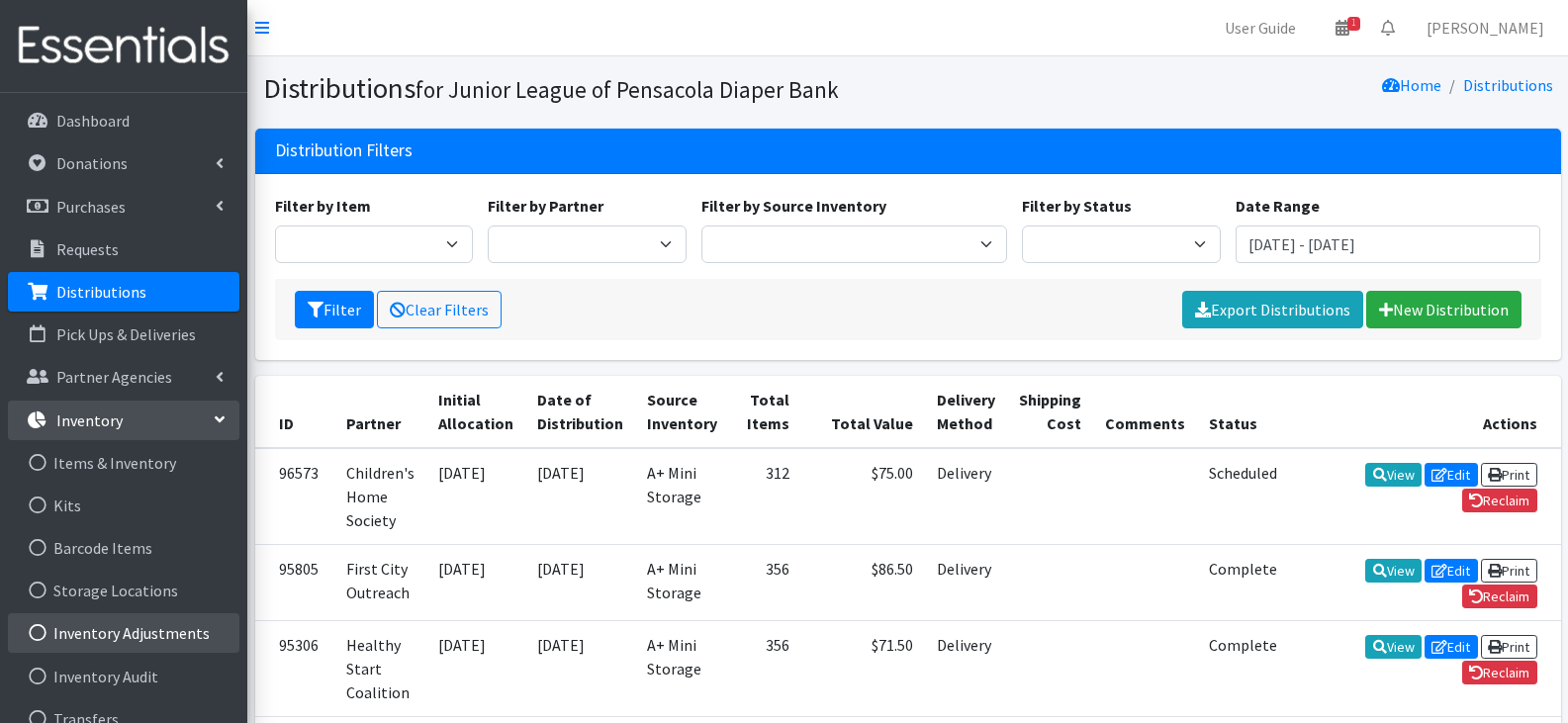
click at [130, 639] on link "Inventory Adjustments" at bounding box center [124, 633] width 232 height 40
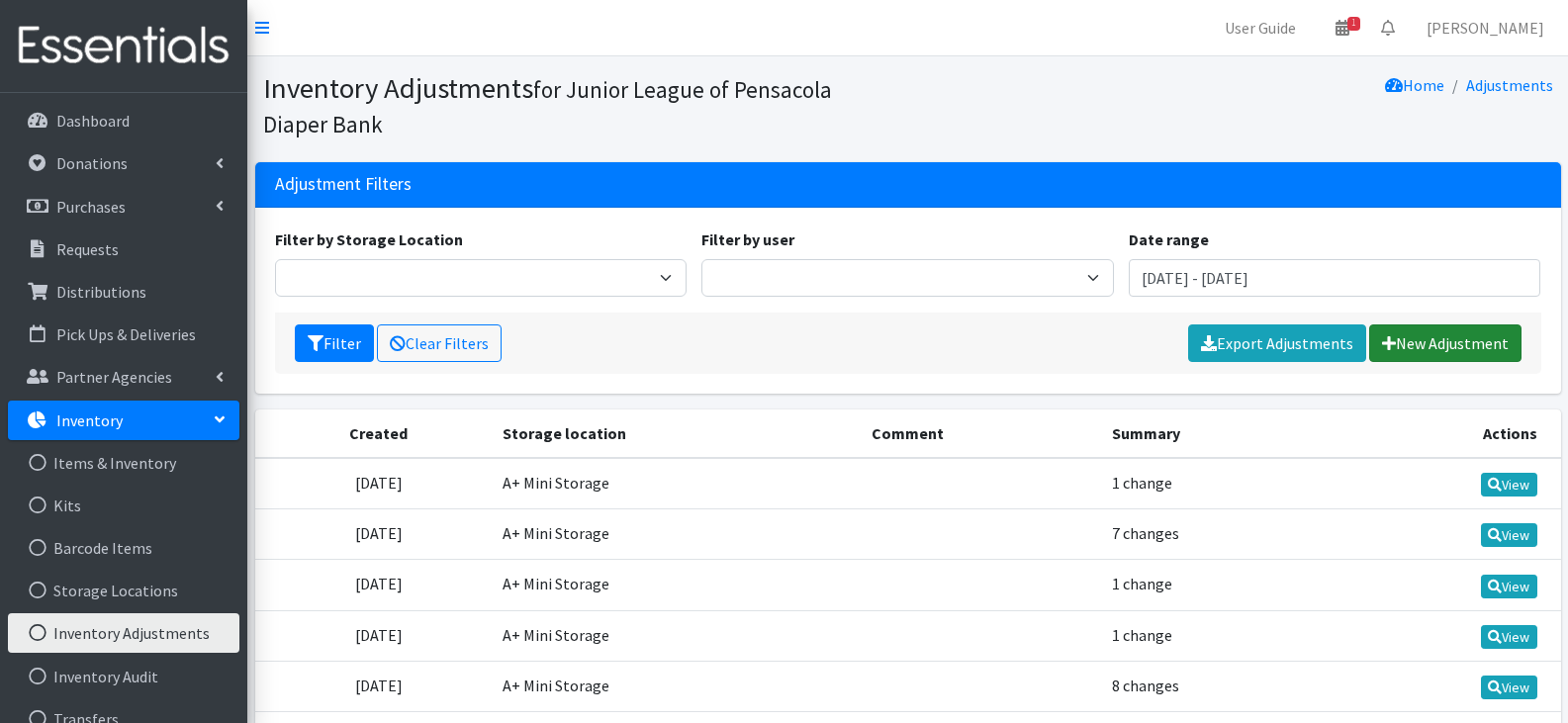
click at [1465, 343] on link "New Adjustment" at bounding box center [1445, 344] width 152 height 38
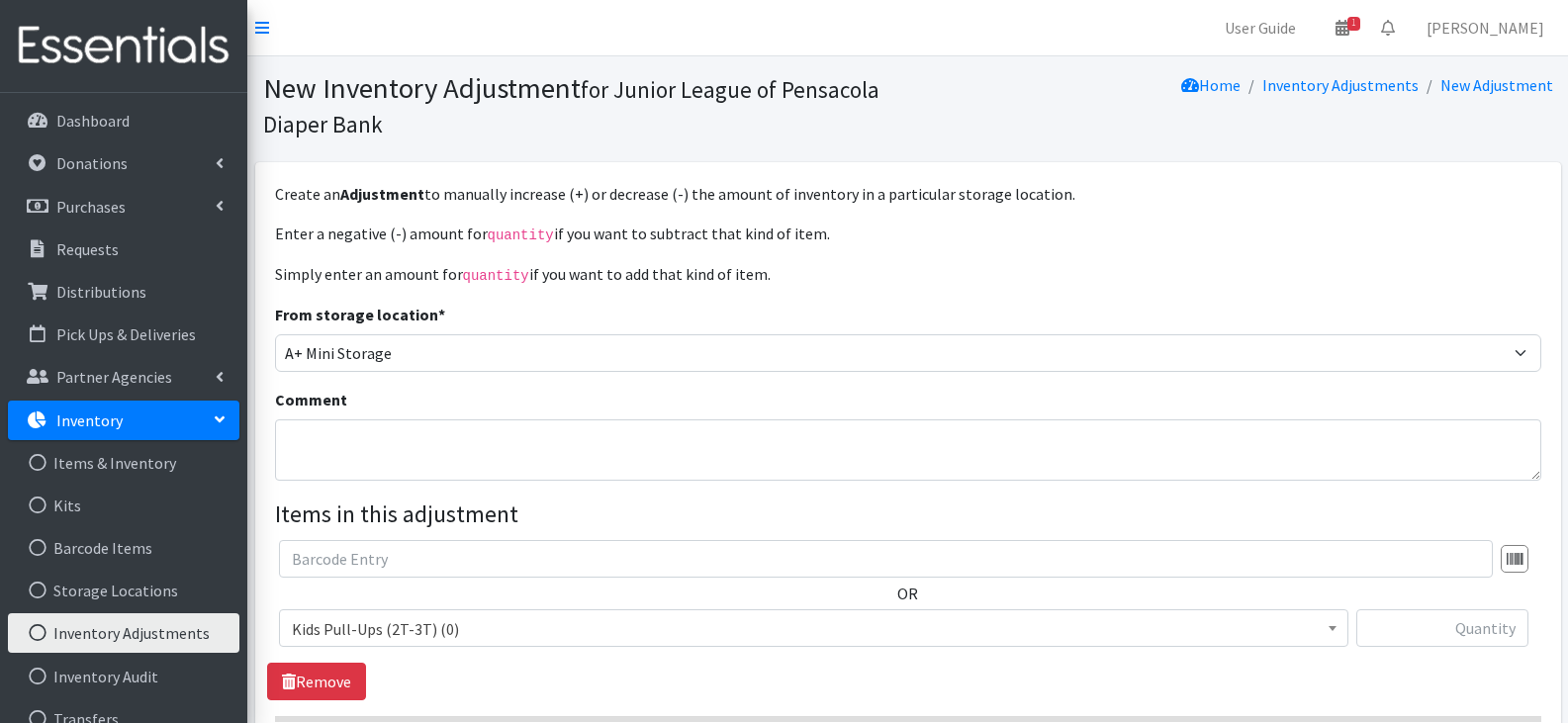
scroll to position [99, 0]
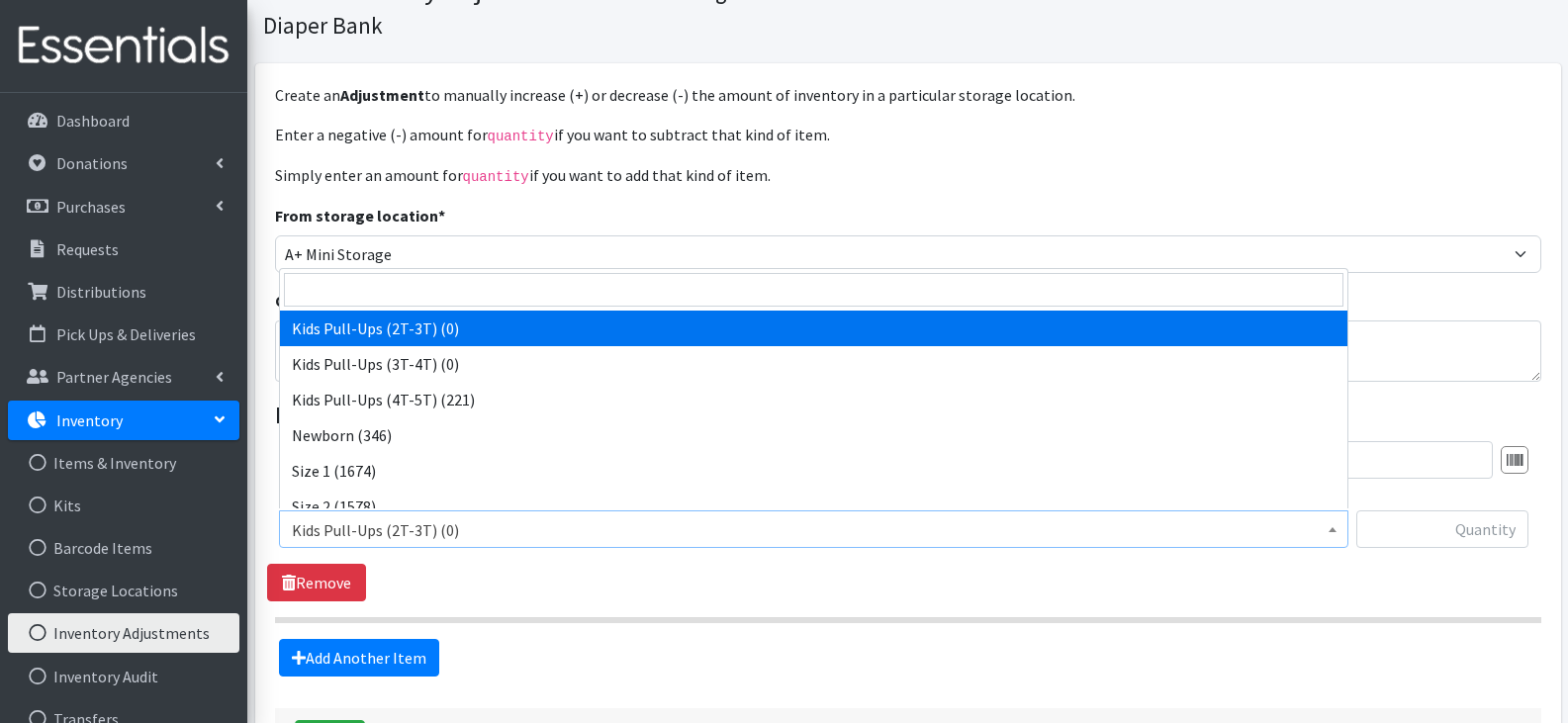
click at [934, 537] on span "Kids Pull-Ups (2T-3T) (0)" at bounding box center [814, 531] width 1044 height 28
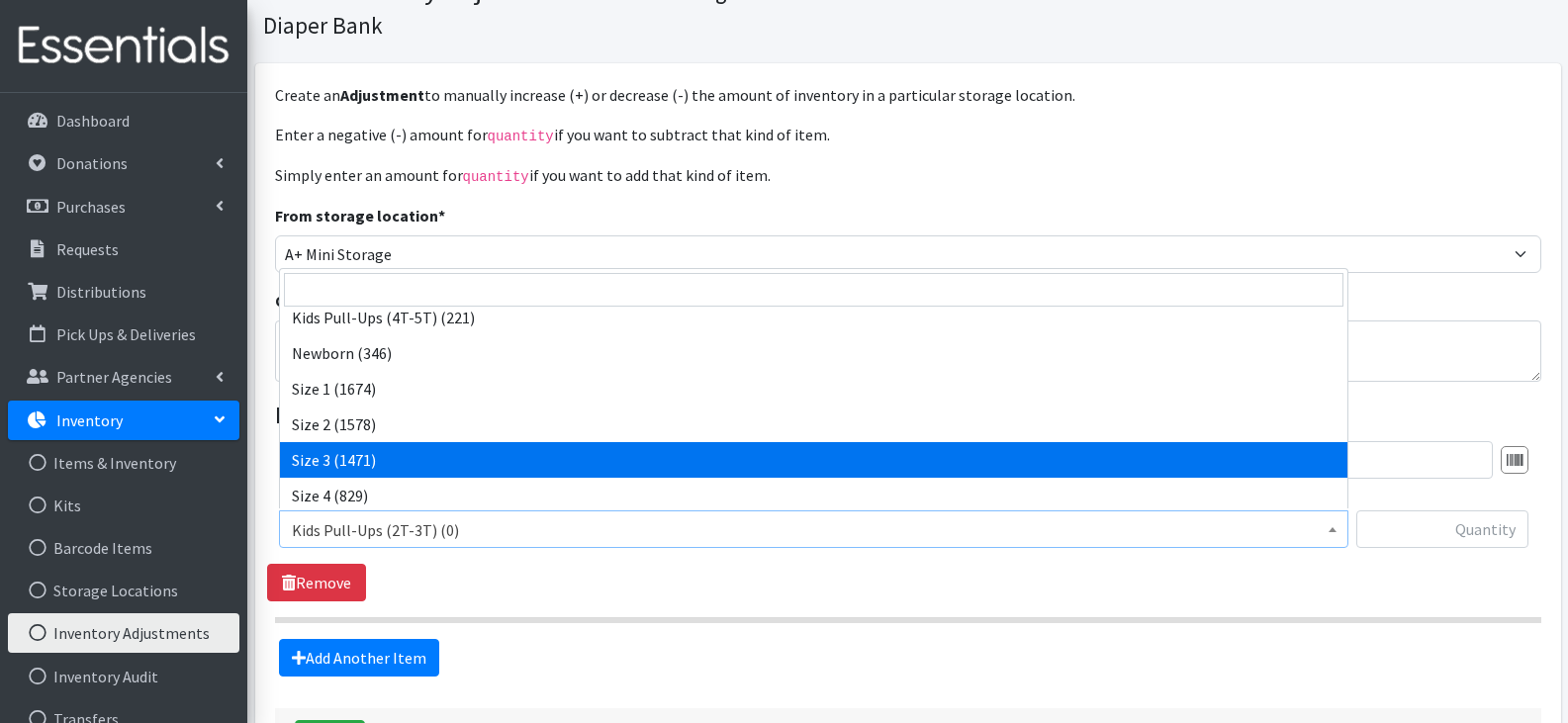
scroll to position [265, 0]
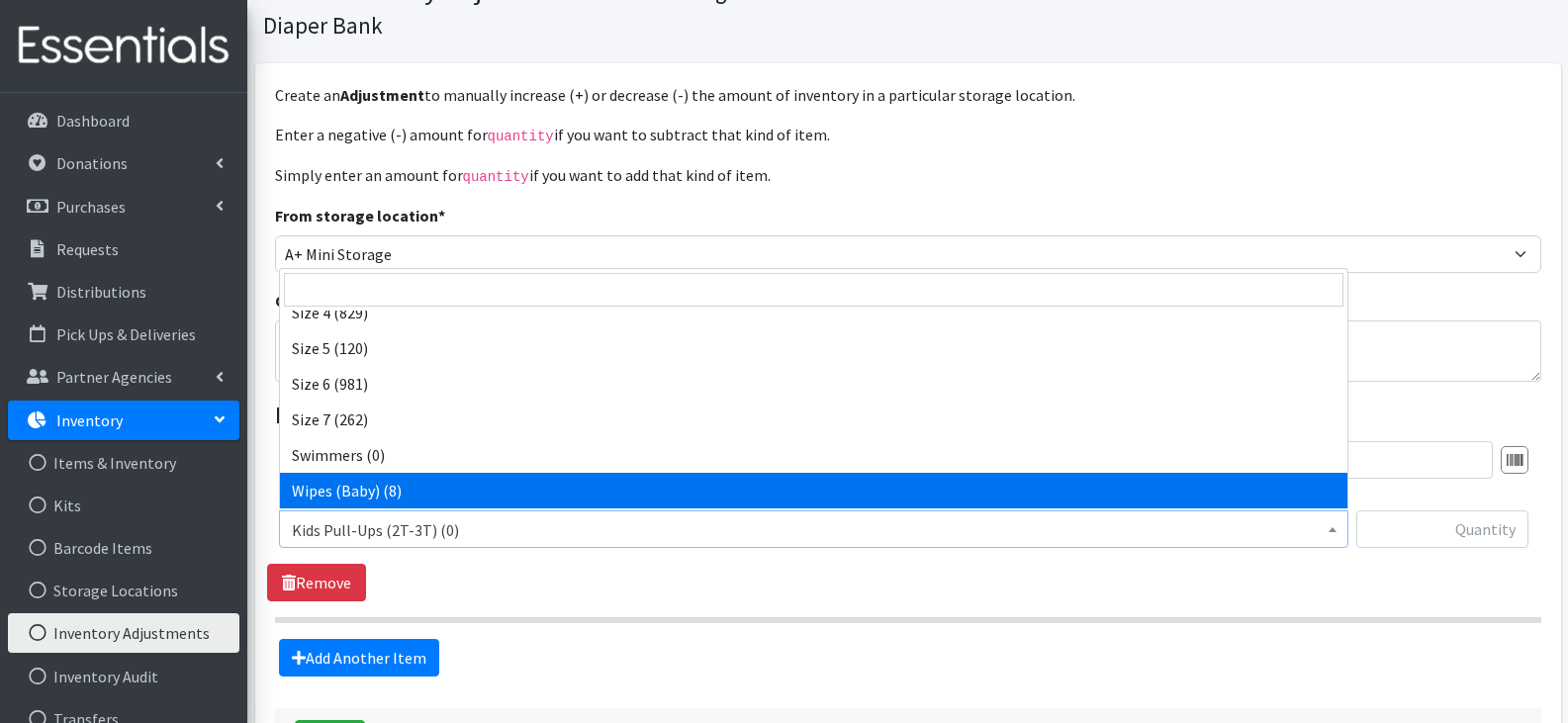
drag, startPoint x: 910, startPoint y: 488, endPoint x: 1047, endPoint y: 501, distance: 137.2
select select "13948"
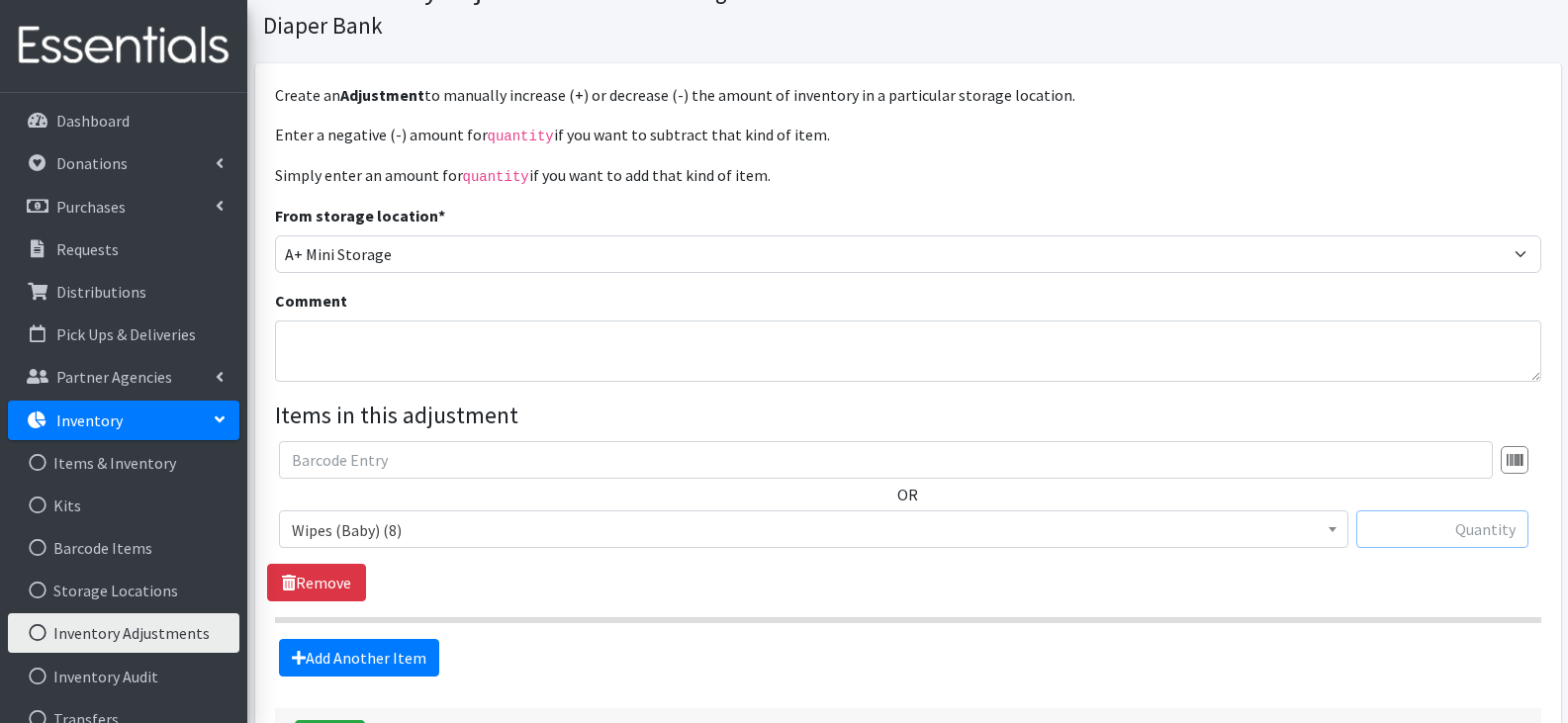
click at [1393, 511] on input "text" at bounding box center [1443, 530] width 172 height 38
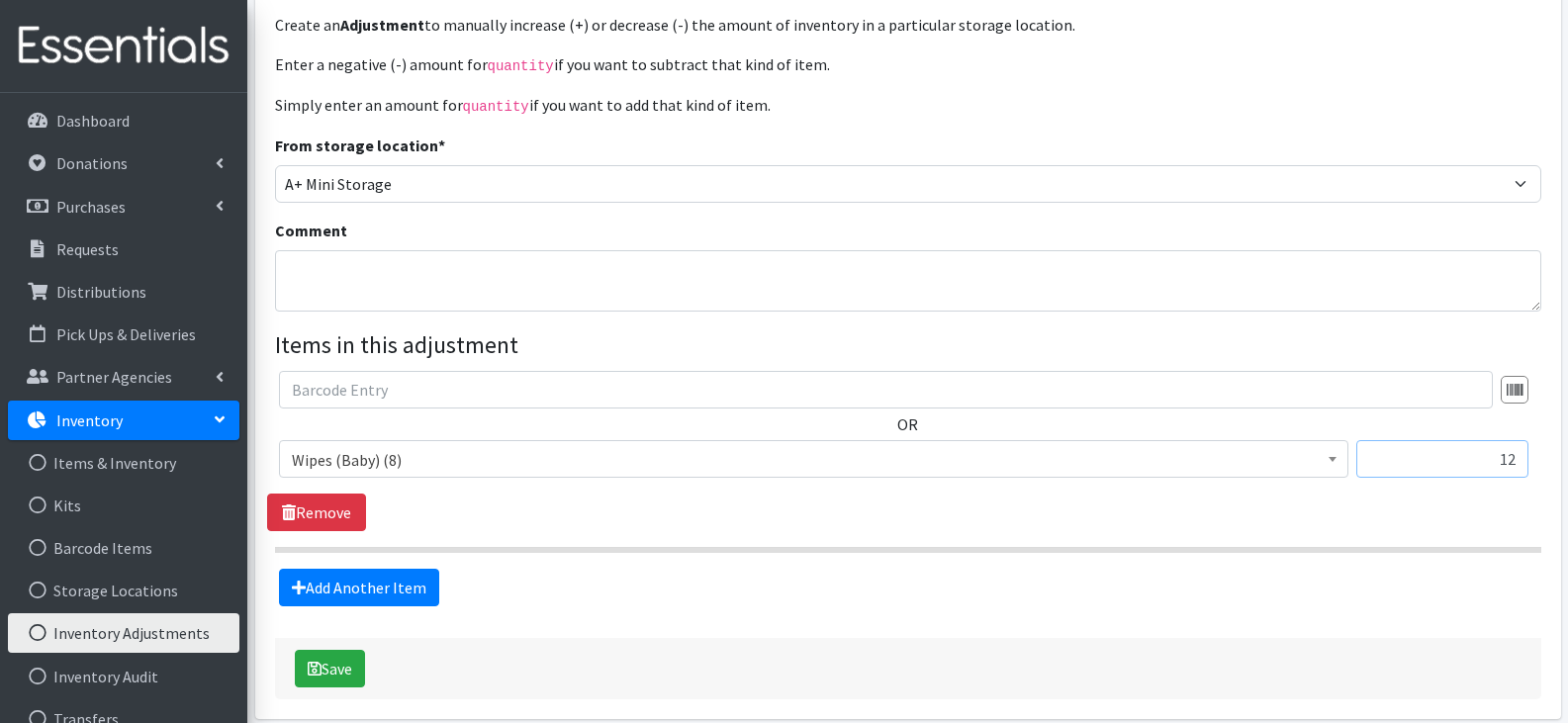
scroll to position [253, 0]
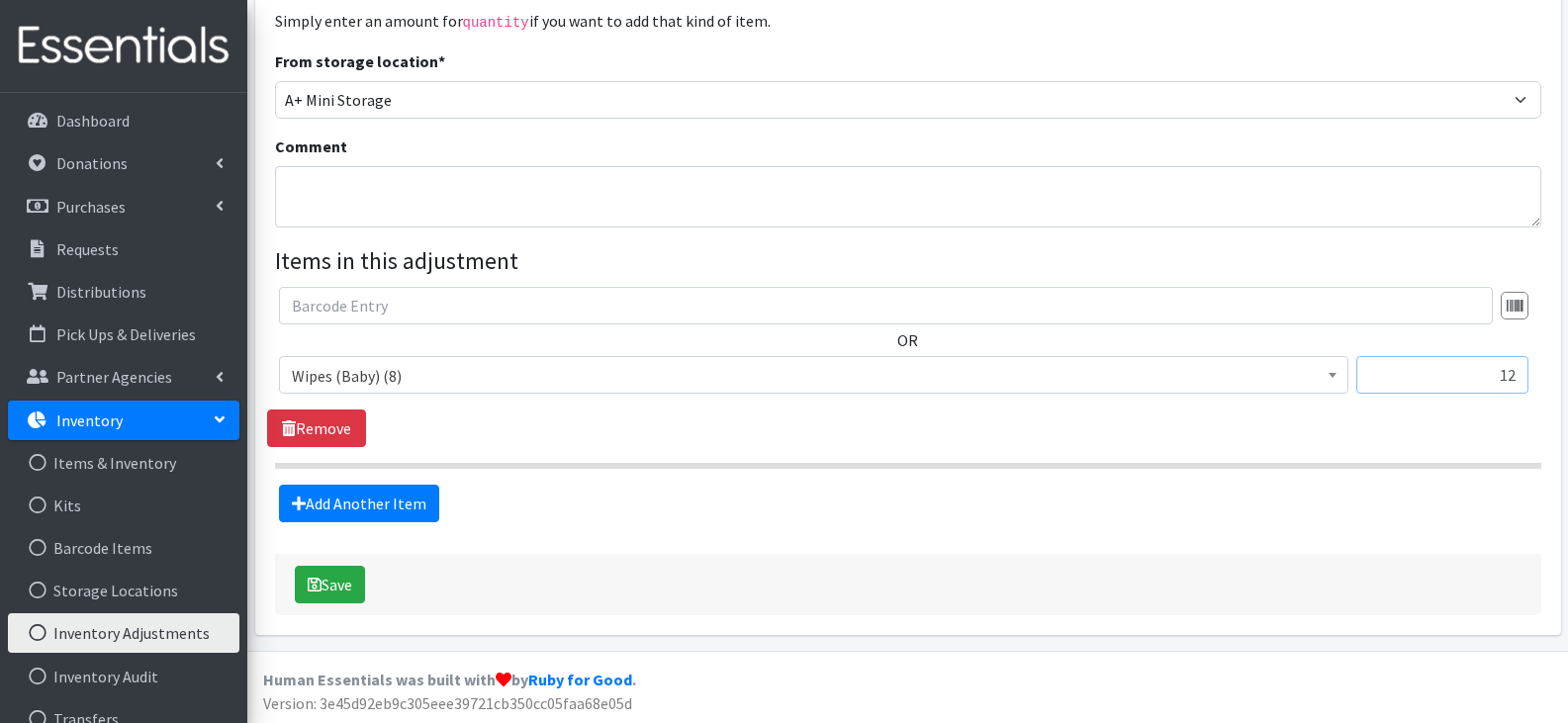
type input "12"
drag, startPoint x: 293, startPoint y: 576, endPoint x: 304, endPoint y: 576, distance: 10.9
click at [294, 576] on div "Save" at bounding box center [908, 584] width 1267 height 61
click at [337, 570] on button "Save" at bounding box center [330, 585] width 70 height 38
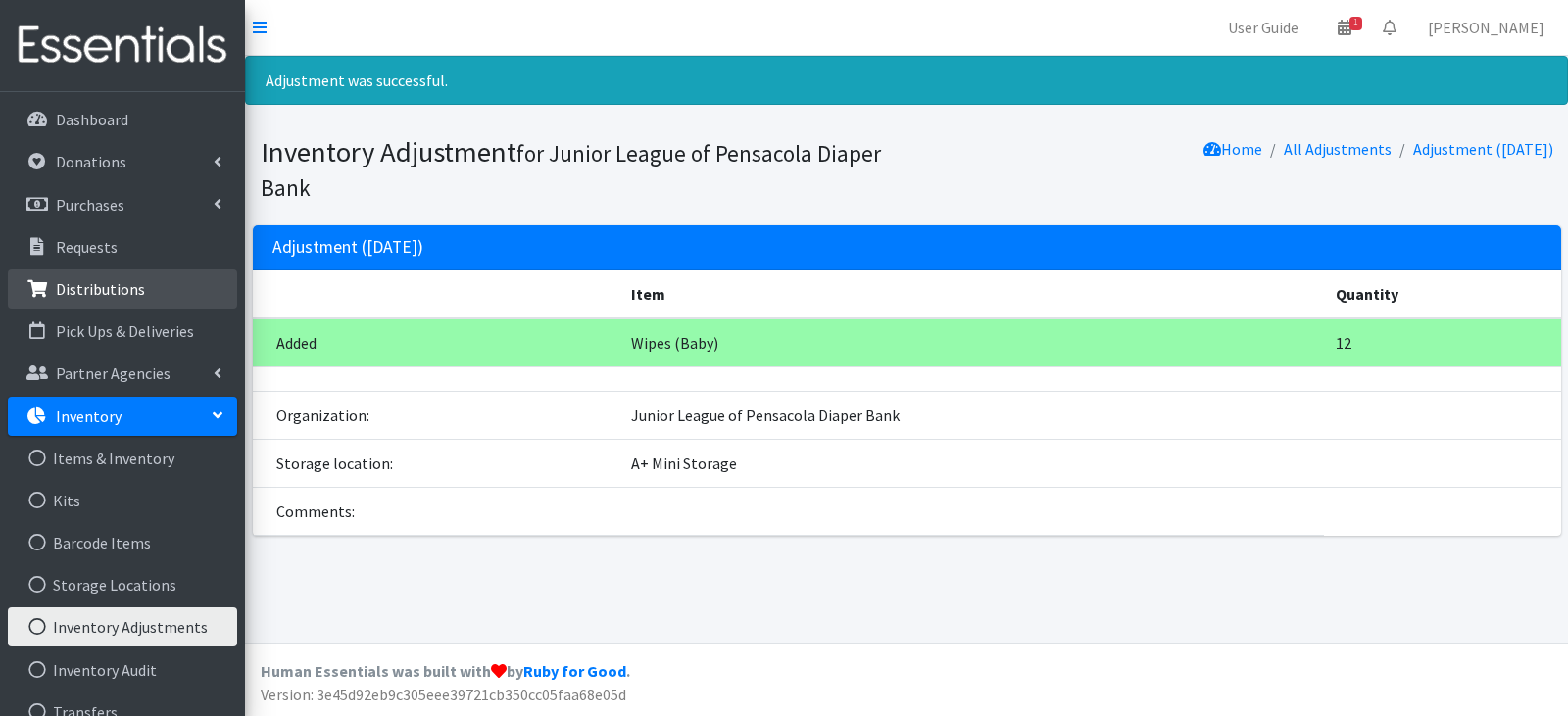
click at [52, 284] on link "Distributions" at bounding box center [123, 289] width 230 height 40
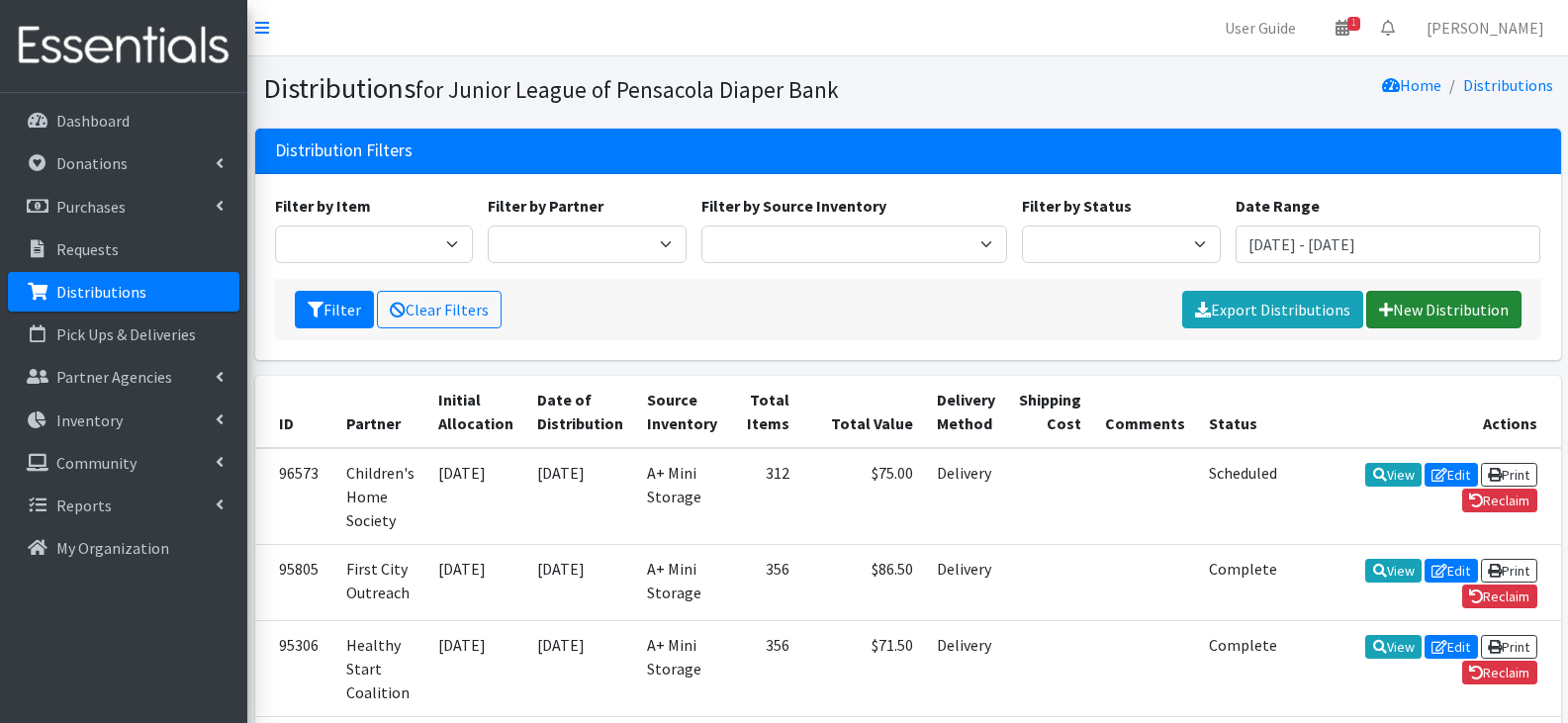
click at [1417, 305] on link "New Distribution" at bounding box center [1443, 310] width 155 height 38
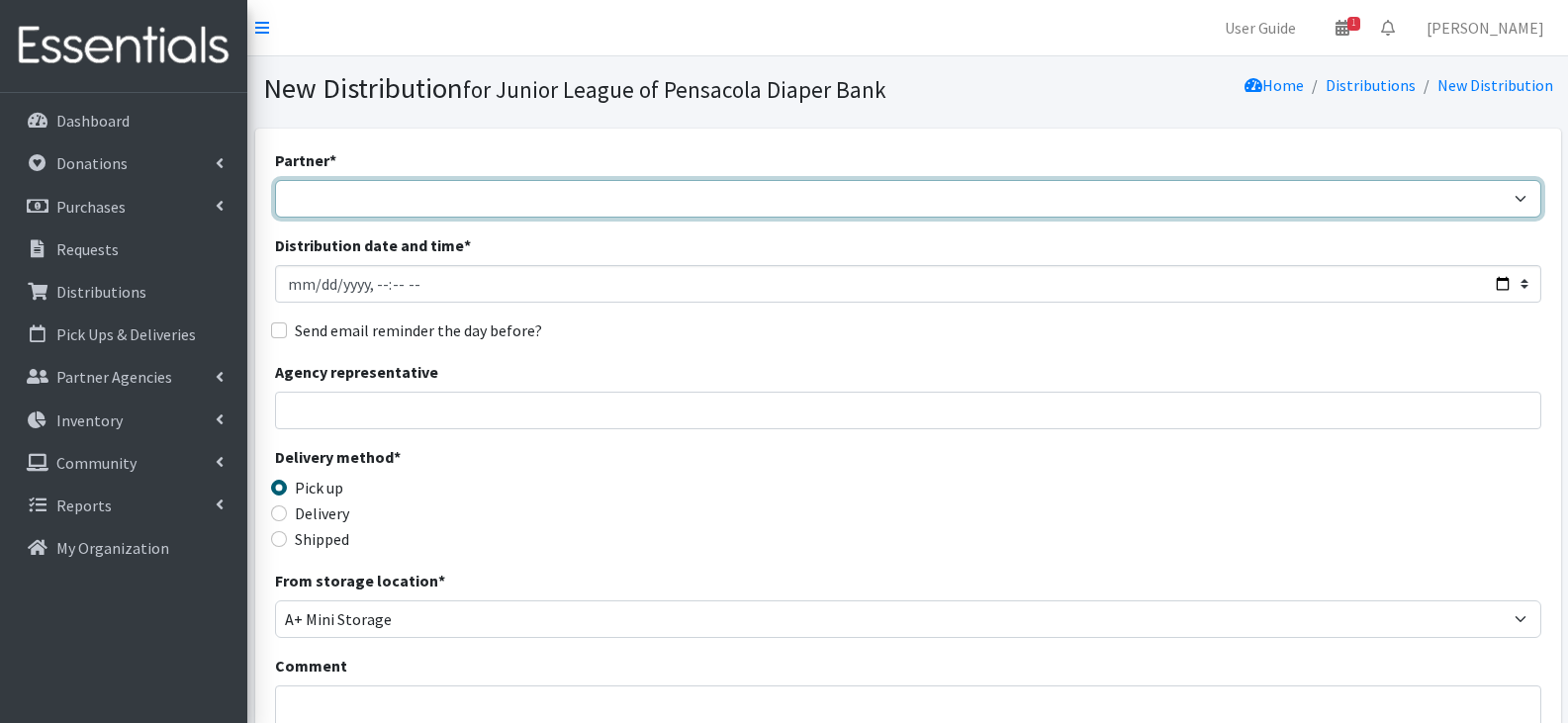
click at [704, 200] on select "Children's Home Society Community Diaper Drive First City Outreach Healthy Star…" at bounding box center [908, 199] width 1267 height 38
select select "5447"
click at [275, 180] on select "Children's Home Society Community Diaper Drive First City Outreach Healthy Star…" at bounding box center [908, 199] width 1267 height 38
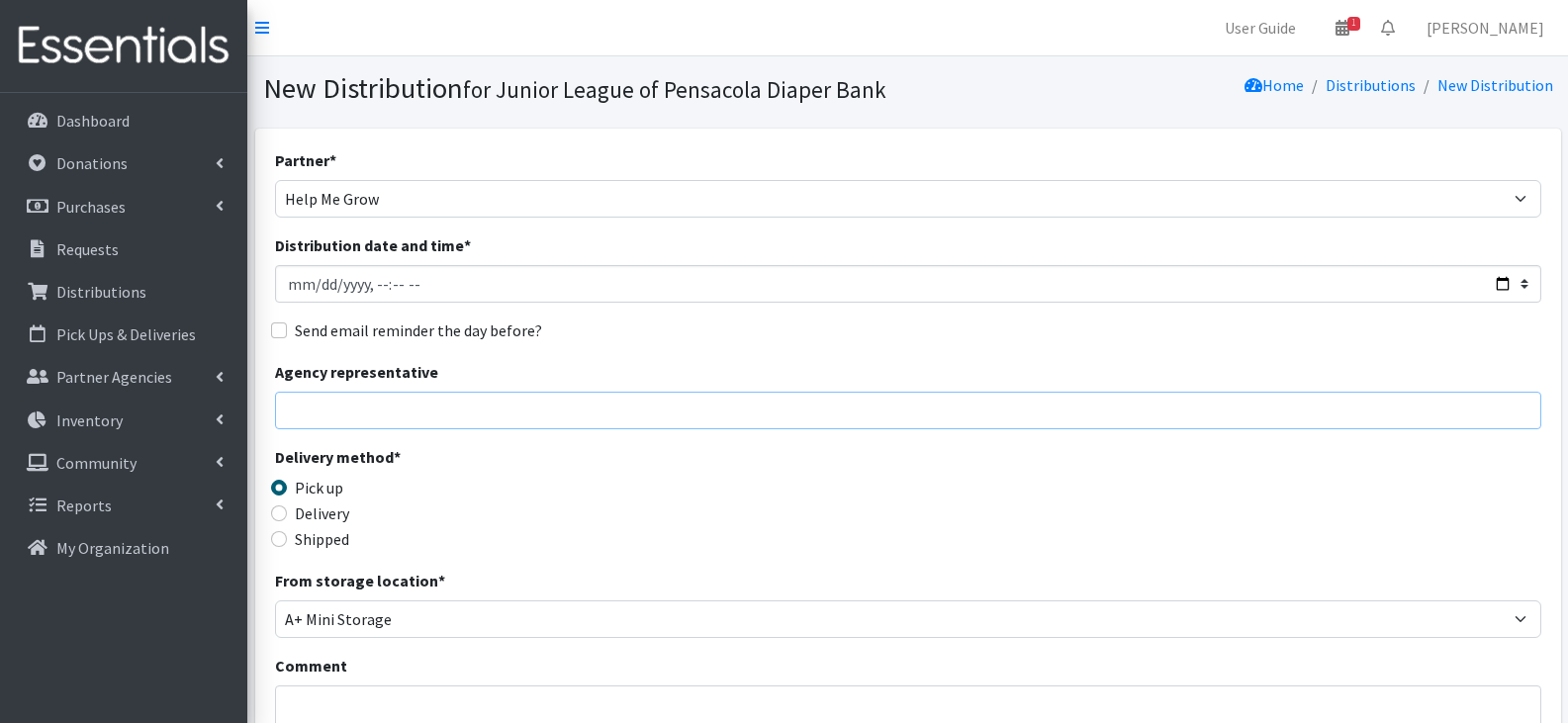
click at [617, 410] on input "Agency representative" at bounding box center [908, 411] width 1267 height 38
type input "[PERSON_NAME]"
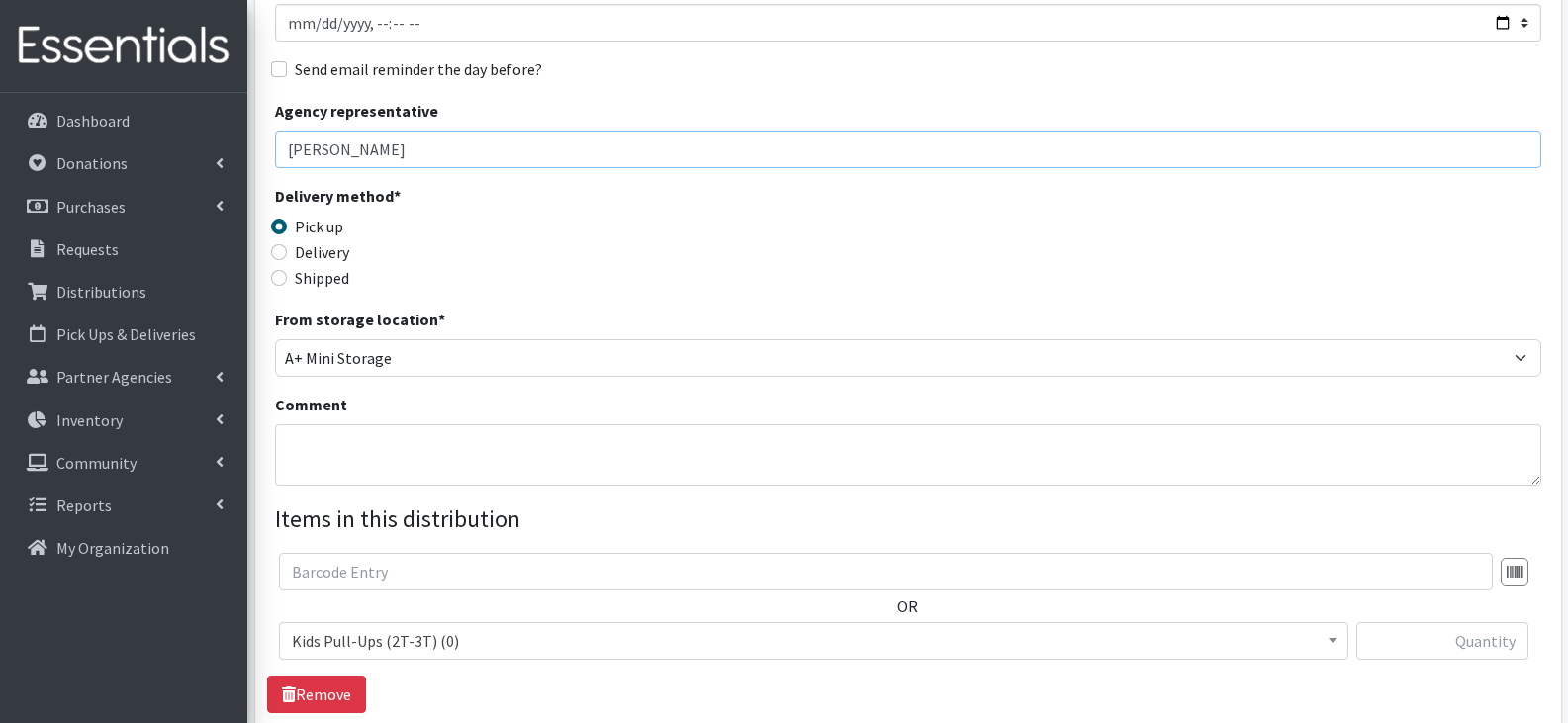
scroll to position [297, 0]
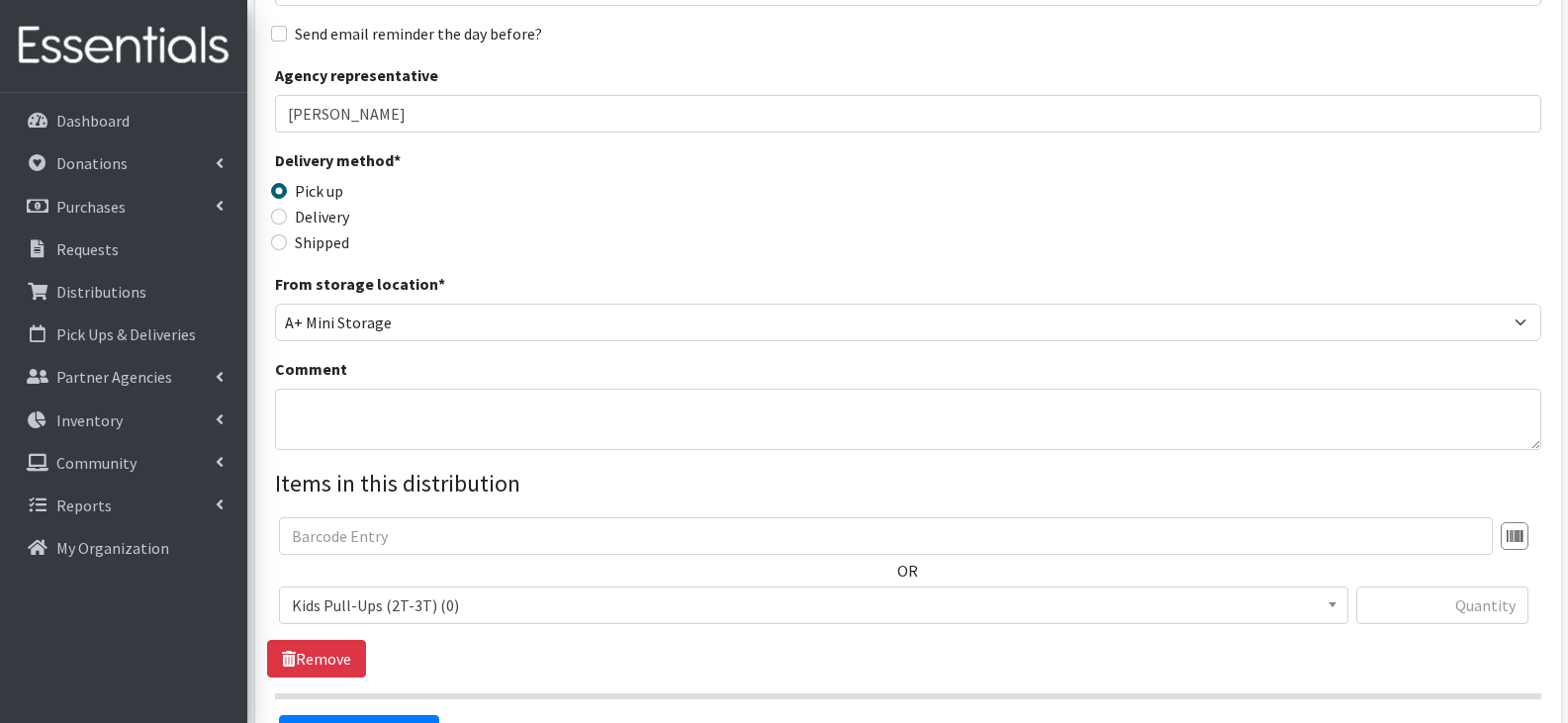
click at [304, 214] on label "Delivery" at bounding box center [322, 217] width 54 height 24
click at [287, 214] on input "Delivery" at bounding box center [279, 217] width 16 height 16
radio input "true"
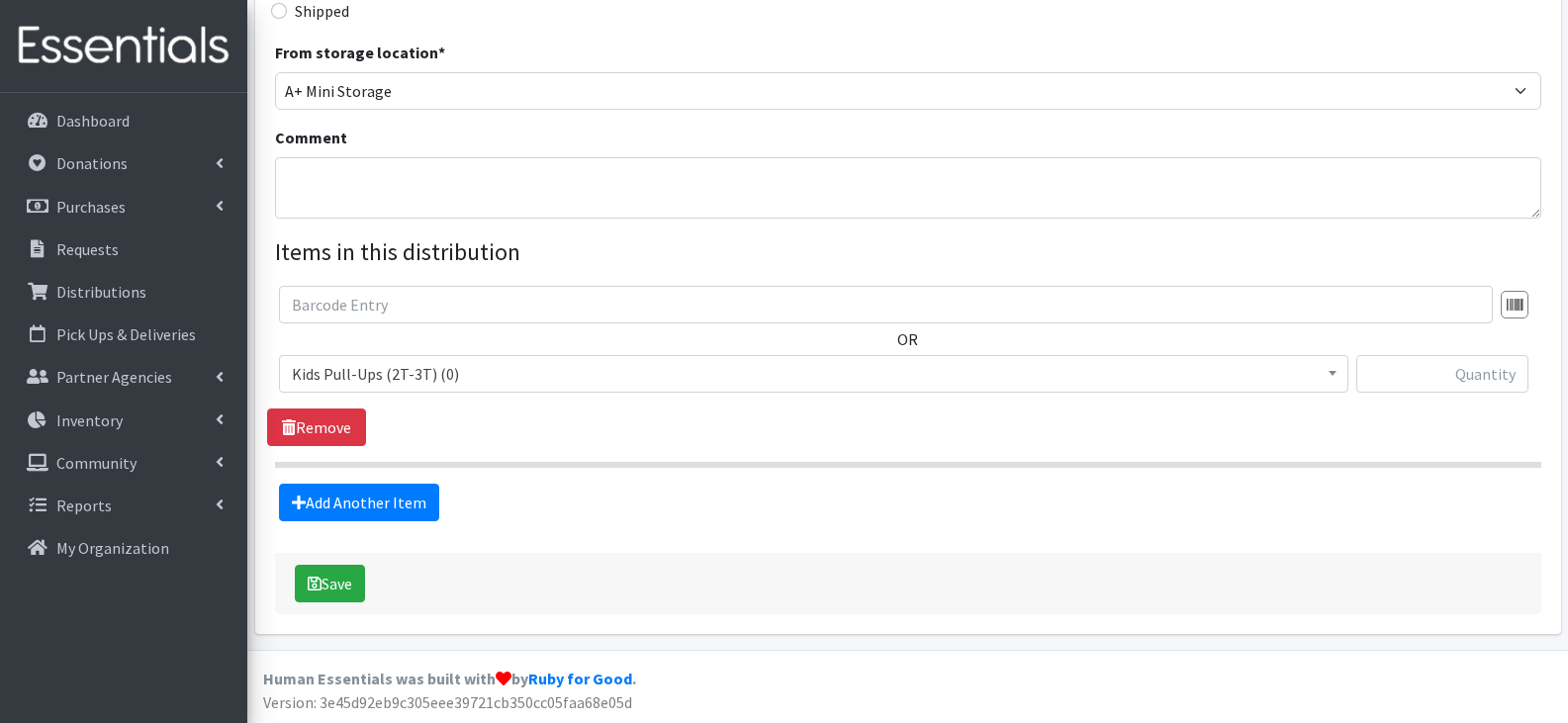
scroll to position [529, 0]
click at [537, 374] on span "Kids Pull-Ups (2T-3T) (0)" at bounding box center [814, 373] width 1044 height 28
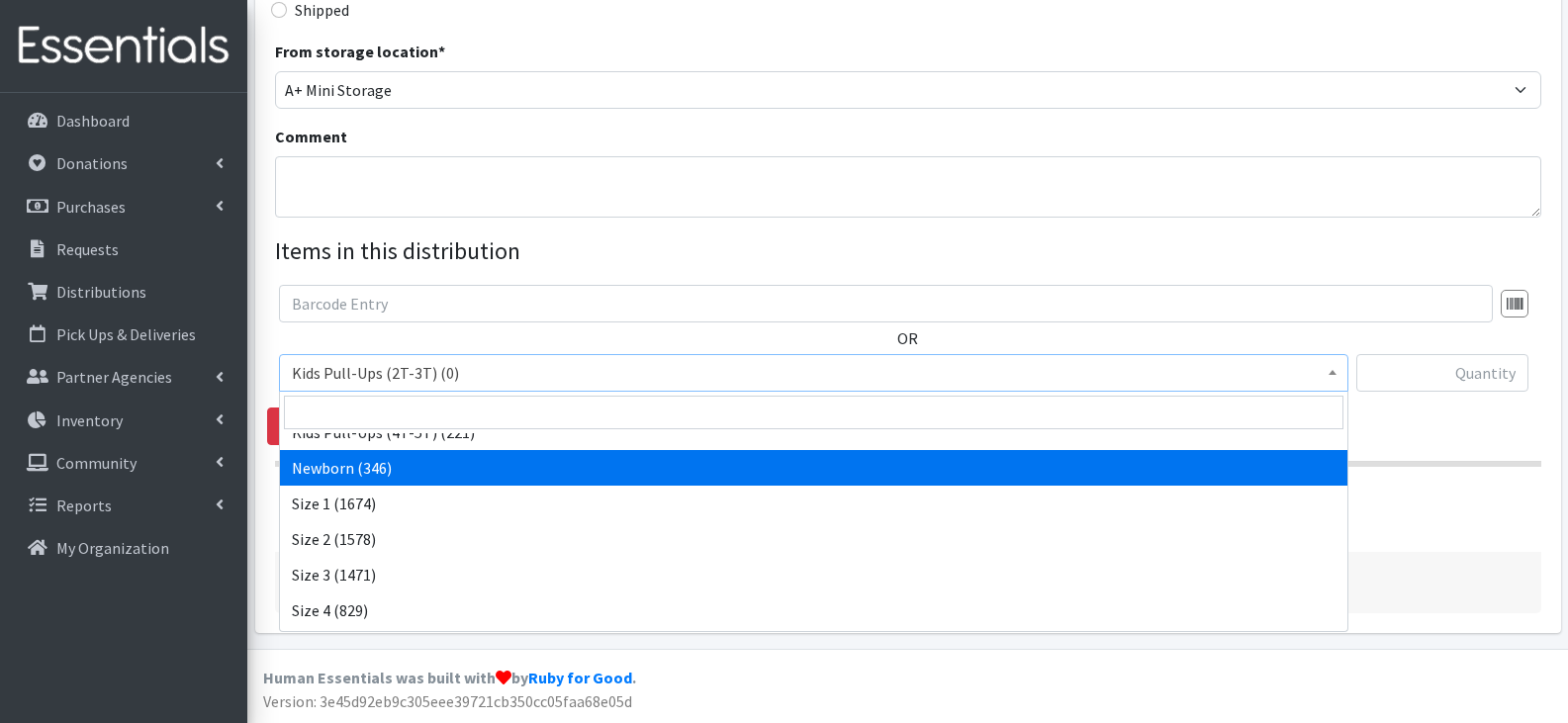
scroll to position [265, 0]
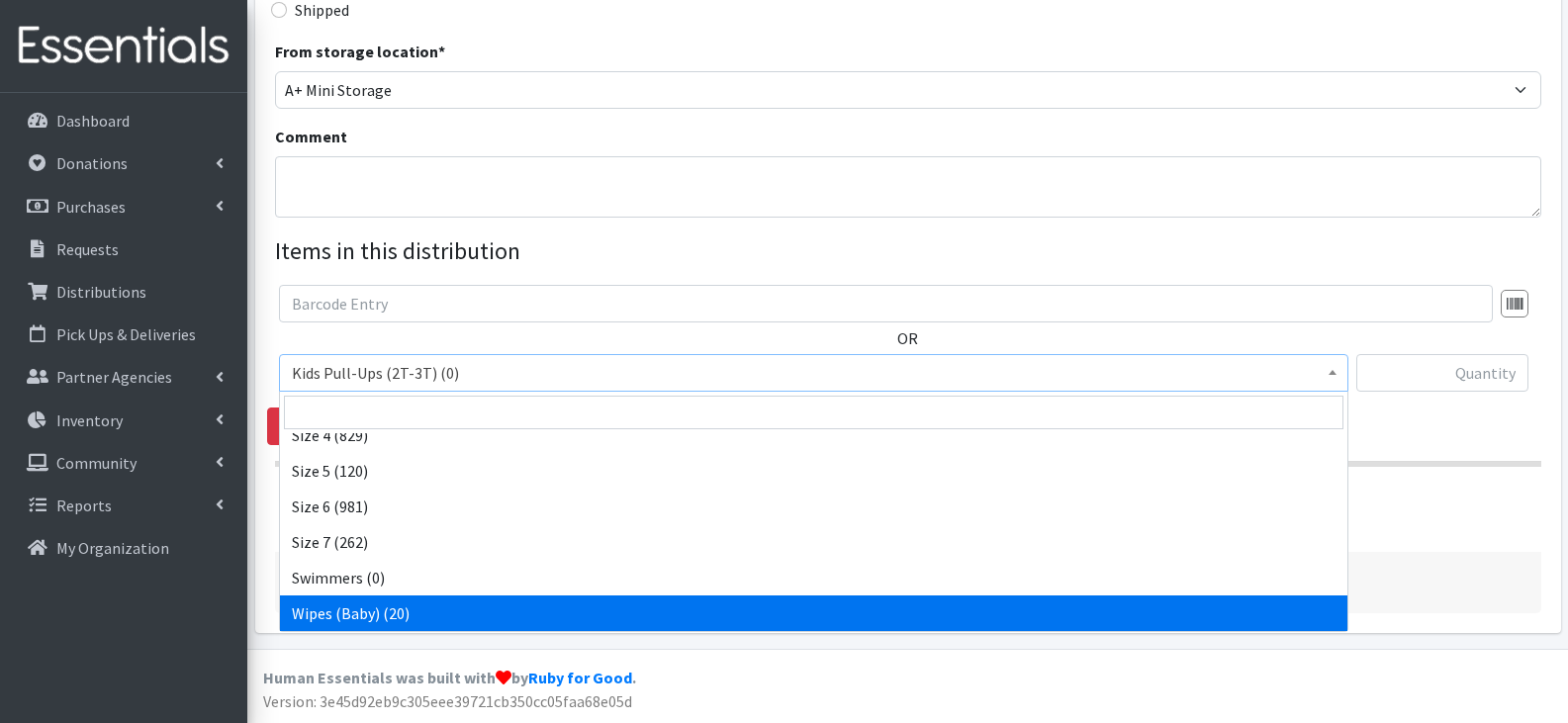
select select "13948"
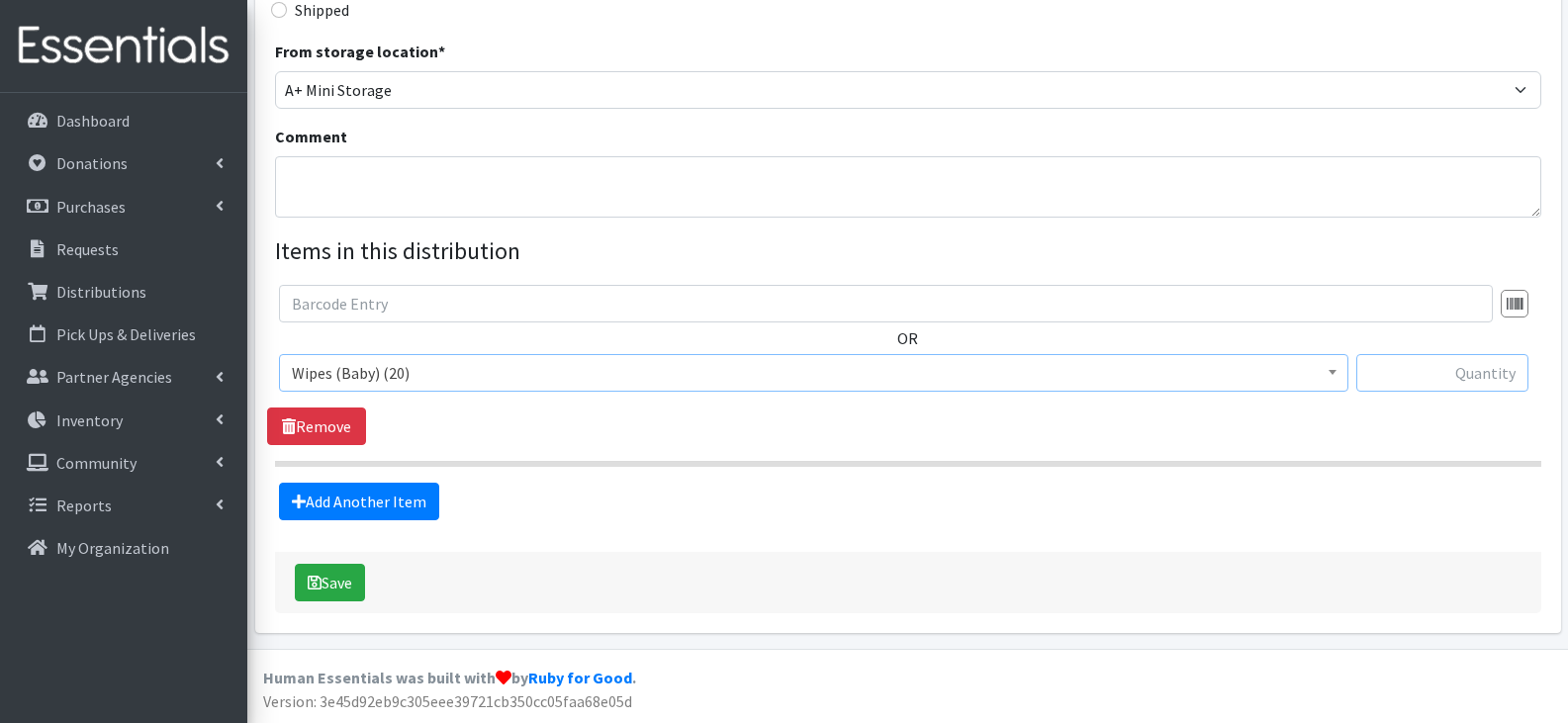
click at [1485, 380] on input "text" at bounding box center [1443, 373] width 172 height 38
type input "12"
click at [373, 502] on link "Add Another Item" at bounding box center [359, 502] width 160 height 38
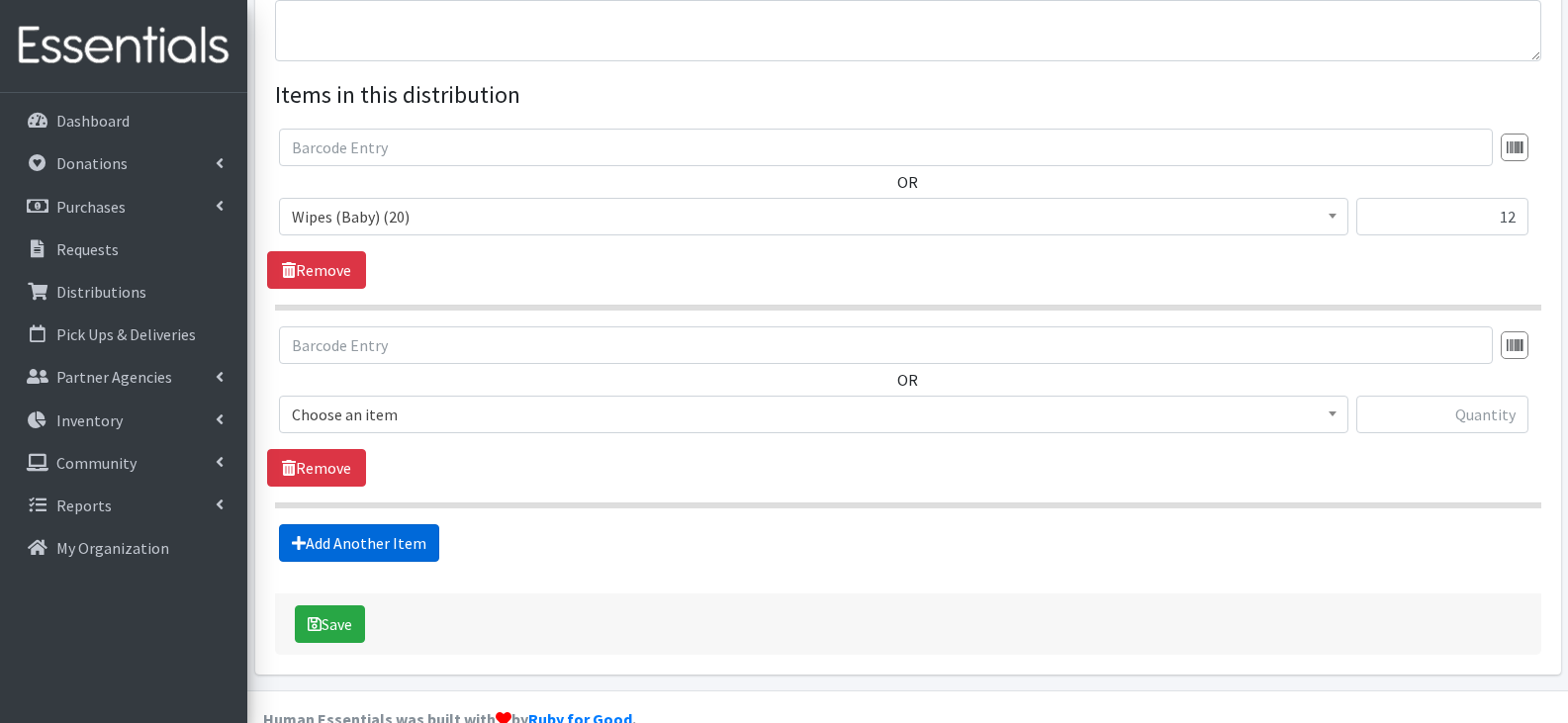
scroll to position [727, 0]
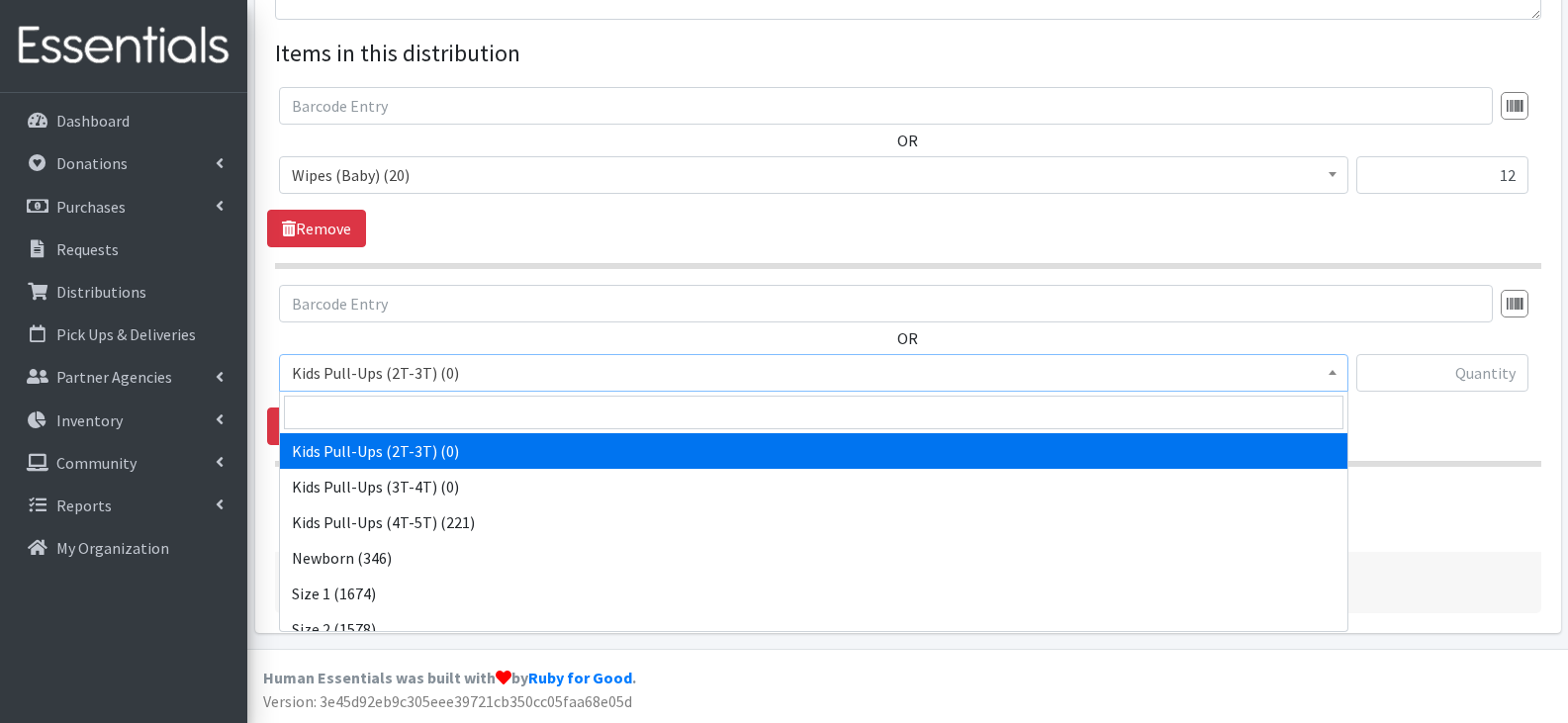
click at [521, 377] on span "Kids Pull-Ups (2T-3T) (0)" at bounding box center [814, 373] width 1044 height 28
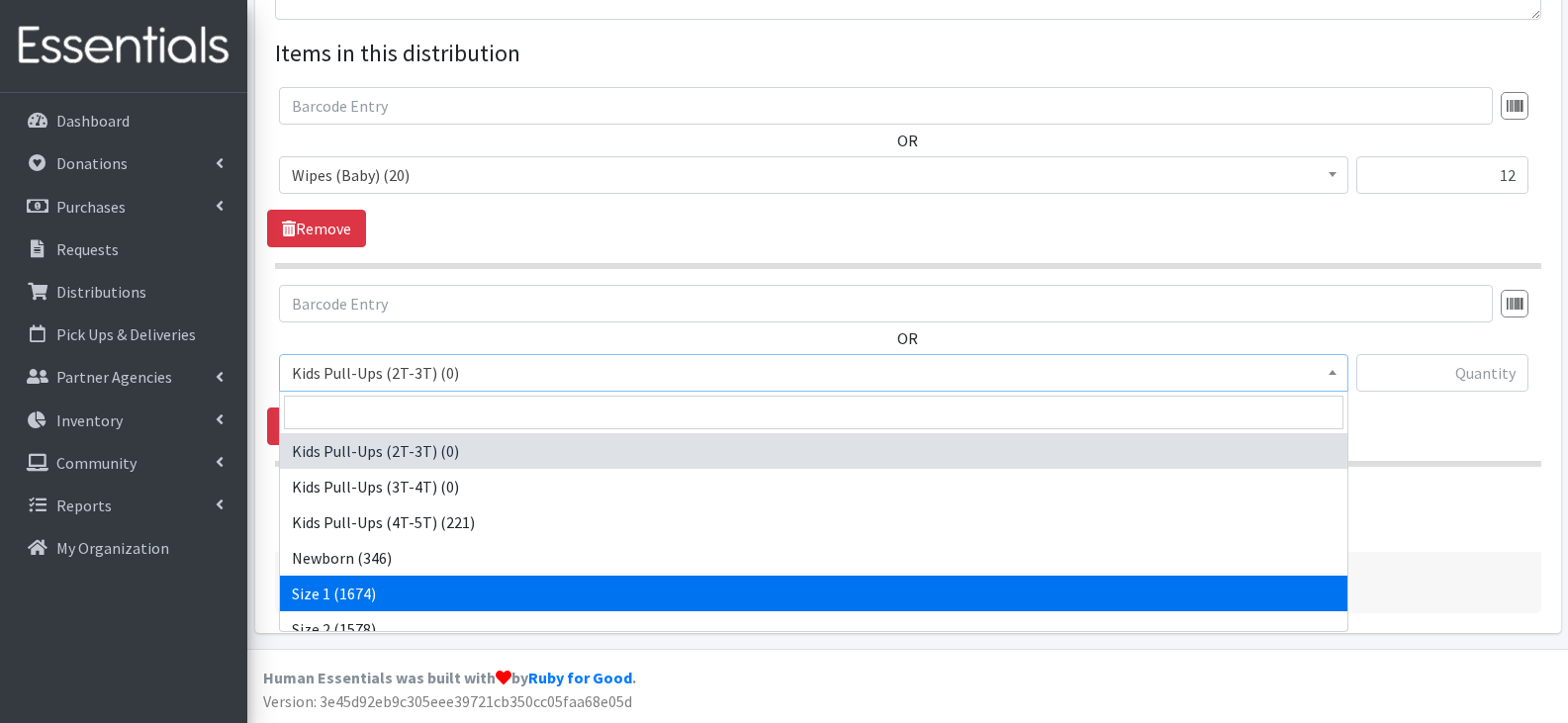
select select "13971"
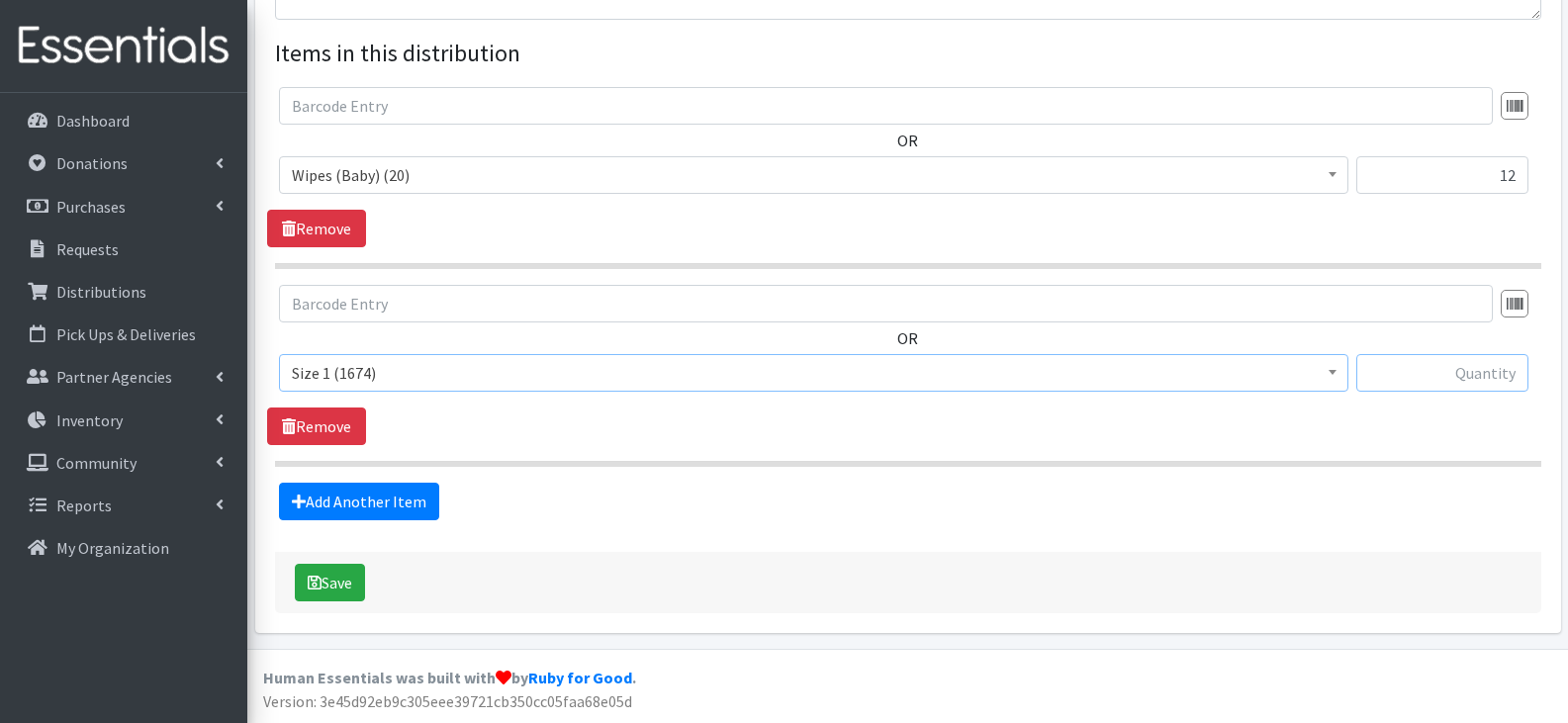
click at [1489, 372] on input "text" at bounding box center [1443, 373] width 172 height 38
type input "100"
click at [417, 496] on link "Add Another Item" at bounding box center [359, 502] width 160 height 38
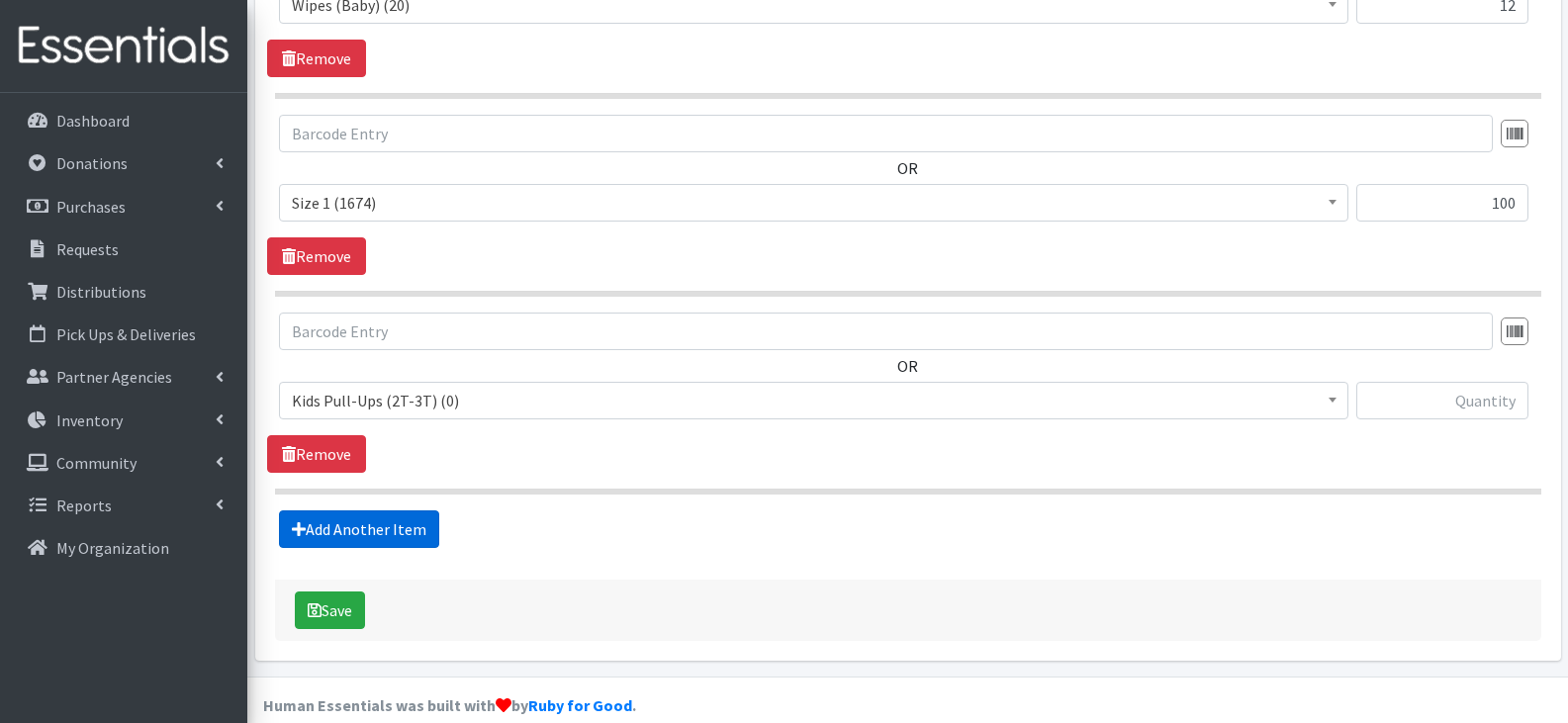
scroll to position [925, 0]
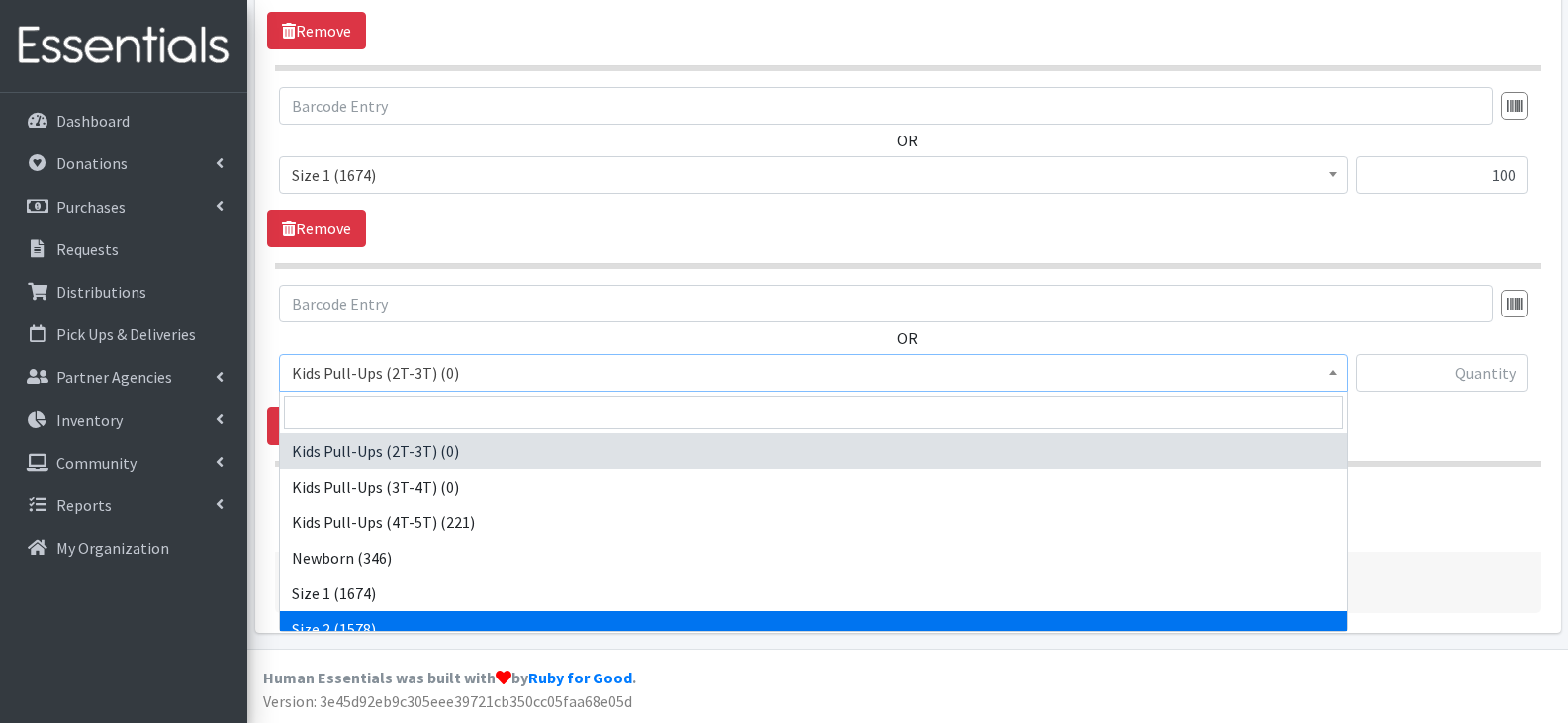
select select "13972"
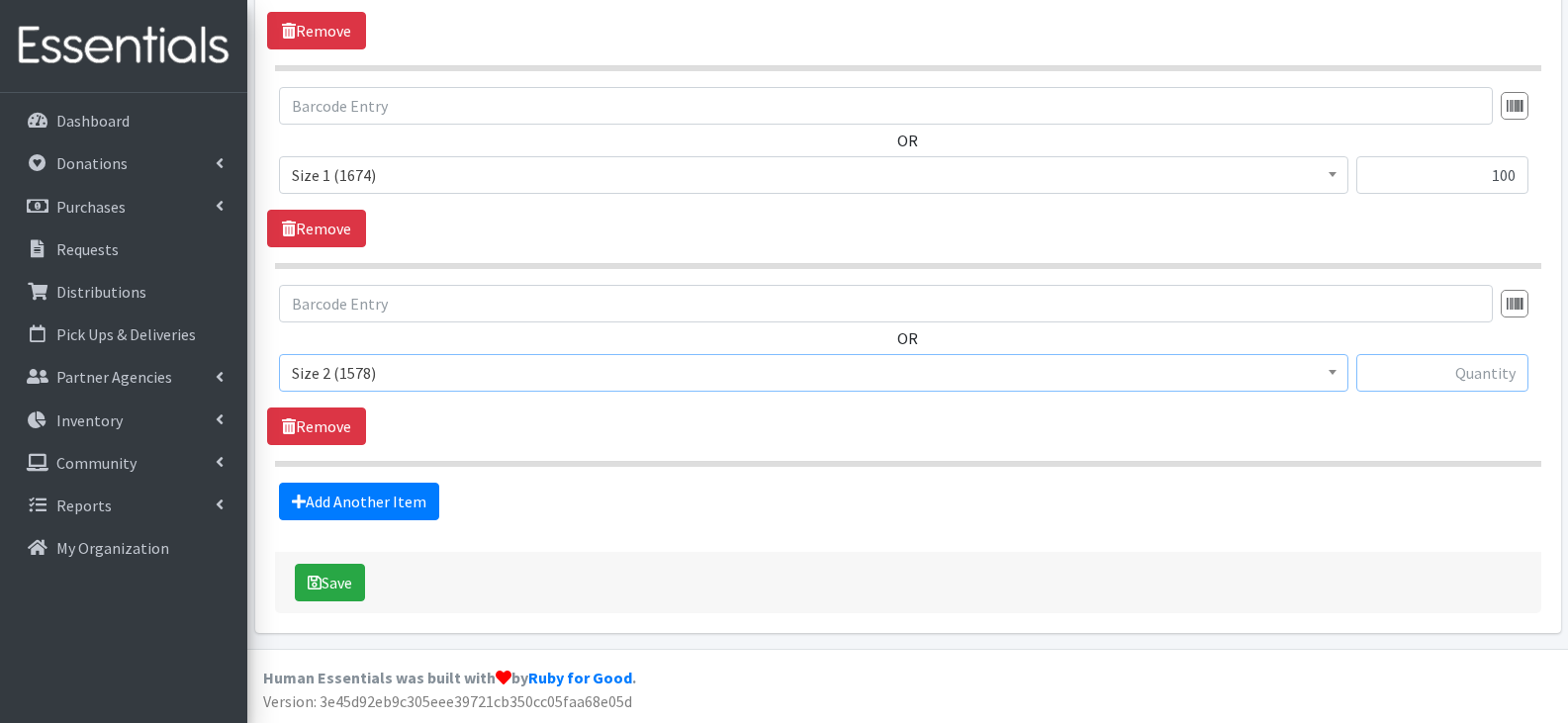
click at [1376, 378] on input "text" at bounding box center [1443, 373] width 172 height 38
type input "100"
click at [405, 508] on link "Add Another Item" at bounding box center [359, 502] width 160 height 38
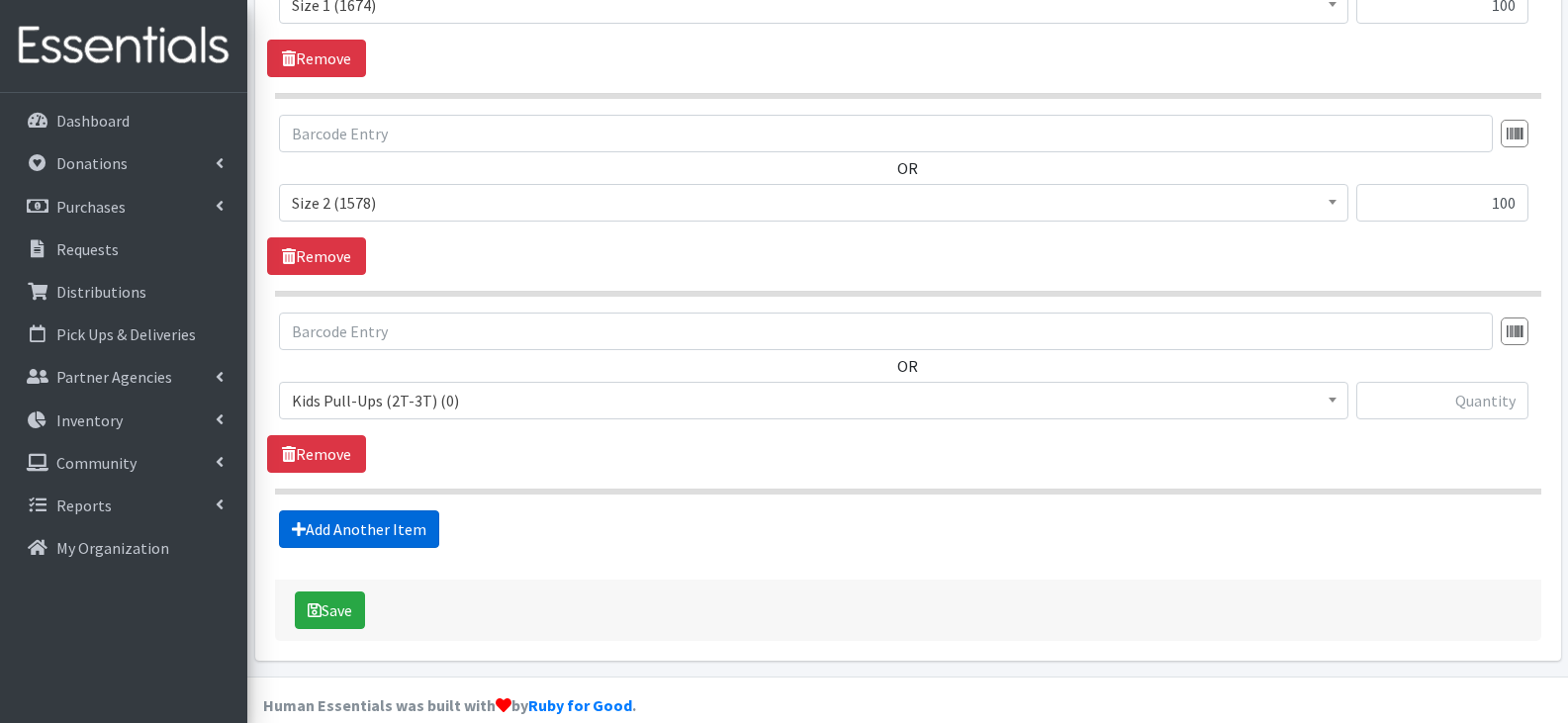
scroll to position [1123, 0]
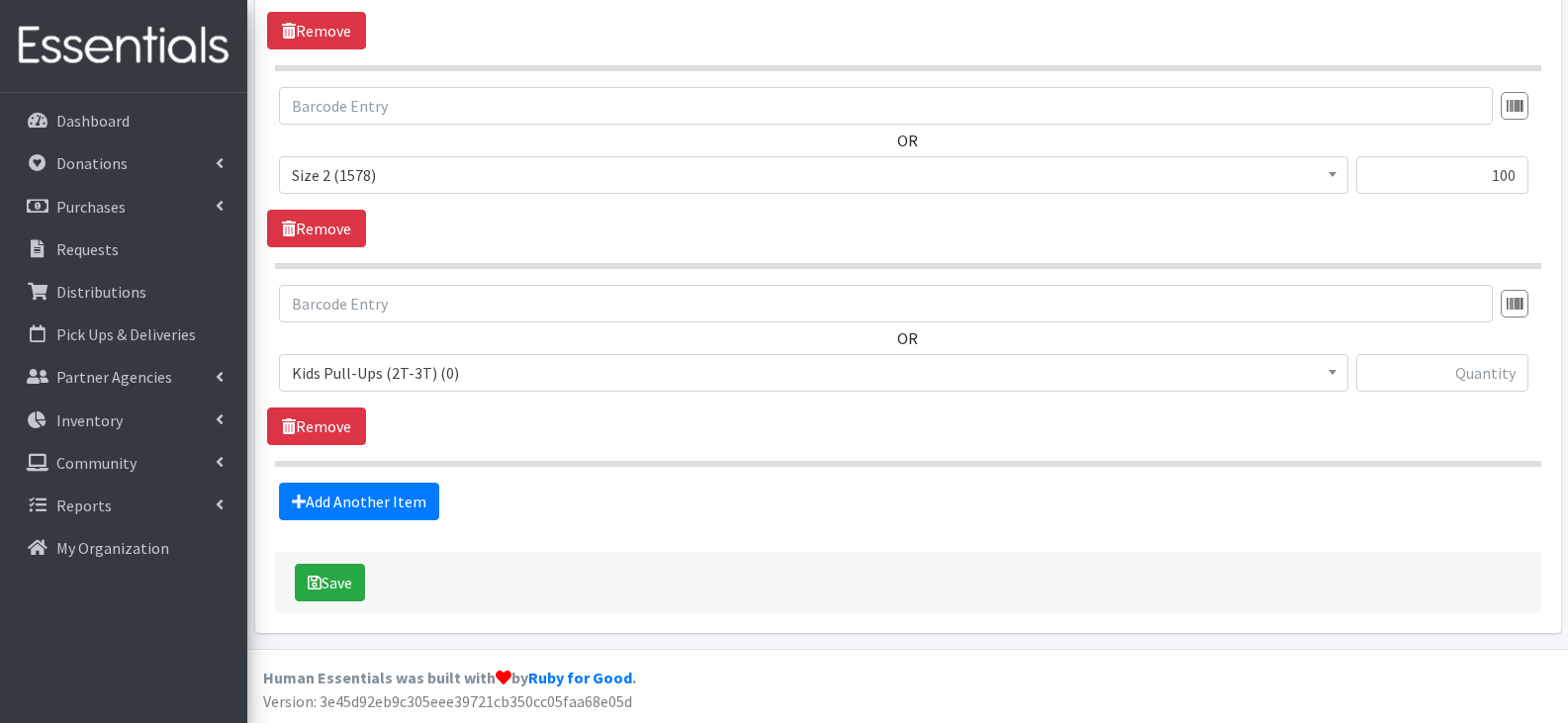
click at [461, 377] on span "Kids Pull-Ups (2T-3T) (0)" at bounding box center [814, 373] width 1044 height 28
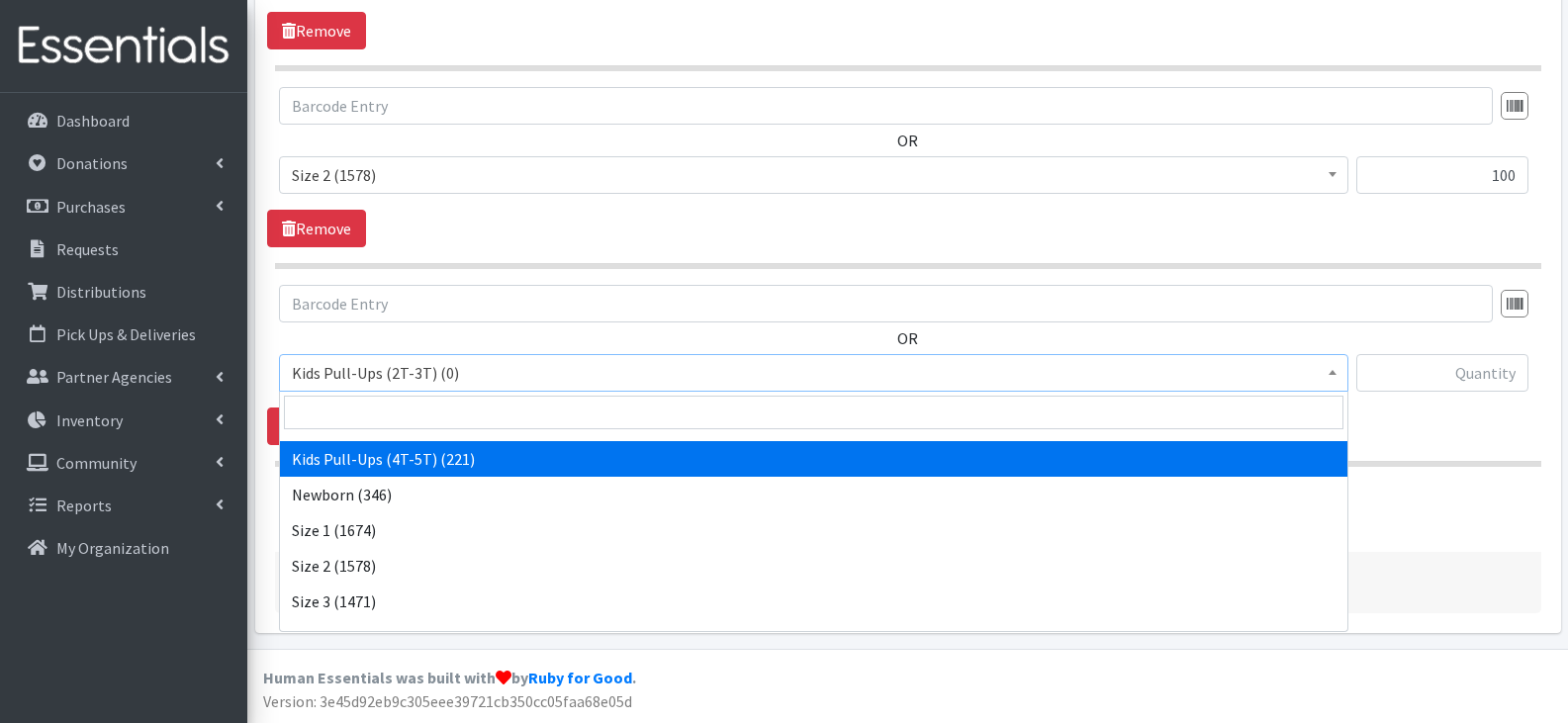
scroll to position [99, 0]
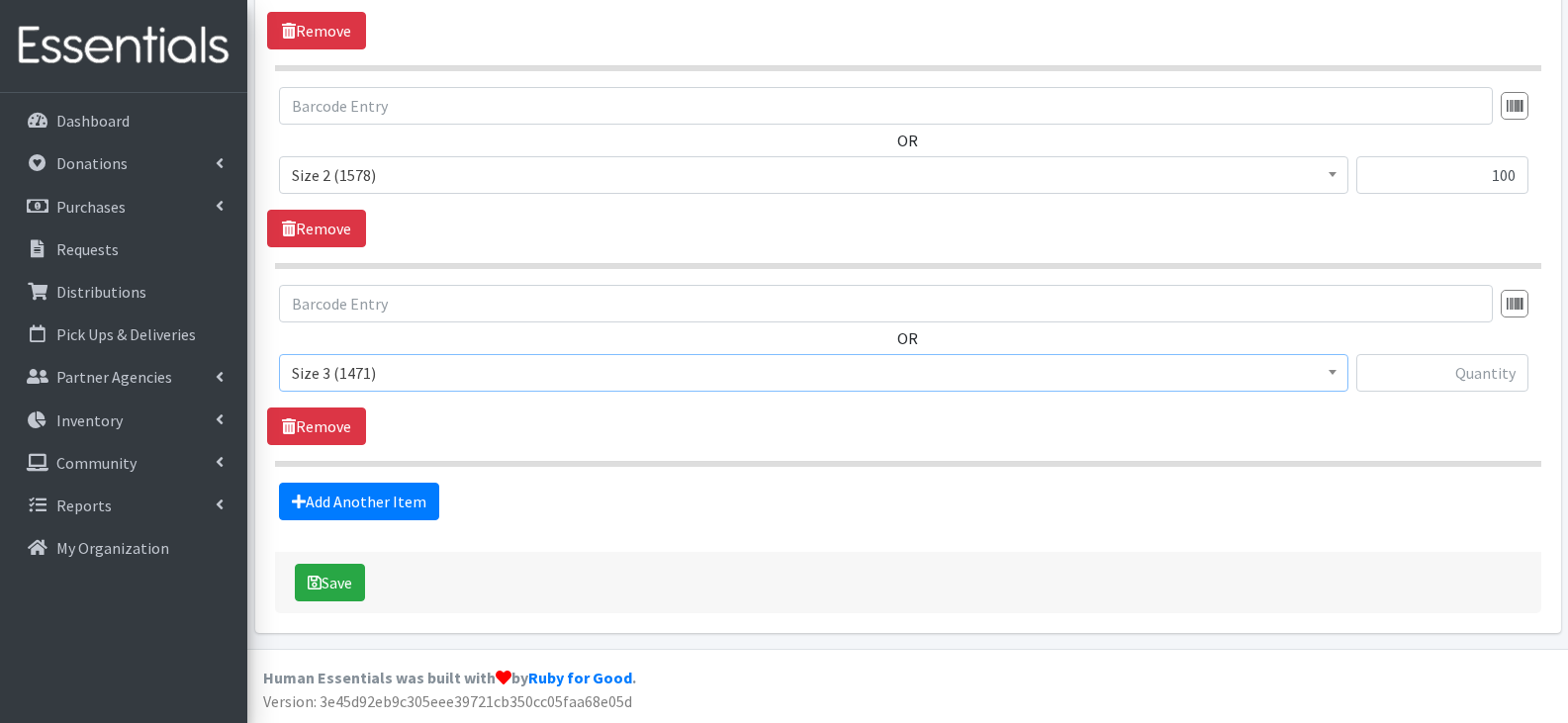
select select "13973"
click at [1412, 372] on input "text" at bounding box center [1443, 373] width 172 height 38
type input "200"
click at [395, 499] on link "Add Another Item" at bounding box center [359, 502] width 160 height 38
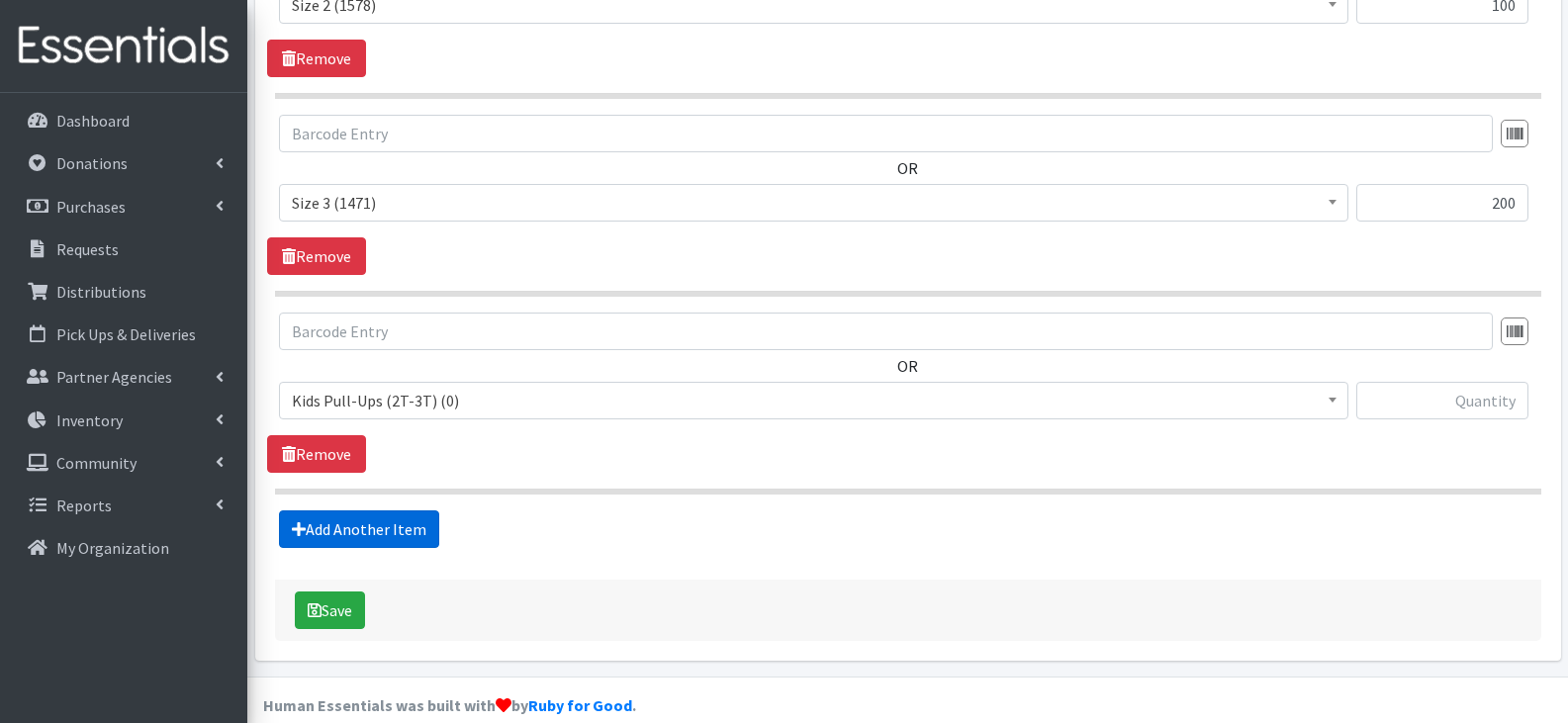
scroll to position [1321, 0]
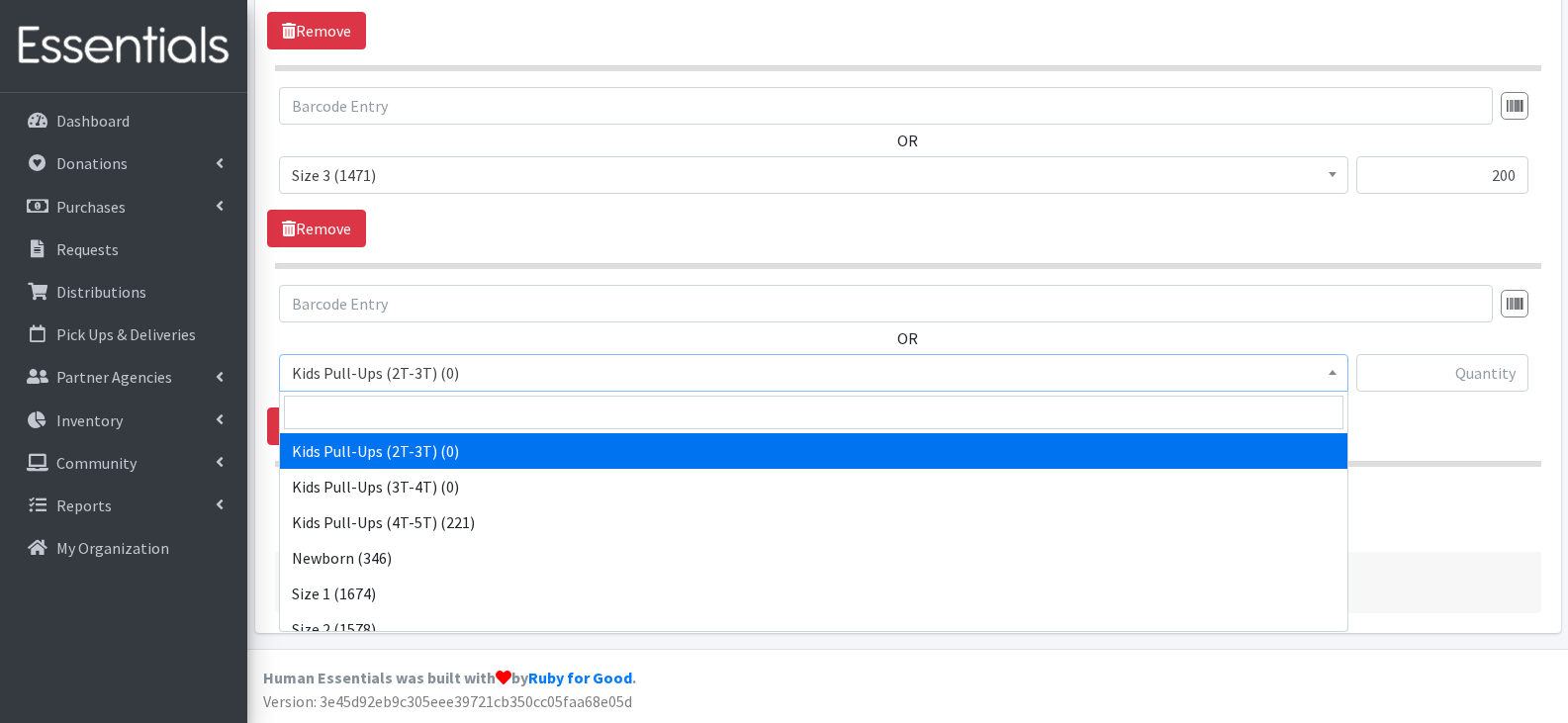
click at [496, 381] on span "Kids Pull-Ups (2T-3T) (0)" at bounding box center [814, 373] width 1044 height 28
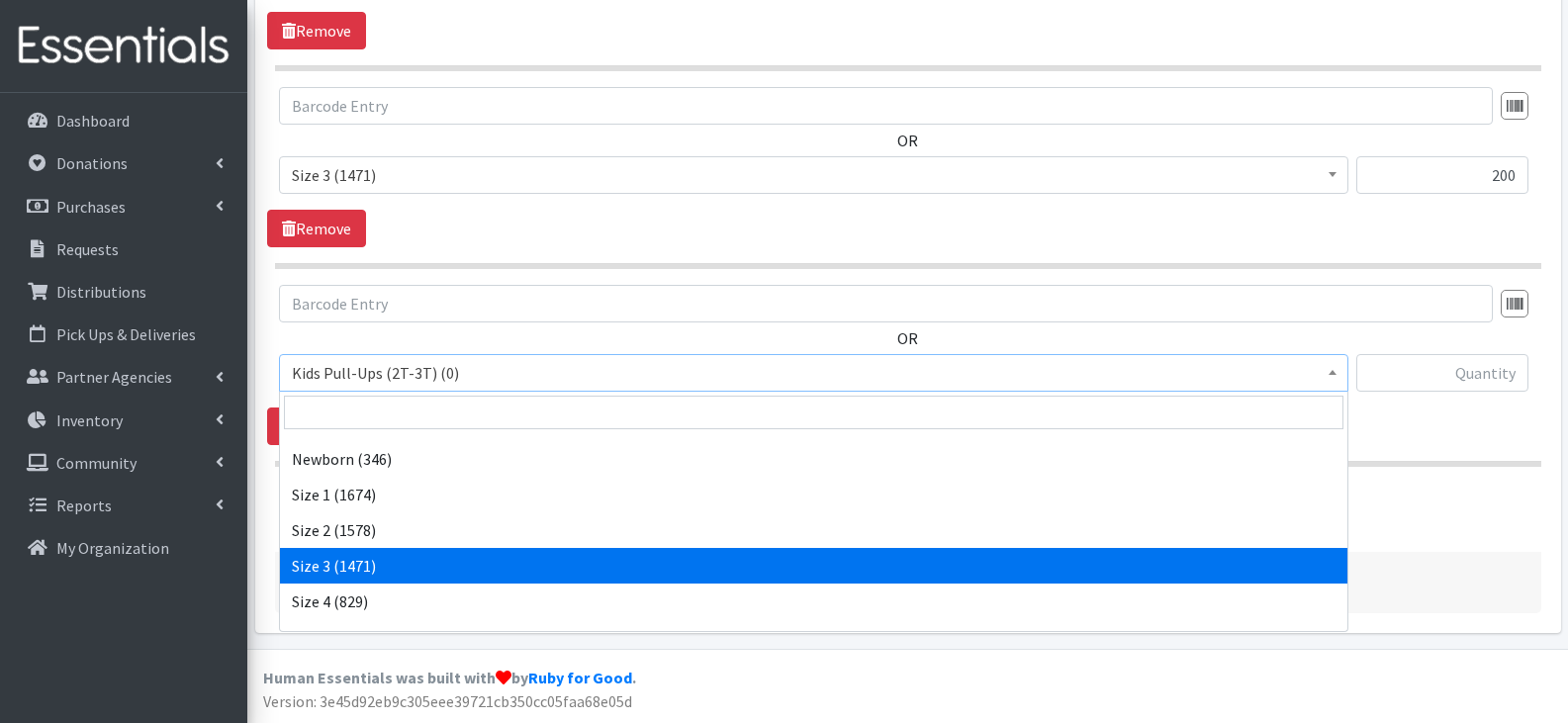
scroll to position [198, 0]
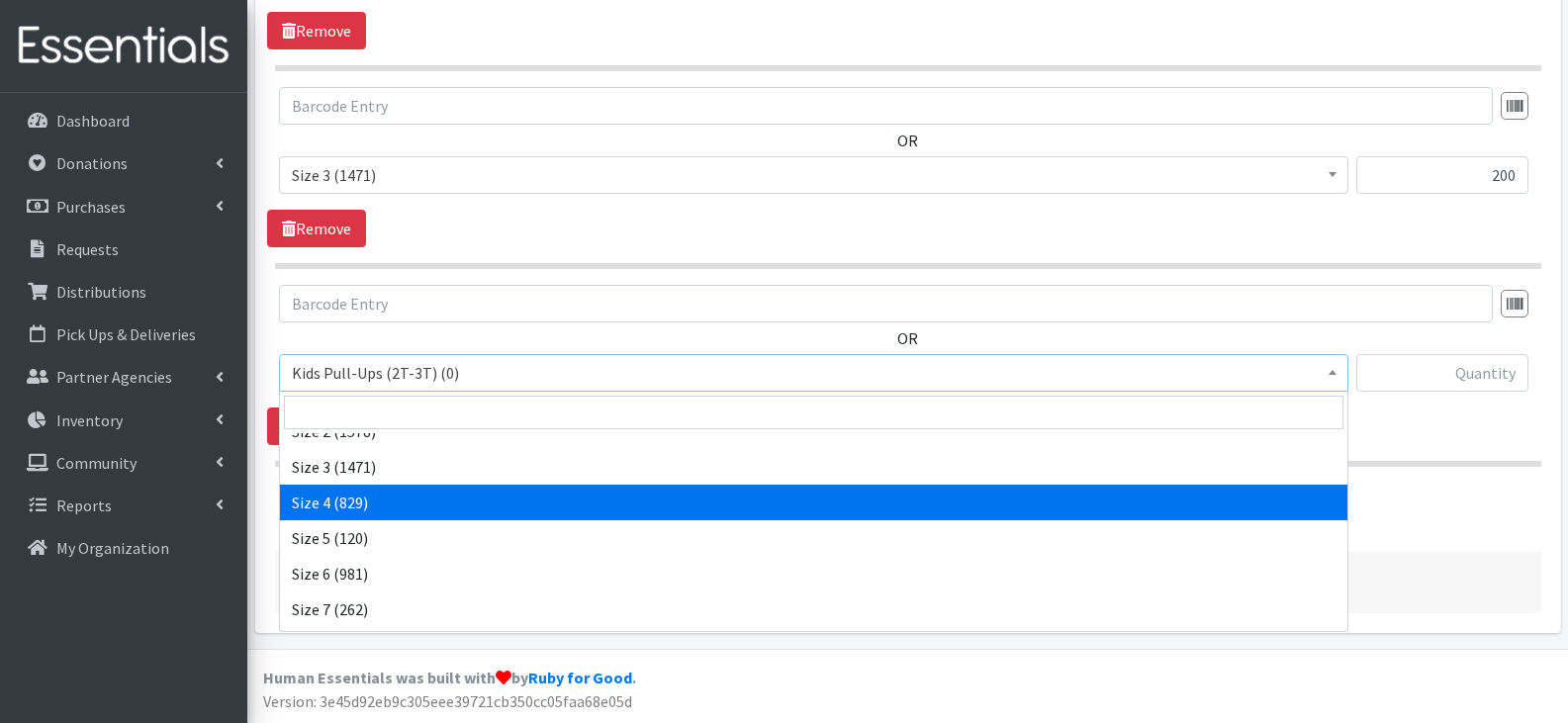
select select "13974"
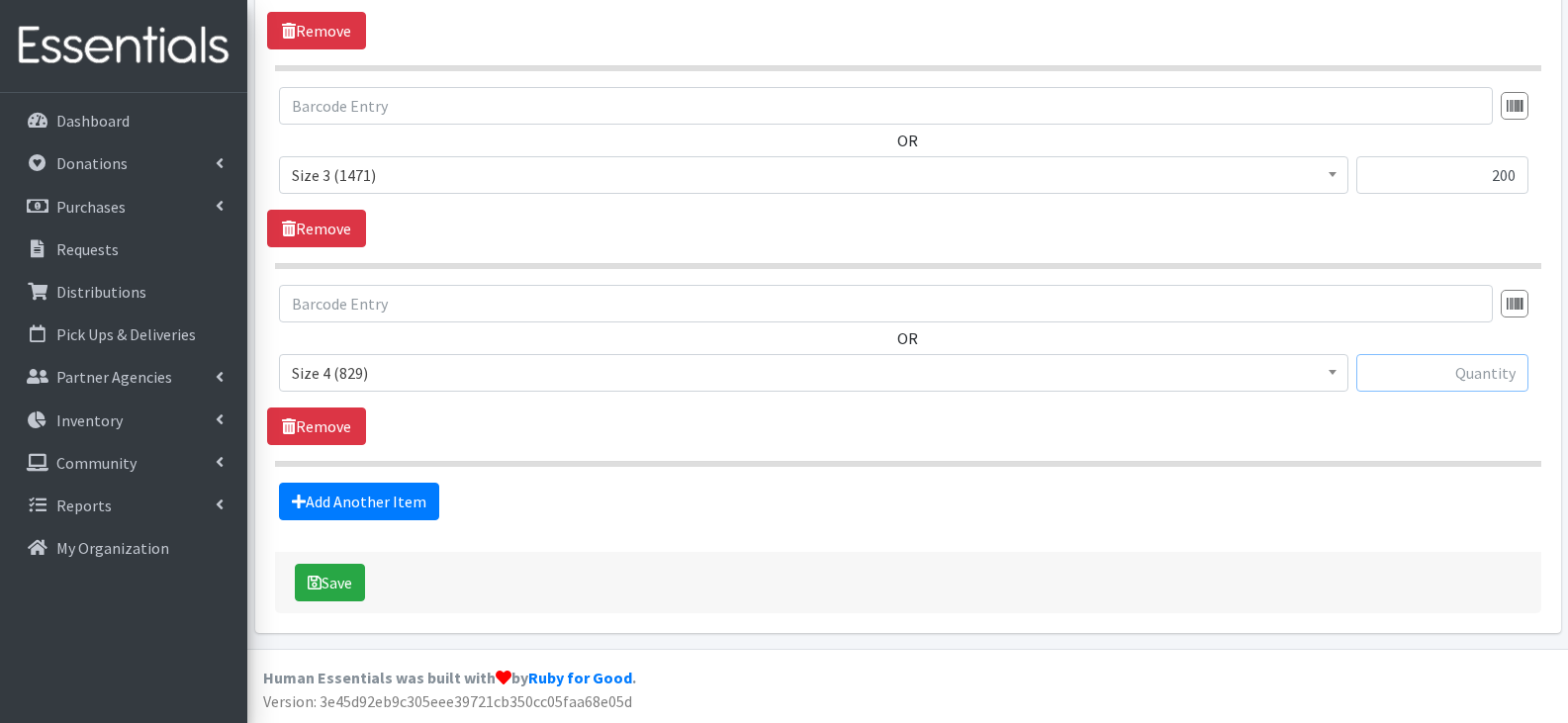
click at [1423, 374] on input "text" at bounding box center [1443, 373] width 172 height 38
type input "150"
click at [404, 503] on link "Add Another Item" at bounding box center [359, 502] width 160 height 38
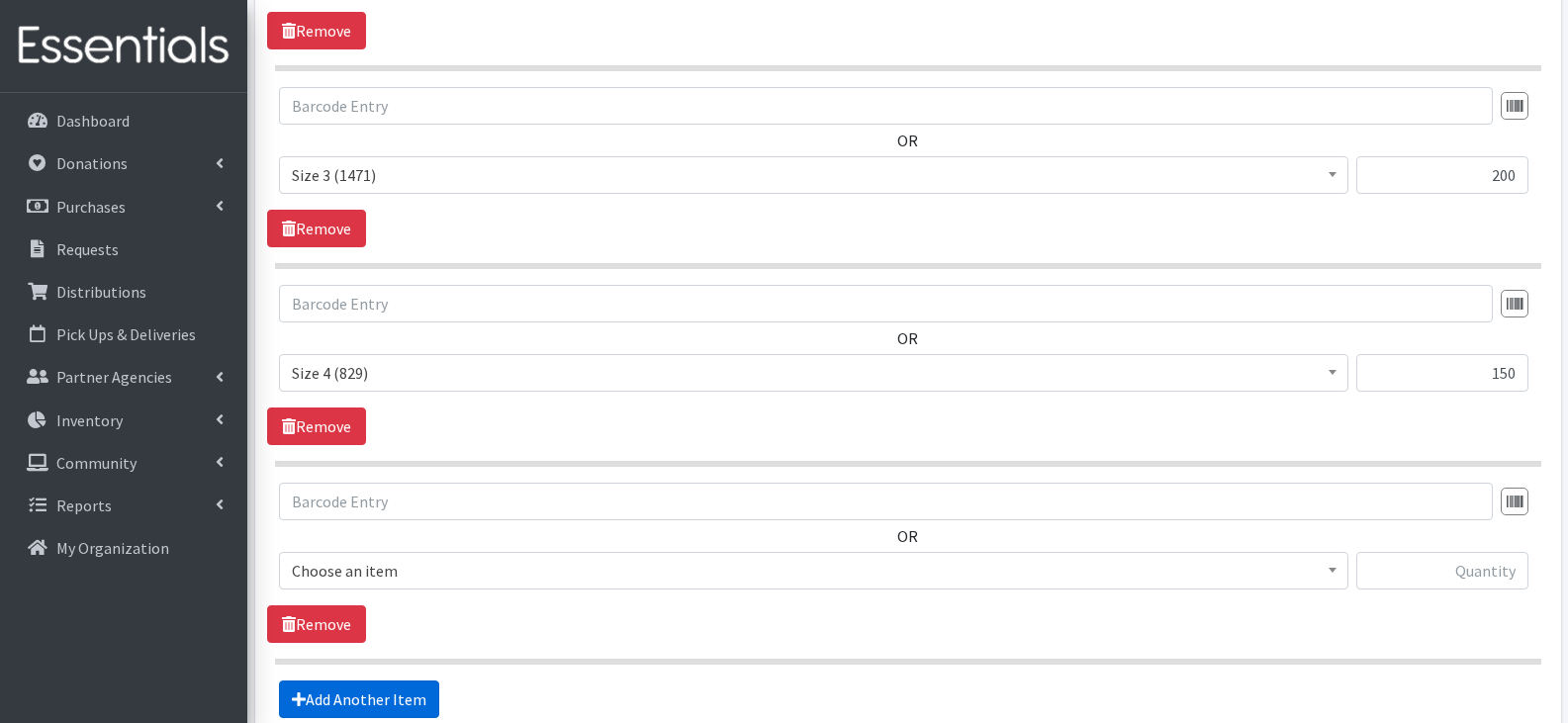
scroll to position [1519, 0]
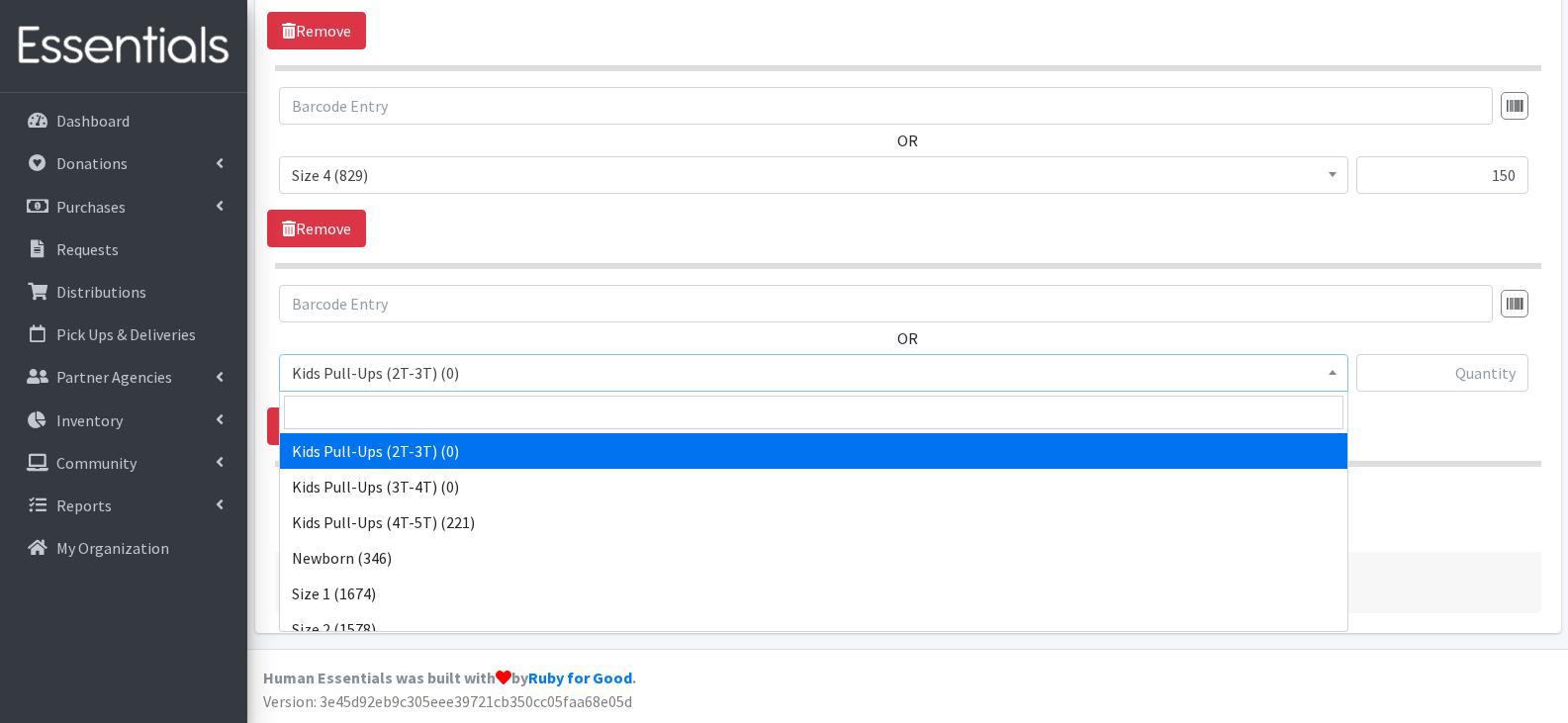
click at [668, 369] on span "Kids Pull-Ups (2T-3T) (0)" at bounding box center [814, 373] width 1044 height 28
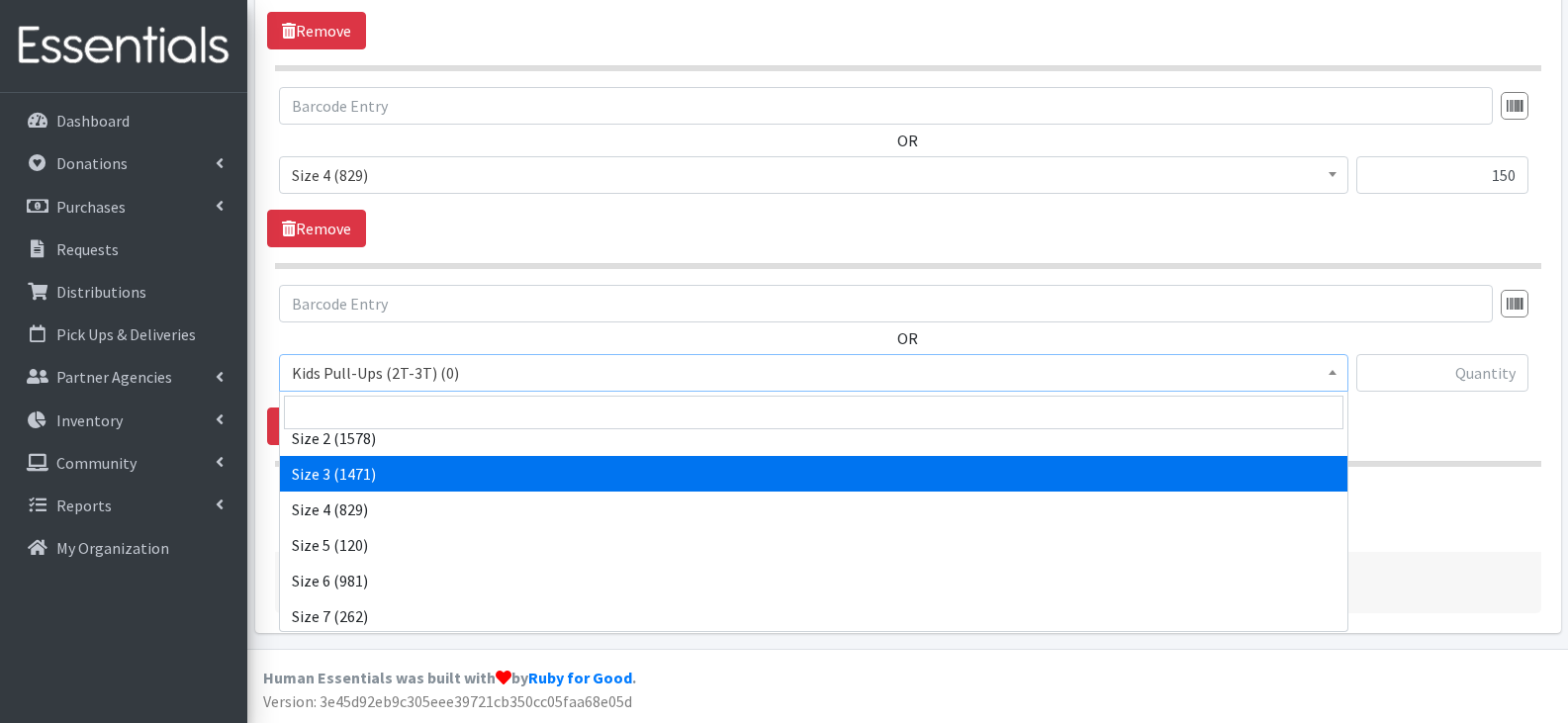
scroll to position [198, 0]
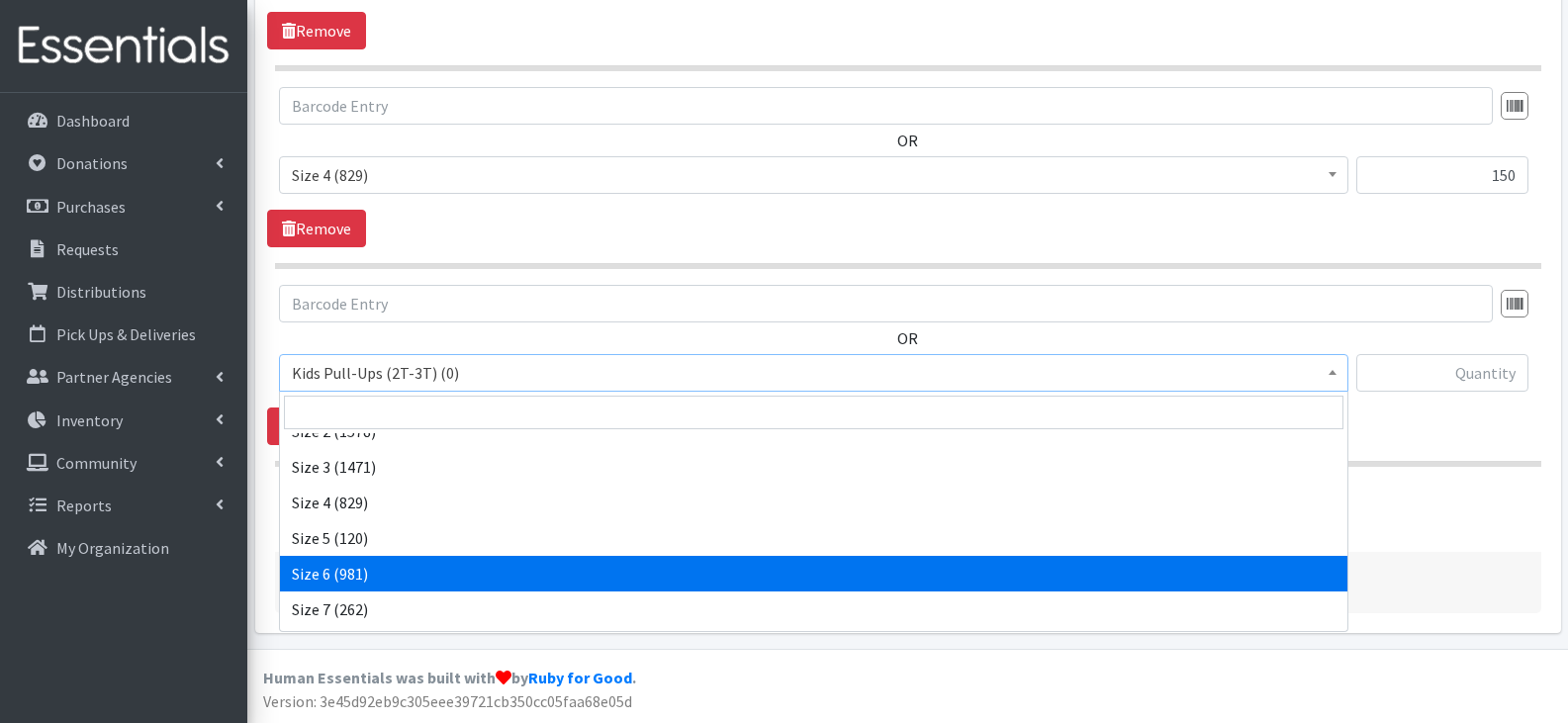
select select "13943"
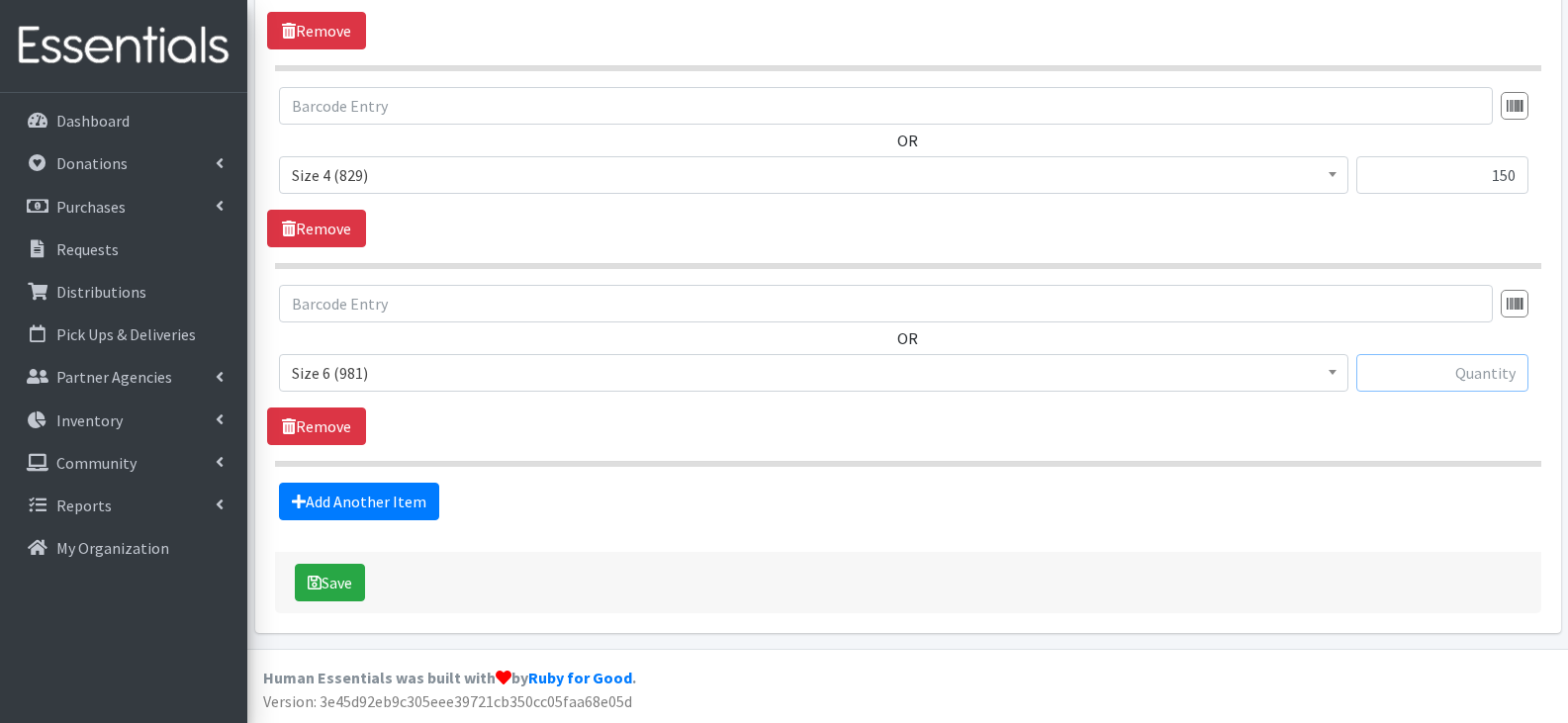
click at [1401, 381] on input "text" at bounding box center [1443, 373] width 172 height 38
type input "50"
click at [357, 583] on button "Save" at bounding box center [330, 583] width 70 height 38
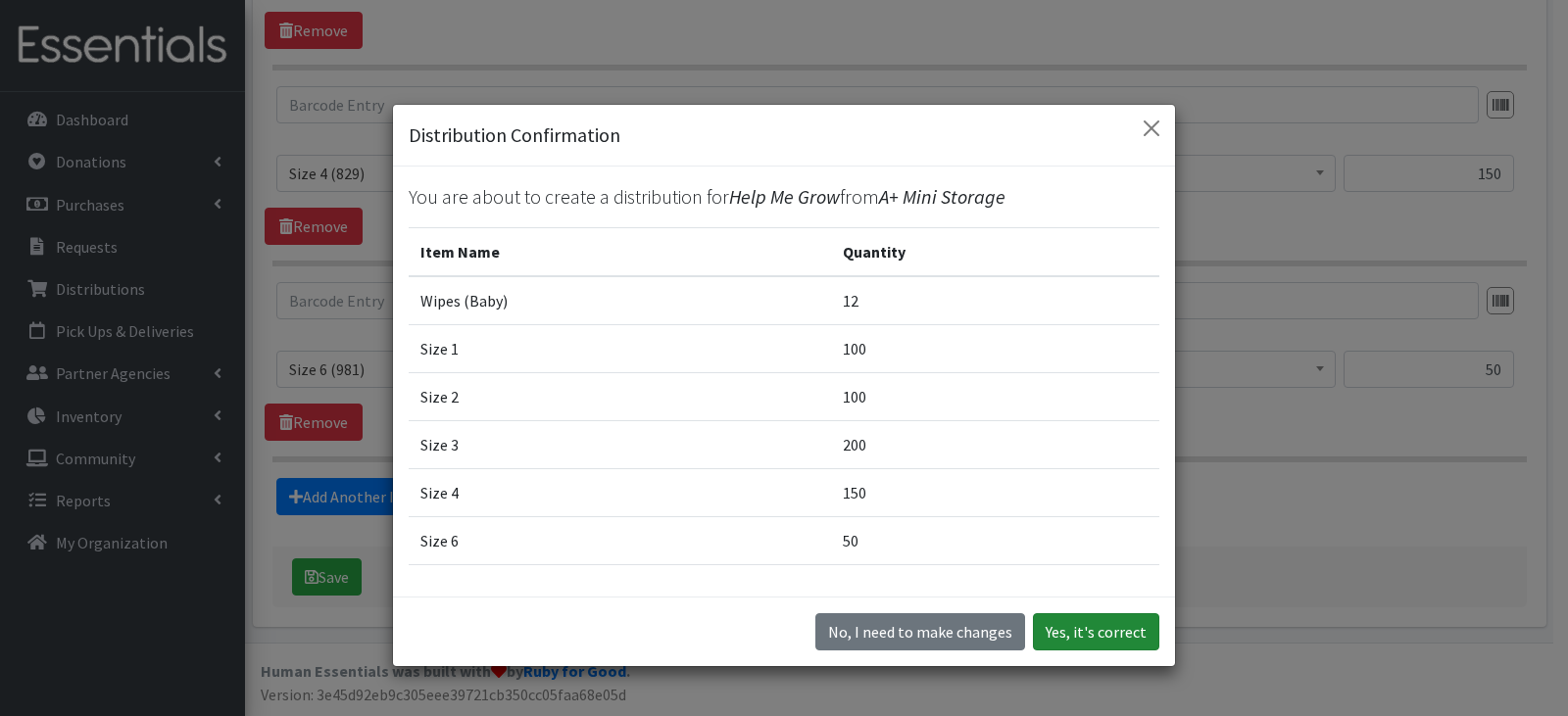
click at [1086, 639] on button "Yes, it's correct" at bounding box center [1097, 632] width 127 height 38
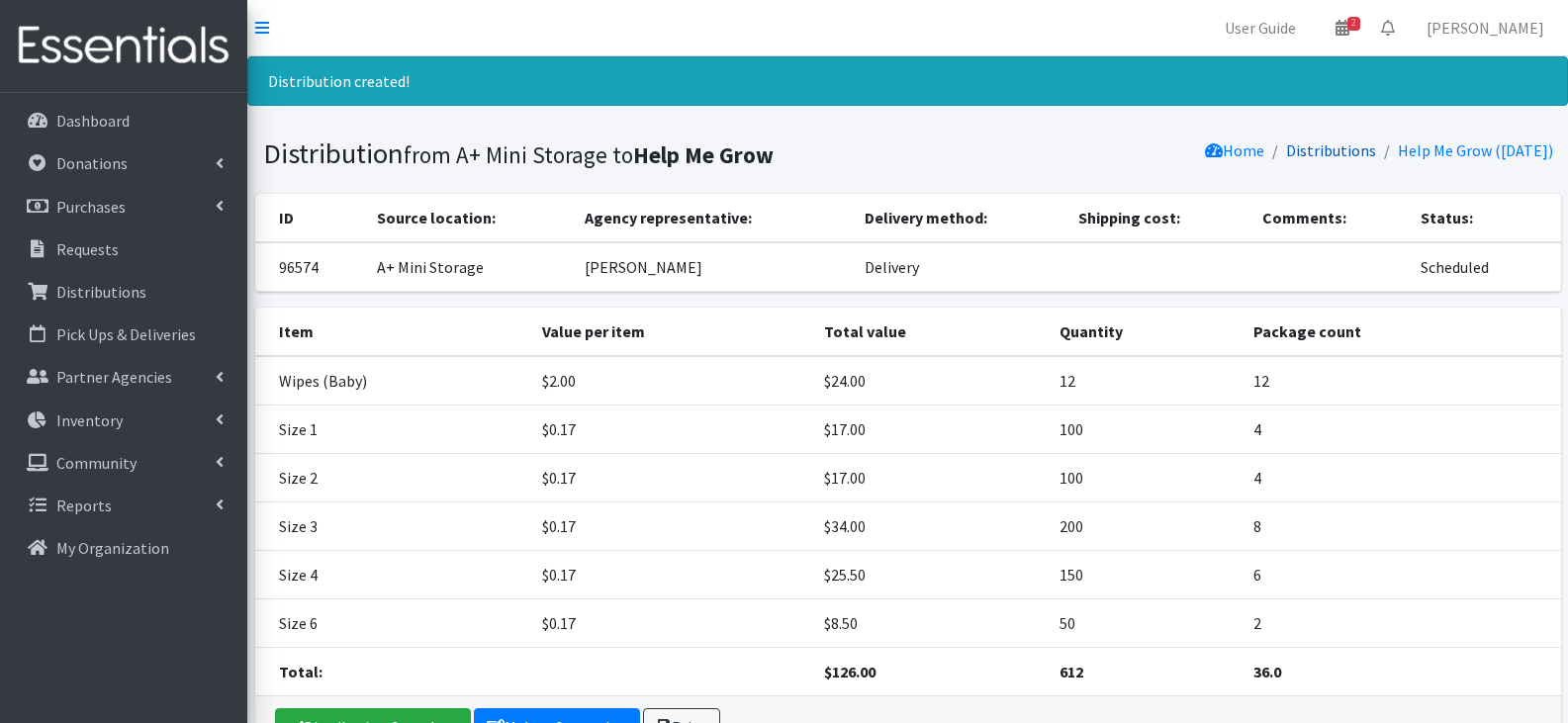
click at [1298, 153] on link "Distributions" at bounding box center [1331, 151] width 90 height 20
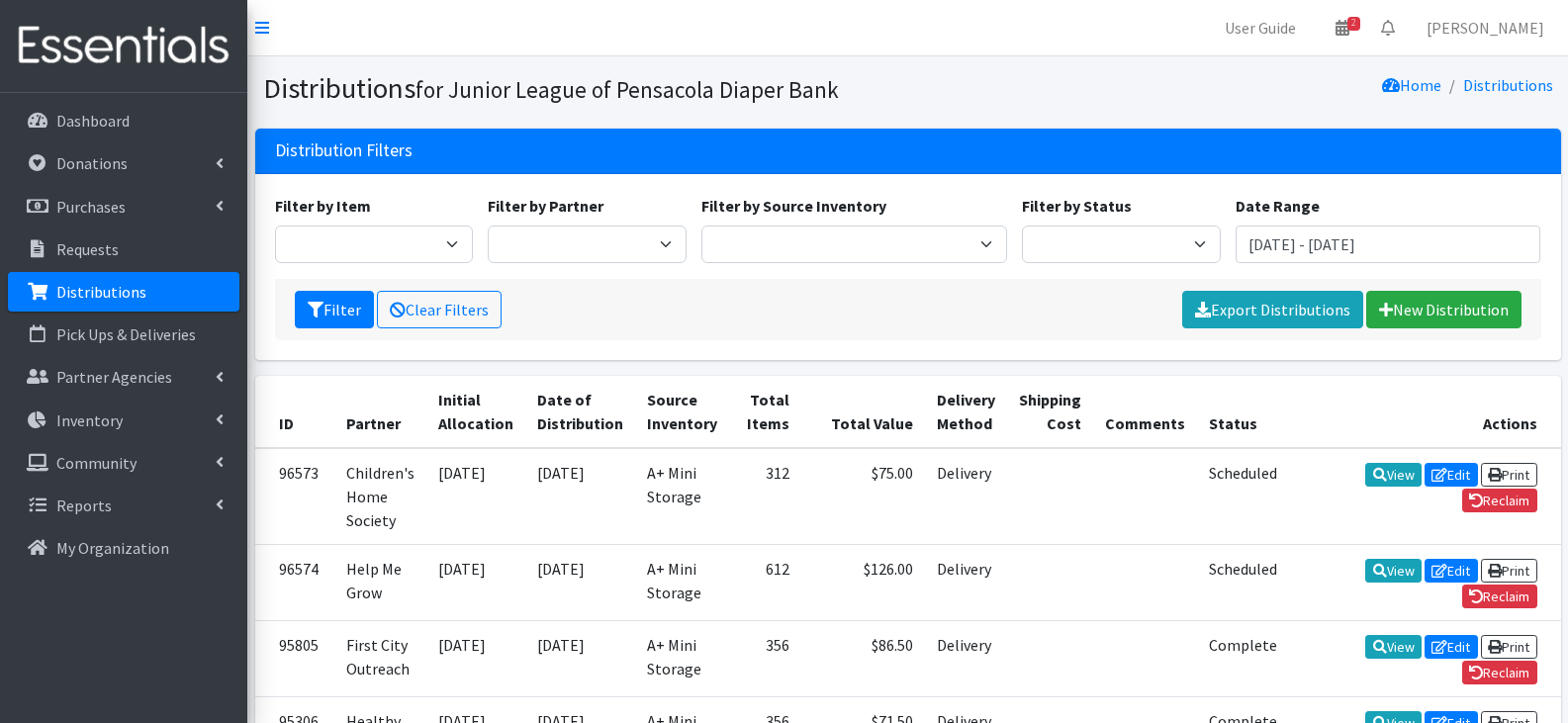
click at [1019, 326] on div "Filter Clear Filters Export Distributions New Distribution" at bounding box center [908, 309] width 1267 height 61
click at [1350, 33] on icon at bounding box center [1343, 28] width 14 height 16
click at [1066, 26] on nav "User Guide 2 2 Pick-ups remaining this week View Calendar 0 Requests 0 Partner …" at bounding box center [907, 28] width 1321 height 56
